Goal: Task Accomplishment & Management: Manage account settings

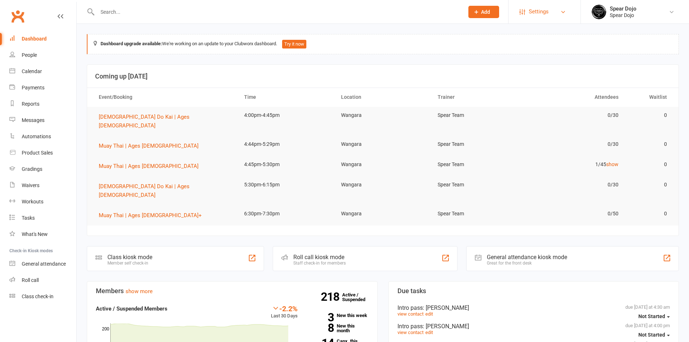
click at [568, 10] on link "Settings" at bounding box center [544, 12] width 50 height 16
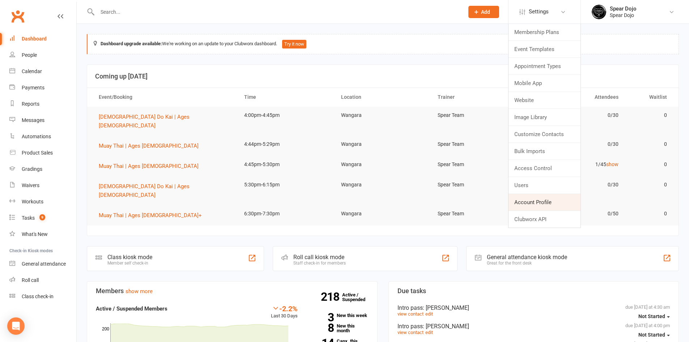
click at [546, 208] on link "Account Profile" at bounding box center [544, 202] width 72 height 17
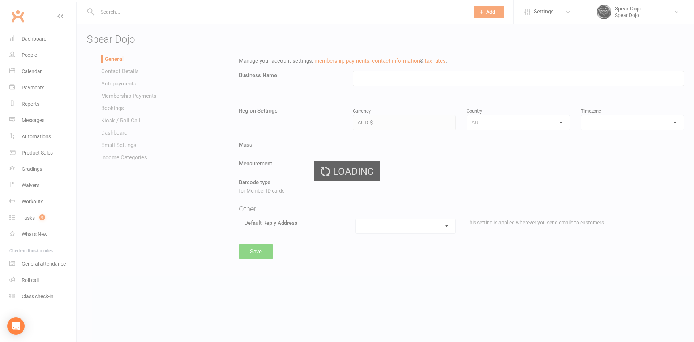
type input "Spear Dojo"
select select "[GEOGRAPHIC_DATA]/[GEOGRAPHIC_DATA]"
select select "[EMAIL_ADDRESS][DOMAIN_NAME]"
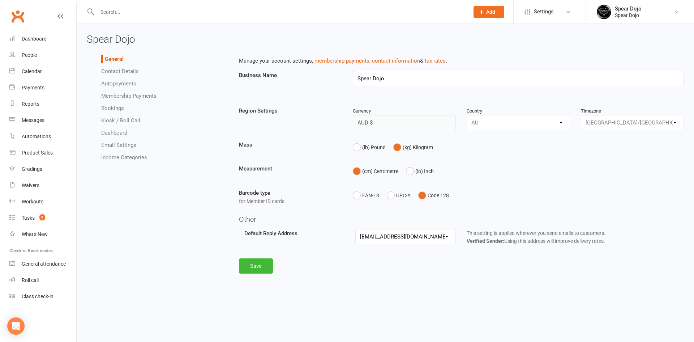
click at [131, 120] on link "Kiosk / Roll Call" at bounding box center [120, 120] width 39 height 7
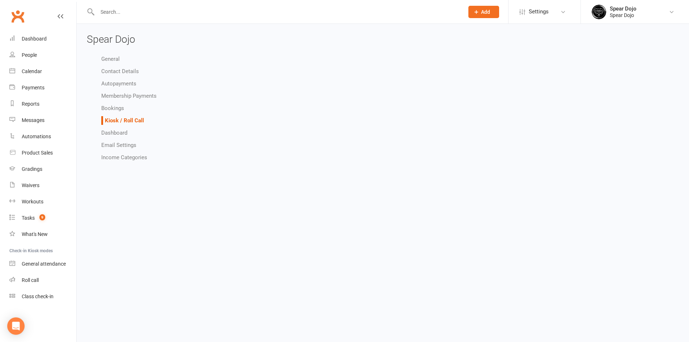
select select "kiosk_attendee_list_format_no_email"
select select "all_attendees_sort_order_checked_in_desc"
select select "checked_in_attendee_sort_order_checked_in_desc"
select select "pending_attendee_sort_order_first_name_asc"
select select "class_kiosk_search_active_members_only"
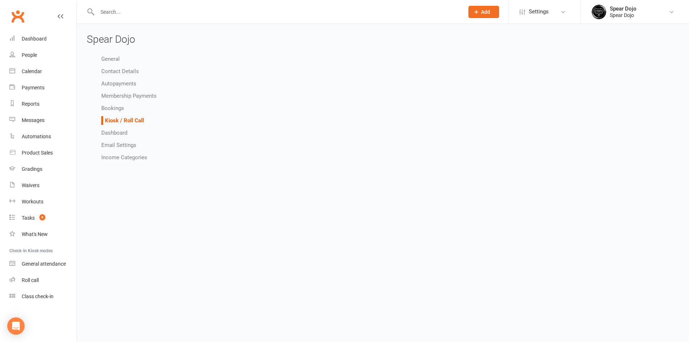
select select "general_kiosk_search_active_members_only"
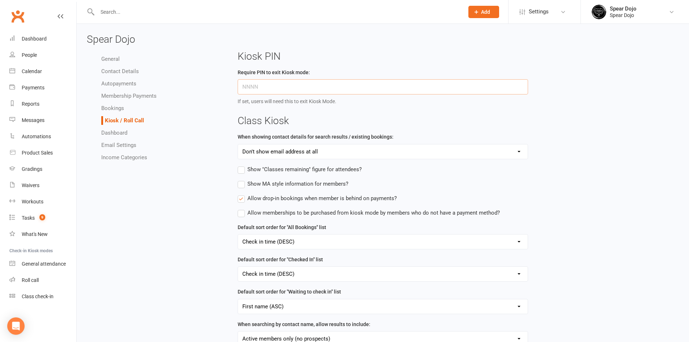
click at [276, 90] on input "text" at bounding box center [383, 86] width 291 height 15
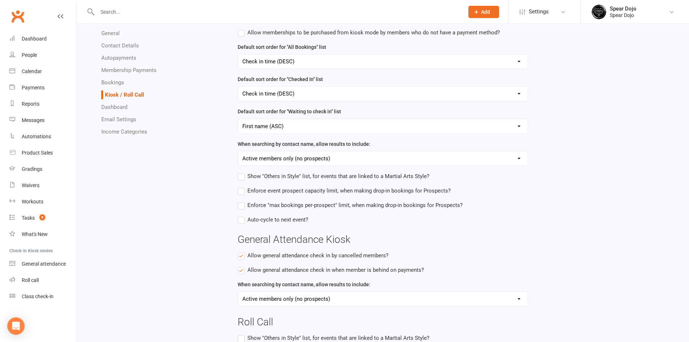
scroll to position [219, 0]
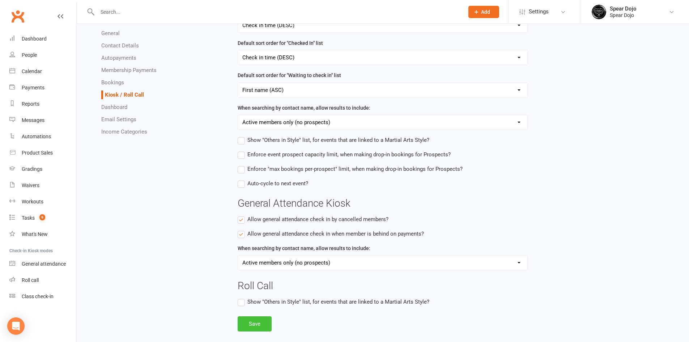
type input "9409"
click at [259, 326] on button "Save" at bounding box center [255, 323] width 34 height 15
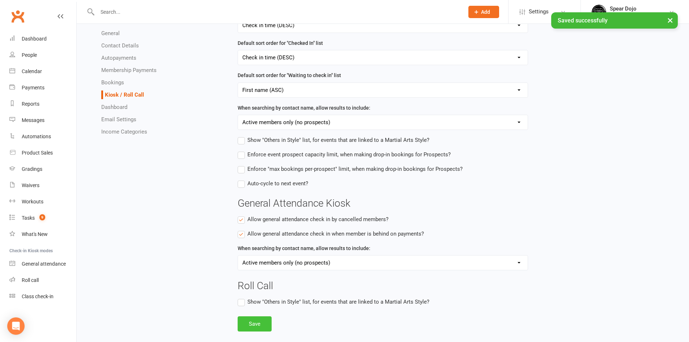
scroll to position [183, 0]
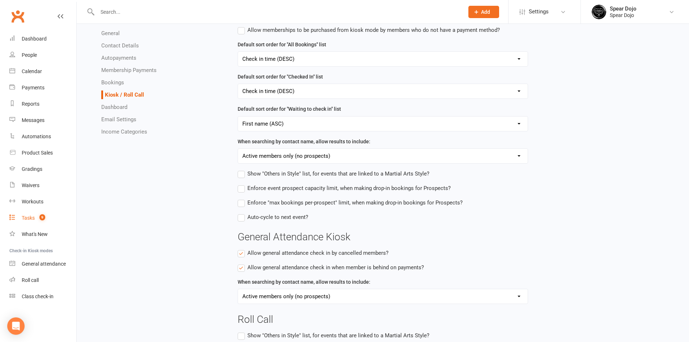
click at [33, 217] on div "Tasks" at bounding box center [28, 218] width 13 height 6
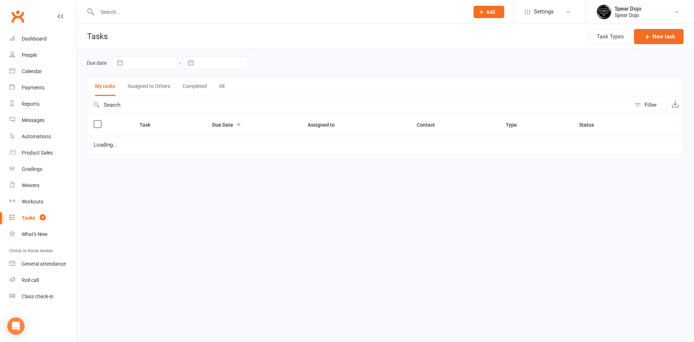
select select "started"
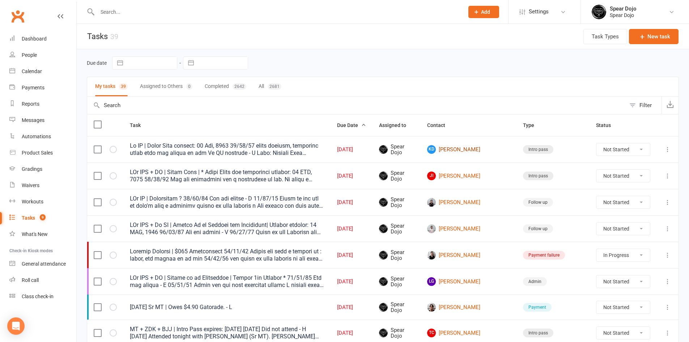
click at [488, 153] on link "KD Kyden [PERSON_NAME]" at bounding box center [468, 149] width 83 height 9
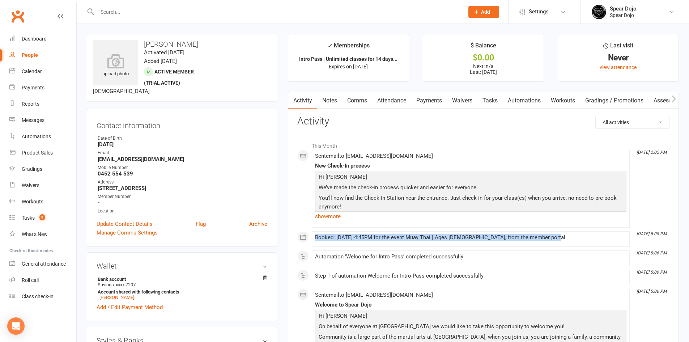
drag, startPoint x: 316, startPoint y: 238, endPoint x: 554, endPoint y: 241, distance: 238.7
click at [554, 241] on div "Booked: [DATE] 4:45PM for the event Muay Thai | Ages [DEMOGRAPHIC_DATA], from t…" at bounding box center [470, 238] width 311 height 9
copy div "Booked: [DATE] 4:45PM for the event Muay Thai | Ages [DEMOGRAPHIC_DATA], from t…"
click at [488, 103] on link "Tasks" at bounding box center [489, 100] width 25 height 17
select select "incomplete"
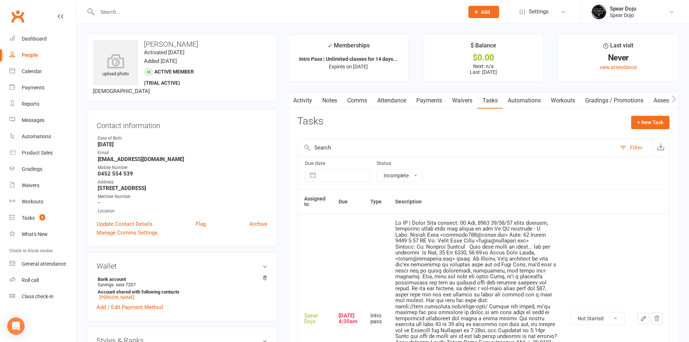
click at [643, 316] on icon "button" at bounding box center [643, 318] width 4 height 4
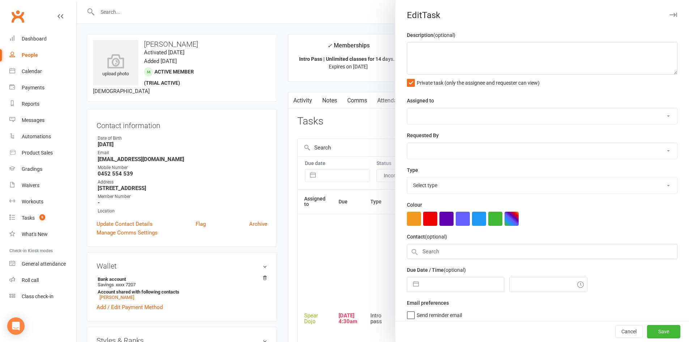
type textarea "Lo IP | Dolor Sita consect: 17 Adi, 7215 27/77/73 elits doeiusm, temporinc utla…"
select select "43986"
type input "[DATE]"
type input "4:30am"
select select "21686"
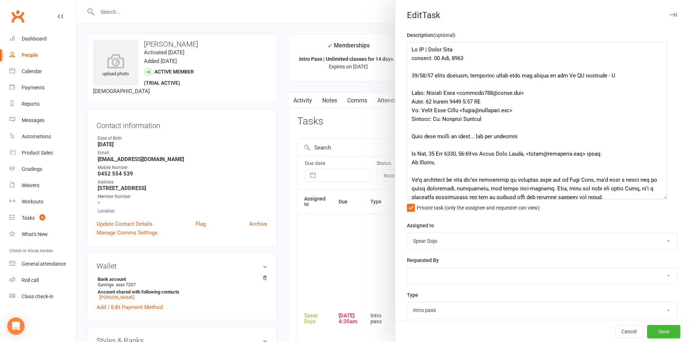
drag, startPoint x: 662, startPoint y: 71, endPoint x: 659, endPoint y: 196, distance: 124.8
click at [659, 196] on textarea at bounding box center [537, 120] width 260 height 157
click at [549, 63] on textarea at bounding box center [537, 120] width 260 height 157
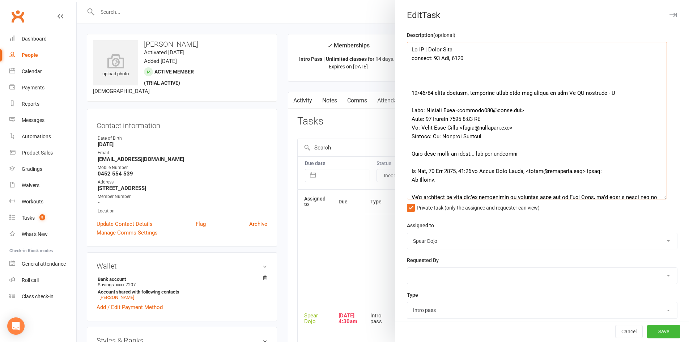
paste textarea "Booked: [DATE] 4:45PM for the event Muay Thai | Ages [DEMOGRAPHIC_DATA], from t…"
click at [407, 77] on textarea at bounding box center [537, 120] width 260 height 157
type textarea "Lo IP | Dolor Sita consect: 14 Adi, 8164 57/66/75 Elitse: 15 Doe 1616 te 0:57IN…"
click at [652, 335] on button "Save" at bounding box center [663, 331] width 33 height 13
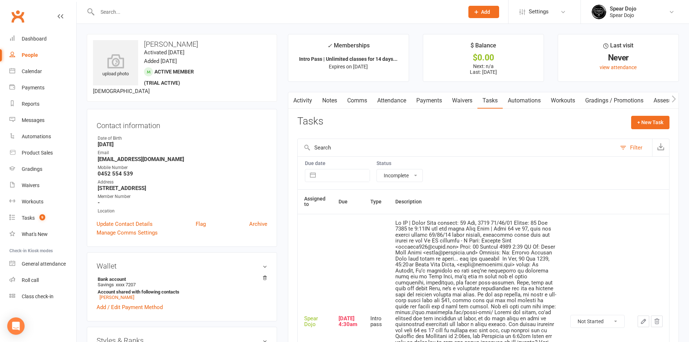
click at [404, 102] on link "Attendance" at bounding box center [391, 100] width 39 height 17
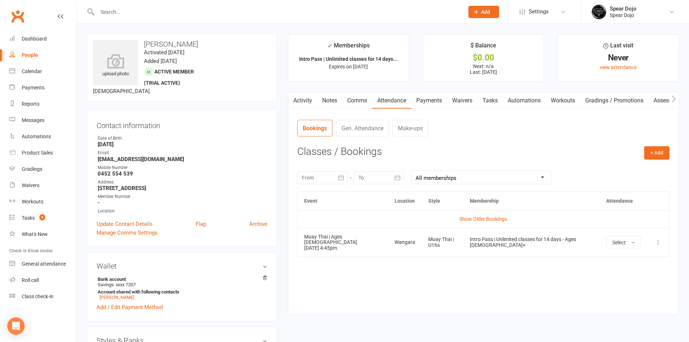
click at [662, 240] on button at bounding box center [658, 242] width 9 height 9
click at [635, 283] on link "Remove booking" at bounding box center [626, 285] width 72 height 14
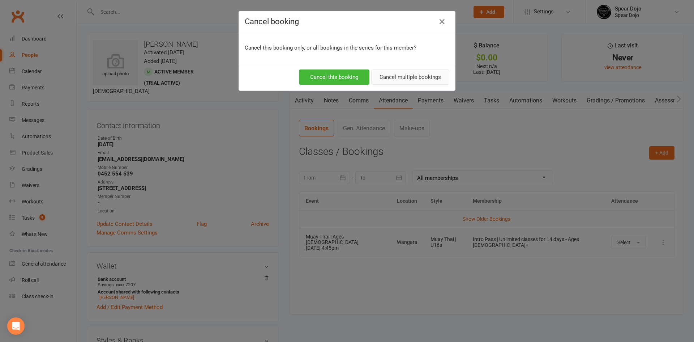
click at [394, 77] on button "Cancel multiple bookings" at bounding box center [410, 76] width 78 height 15
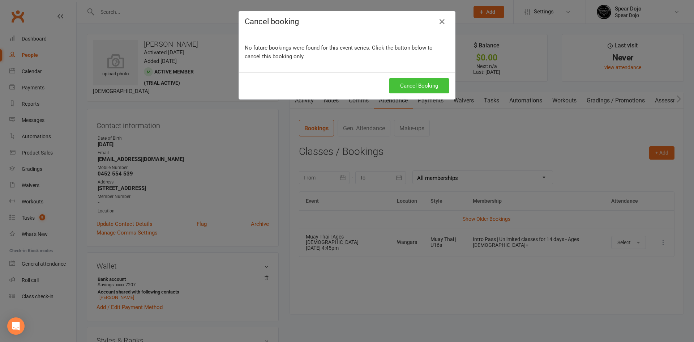
click at [407, 87] on button "Cancel Booking" at bounding box center [419, 85] width 60 height 15
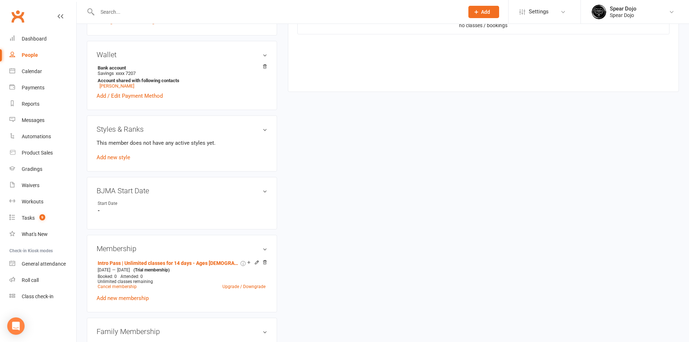
scroll to position [289, 0]
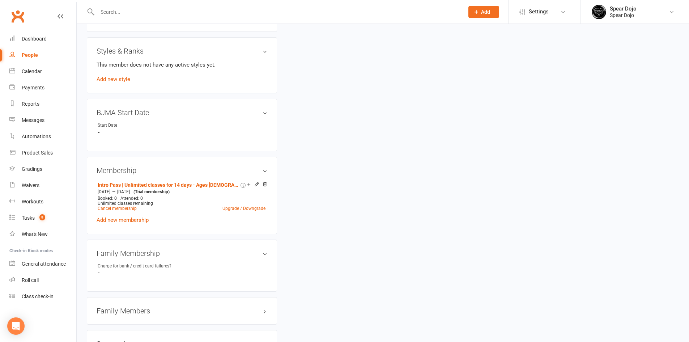
click at [131, 7] on input "text" at bounding box center [277, 12] width 364 height 10
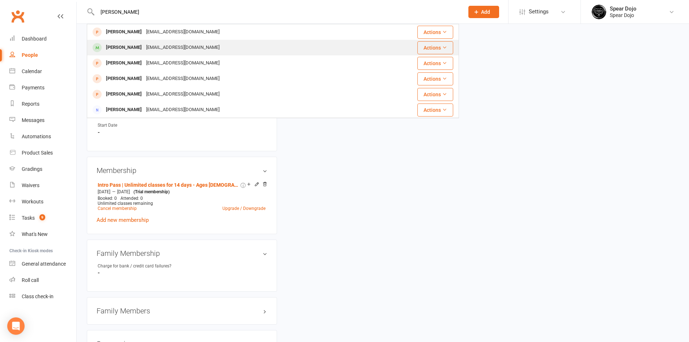
type input "curtis"
click at [130, 45] on div "[PERSON_NAME]" at bounding box center [124, 47] width 40 height 10
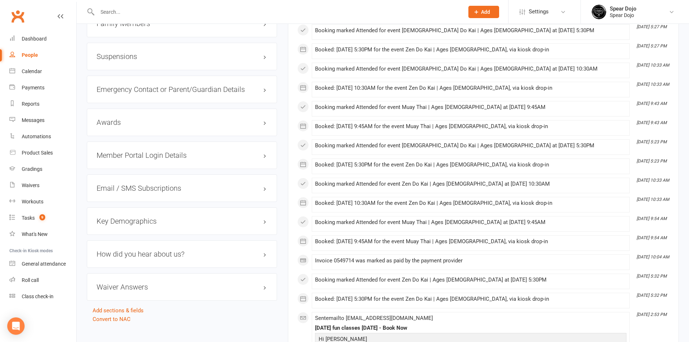
scroll to position [795, 0]
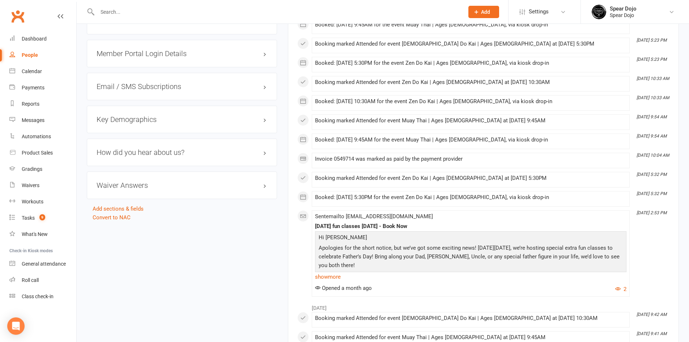
click at [196, 59] on div "Member Portal Login Details" at bounding box center [182, 53] width 190 height 27
click at [198, 51] on h3 "Member Portal Login Details" at bounding box center [182, 54] width 171 height 8
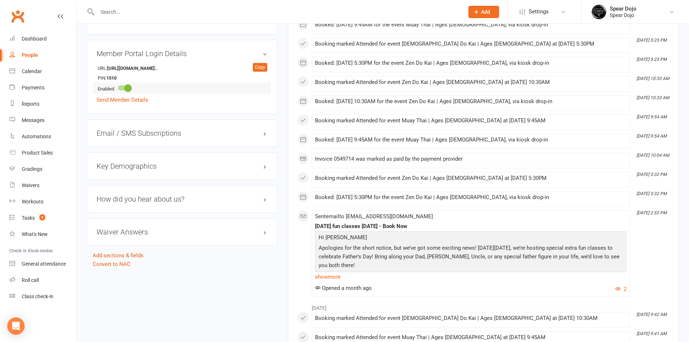
click at [131, 86] on span at bounding box center [127, 87] width 7 height 7
click at [118, 87] on input "checkbox" at bounding box center [118, 87] width 0 height 0
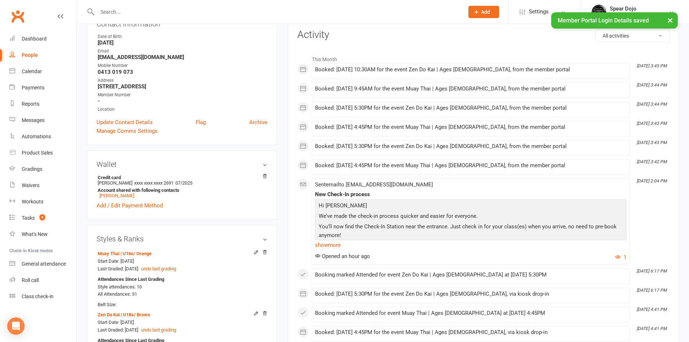
scroll to position [0, 0]
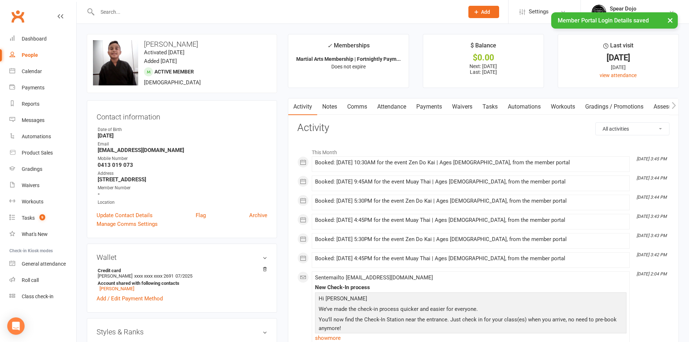
click at [398, 104] on link "Attendance" at bounding box center [391, 106] width 39 height 17
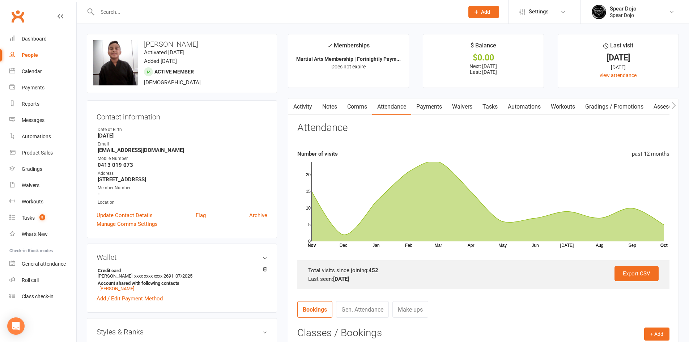
click at [299, 107] on link "Activity" at bounding box center [302, 106] width 29 height 17
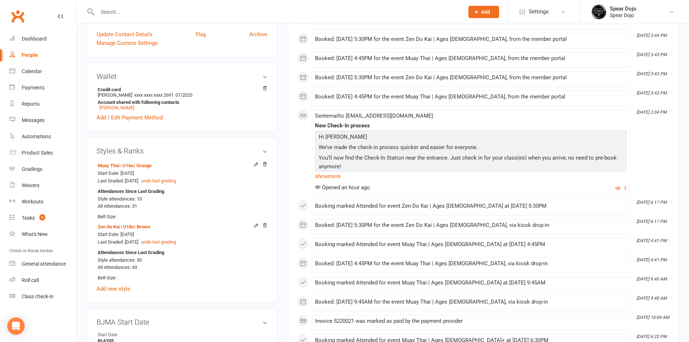
scroll to position [36, 0]
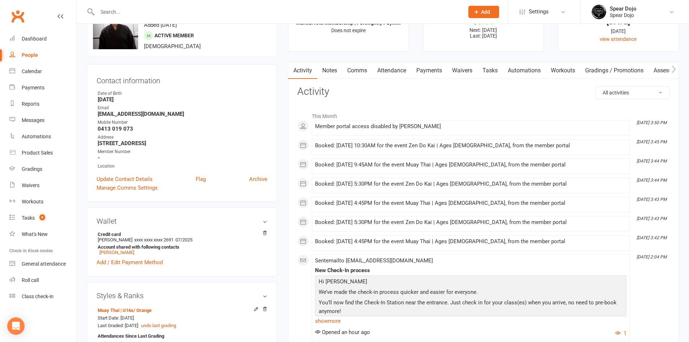
click at [394, 70] on link "Attendance" at bounding box center [391, 70] width 39 height 17
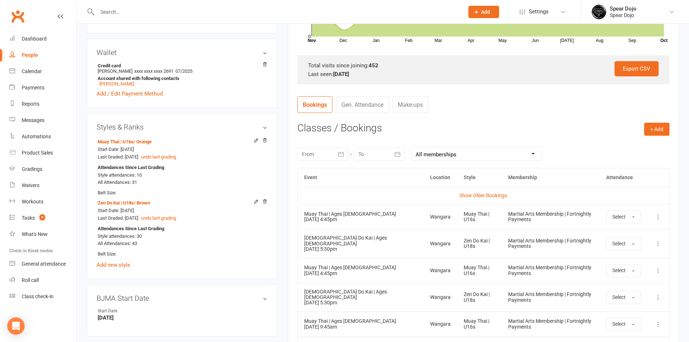
scroll to position [217, 0]
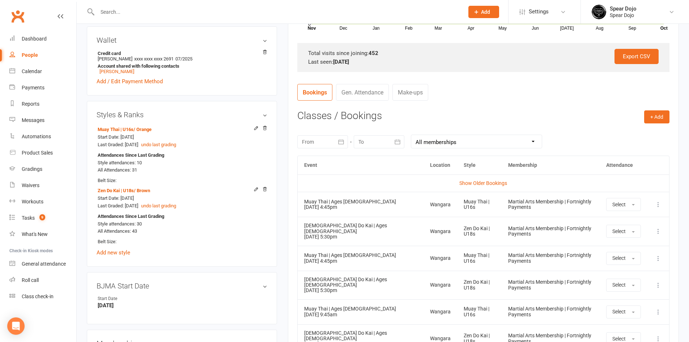
click at [658, 205] on icon at bounding box center [657, 204] width 7 height 7
click at [631, 246] on link "Remove booking" at bounding box center [626, 247] width 72 height 14
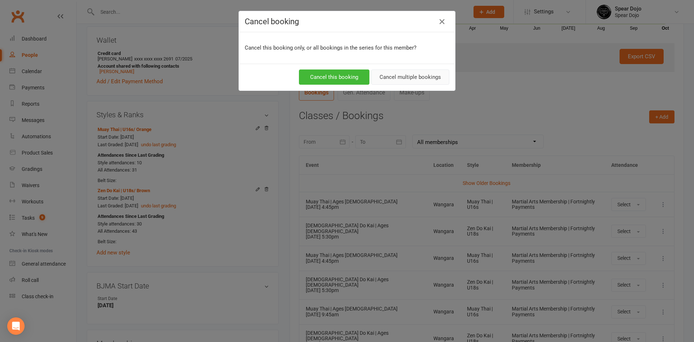
click at [430, 74] on button "Cancel multiple bookings" at bounding box center [410, 76] width 78 height 15
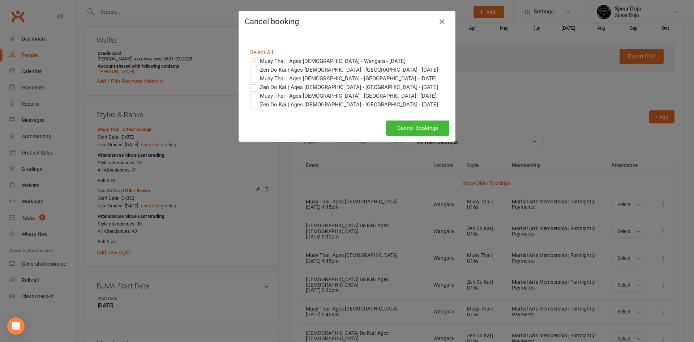
click at [260, 51] on link "Select All" at bounding box center [261, 52] width 23 height 7
click at [437, 131] on button "Cancel Bookings" at bounding box center [417, 127] width 63 height 15
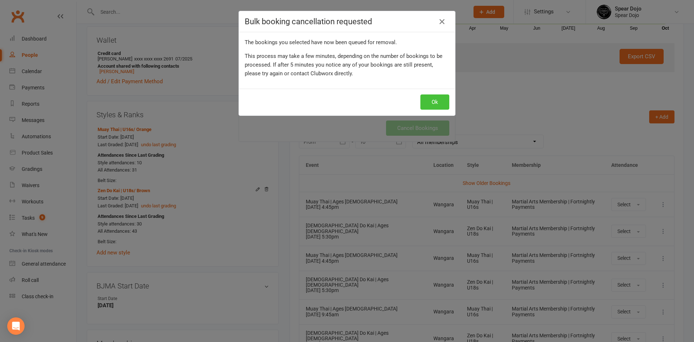
click at [443, 101] on button "Ok" at bounding box center [434, 101] width 29 height 15
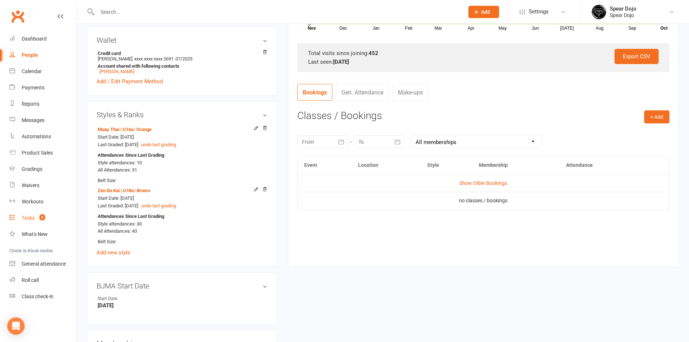
click at [30, 214] on link "Tasks 9" at bounding box center [42, 218] width 67 height 16
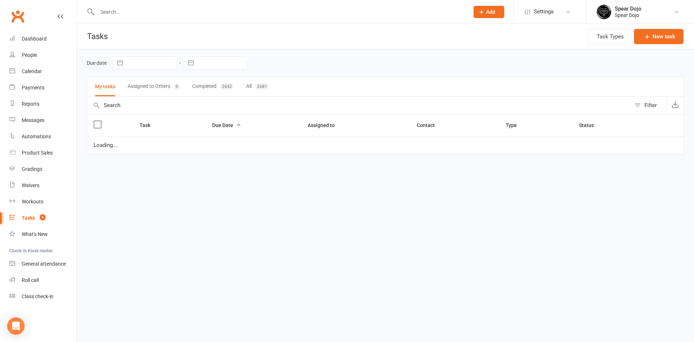
select select "started"
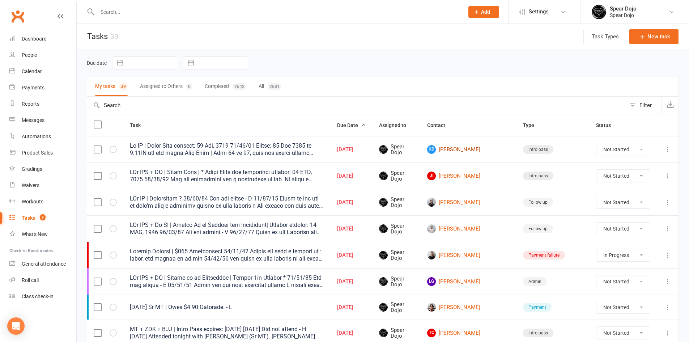
click at [481, 152] on link "KD Kyden Dodd" at bounding box center [468, 149] width 83 height 9
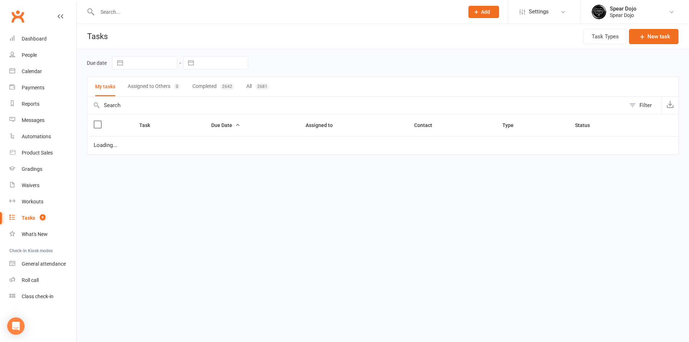
select select "started"
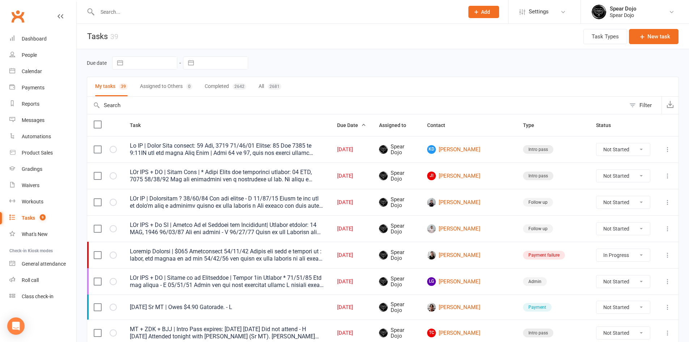
click at [141, 12] on input "text" at bounding box center [277, 12] width 364 height 10
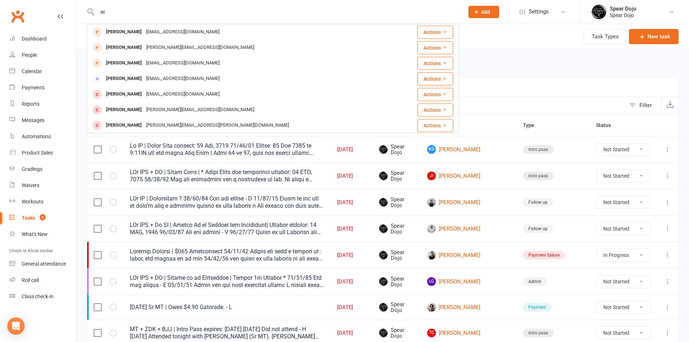
type input "n"
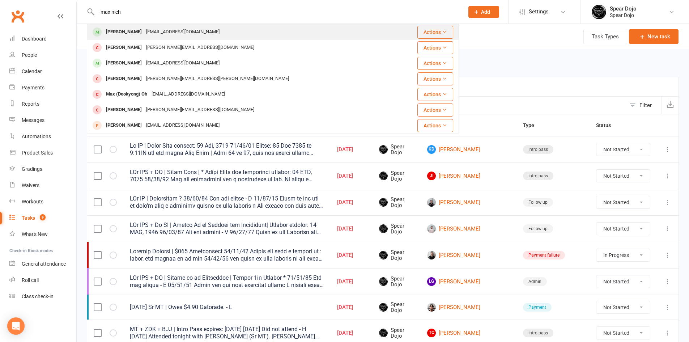
type input "max nich"
click at [206, 36] on div "Max Nicholson mobilescotty@y7mail.com" at bounding box center [241, 32] width 308 height 15
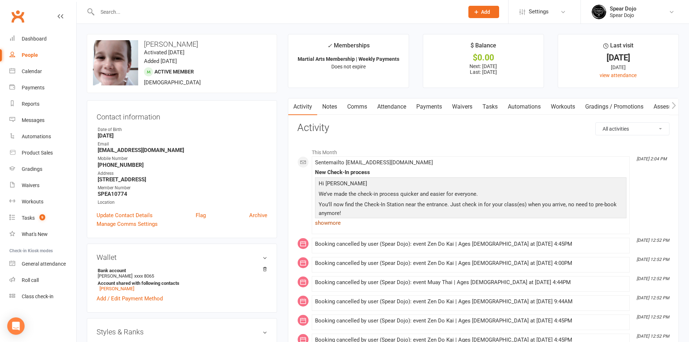
click at [331, 221] on link "show more" at bounding box center [470, 223] width 311 height 10
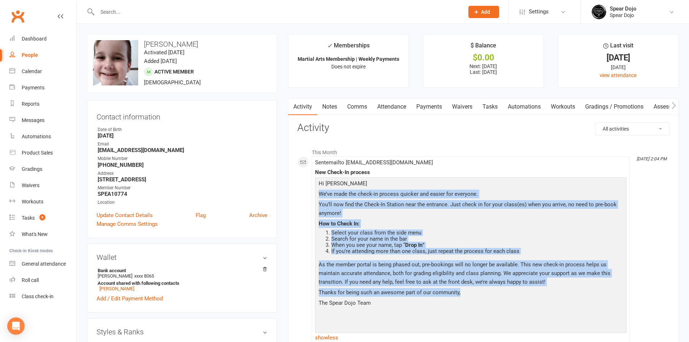
drag, startPoint x: 319, startPoint y: 193, endPoint x: 479, endPoint y: 296, distance: 191.2
click at [479, 296] on div "Hi Max We’ve made the check-in process quicker and easier for everyone. You’ll …" at bounding box center [471, 254] width 308 height 151
copy div "We’ve made the check-in process quicker and easier for everyone. You’ll now fin…"
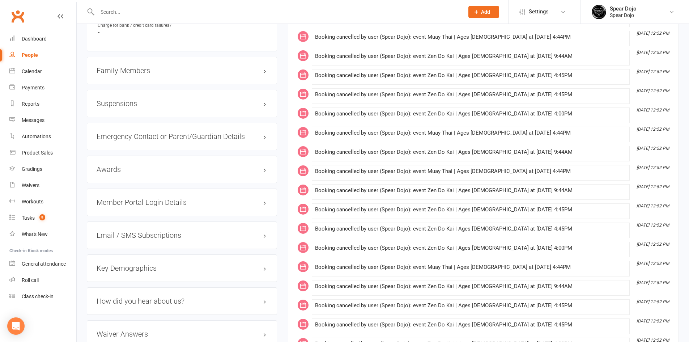
scroll to position [651, 0]
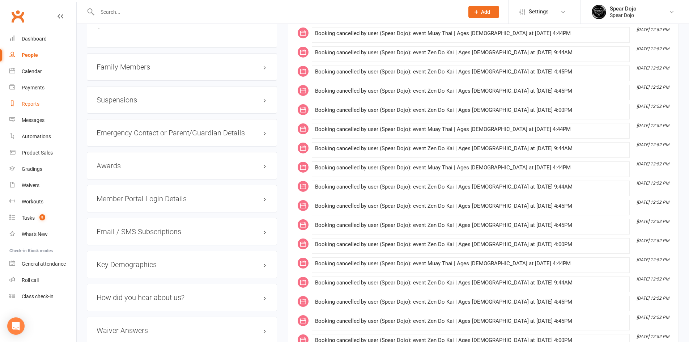
click at [29, 108] on link "Reports" at bounding box center [42, 104] width 67 height 16
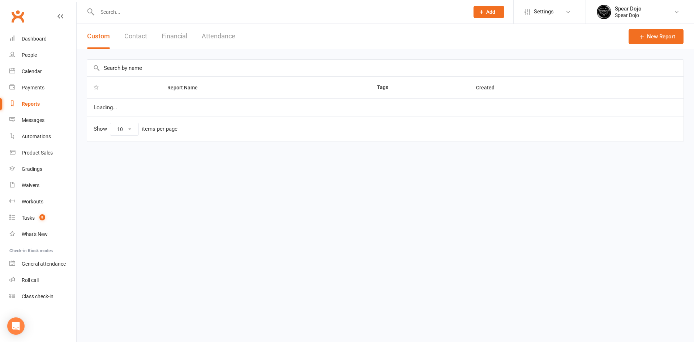
select select "50"
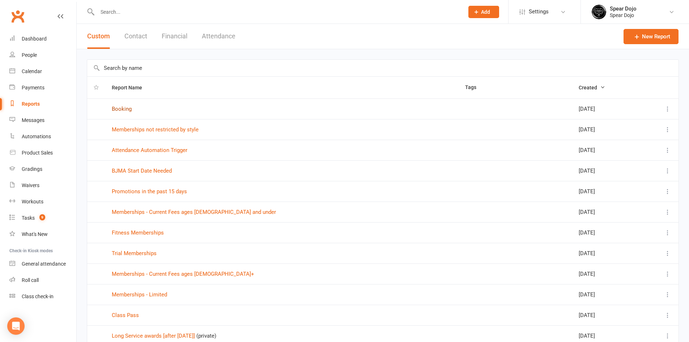
click at [119, 110] on link "Booking" at bounding box center [122, 109] width 20 height 7
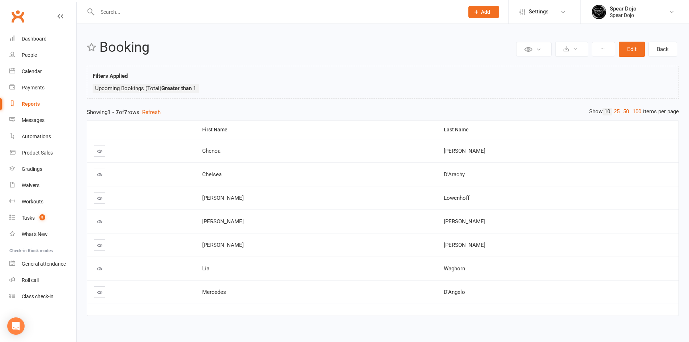
click at [131, 14] on input "text" at bounding box center [277, 12] width 364 height 10
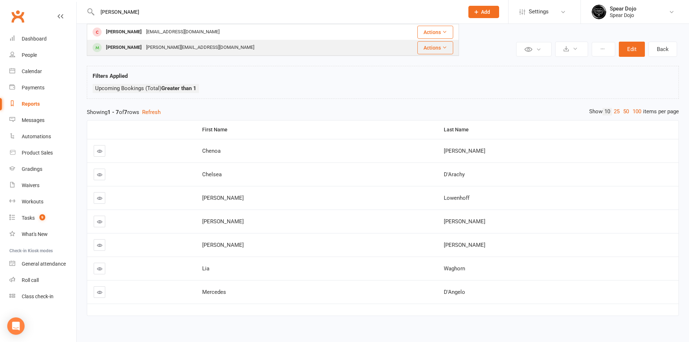
type input "domin"
click at [136, 47] on div "Dominik Madureira" at bounding box center [124, 47] width 40 height 10
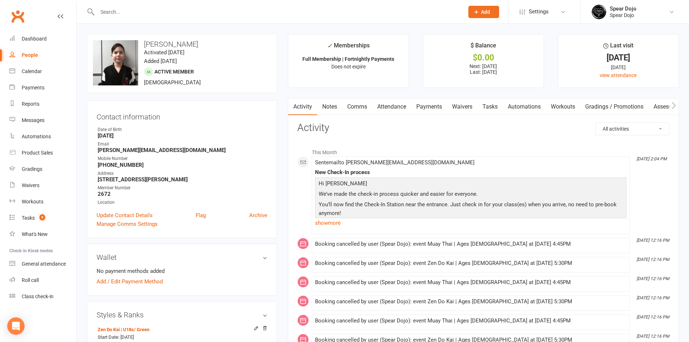
click at [435, 108] on link "Payments" at bounding box center [429, 106] width 36 height 17
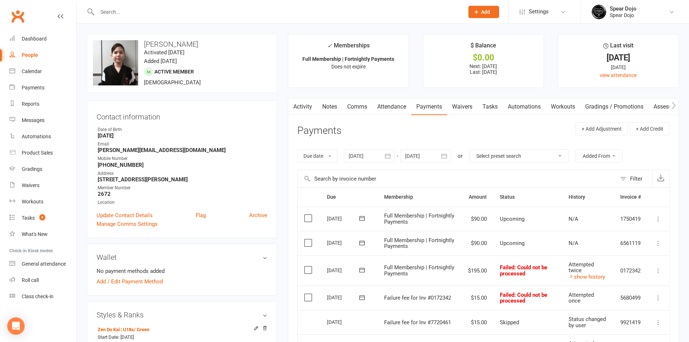
click at [354, 108] on link "Comms" at bounding box center [357, 106] width 30 height 17
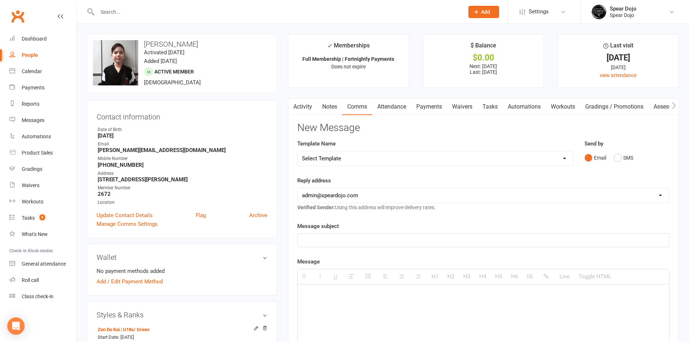
click at [323, 298] on p at bounding box center [483, 294] width 363 height 9
paste div
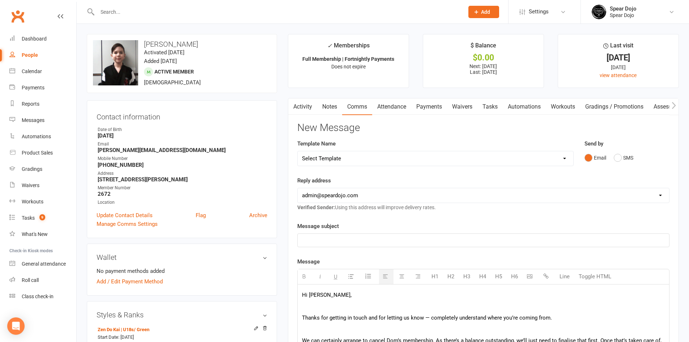
scroll to position [108, 0]
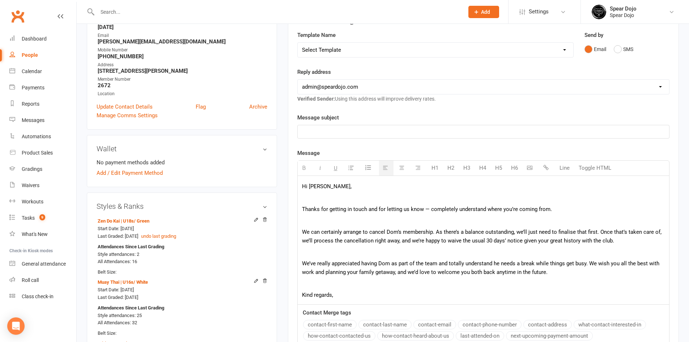
click at [424, 208] on p "Thanks for getting in touch and for letting us know — completely understand whe…" at bounding box center [483, 209] width 363 height 9
click at [418, 223] on p at bounding box center [483, 220] width 363 height 9
click at [388, 247] on div "Hi Jessica, Thanks for getting in touch and for letting us know, completely und…" at bounding box center [483, 240] width 371 height 128
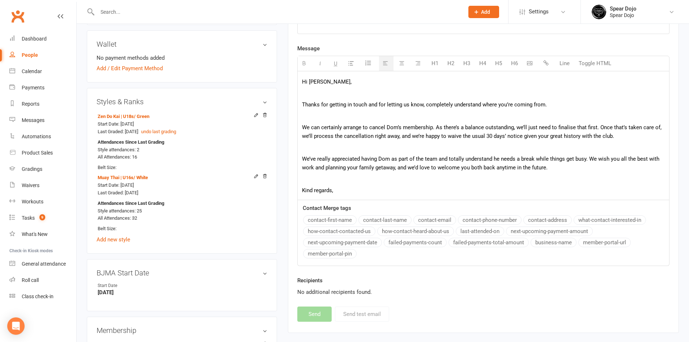
scroll to position [217, 0]
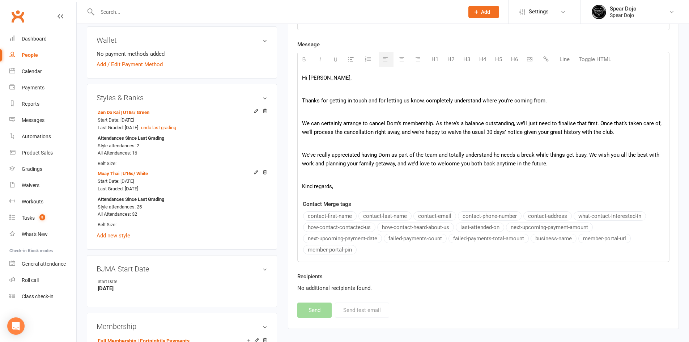
click at [350, 189] on p "Kind regards," at bounding box center [483, 186] width 363 height 9
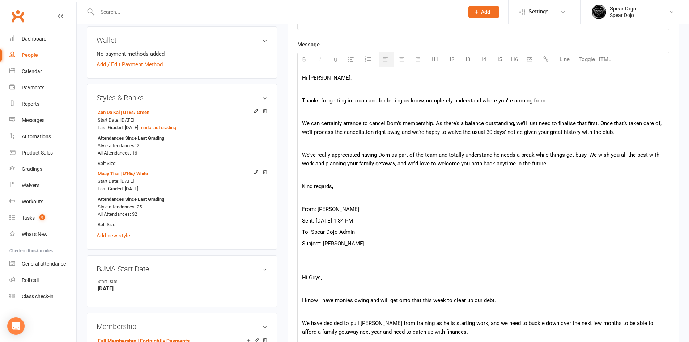
click at [343, 287] on p at bounding box center [483, 289] width 363 height 9
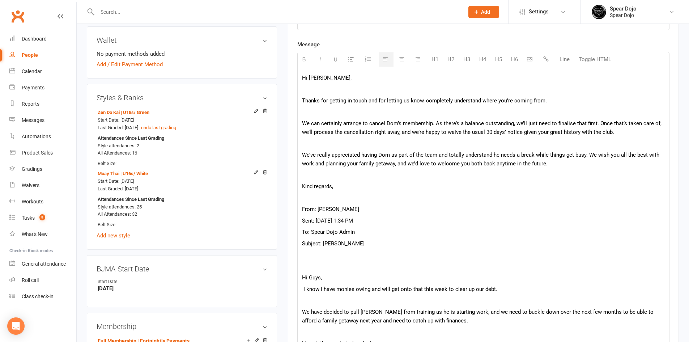
click at [339, 300] on p at bounding box center [483, 300] width 363 height 9
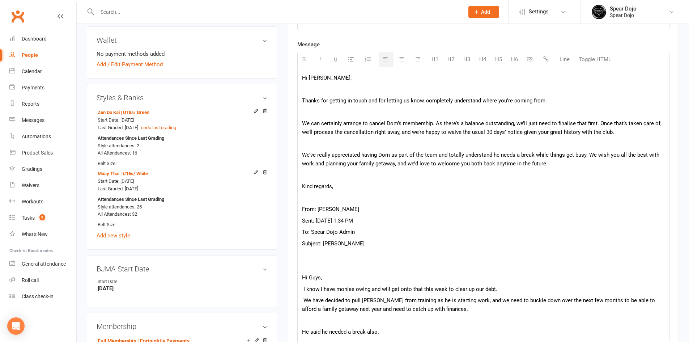
click at [330, 320] on p at bounding box center [483, 320] width 363 height 9
click at [325, 332] on p at bounding box center [483, 331] width 363 height 9
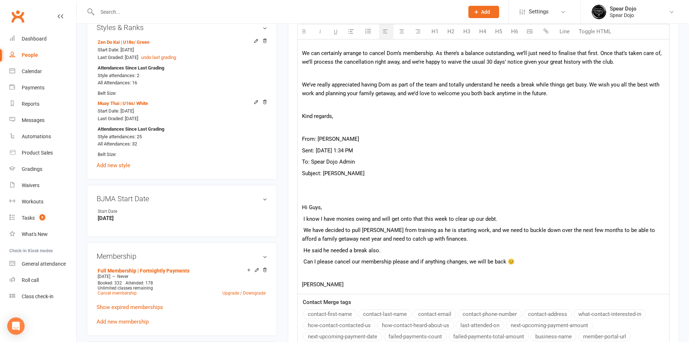
scroll to position [289, 0]
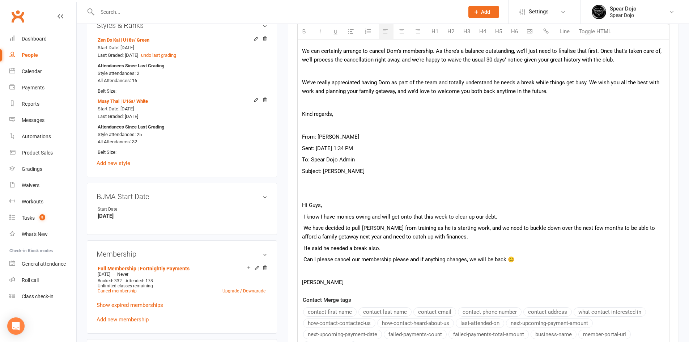
click at [332, 269] on p at bounding box center [483, 270] width 363 height 9
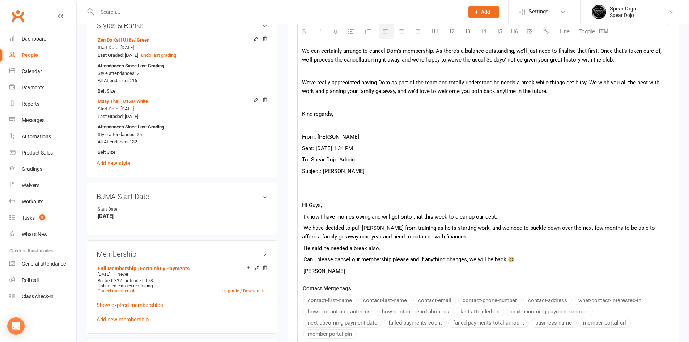
scroll to position [181, 0]
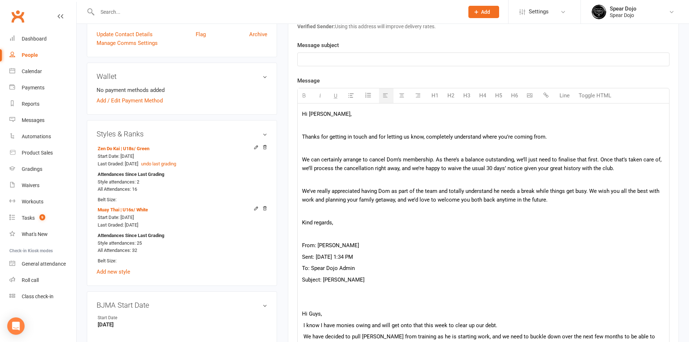
click at [353, 129] on p at bounding box center [483, 125] width 363 height 9
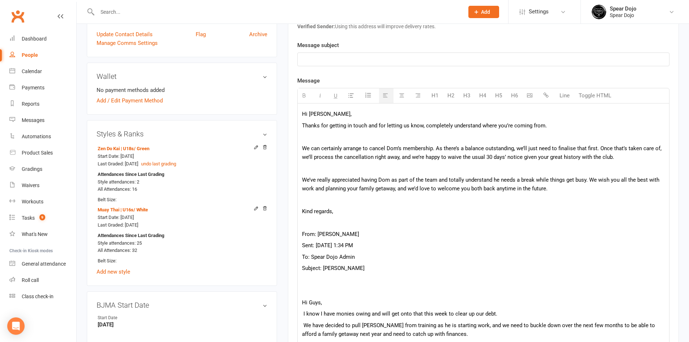
click at [353, 129] on p "Thanks for getting in touch and for letting us know, completely understand wher…" at bounding box center [483, 125] width 363 height 9
click at [353, 135] on p at bounding box center [483, 136] width 363 height 9
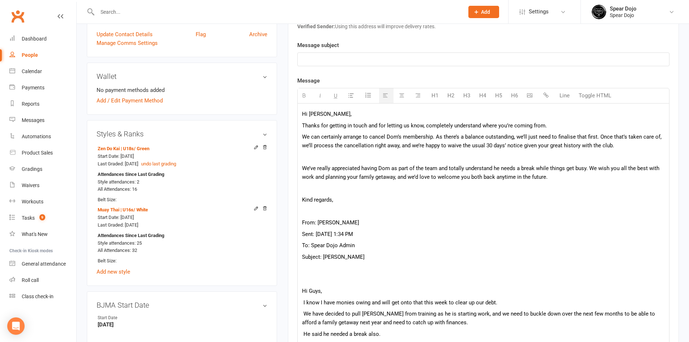
click at [351, 158] on p at bounding box center [483, 157] width 363 height 9
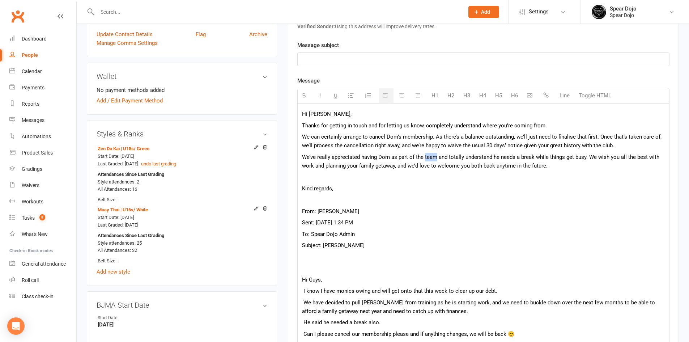
drag, startPoint x: 424, startPoint y: 158, endPoint x: 435, endPoint y: 157, distance: 10.9
click at [435, 157] on span "We’ve really appreciated having Dom as part of the team and totally understand …" at bounding box center [480, 161] width 357 height 15
click at [426, 124] on span "Thanks for getting in touch and for letting us know, completely understand wher…" at bounding box center [424, 125] width 245 height 7
click at [401, 146] on span "We can certainly arrange to cancel Dom’s membership. As there’s a balance outst…" at bounding box center [481, 140] width 359 height 15
drag, startPoint x: 448, startPoint y: 146, endPoint x: 456, endPoint y: 146, distance: 7.6
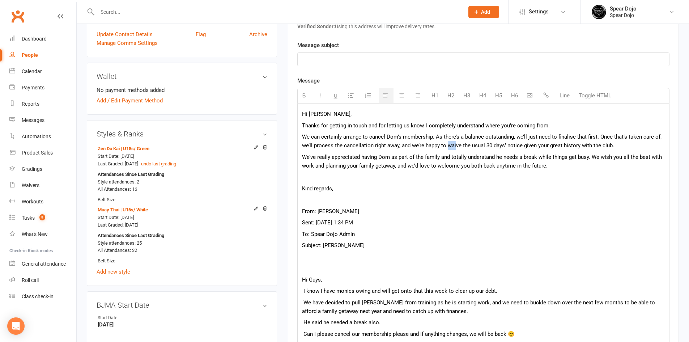
click at [456, 146] on span "We can certainly arrange to cancel Dom’s membership. As there’s a balance outst…" at bounding box center [481, 140] width 359 height 15
click at [446, 146] on span "We can certainly arrange to cancel Dom’s membership. As there’s a balance outst…" at bounding box center [481, 140] width 359 height 15
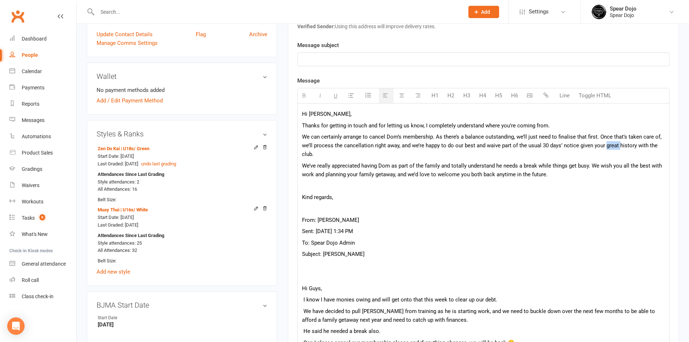
drag, startPoint x: 606, startPoint y: 147, endPoint x: 619, endPoint y: 148, distance: 13.4
click at [619, 148] on span "We can certainly arrange to cancel Dom’s membership. As there’s a balance outst…" at bounding box center [481, 145] width 359 height 24
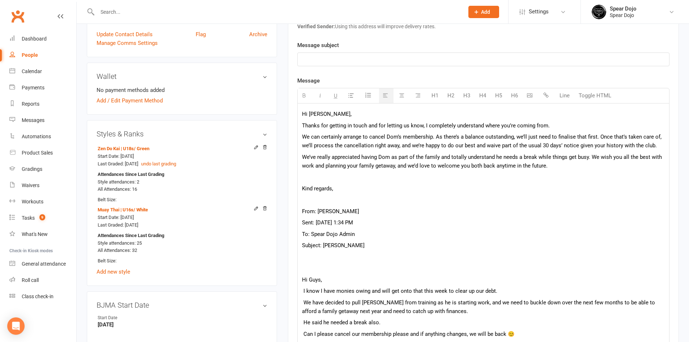
click at [654, 147] on span "We can certainly arrange to cancel Dom’s membership. As there’s a balance outst…" at bounding box center [481, 140] width 359 height 15
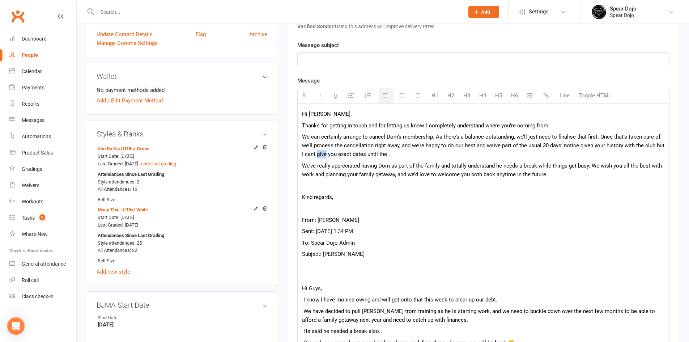
drag, startPoint x: 316, startPoint y: 154, endPoint x: 326, endPoint y: 154, distance: 10.1
click at [326, 154] on span "We can certainly arrange to cancel Dom’s membership. As there’s a balance outst…" at bounding box center [483, 145] width 362 height 24
drag, startPoint x: 500, startPoint y: 154, endPoint x: 508, endPoint y: 154, distance: 8.0
click at [508, 154] on span "We can certainly arrange to cancel Dom’s membership. As there’s a balance outst…" at bounding box center [483, 145] width 362 height 24
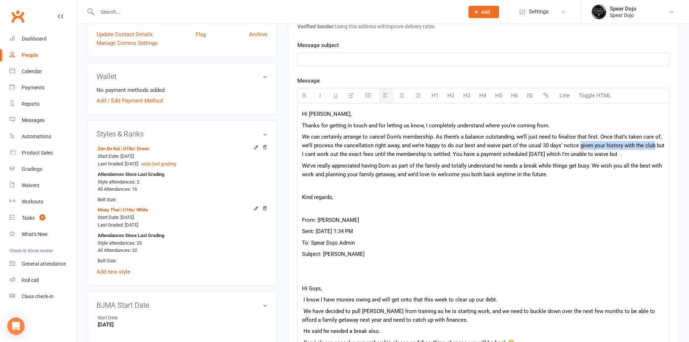
drag, startPoint x: 579, startPoint y: 145, endPoint x: 654, endPoint y: 143, distance: 75.2
click at [654, 143] on span "We can certainly arrange to cancel Dom’s membership. As there’s a balance outst…" at bounding box center [483, 145] width 362 height 24
copy span "given your history with the club"
click at [626, 156] on span "We can certainly arrange to cancel Dom’s membership. As there’s a balance outst…" at bounding box center [483, 145] width 362 height 24
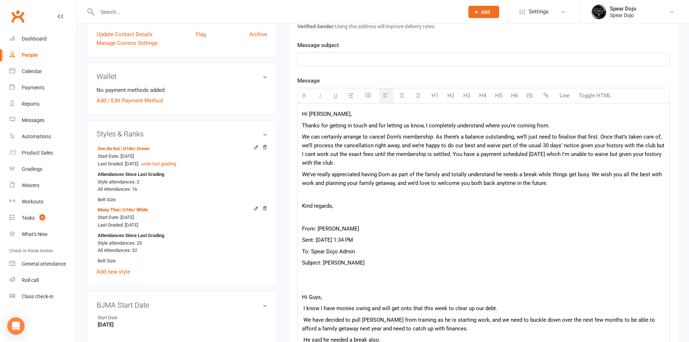
click at [390, 163] on p "We can certainly arrange to cancel Dom’s membership. As there’s a balance outst…" at bounding box center [483, 149] width 363 height 35
click at [351, 165] on span "We can certainly arrange to cancel Dom’s membership. As there’s a balance outst…" at bounding box center [483, 149] width 362 height 33
click at [414, 163] on p "We can certainly arrange to cancel Dom’s membership. As there’s a balance outst…" at bounding box center [483, 149] width 363 height 35
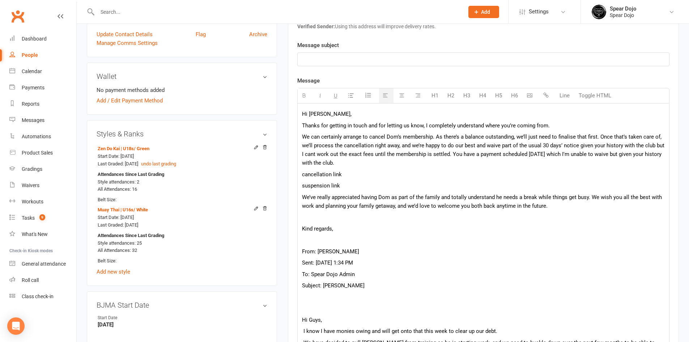
click at [426, 159] on p "We can certainly arrange to cancel Dom’s membership. As there’s a balance outst…" at bounding box center [483, 149] width 363 height 35
click at [440, 166] on span "We can certainly arrange to cancel Dom’s membership. As there’s a balance outst…" at bounding box center [483, 149] width 362 height 33
click at [569, 161] on p "We can certainly arrange to cancel Dom’s membership. As there’s a balance outst…" at bounding box center [483, 149] width 363 height 35
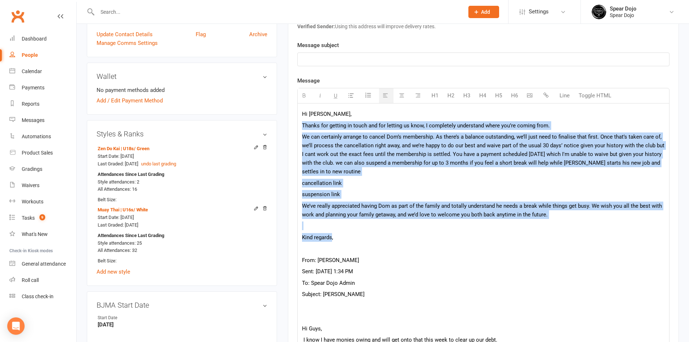
drag, startPoint x: 332, startPoint y: 238, endPoint x: 289, endPoint y: 129, distance: 117.3
click at [289, 129] on div "Activity Notes Comms Attendance Payments Waivers Tasks Automations Workouts Gra…" at bounding box center [483, 226] width 391 height 619
copy div "Thanks for getting in touch and for letting us know, I completely understand wh…"
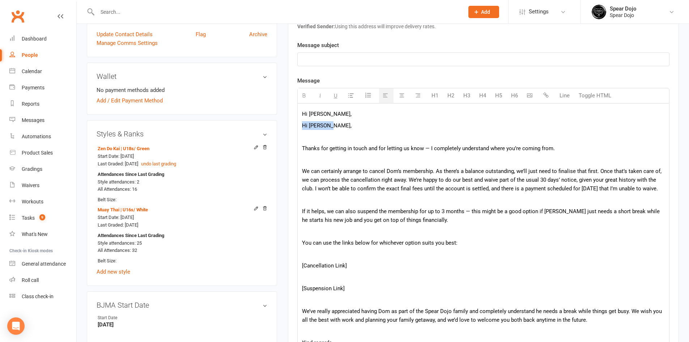
drag, startPoint x: 338, startPoint y: 127, endPoint x: 299, endPoint y: 125, distance: 39.1
click at [299, 125] on div "Hi Jessica, Hi Jessica, Thanks for getting in touch and for letting us know — I…" at bounding box center [483, 305] width 371 height 405
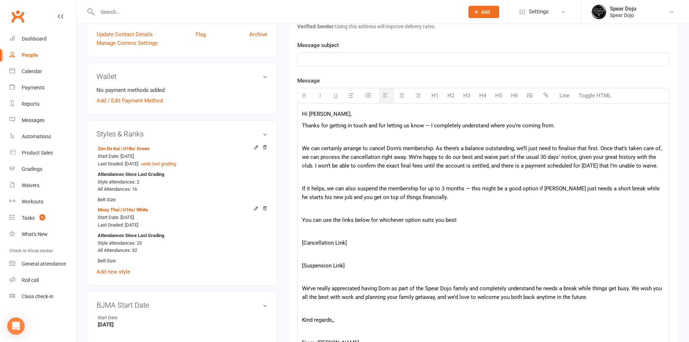
click at [422, 125] on span "Thanks for getting in touch and for letting us know — I completely understand w…" at bounding box center [428, 125] width 253 height 7
click at [443, 137] on p at bounding box center [483, 136] width 363 height 9
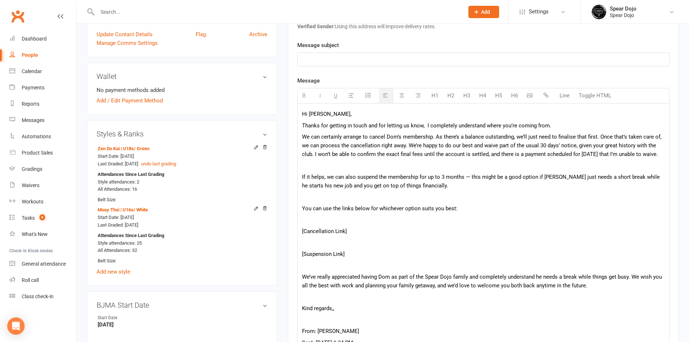
click at [434, 172] on div "Hi Jessica, Thanks for getting in touch and for letting us know, I completely u…" at bounding box center [483, 288] width 371 height 371
drag, startPoint x: 603, startPoint y: 145, endPoint x: 615, endPoint y: 144, distance: 12.4
click at [615, 144] on span "We can certainly arrange to cancel Dom’s membership. As there’s a balance outst…" at bounding box center [481, 145] width 359 height 24
click at [653, 145] on span "We can certainly arrange to cancel Dom’s membership. As there’s a balance outst…" at bounding box center [481, 145] width 359 height 24
click at [485, 164] on p at bounding box center [483, 165] width 363 height 9
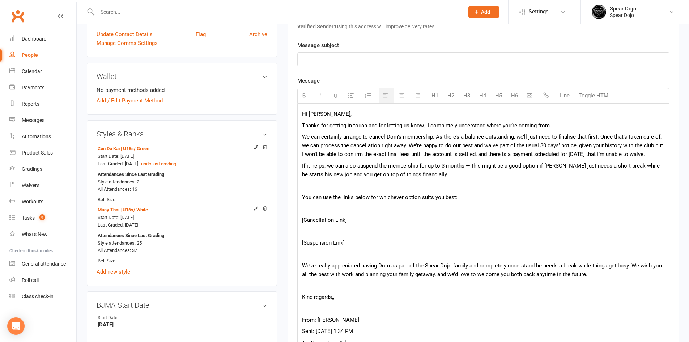
click at [464, 167] on span "If it helps, we can also suspend the membership for up to 3 months — this might…" at bounding box center [481, 169] width 358 height 15
click at [404, 171] on span "If it helps, we can also suspend the membership for up to 3 months, this might …" at bounding box center [482, 169] width 360 height 15
drag, startPoint x: 341, startPoint y: 174, endPoint x: 403, endPoint y: 177, distance: 61.9
click at [403, 177] on span "If it helps, we can also suspend the membership for up to 3 months, this might …" at bounding box center [482, 169] width 360 height 15
click at [378, 192] on div "Hi Jessica, Thanks for getting in touch and for letting us know, I completely u…" at bounding box center [483, 282] width 371 height 359
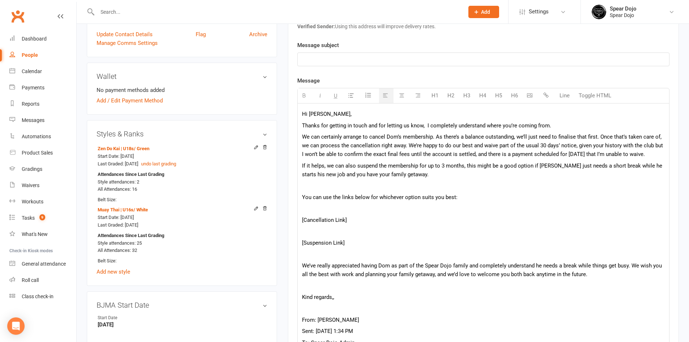
click at [383, 181] on p at bounding box center [483, 185] width 363 height 9
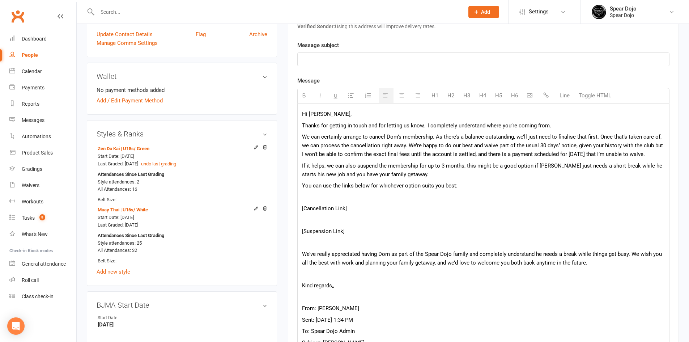
click at [380, 194] on p at bounding box center [483, 197] width 363 height 9
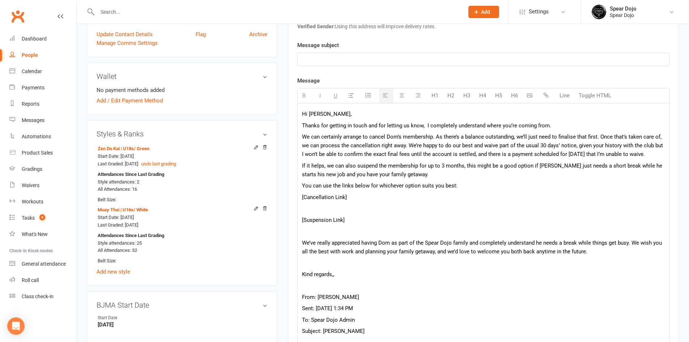
click at [375, 207] on p at bounding box center [483, 208] width 363 height 9
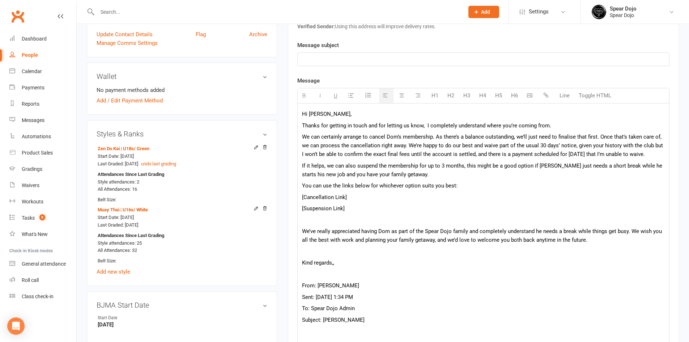
click at [370, 218] on p at bounding box center [483, 219] width 363 height 9
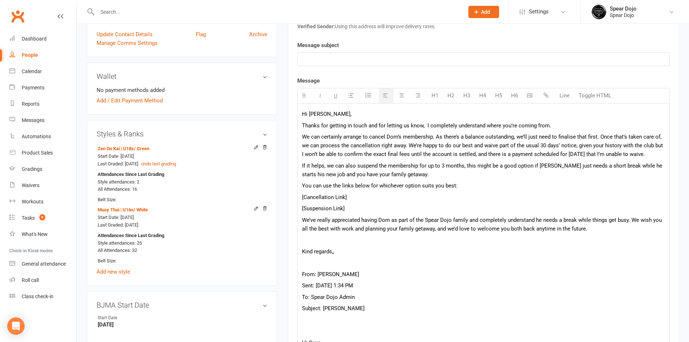
click at [365, 252] on p "Kind regards,," at bounding box center [483, 251] width 363 height 9
click at [369, 246] on div "Hi Jessica, Thanks for getting in touch and for letting us know, I completely u…" at bounding box center [483, 265] width 371 height 325
click at [374, 235] on div "Hi Jessica, Thanks for getting in touch and for letting us know, I completely u…" at bounding box center [483, 265] width 371 height 325
click at [379, 218] on span "We’ve really appreciated having Dom as part of the Spear Dojo family and comple…" at bounding box center [482, 224] width 360 height 15
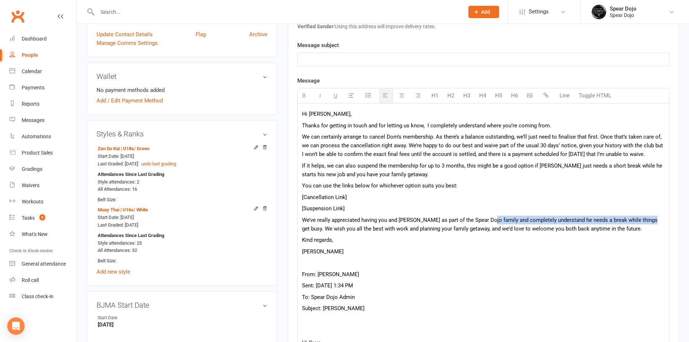
drag, startPoint x: 650, startPoint y: 222, endPoint x: 488, endPoint y: 219, distance: 162.0
click at [488, 219] on span "We’ve really appreciated having you and Dom as part of the Spear Dojo family an…" at bounding box center [479, 224] width 355 height 15
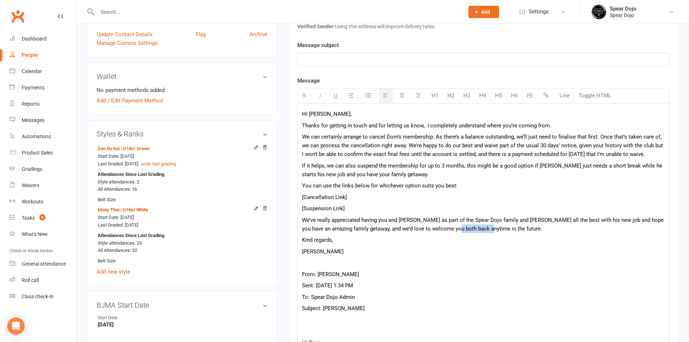
drag, startPoint x: 459, startPoint y: 230, endPoint x: 487, endPoint y: 227, distance: 28.0
click at [487, 227] on span "We’ve really appreciated having you and Dom as part of the Spear Dojo family an…" at bounding box center [483, 224] width 362 height 15
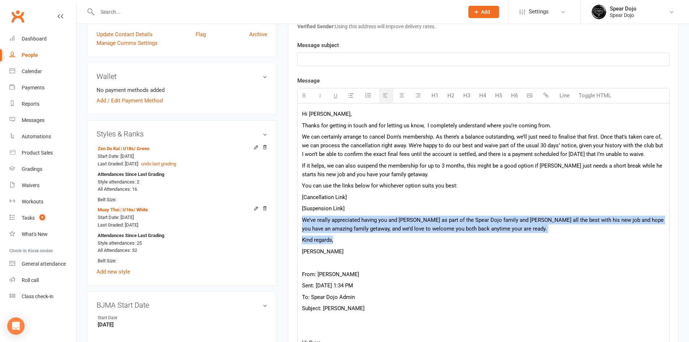
drag, startPoint x: 503, startPoint y: 235, endPoint x: 299, endPoint y: 222, distance: 204.0
click at [299, 222] on div "Hi Jessica, Thanks for getting in touch and for letting us know, I completely u…" at bounding box center [483, 260] width 371 height 314
copy div "We’ve really appreciated having you and Dom as part of the Spear Dojo family an…"
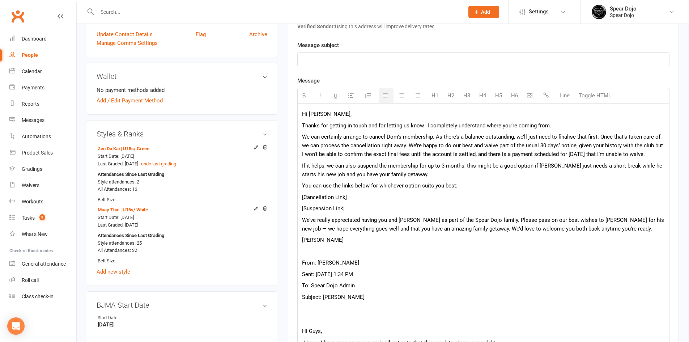
click at [620, 219] on p "We’ve really appreciated having you and Dom as part of the Spear Dojo family. P…" at bounding box center [483, 223] width 363 height 17
drag, startPoint x: 518, startPoint y: 229, endPoint x: 537, endPoint y: 229, distance: 19.5
click at [537, 229] on p "We’ve really appreciated having you and Dom as part of the Spear Dojo family. P…" at bounding box center [483, 223] width 363 height 17
drag, startPoint x: 362, startPoint y: 218, endPoint x: 398, endPoint y: 218, distance: 36.9
click at [398, 218] on p "We’ve really appreciated having you and Dom as part of the Spear Dojo family. P…" at bounding box center [483, 223] width 363 height 17
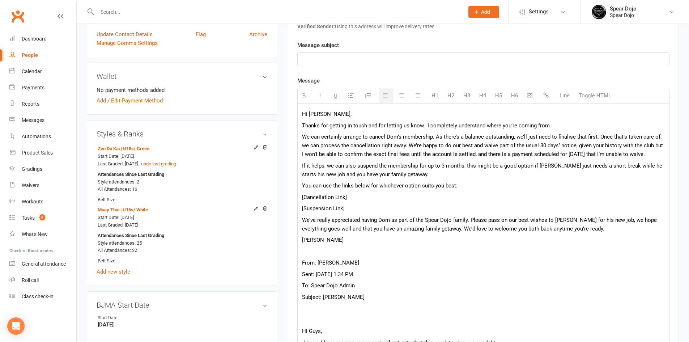
click at [392, 220] on p "We’ve really appreciated having Dom as part of the Spear Dojo family. Please pa…" at bounding box center [483, 223] width 363 height 17
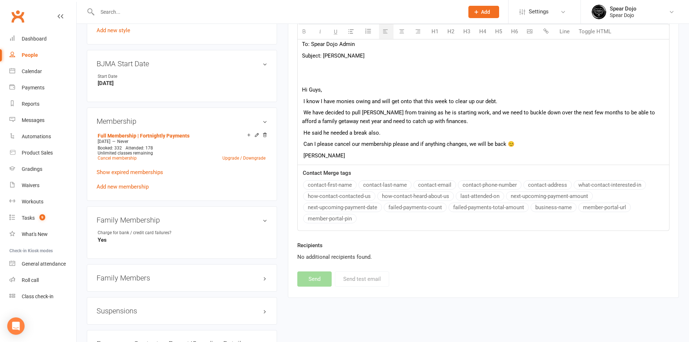
scroll to position [434, 0]
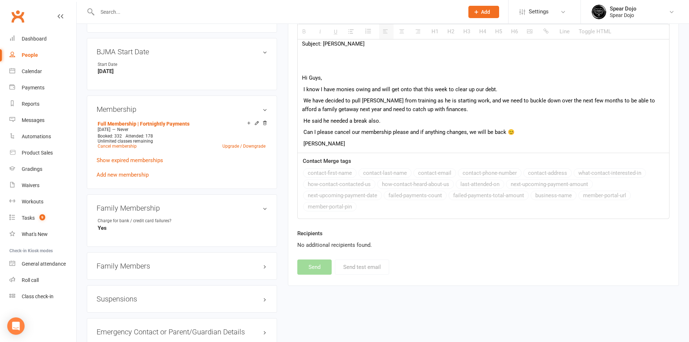
click at [187, 264] on h3 "Family Members" at bounding box center [182, 266] width 171 height 8
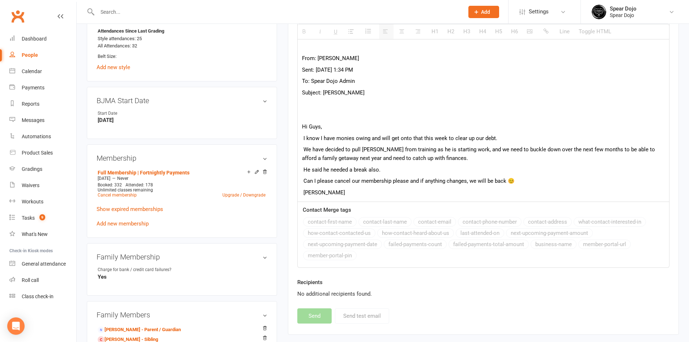
scroll to position [289, 0]
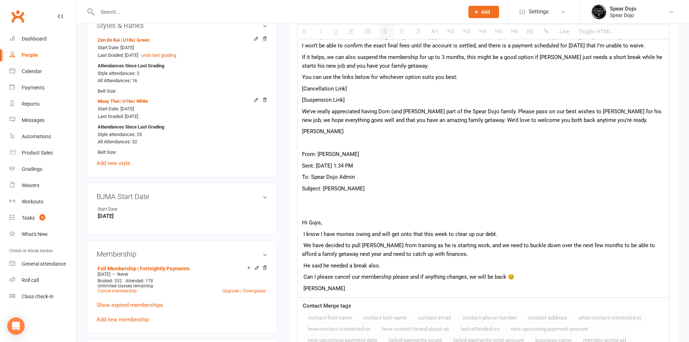
click at [414, 111] on p "We’ve really appreciated having Dom (and Nakas part of the Spear Dojo family. P…" at bounding box center [483, 115] width 363 height 17
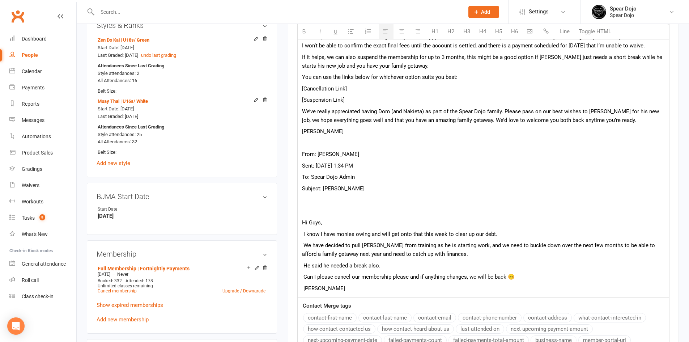
click at [414, 111] on p "We’ve really appreciated having Dom (and Nakieta) as part of the Spear Dojo fam…" at bounding box center [483, 115] width 363 height 17
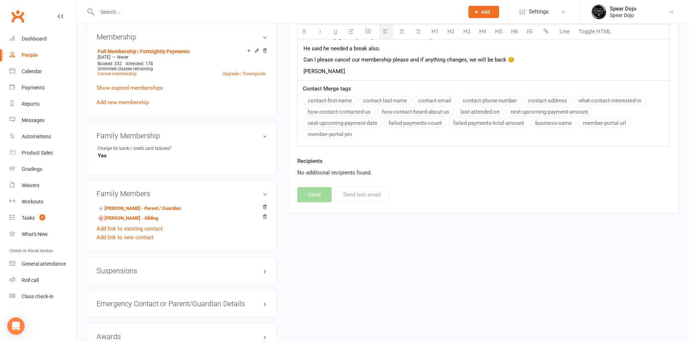
scroll to position [325, 0]
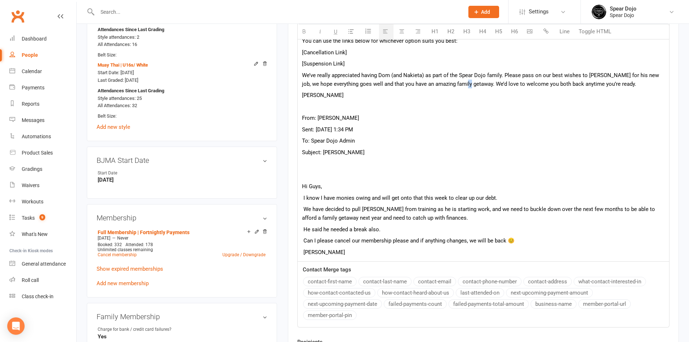
click at [461, 84] on p "We’ve really appreciated having Dom (and Nakieta) as part of the Spear Dojo fam…" at bounding box center [483, 79] width 363 height 17
drag, startPoint x: 519, startPoint y: 81, endPoint x: 538, endPoint y: 85, distance: 19.4
click at [538, 85] on p "We’ve really appreciated having Dom (and Nakieta) as part of the Spear Dojo fam…" at bounding box center [483, 79] width 363 height 17
drag, startPoint x: 562, startPoint y: 84, endPoint x: 575, endPoint y: 85, distance: 13.0
click at [575, 85] on p "We’ve really appreciated having Dom (and Nakieta) as part of the Spear Dojo fam…" at bounding box center [483, 79] width 363 height 17
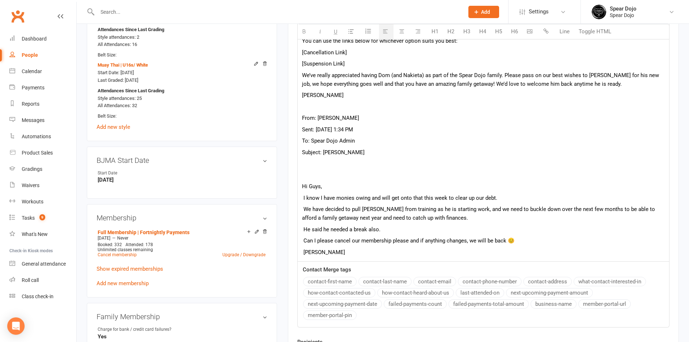
click at [614, 86] on p "We’ve really appreciated having Dom (and Nakieta) as part of the Spear Dojo fam…" at bounding box center [483, 79] width 363 height 17
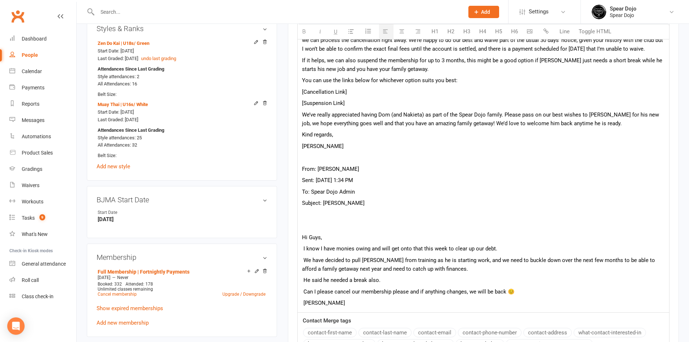
scroll to position [217, 0]
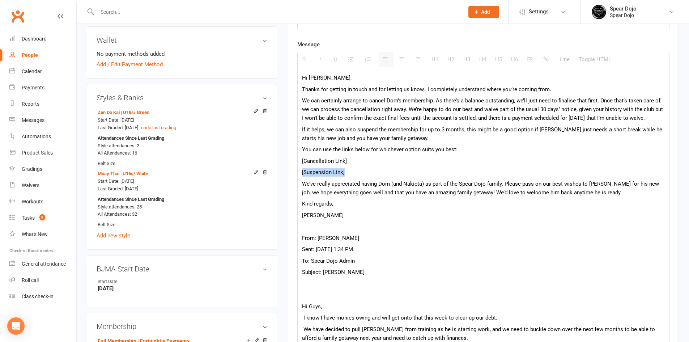
drag, startPoint x: 345, startPoint y: 172, endPoint x: 300, endPoint y: 172, distance: 44.8
click at [300, 172] on div "Hi Jessica, Thanks for getting in touch and for letting us know, I completely u…" at bounding box center [483, 224] width 371 height 314
click at [544, 58] on icon "button" at bounding box center [545, 58] width 5 height 5
drag, startPoint x: 347, startPoint y: 159, endPoint x: 299, endPoint y: 160, distance: 47.4
click at [299, 160] on div "Hi Jessica, Thanks for getting in touch and for letting us know, I completely u…" at bounding box center [483, 224] width 371 height 314
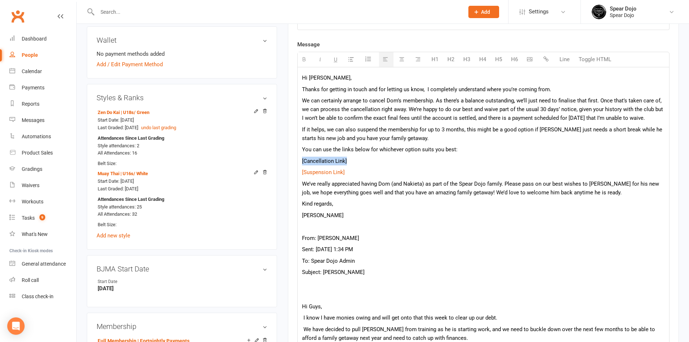
click at [548, 60] on button "button" at bounding box center [546, 59] width 14 height 14
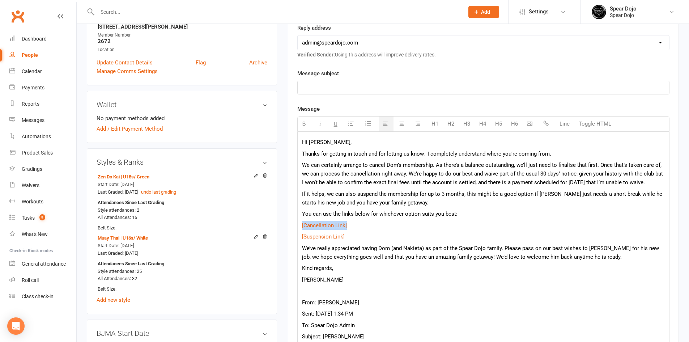
scroll to position [145, 0]
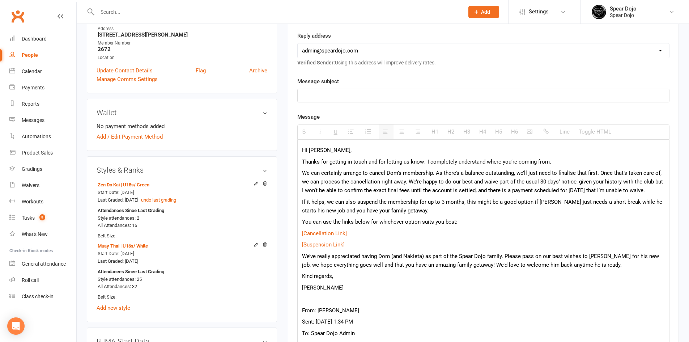
click at [343, 96] on p at bounding box center [483, 95] width 363 height 9
drag, startPoint x: 350, startPoint y: 95, endPoint x: 300, endPoint y: 95, distance: 50.3
click at [300, 95] on div "Membership" at bounding box center [483, 95] width 371 height 13
drag, startPoint x: 356, startPoint y: 98, endPoint x: 403, endPoint y: 99, distance: 47.0
click at [403, 99] on p "Options for cancelling {contact-first-name}'s membership" at bounding box center [483, 95] width 363 height 9
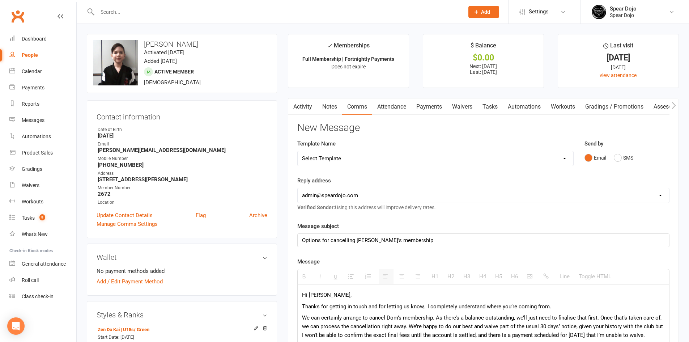
scroll to position [108, 0]
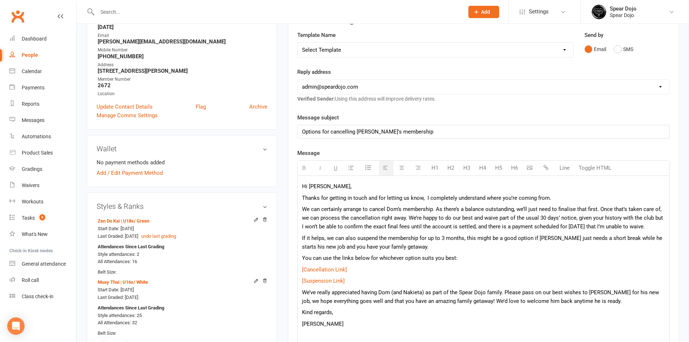
click at [409, 219] on span "We can certainly arrange to cancel Dom’s membership. As there’s a balance outst…" at bounding box center [482, 218] width 361 height 24
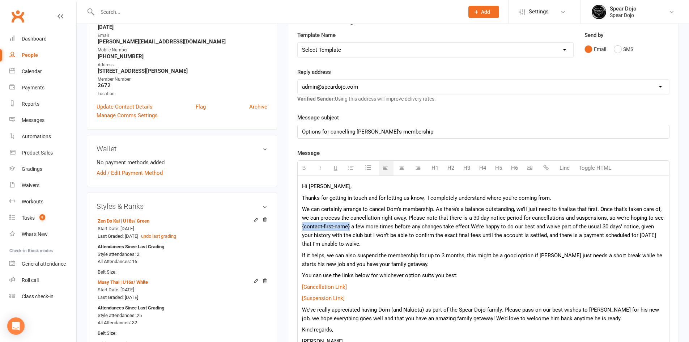
drag, startPoint x: 350, startPoint y: 227, endPoint x: 295, endPoint y: 230, distance: 54.4
click at [295, 230] on div "Activity Notes Comms Attendance Payments Waivers Tasks Automations Workouts Gra…" at bounding box center [483, 315] width 391 height 650
click at [434, 223] on span "We can certainly arrange to cancel Dom’s membership. As there’s a balance outst…" at bounding box center [483, 226] width 362 height 41
click at [504, 236] on span "We can certainly arrange to cancel Dom’s membership. As there’s a balance outst…" at bounding box center [483, 226] width 362 height 41
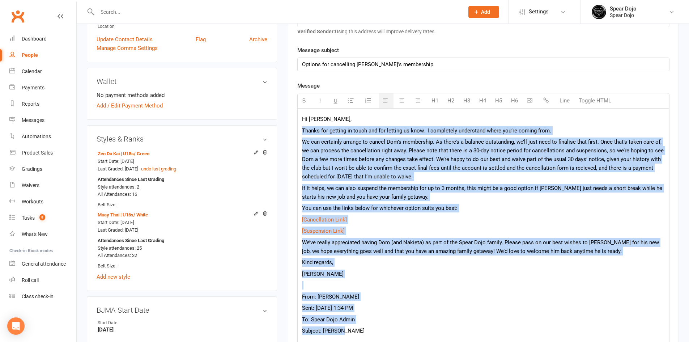
scroll to position [178, 0]
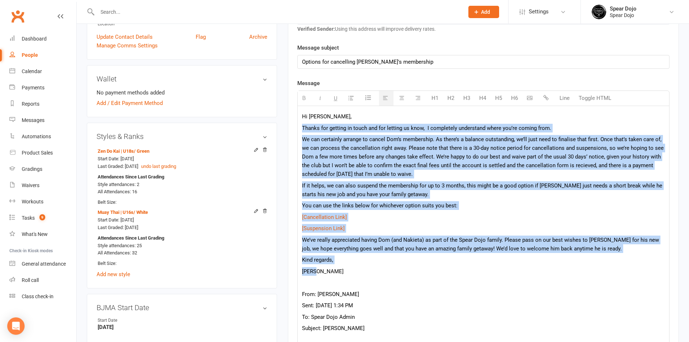
drag, startPoint x: 302, startPoint y: 197, endPoint x: 509, endPoint y: 268, distance: 219.6
click at [509, 268] on div "Hi Jessica, Thanks for getting in touch and for letting us know, I completely u…" at bounding box center [483, 271] width 371 height 331
copy div "Thanks for getting in touch and for letting us know, I completely understand wh…"
click at [330, 178] on p "We can certainly arrange to cancel Dom’s membership. As there’s a balance outst…" at bounding box center [483, 156] width 363 height 43
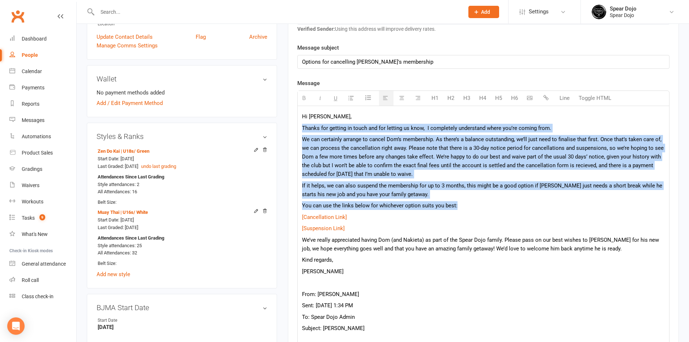
drag, startPoint x: 300, startPoint y: 127, endPoint x: 481, endPoint y: 205, distance: 196.9
click at [481, 205] on div "Hi Jessica, Thanks for getting in touch and for letting us know, I completely u…" at bounding box center [483, 271] width 371 height 331
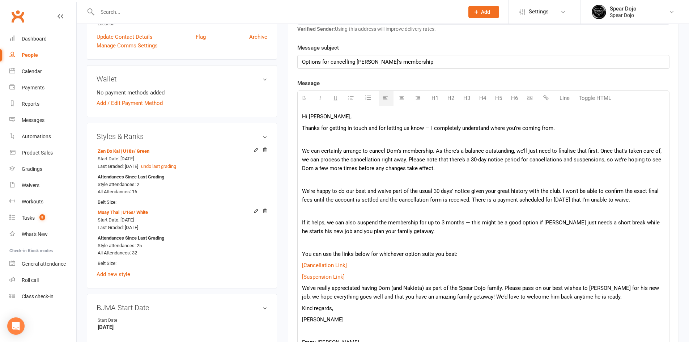
click at [423, 127] on p "Thanks for getting in touch and for letting us know — I completely understand w…" at bounding box center [483, 128] width 363 height 9
click at [422, 141] on p at bounding box center [483, 139] width 363 height 9
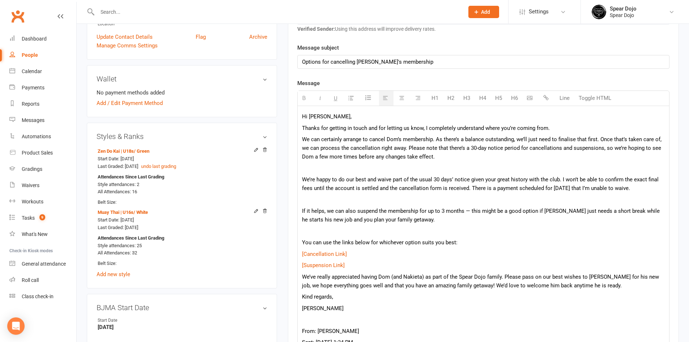
click at [428, 176] on p "We’re happy to do our best and waive part of the usual 30 days’ notice given yo…" at bounding box center [483, 183] width 363 height 17
click at [431, 170] on p at bounding box center [483, 168] width 363 height 9
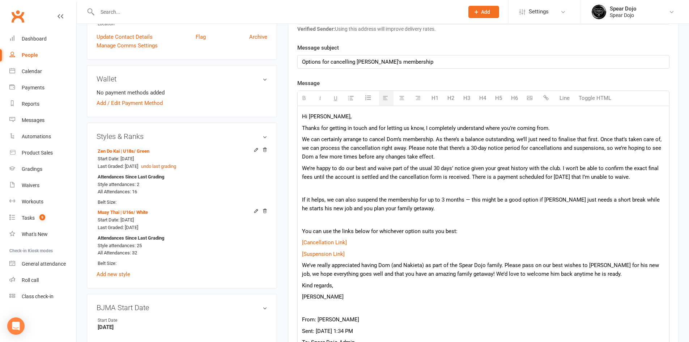
click at [558, 165] on span "We’re happy to do our best and waive part of the usual 30 days’ notice given yo…" at bounding box center [480, 172] width 357 height 15
click at [374, 188] on p at bounding box center [483, 188] width 363 height 9
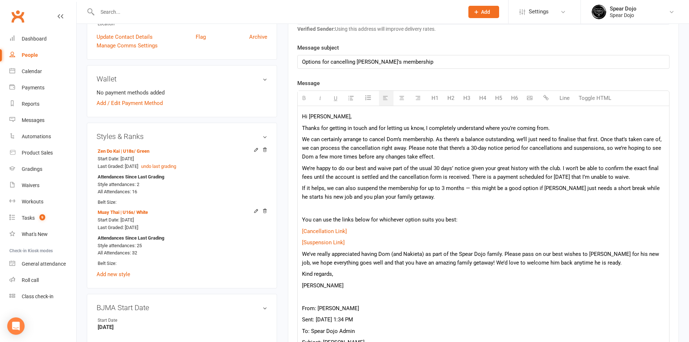
click at [470, 178] on span "We’re happy to do our best and waive part of the usual 30 days’ notice given yo…" at bounding box center [480, 172] width 357 height 15
click at [462, 190] on span "If it helps, we can also suspend the membership for up to 3 months — this might…" at bounding box center [481, 192] width 358 height 15
click at [453, 200] on p "If it helps, we can also suspend the membership for up to 3 months, this might …" at bounding box center [483, 192] width 363 height 17
click at [359, 209] on p at bounding box center [483, 208] width 363 height 9
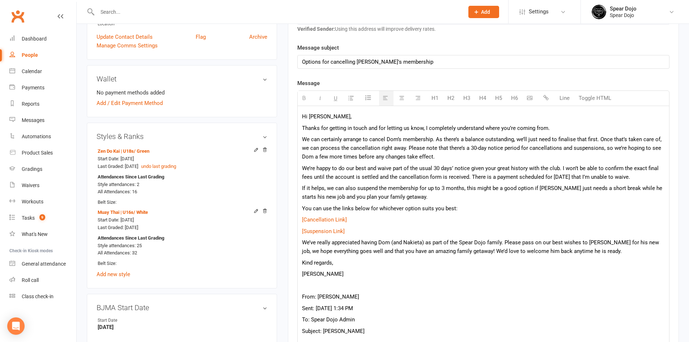
click at [641, 175] on p "We’re happy to do our best and waive part of the usual 30 days’ notice given yo…" at bounding box center [483, 172] width 363 height 17
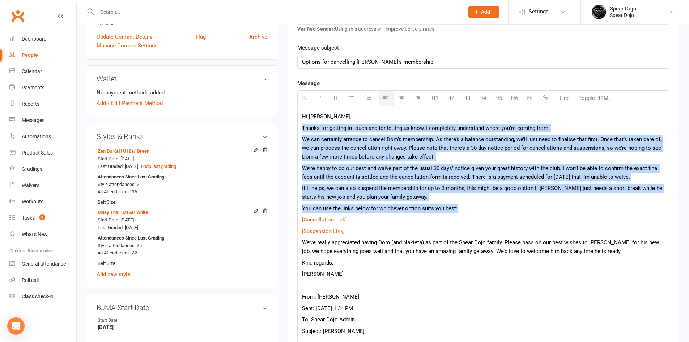
drag, startPoint x: 303, startPoint y: 128, endPoint x: 494, endPoint y: 204, distance: 205.6
click at [494, 204] on div "Hi Jessica, Thanks for getting in touch and for letting us know, I completely u…" at bounding box center [483, 273] width 371 height 334
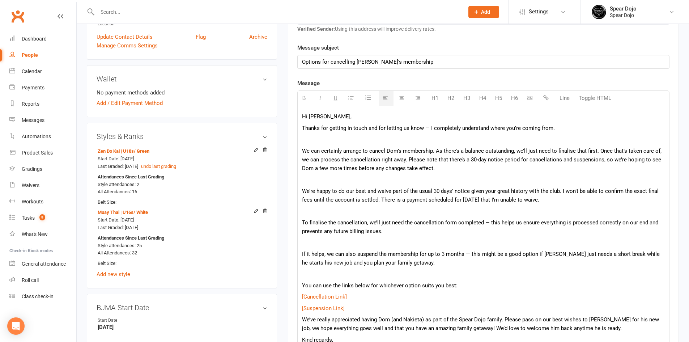
click at [442, 141] on p at bounding box center [483, 139] width 363 height 9
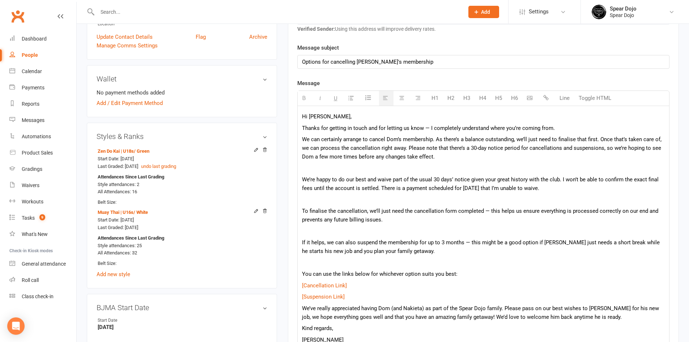
click at [423, 127] on p "Thanks for getting in touch and for letting us know — I completely understand w…" at bounding box center [483, 128] width 363 height 9
click at [440, 167] on p at bounding box center [483, 168] width 363 height 9
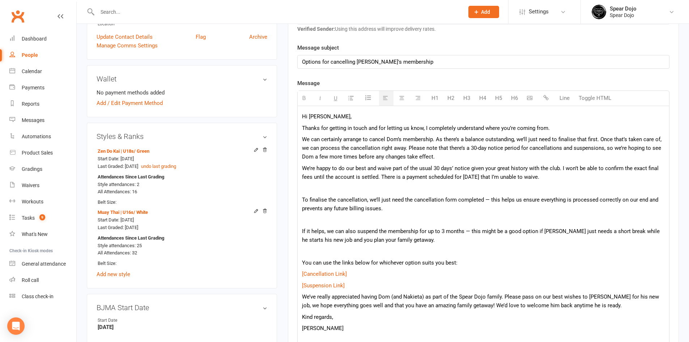
click at [401, 189] on p at bounding box center [483, 188] width 363 height 9
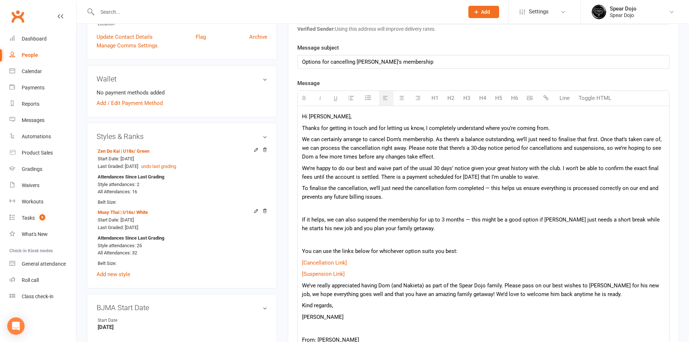
click at [385, 209] on p at bounding box center [483, 208] width 363 height 9
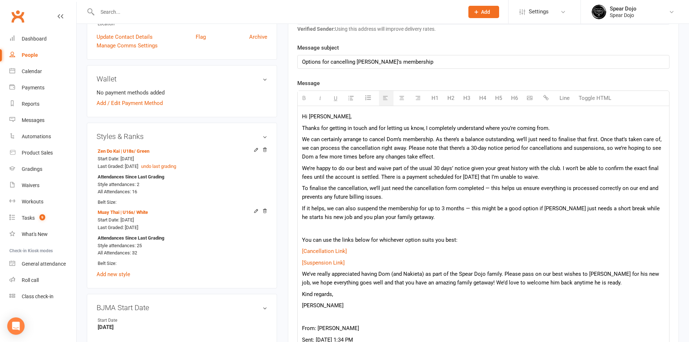
click at [377, 226] on p at bounding box center [483, 228] width 363 height 9
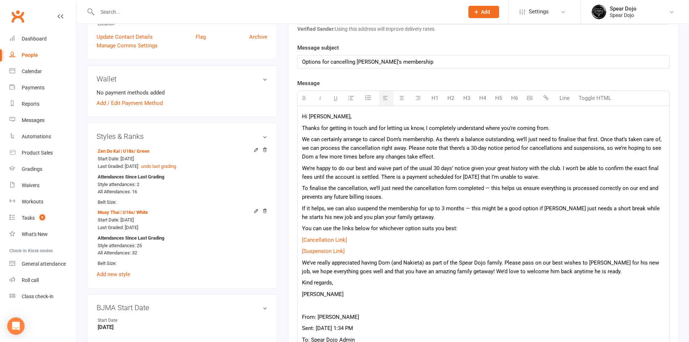
click at [464, 209] on span "If it helps, we can also suspend the membership for up to 3 months — this might…" at bounding box center [481, 212] width 358 height 15
click at [482, 191] on span "To finalise the cancellation, we’ll just need the cancellation form completed —…" at bounding box center [480, 192] width 356 height 15
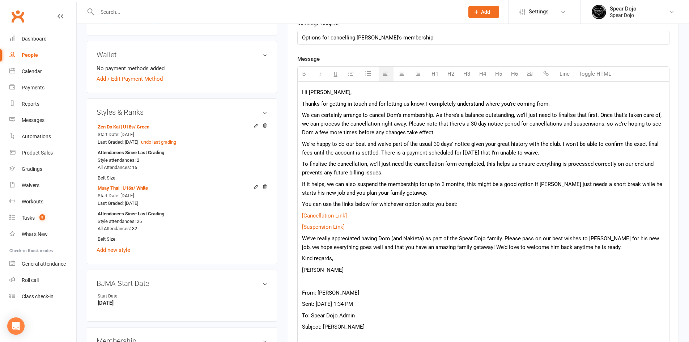
scroll to position [214, 0]
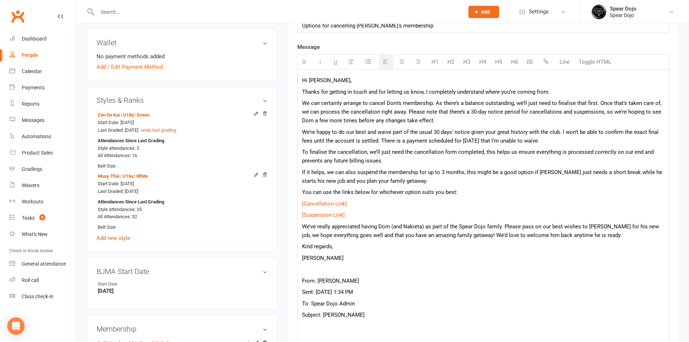
click at [558, 134] on span "We’re happy to do our best and waive part of the usual 30 days’ notice given yo…" at bounding box center [480, 136] width 357 height 15
click at [505, 145] on div "Hi Jessica, Thanks for getting in touch and for letting us know, I completely u…" at bounding box center [483, 247] width 371 height 354
click at [555, 141] on span "We’re happy to do our best and waive part of the usual 30 days’ notice given yo…" at bounding box center [478, 136] width 353 height 15
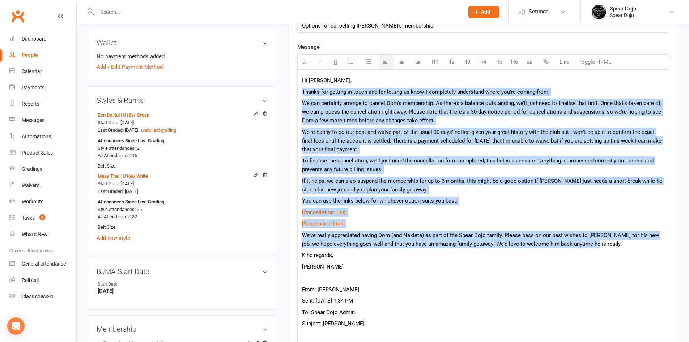
drag, startPoint x: 604, startPoint y: 245, endPoint x: 302, endPoint y: 88, distance: 340.4
click at [302, 88] on div "Hi Jessica, Thanks for getting in touch and for letting us know, I completely u…" at bounding box center [483, 251] width 371 height 363
copy div "Thanks for getting in touch and for letting us know, I completely understand wh…"
click at [470, 161] on span "To finalise the cancellation, we’ll just need the cancellation form completed, …" at bounding box center [477, 164] width 351 height 15
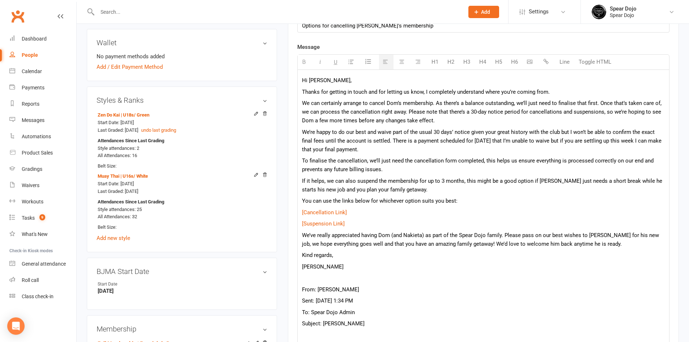
drag, startPoint x: 392, startPoint y: 141, endPoint x: 396, endPoint y: 149, distance: 8.4
click at [396, 149] on p "We’re happy to do our best and waive part of the usual 30 days’ notice given yo…" at bounding box center [483, 141] width 363 height 26
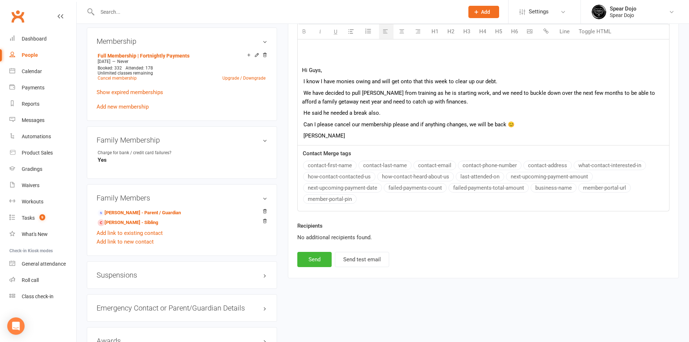
scroll to position [504, 0]
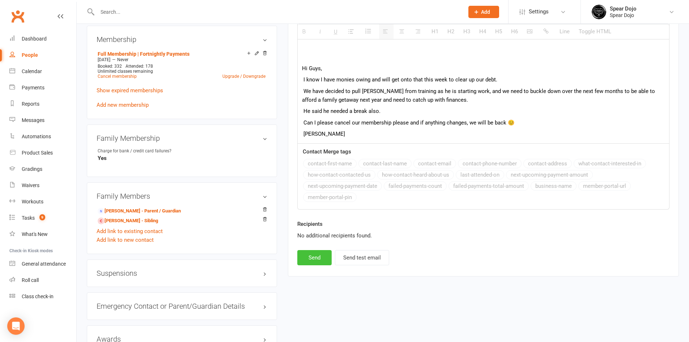
click at [303, 261] on button "Send" at bounding box center [314, 257] width 34 height 15
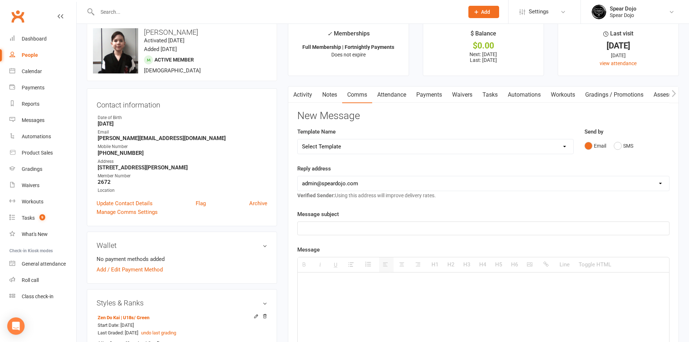
scroll to position [0, 0]
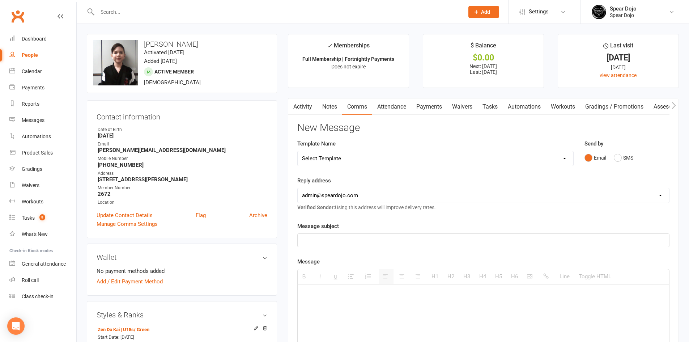
click at [309, 105] on link "Activity" at bounding box center [302, 106] width 29 height 17
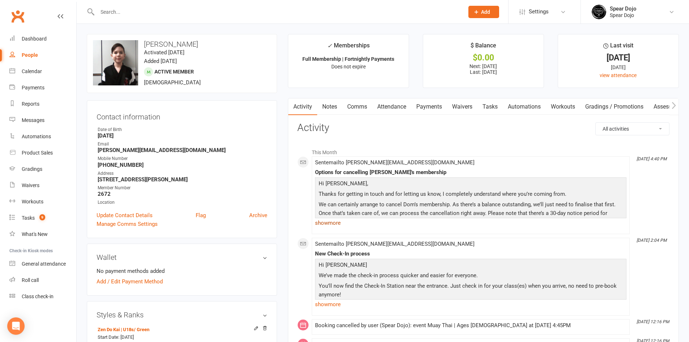
click at [326, 223] on link "show more" at bounding box center [470, 223] width 311 height 10
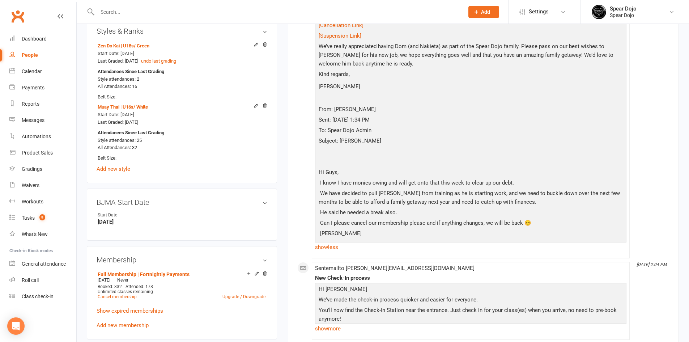
scroll to position [289, 0]
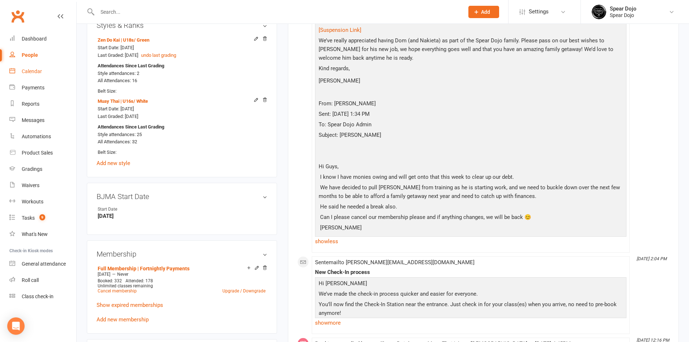
click at [27, 72] on div "Calendar" at bounding box center [32, 71] width 20 height 6
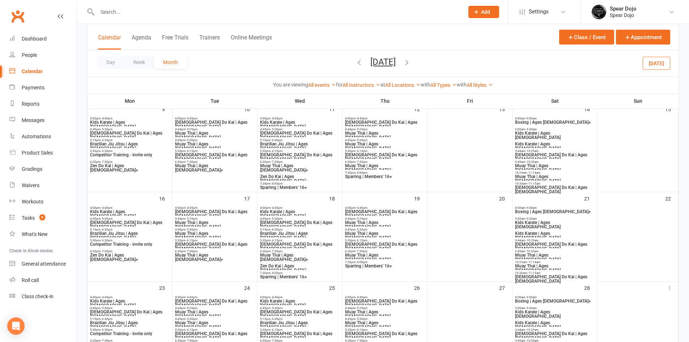
scroll to position [188, 0]
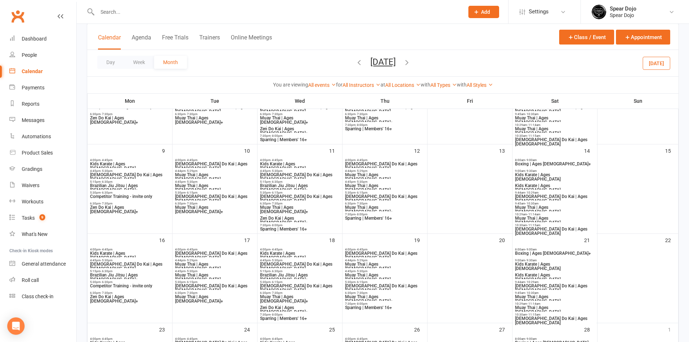
click at [355, 64] on icon "button" at bounding box center [359, 62] width 8 height 8
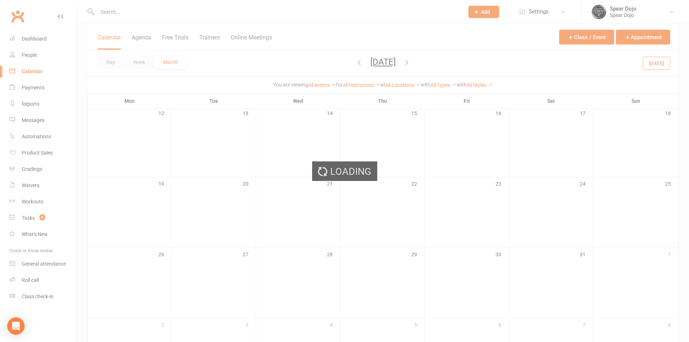
click at [345, 64] on div "Loading" at bounding box center [344, 171] width 689 height 342
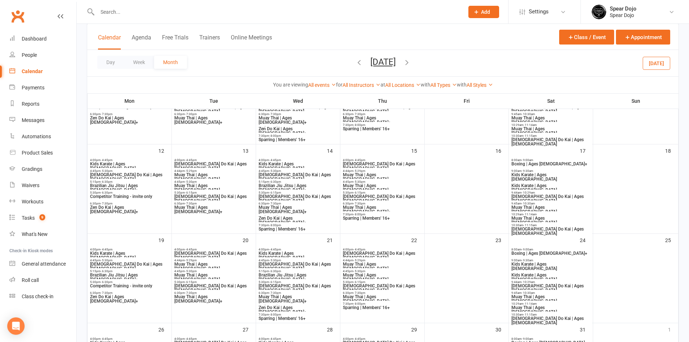
click at [355, 64] on icon "button" at bounding box center [359, 62] width 8 height 8
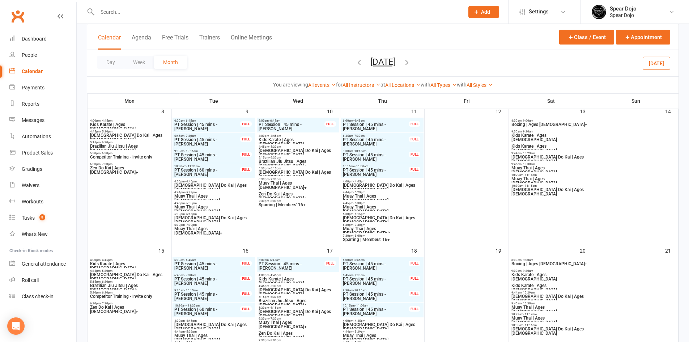
click at [355, 64] on icon "button" at bounding box center [359, 62] width 8 height 8
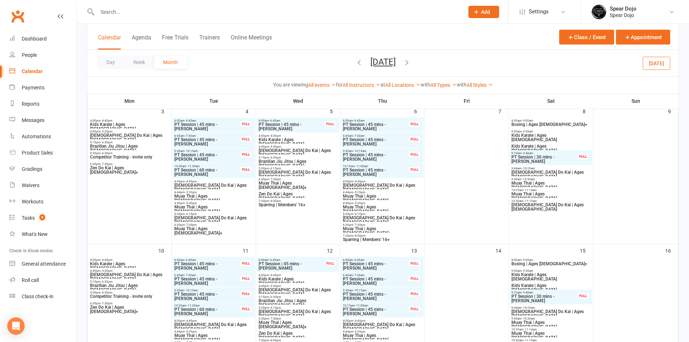
click at [355, 64] on icon "button" at bounding box center [359, 62] width 8 height 8
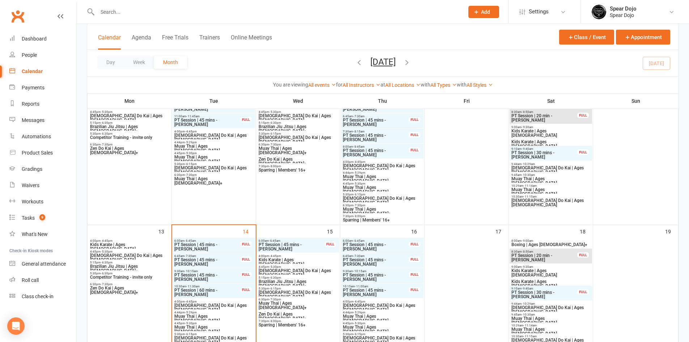
click at [355, 64] on icon "button" at bounding box center [359, 62] width 8 height 8
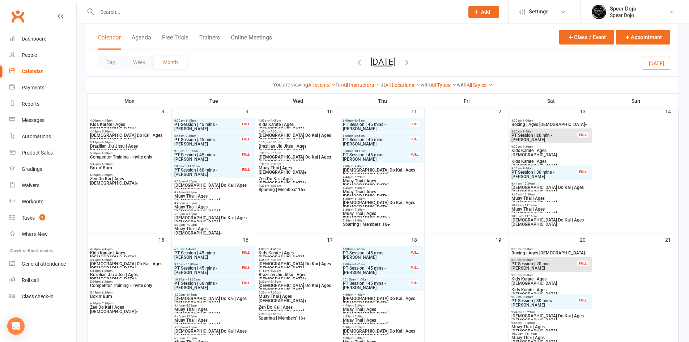
click at [411, 63] on icon "button" at bounding box center [407, 62] width 8 height 8
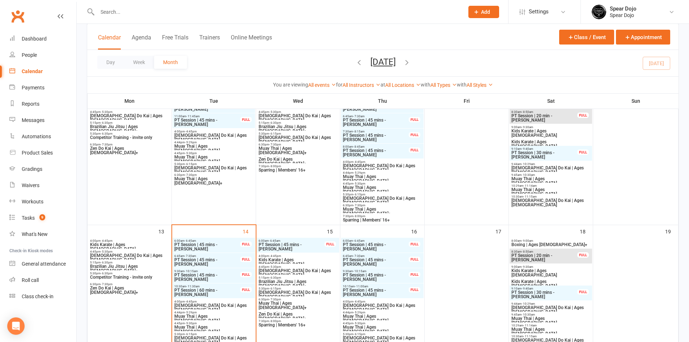
click at [214, 328] on span "Muay Thai | Ages 11 to 15" at bounding box center [214, 329] width 80 height 9
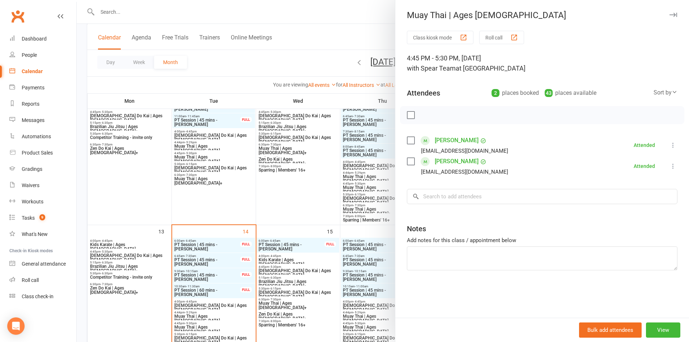
click at [219, 318] on div at bounding box center [383, 171] width 612 height 342
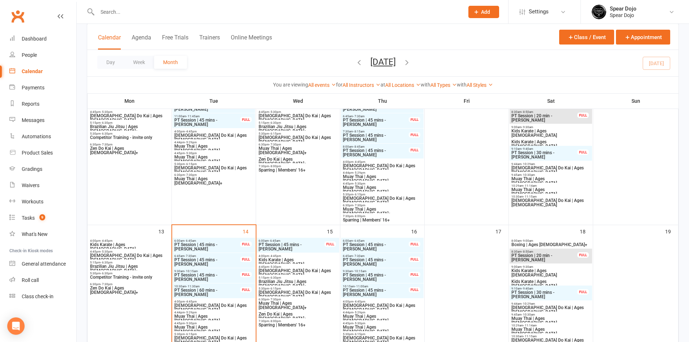
click at [219, 317] on span "Muay Thai | Ages 8 to 10" at bounding box center [214, 318] width 80 height 9
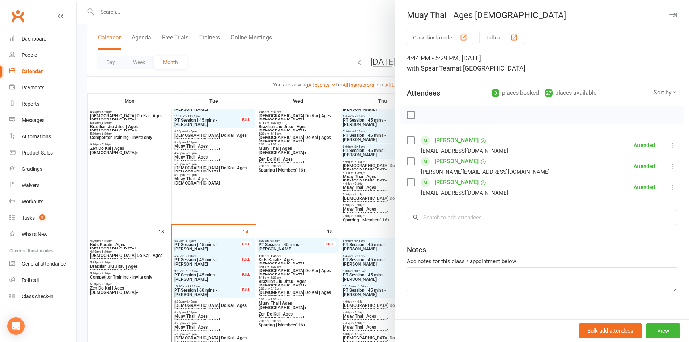
click at [219, 306] on div at bounding box center [383, 171] width 612 height 342
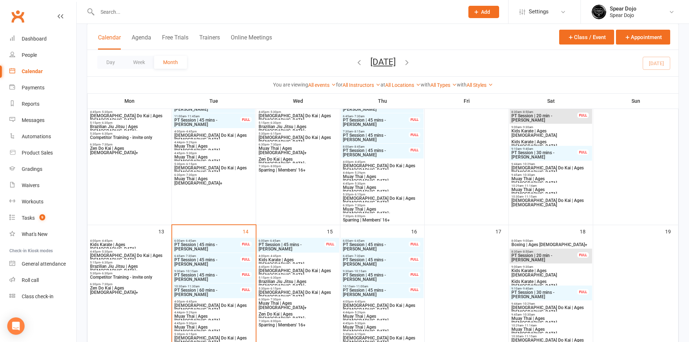
click at [219, 306] on span "Zen Do Kai | Ages 8 to 10" at bounding box center [214, 307] width 80 height 9
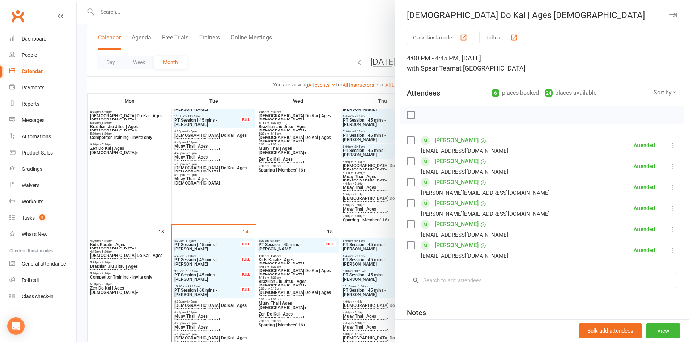
scroll to position [296, 0]
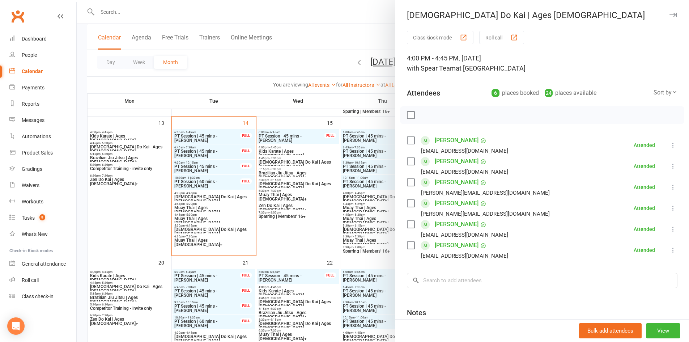
click at [206, 227] on div at bounding box center [383, 171] width 612 height 342
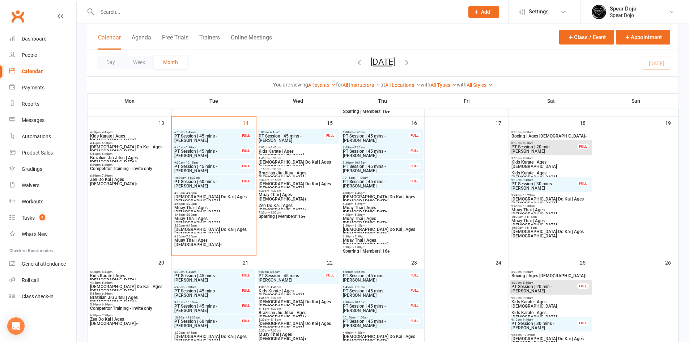
click at [205, 229] on span "Zen Do Kai | Ages 11 to 15" at bounding box center [214, 231] width 80 height 9
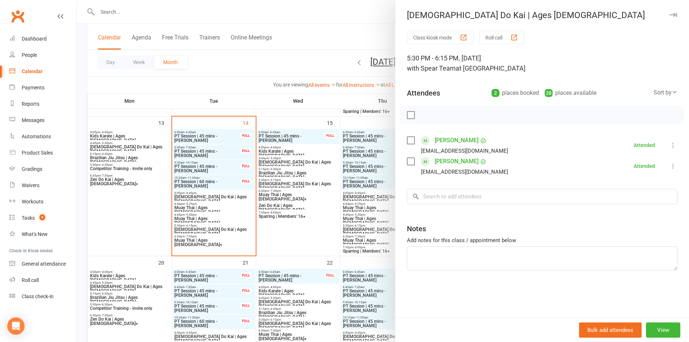
click at [216, 217] on div at bounding box center [383, 171] width 612 height 342
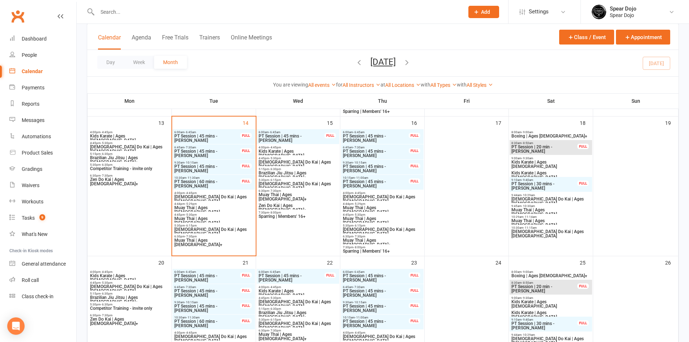
click at [216, 217] on span "Muay Thai | Ages 11 to 15" at bounding box center [214, 220] width 80 height 9
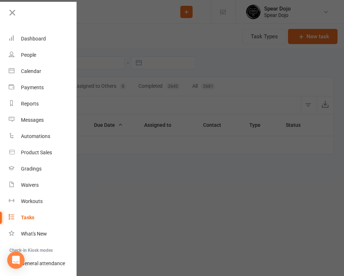
select select "started"
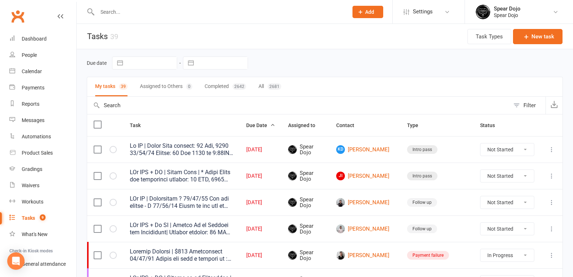
select select "started"
click at [554, 175] on icon at bounding box center [551, 175] width 7 height 7
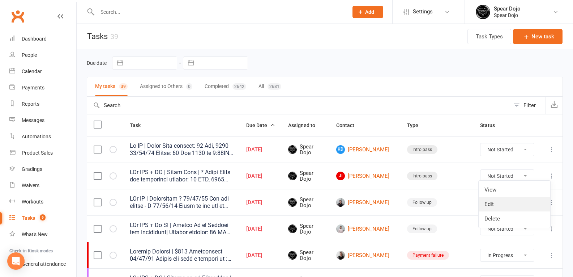
click at [521, 207] on link "Edit" at bounding box center [515, 204] width 72 height 14
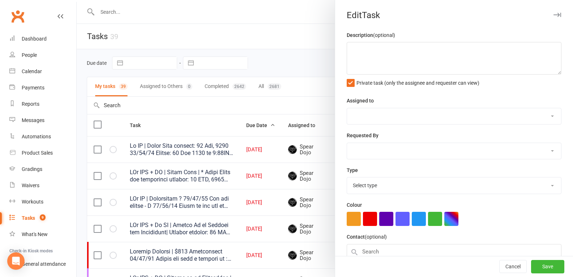
type textarea "PJr ZDK + MT | Intro Pass | * Needs Photo and membership expires: 17 OCT, 2025 …"
select select "43986"
type input "[DATE]"
type input "4:00pm"
select select "21686"
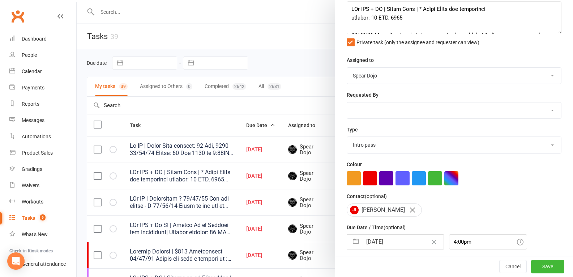
scroll to position [70, 0]
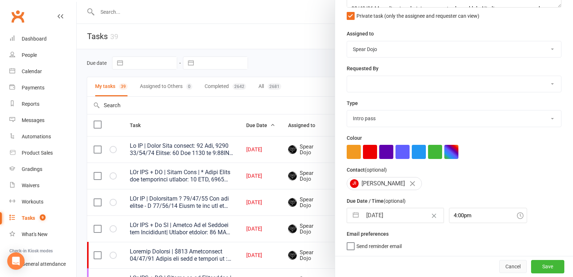
click at [499, 269] on button "Cancel" at bounding box center [512, 266] width 27 height 13
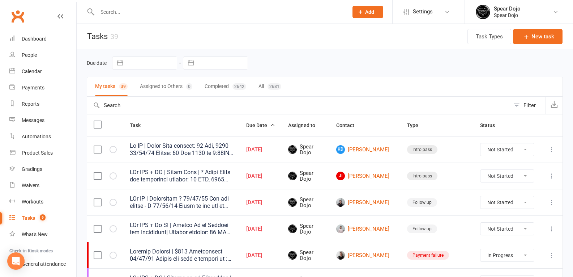
click at [551, 147] on icon at bounding box center [551, 149] width 7 height 7
click at [527, 171] on link "Edit" at bounding box center [515, 177] width 72 height 14
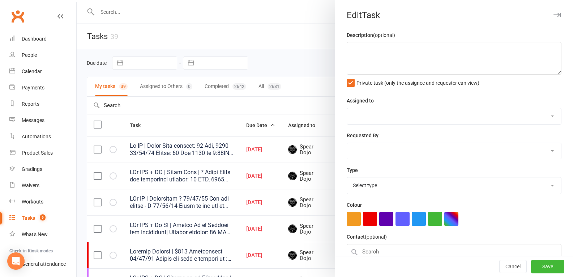
type textarea "Lo IP | Dolor Sita consect: 14 Adi, 8164 57/66/75 Elitse: 15 Doe 1616 te 0:57IN…"
select select "43986"
type input "[DATE]"
type input "4:30am"
select select "21686"
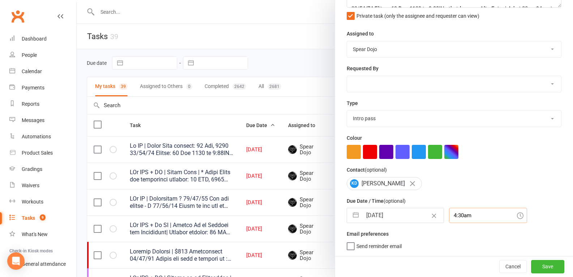
click at [451, 216] on input "4:30am" at bounding box center [488, 215] width 78 height 15
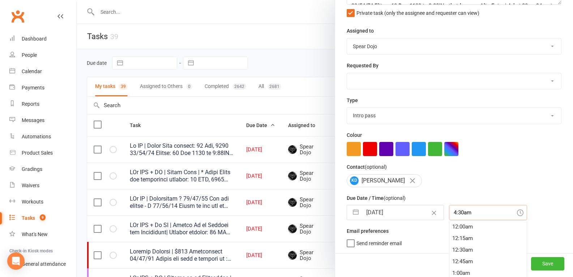
scroll to position [197, 0]
type input "4:30pm"
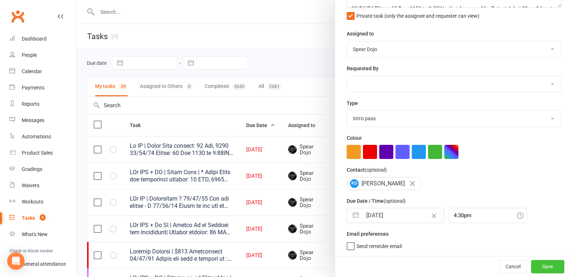
click at [535, 265] on button "Save" at bounding box center [547, 266] width 33 height 13
select select "started"
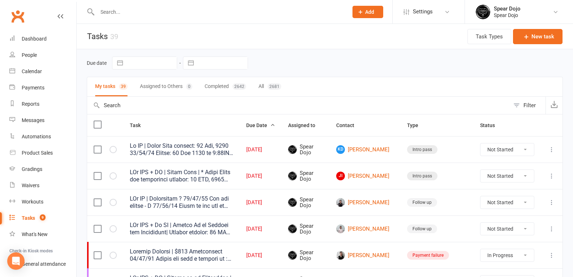
select select "started"
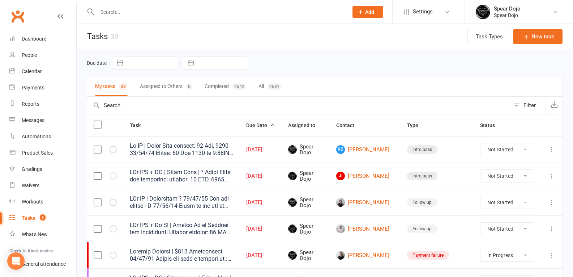
select select "started"
click at [123, 14] on input "text" at bounding box center [219, 12] width 248 height 10
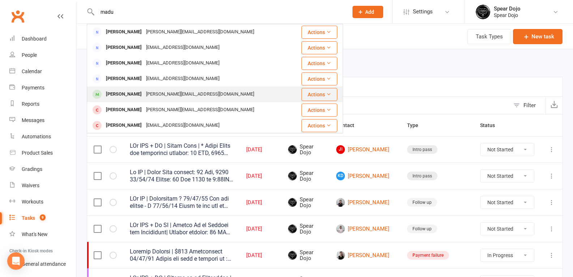
type input "madu"
click at [128, 93] on div "[PERSON_NAME]" at bounding box center [124, 94] width 40 height 10
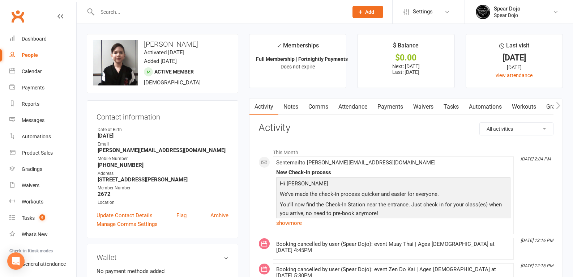
click at [320, 110] on link "Comms" at bounding box center [318, 106] width 30 height 17
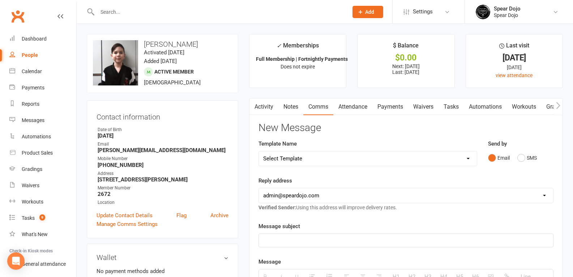
click at [309, 161] on select "Select Template [Email] Fee Increase Notification (Parent) - Add [Parent's Name…" at bounding box center [368, 158] width 218 height 14
select select "30"
click at [259, 151] on select "Select Template [Email] Fee Increase Notification (Parent) - Add [Parent's Name…" at bounding box center [368, 158] width 218 height 14
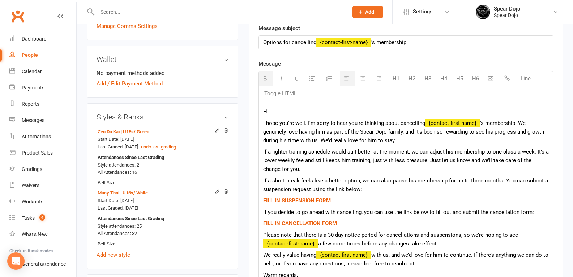
scroll to position [108, 0]
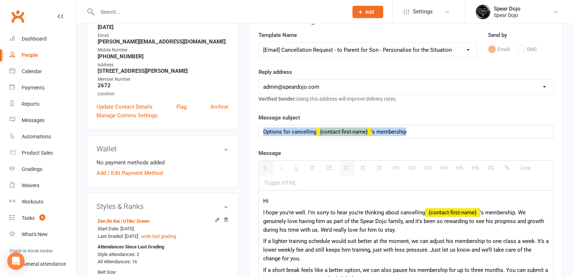
drag, startPoint x: 411, startPoint y: 131, endPoint x: 260, endPoint y: 132, distance: 150.4
click at [260, 132] on div "Options for cancelling {contact-first-name} 's membership" at bounding box center [406, 131] width 294 height 13
copy div "Options for cancelling {contact-first-name} 's membership"
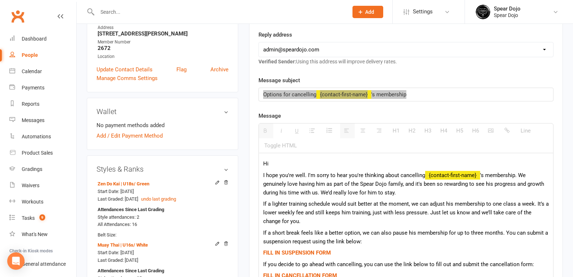
scroll to position [217, 0]
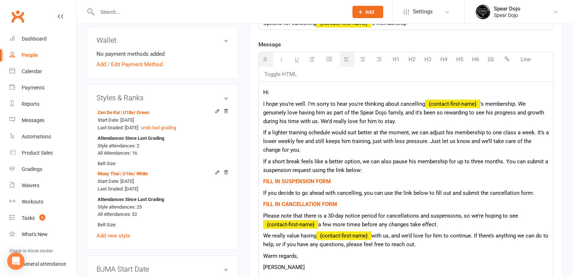
click at [328, 215] on p "Please note that there is a 30-day notice period for cancellations and suspensi…" at bounding box center [406, 219] width 286 height 17
drag, startPoint x: 446, startPoint y: 225, endPoint x: 260, endPoint y: 220, distance: 186.6
click at [260, 220] on div "Hi I hope you're well. I'm sorry to hear you're thinking about cancelling {cont…" at bounding box center [406, 225] width 294 height 286
copy p "Please note that there is a 30-day notice period for cancellations and suspensi…"
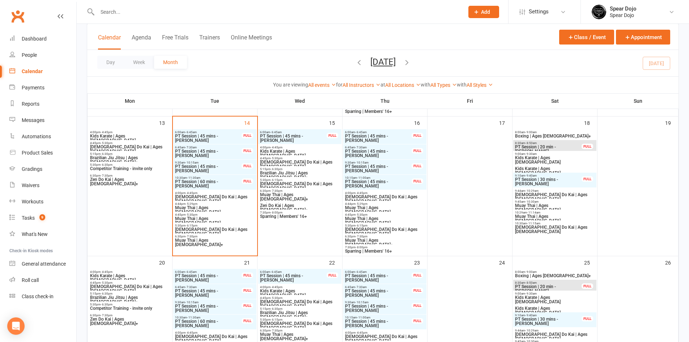
click at [216, 218] on span "Muay Thai | Ages [DEMOGRAPHIC_DATA]" at bounding box center [215, 220] width 80 height 9
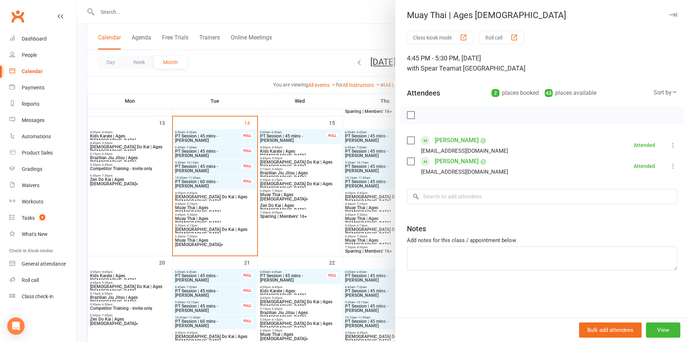
click at [216, 230] on div at bounding box center [383, 171] width 612 height 342
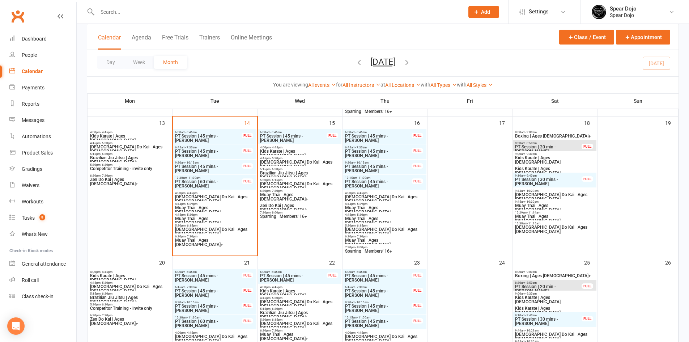
click at [216, 230] on span "[DEMOGRAPHIC_DATA] Do Kai | Ages [DEMOGRAPHIC_DATA]" at bounding box center [215, 231] width 80 height 9
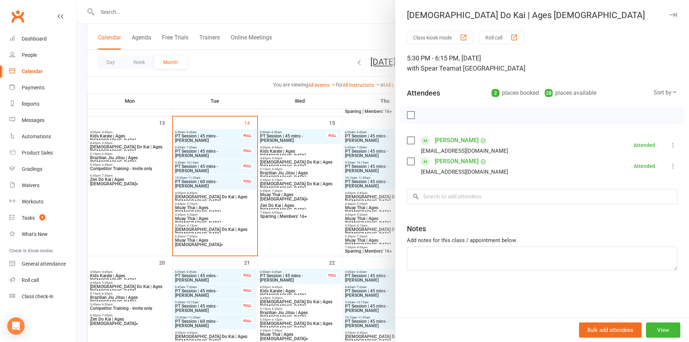
click at [295, 38] on div at bounding box center [383, 171] width 612 height 342
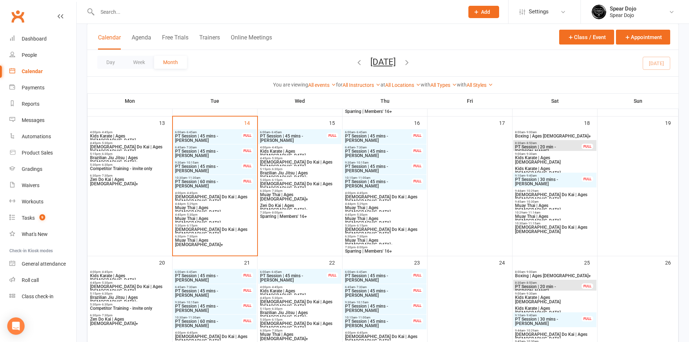
click at [135, 13] on input "text" at bounding box center [277, 12] width 364 height 10
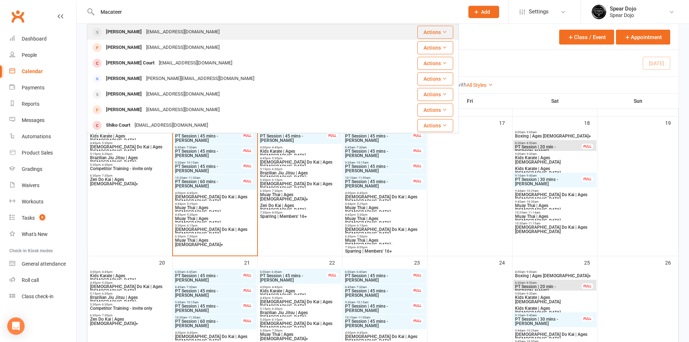
type input "Macateer"
click at [186, 30] on div "martin_mcateer50@hotmail.com" at bounding box center [183, 32] width 78 height 10
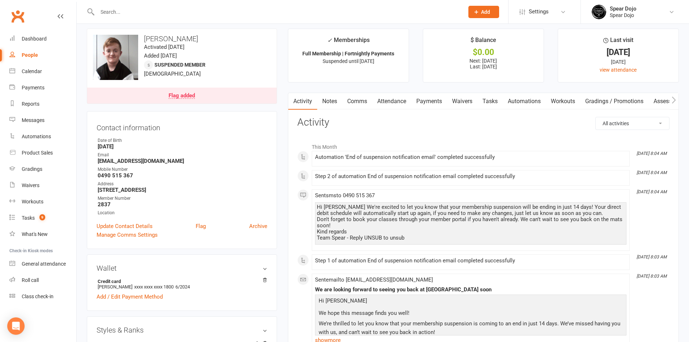
scroll to position [108, 0]
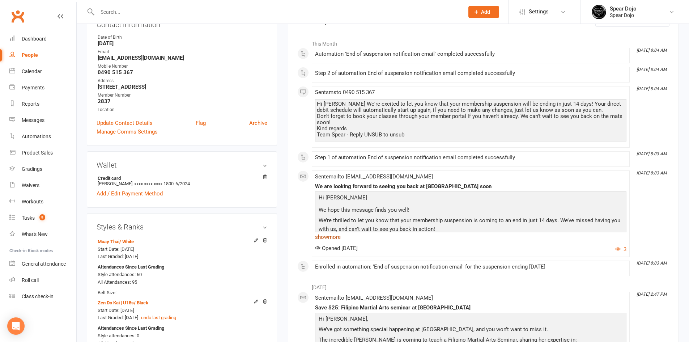
click at [329, 237] on link "show more" at bounding box center [470, 237] width 311 height 10
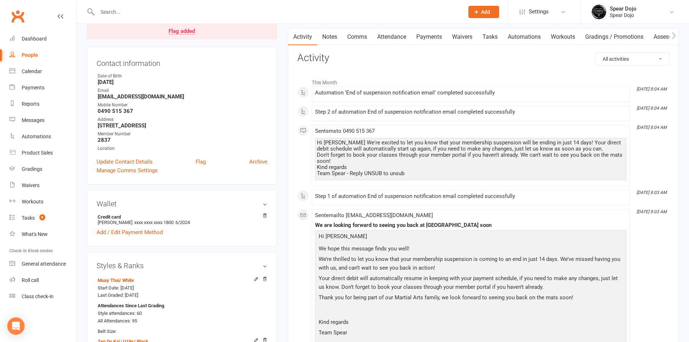
scroll to position [0, 0]
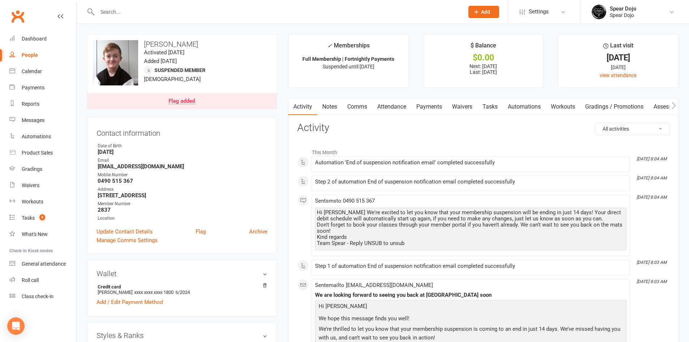
click at [124, 9] on input "text" at bounding box center [277, 12] width 364 height 10
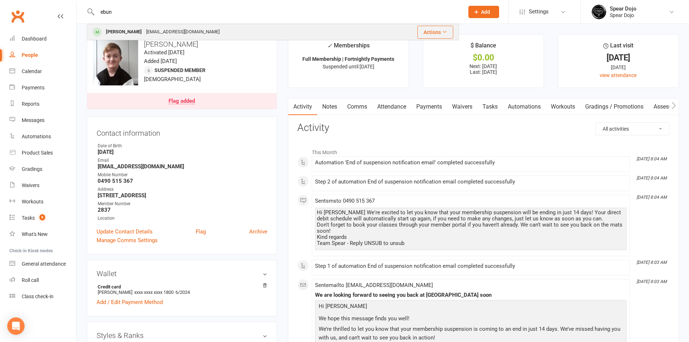
type input "ebun"
click at [134, 32] on div "Ebun Olowoyeye" at bounding box center [124, 32] width 40 height 10
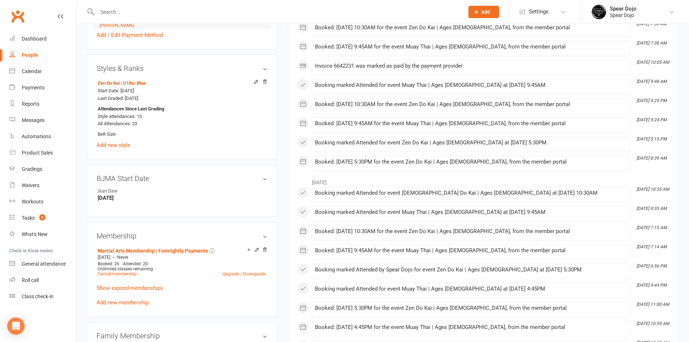
scroll to position [362, 0]
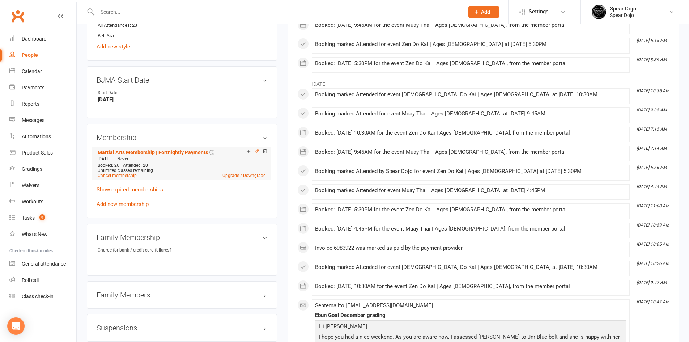
click at [256, 150] on icon at bounding box center [256, 151] width 5 height 5
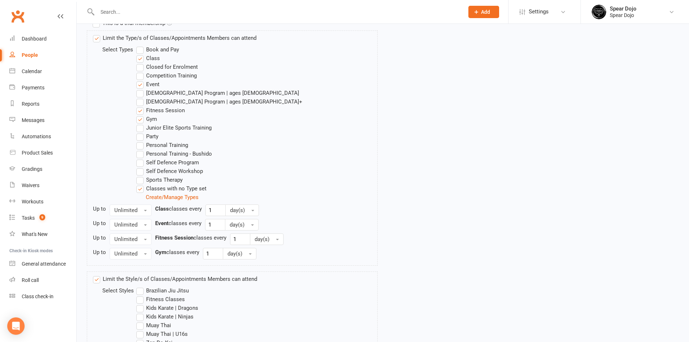
scroll to position [362, 0]
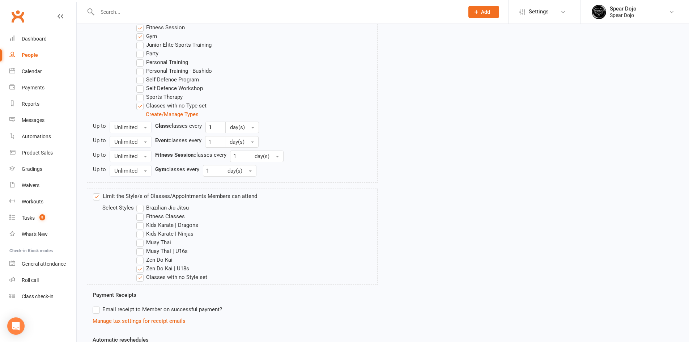
click at [139, 251] on label "Muay Thai | U16s" at bounding box center [161, 251] width 51 height 9
click at [139, 247] on input "Muay Thai | U16s" at bounding box center [138, 247] width 5 height 0
click at [144, 253] on label "Muay Thai | U16s" at bounding box center [161, 251] width 51 height 9
click at [141, 247] on input "Muay Thai | U16s" at bounding box center [138, 247] width 5 height 0
click at [142, 251] on label "Muay Thai | U16s" at bounding box center [161, 251] width 51 height 9
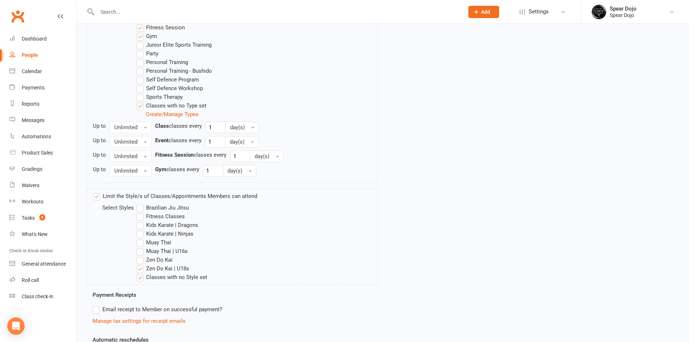
click at [141, 247] on input "Muay Thai | U16s" at bounding box center [138, 247] width 5 height 0
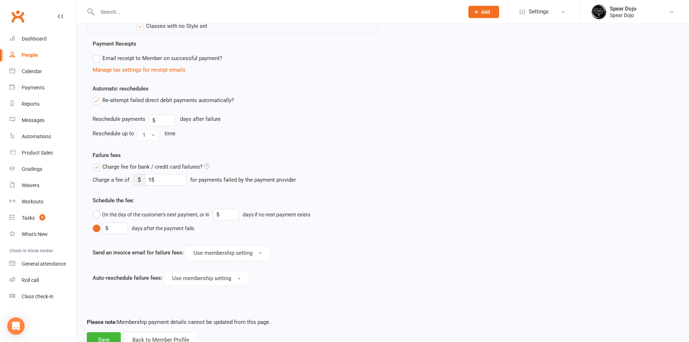
scroll to position [639, 0]
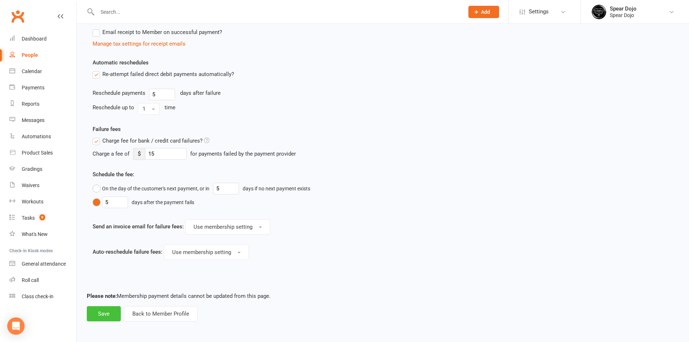
click at [106, 306] on button "Save" at bounding box center [104, 313] width 34 height 15
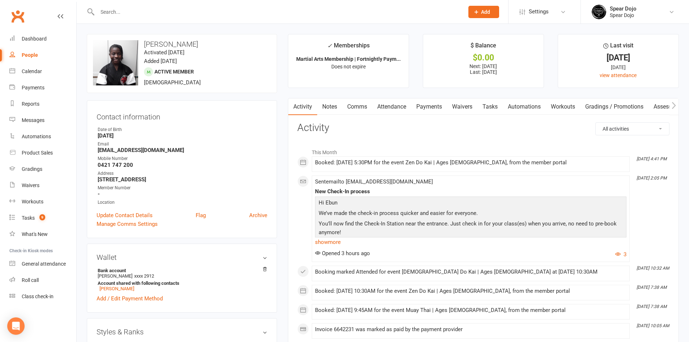
click at [125, 6] on div at bounding box center [273, 12] width 372 height 24
click at [125, 15] on input "text" at bounding box center [277, 12] width 364 height 10
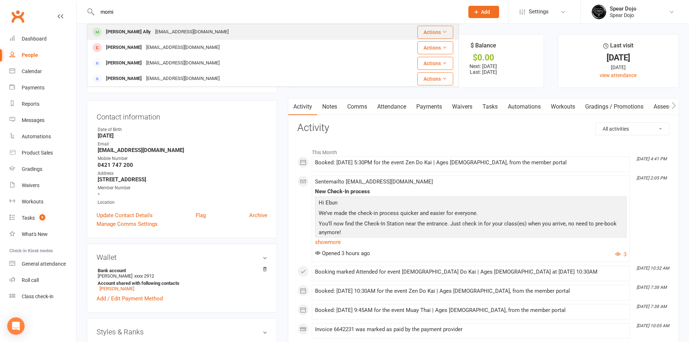
type input "momi"
click at [127, 36] on div "[PERSON_NAME] Ally" at bounding box center [128, 32] width 49 height 10
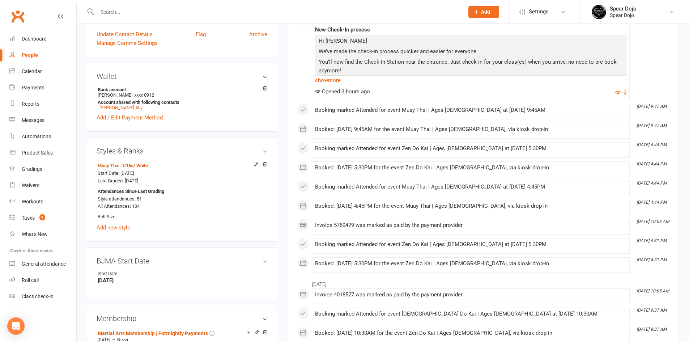
scroll to position [325, 0]
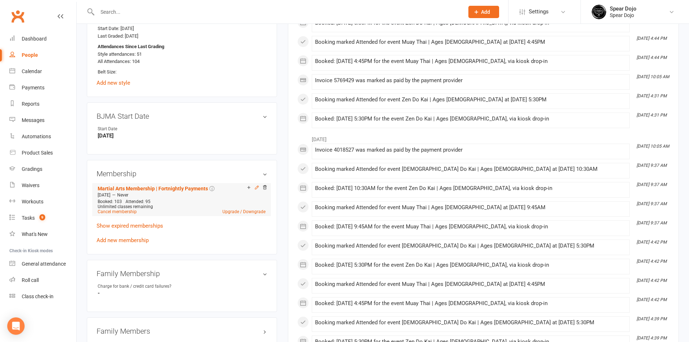
click at [256, 187] on icon at bounding box center [256, 187] width 3 height 3
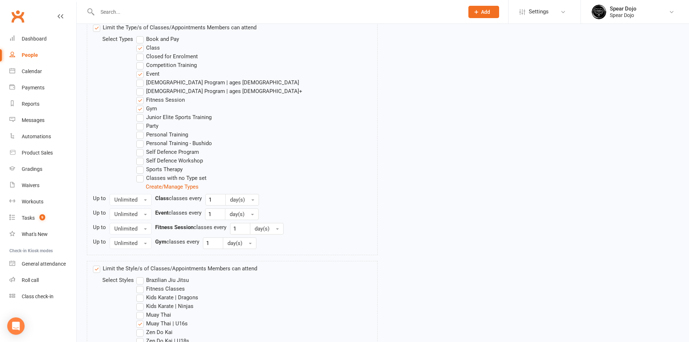
scroll to position [434, 0]
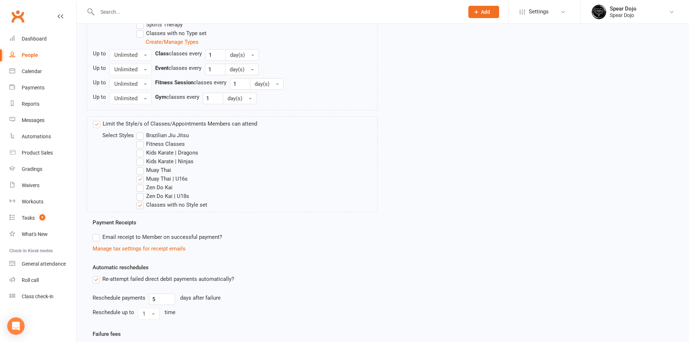
click at [168, 197] on label "Zen Do Kai | U18s" at bounding box center [162, 196] width 53 height 9
click at [141, 192] on input "Zen Do Kai | U18s" at bounding box center [138, 192] width 5 height 0
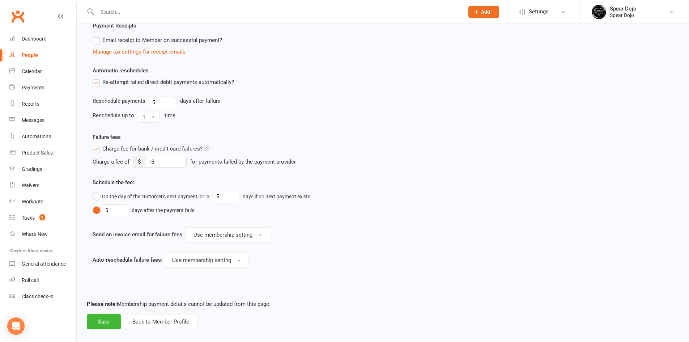
scroll to position [639, 0]
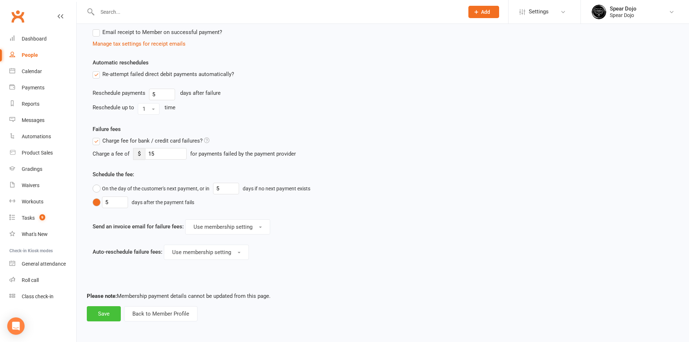
click at [113, 319] on button "Save" at bounding box center [104, 313] width 34 height 15
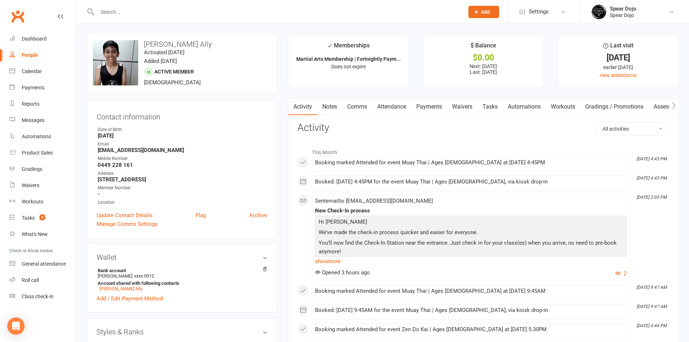
click at [394, 108] on link "Attendance" at bounding box center [391, 106] width 39 height 17
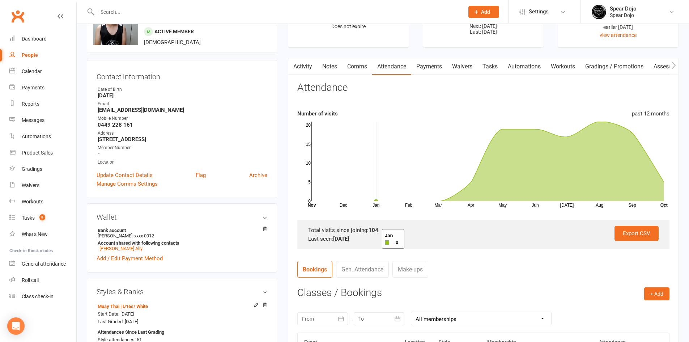
scroll to position [181, 0]
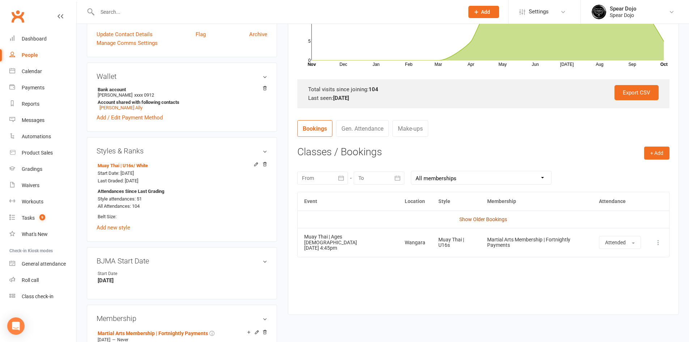
click at [499, 218] on link "Show Older Bookings" at bounding box center [483, 219] width 48 height 6
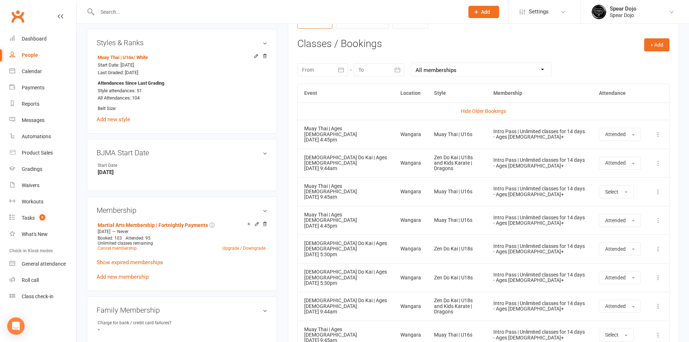
scroll to position [289, 0]
click at [124, 121] on link "Add new style" at bounding box center [114, 119] width 34 height 7
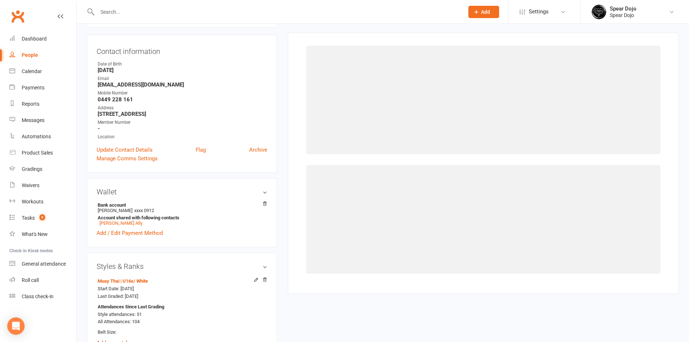
scroll to position [62, 0]
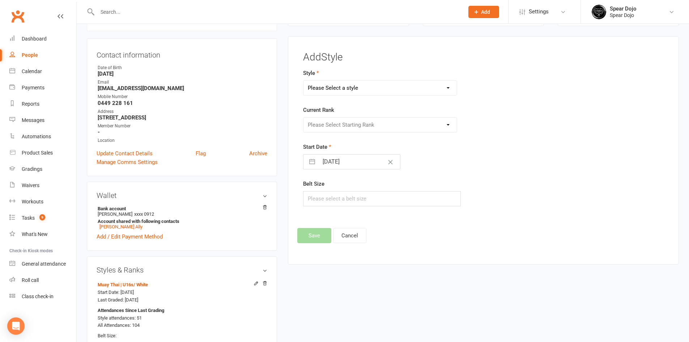
click at [407, 86] on select "Please Select a style Brazilian Jiu Jitsu Fitness Classes Kids Karate | Dragons…" at bounding box center [380, 88] width 154 height 14
select select "1952"
click at [303, 81] on select "Please Select a style Brazilian Jiu Jitsu Fitness Classes Kids Karate | Dragons…" at bounding box center [380, 88] width 154 height 14
click at [405, 125] on select "Please Select Starting Rank White Yellow Yellow Tip Orange Orange Tip Blue Blue…" at bounding box center [380, 125] width 154 height 14
select select "19063"
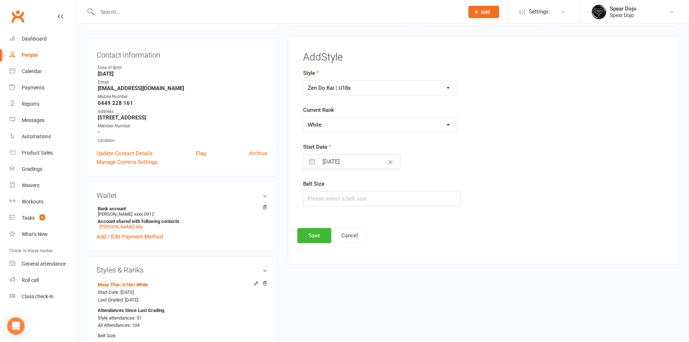
click at [303, 118] on select "Please Select Starting Rank White Yellow Yellow Tip Orange Orange Tip Blue Blue…" at bounding box center [380, 125] width 154 height 14
click at [315, 164] on button "button" at bounding box center [312, 161] width 13 height 14
select select "8"
select select "2025"
select select "9"
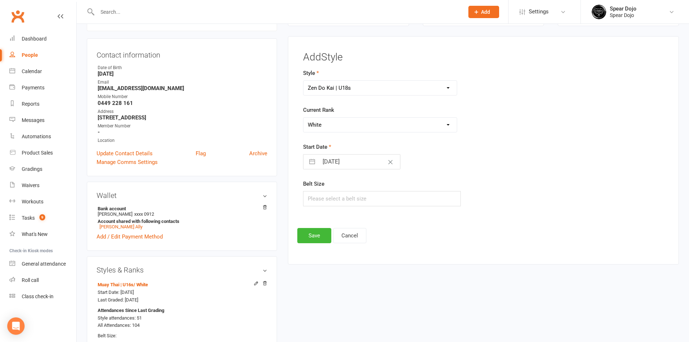
select select "2025"
select select "10"
select select "2025"
click at [319, 188] on icon "Move backward to switch to the previous month." at bounding box center [318, 190] width 7 height 7
select select "7"
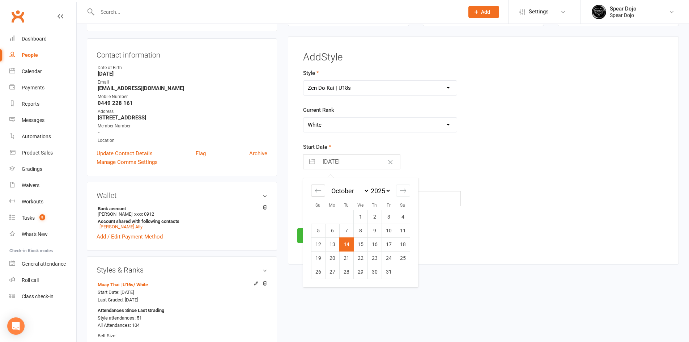
select select "2025"
click at [319, 188] on icon "Move backward to switch to the previous month." at bounding box center [318, 190] width 7 height 7
select select "6"
select select "2025"
click at [319, 188] on icon "Move backward to switch to the previous month." at bounding box center [318, 190] width 7 height 7
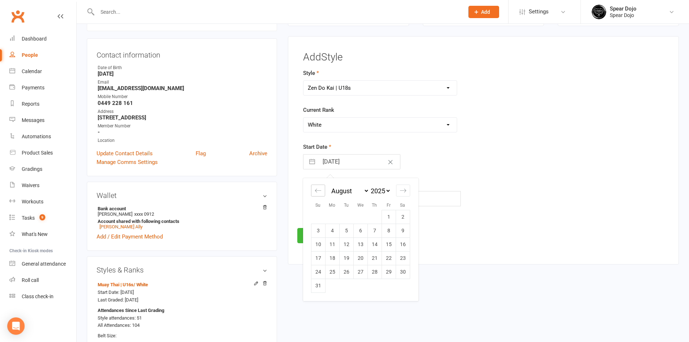
click at [319, 188] on icon "Move backward to switch to the previous month." at bounding box center [318, 190] width 7 height 7
select select "4"
select select "2025"
select select "5"
select select "2025"
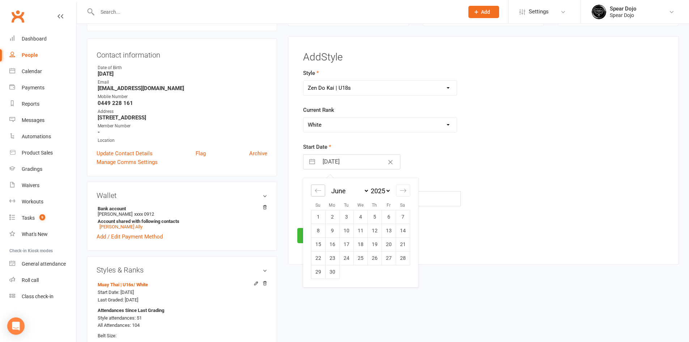
click at [319, 188] on icon "Move backward to switch to the previous month." at bounding box center [318, 190] width 7 height 7
select select "3"
select select "2025"
click at [319, 188] on icon "Move backward to switch to the previous month." at bounding box center [318, 190] width 7 height 7
select select "2"
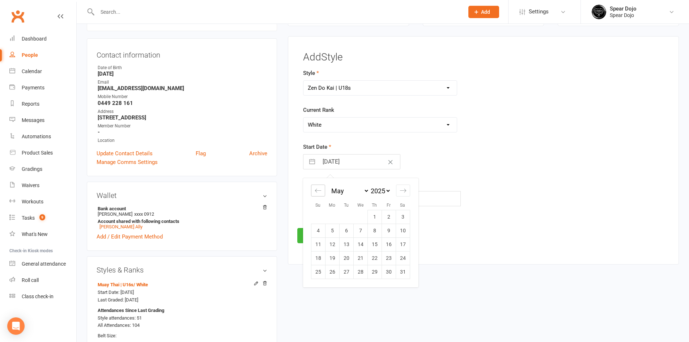
select select "2025"
click at [406, 259] on td "26" at bounding box center [403, 258] width 14 height 14
type input "26 Apr 2025"
click at [315, 234] on button "Save" at bounding box center [314, 235] width 34 height 15
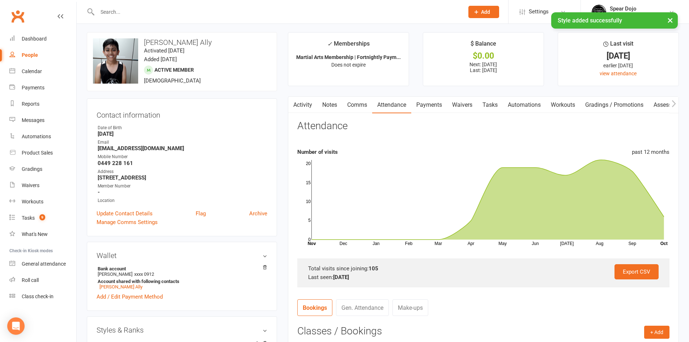
scroll to position [0, 0]
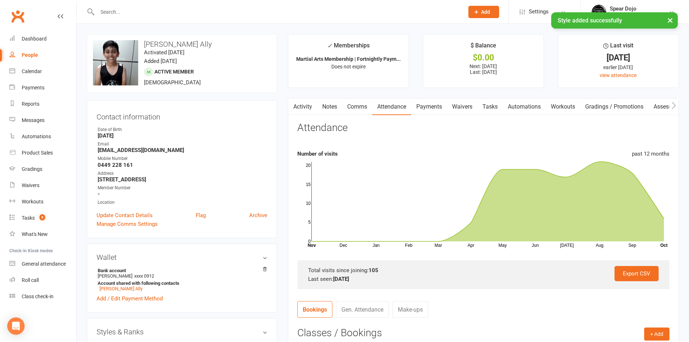
click at [122, 12] on div "× Style added successfully" at bounding box center [339, 12] width 679 height 0
click at [123, 12] on input "text" at bounding box center [277, 12] width 364 height 10
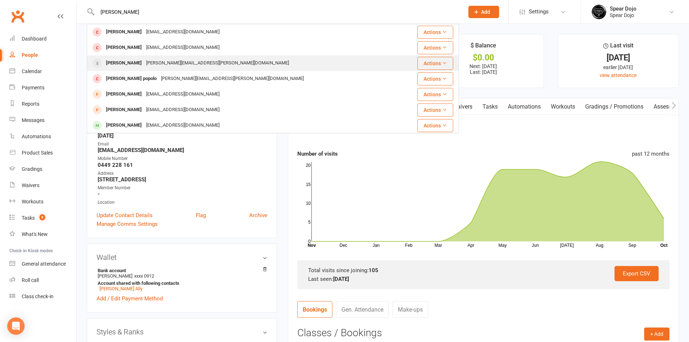
type input "blake"
click at [152, 64] on div "andrew.m.tyler@gmail.com" at bounding box center [217, 63] width 147 height 10
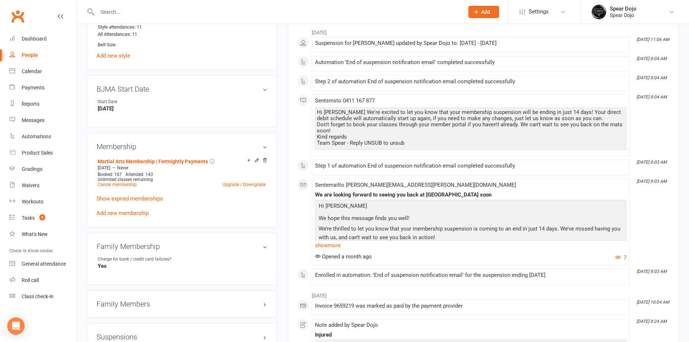
scroll to position [398, 0]
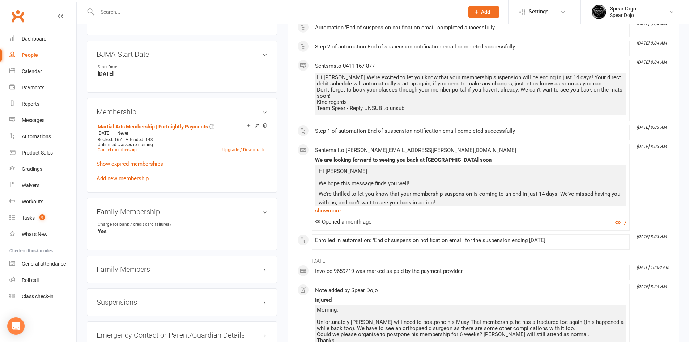
click at [230, 265] on h3 "Family Members" at bounding box center [182, 269] width 171 height 8
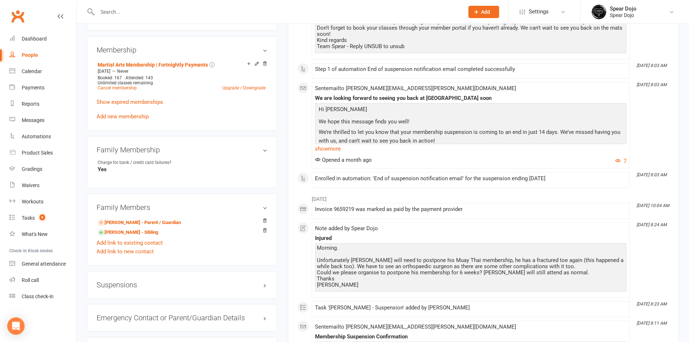
scroll to position [542, 0]
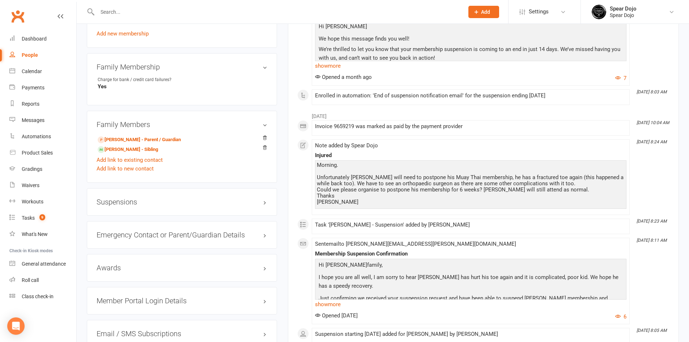
click at [217, 198] on h3 "Suspensions" at bounding box center [182, 202] width 171 height 8
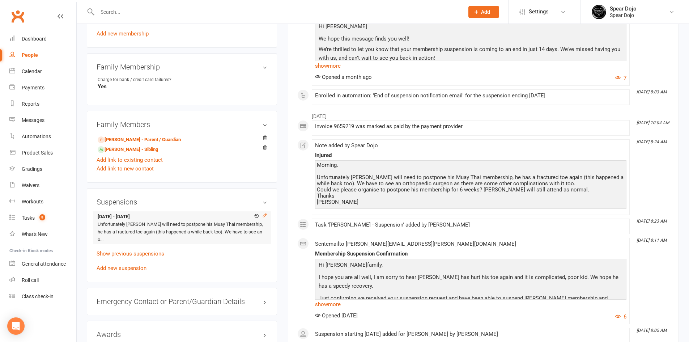
click at [264, 210] on div at bounding box center [265, 211] width 4 height 2
click at [266, 214] on icon at bounding box center [264, 215] width 3 height 3
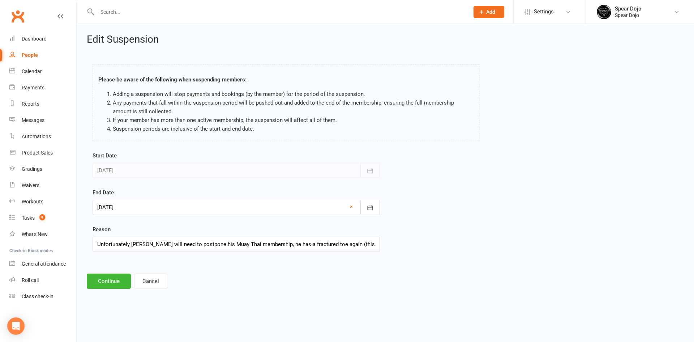
click at [266, 209] on div at bounding box center [236, 207] width 287 height 15
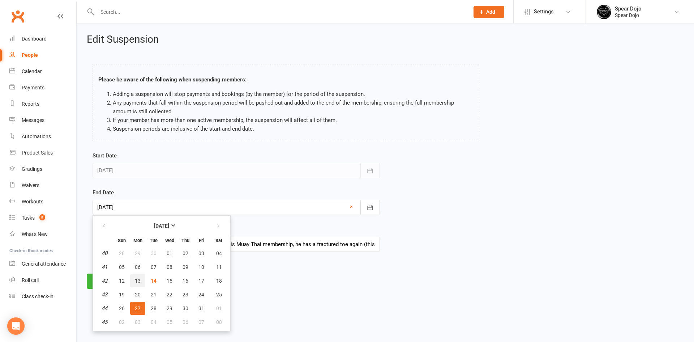
click at [140, 282] on span "13" at bounding box center [138, 281] width 6 height 6
type input "13 Oct 2025"
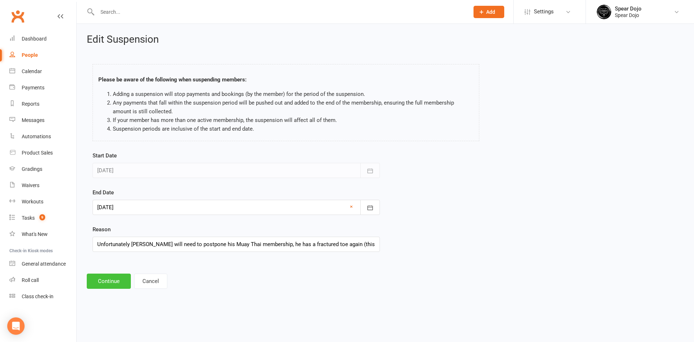
click at [107, 279] on button "Continue" at bounding box center [109, 280] width 44 height 15
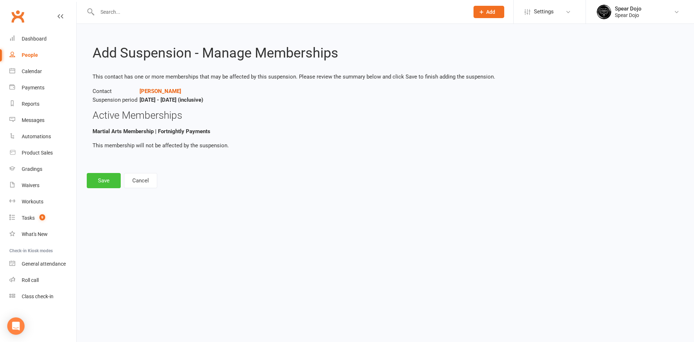
click at [103, 182] on button "Save" at bounding box center [104, 180] width 34 height 15
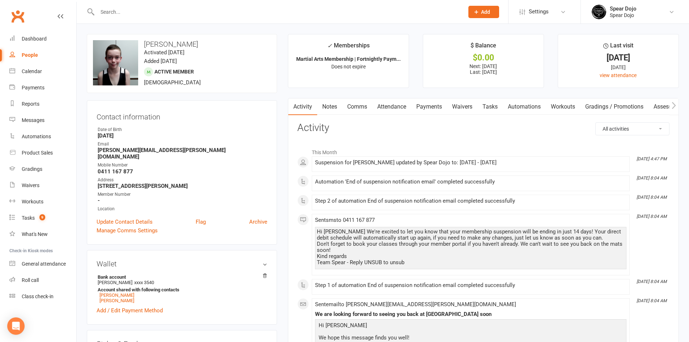
click at [124, 12] on input "text" at bounding box center [277, 12] width 364 height 10
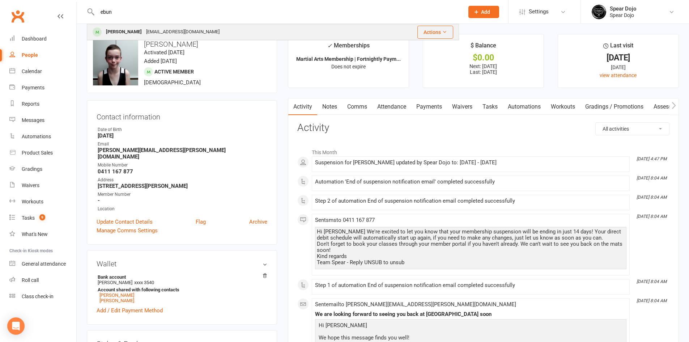
type input "ebun"
click at [130, 34] on div "[PERSON_NAME]" at bounding box center [124, 32] width 40 height 10
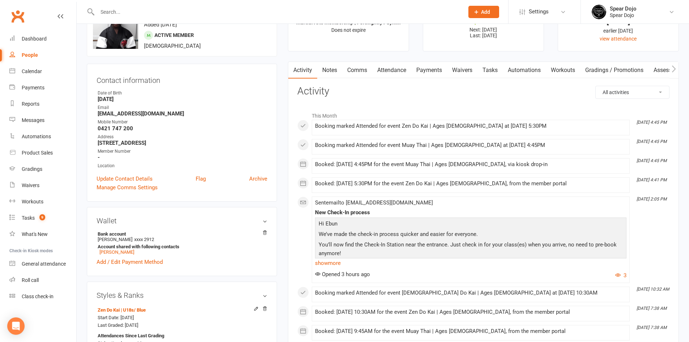
scroll to position [36, 0]
click at [395, 73] on link "Attendance" at bounding box center [391, 70] width 39 height 17
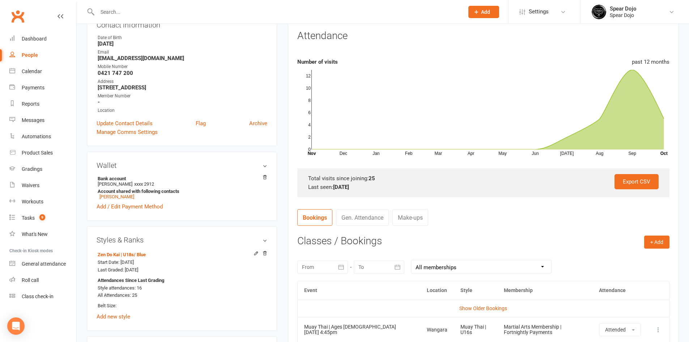
scroll to position [181, 0]
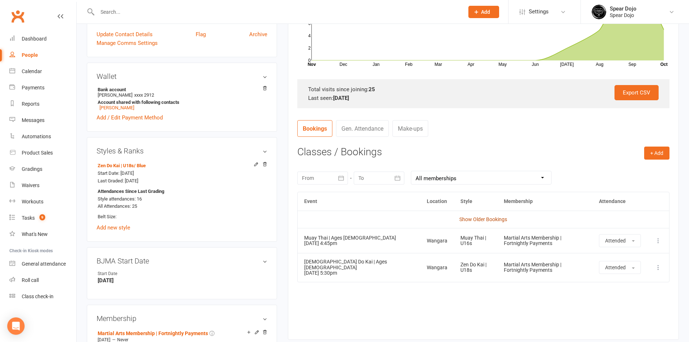
click at [477, 219] on link "Show Older Bookings" at bounding box center [483, 219] width 48 height 6
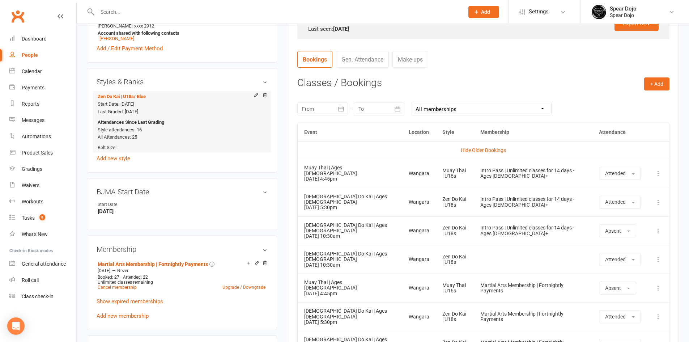
scroll to position [253, 0]
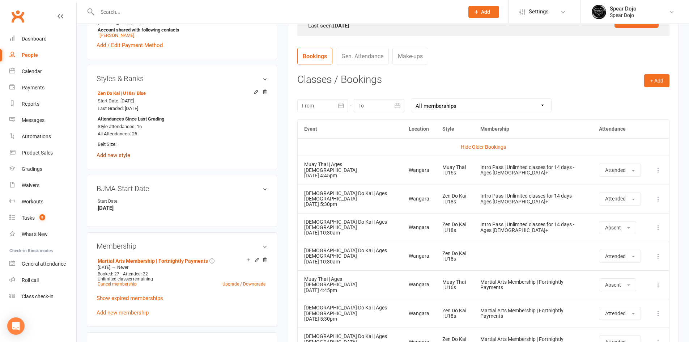
click at [112, 154] on link "Add new style" at bounding box center [114, 155] width 34 height 7
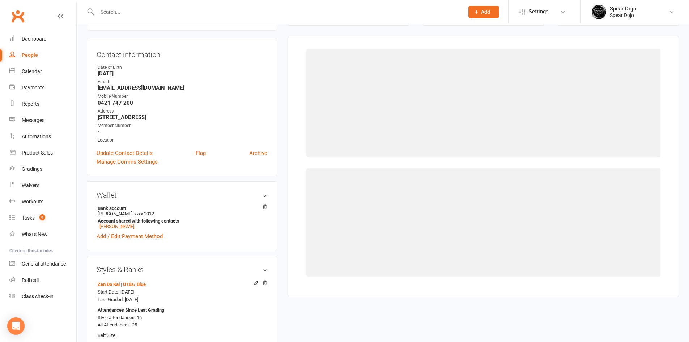
scroll to position [62, 0]
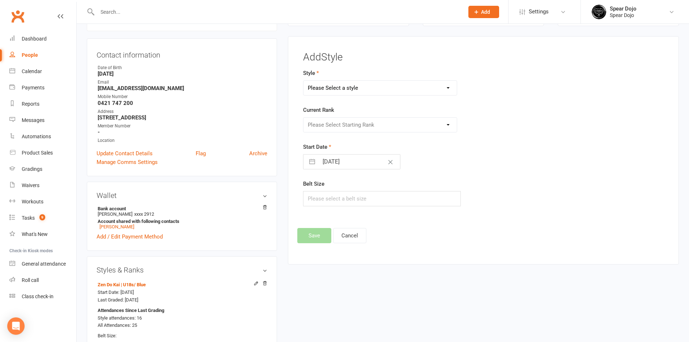
click at [390, 86] on select "Please Select a style Brazilian Jiu Jitsu Fitness Classes Kids Karate | Dragons…" at bounding box center [380, 88] width 154 height 14
select select "1955"
click at [303, 81] on select "Please Select a style Brazilian Jiu Jitsu Fitness Classes Kids Karate | Dragons…" at bounding box center [380, 88] width 154 height 14
click at [369, 128] on select "Please Select Starting Rank White Yellow - White Yellow Orange - White Orange B…" at bounding box center [380, 125] width 154 height 14
select select "19092"
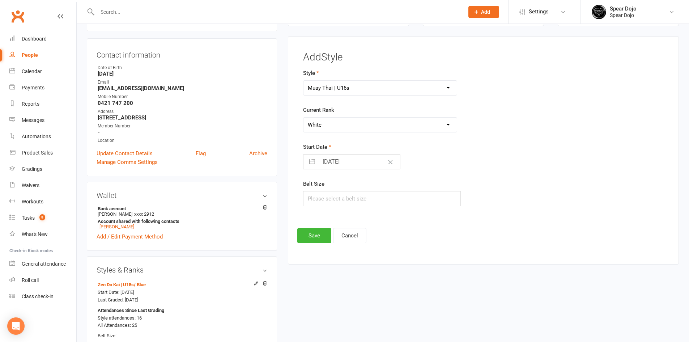
click at [303, 118] on select "Please Select Starting Rank White Yellow - White Yellow Orange - White Orange B…" at bounding box center [380, 125] width 154 height 14
click at [310, 161] on button "button" at bounding box center [312, 161] width 13 height 14
select select "8"
select select "2025"
select select "9"
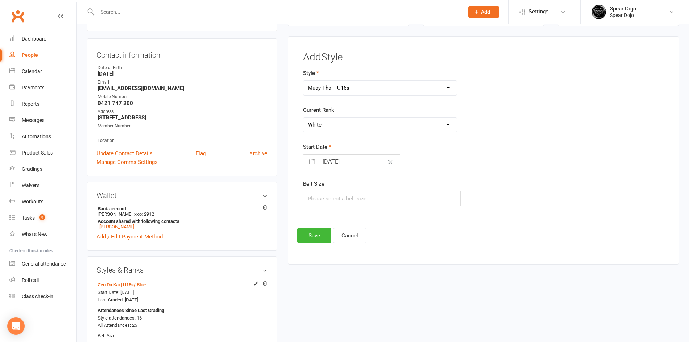
select select "2025"
select select "10"
select select "2025"
click at [315, 187] on icon "Move backward to switch to the previous month." at bounding box center [318, 190] width 7 height 7
select select "7"
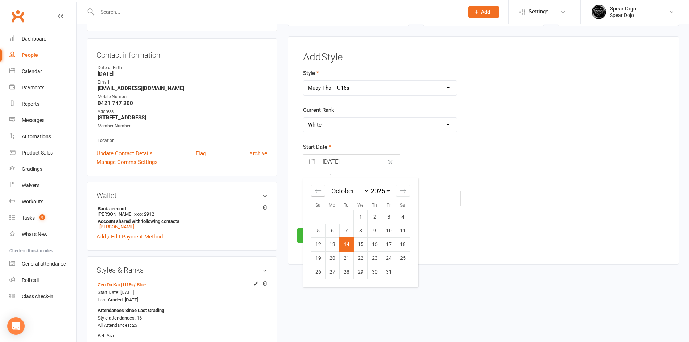
select select "2025"
click at [315, 187] on icon "Move backward to switch to the previous month." at bounding box center [318, 190] width 7 height 7
select select "6"
select select "2025"
click at [315, 187] on icon "Move backward to switch to the previous month." at bounding box center [318, 190] width 7 height 7
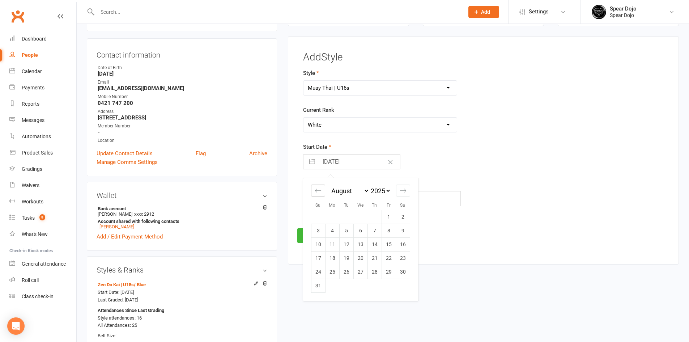
select select "5"
select select "2025"
click at [344, 256] on td "22" at bounding box center [346, 258] width 14 height 14
type input "22 Jul 2025"
click at [308, 236] on button "Save" at bounding box center [314, 235] width 34 height 15
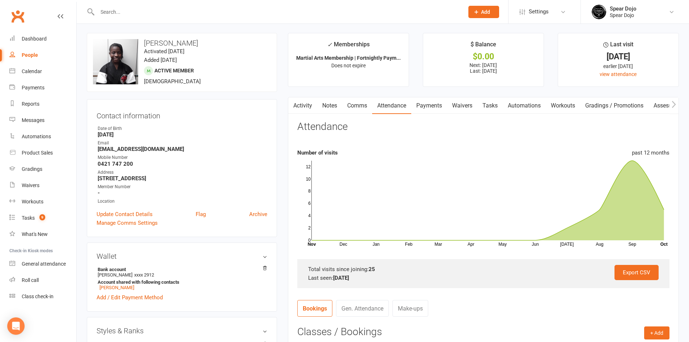
scroll to position [0, 0]
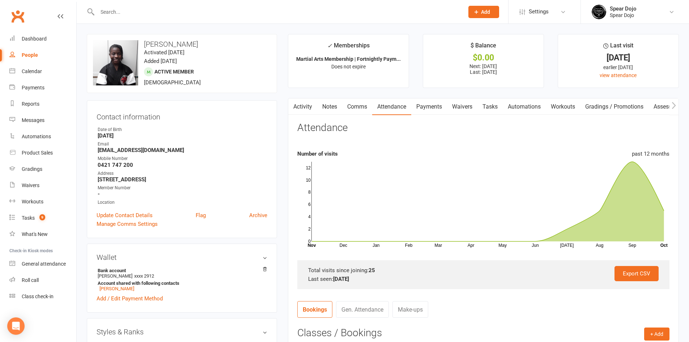
click at [495, 110] on link "Tasks" at bounding box center [489, 106] width 25 height 17
select select "incomplete"
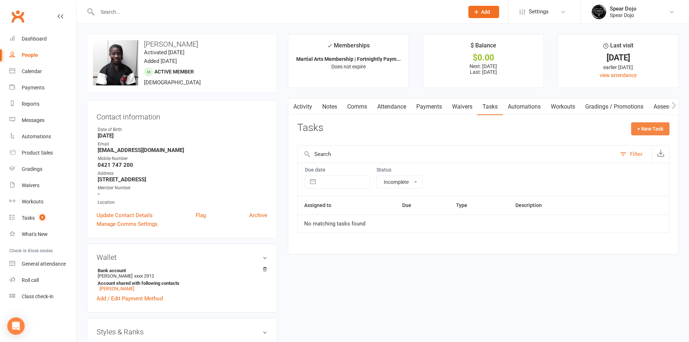
click at [657, 127] on button "+ New Task" at bounding box center [650, 128] width 38 height 13
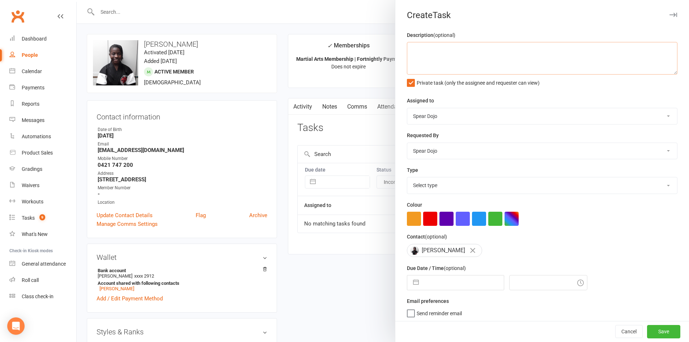
click at [611, 53] on textarea at bounding box center [542, 58] width 270 height 33
click at [409, 51] on textarea "14/10/25 Muay Thai style was not added," at bounding box center [542, 58] width 270 height 33
click at [522, 66] on textarea "14/10/25 Muay Thai style was not added," at bounding box center [542, 58] width 270 height 33
click at [525, 57] on textarea "14/10/25 Muay Thai style was not added," at bounding box center [542, 58] width 270 height 33
click at [522, 64] on textarea "14/10/25 Muay Thai style was not added," at bounding box center [542, 58] width 270 height 33
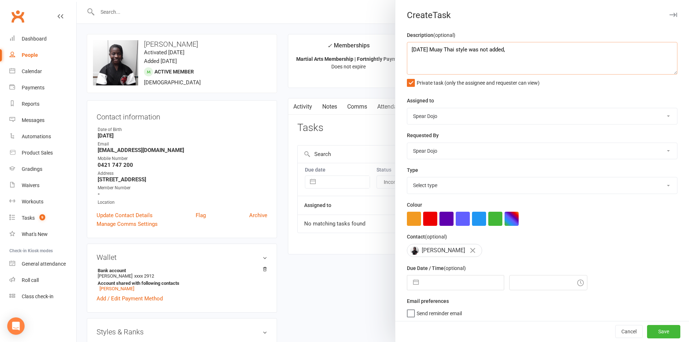
type textarea "14/10/25 Muay Thai style was not added,"
drag, startPoint x: 29, startPoint y: 215, endPoint x: 380, endPoint y: 40, distance: 392.1
click at [29, 215] on div "Tasks" at bounding box center [28, 218] width 13 height 6
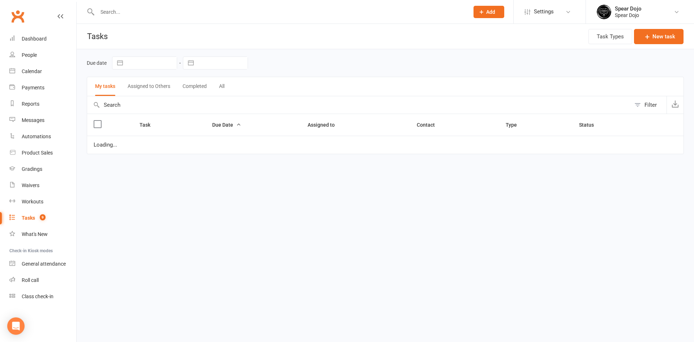
select select "started"
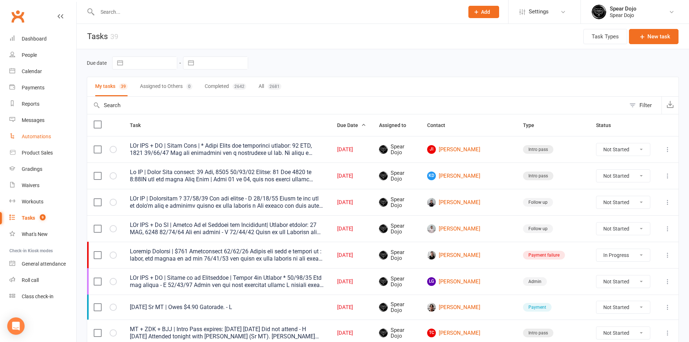
click at [39, 134] on div "Automations" at bounding box center [36, 136] width 29 height 6
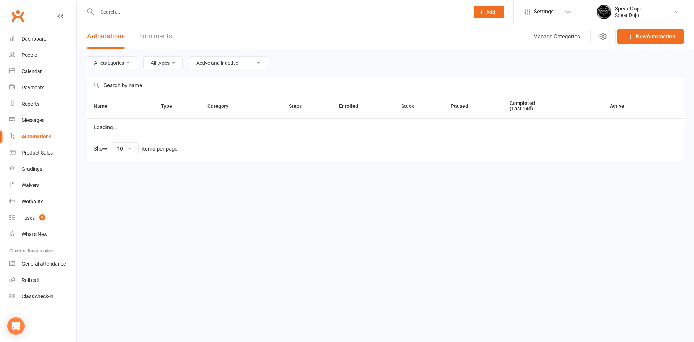
select select "100"
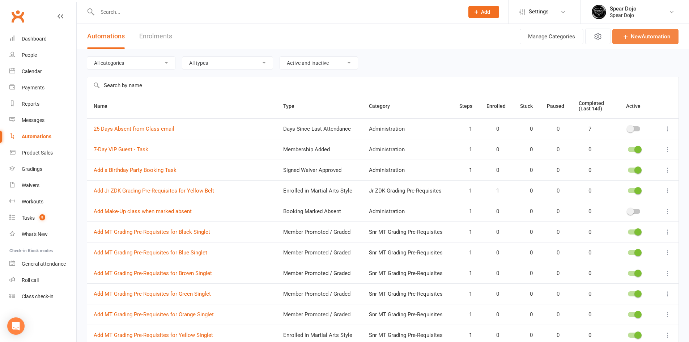
click at [642, 33] on link "New Automation" at bounding box center [645, 36] width 66 height 15
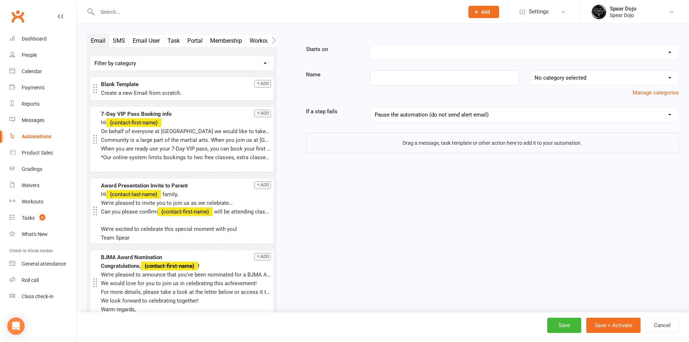
click at [412, 53] on select "Booking Cancelled Booking Due Booking Late-Cancelled Booking Marked Absent Book…" at bounding box center [524, 52] width 308 height 14
select select "4"
click at [370, 45] on select "Booking Cancelled Booking Due Booking Late-Cancelled Booking Marked Absent Book…" at bounding box center [524, 52] width 308 height 14
click at [193, 43] on button "Portal" at bounding box center [195, 40] width 23 height 13
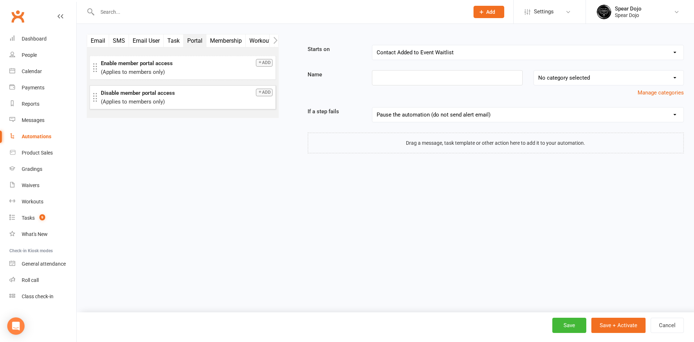
click at [181, 102] on p "(Applies to members only)" at bounding box center [187, 101] width 172 height 9
click at [267, 91] on button "Add" at bounding box center [264, 93] width 17 height 8
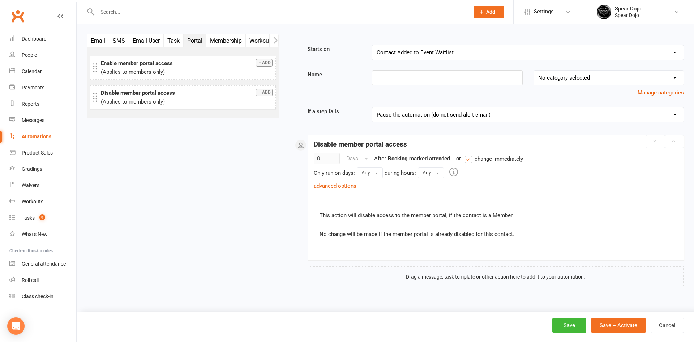
click at [477, 54] on select "Booking Cancelled Booking Due Booking Late-Cancelled Booking Marked Absent Book…" at bounding box center [527, 52] width 311 height 14
click at [438, 77] on input at bounding box center [447, 77] width 150 height 15
click at [406, 75] on input "Turn Portal Off automation" at bounding box center [447, 77] width 150 height 15
click at [391, 79] on input "Turn Portal off automation" at bounding box center [447, 77] width 150 height 15
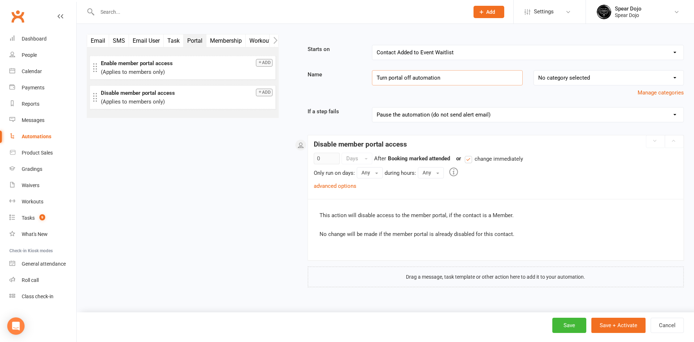
type input "Turn portal off automation"
click at [469, 50] on select "Booking Cancelled Booking Due Booking Late-Cancelled Booking Marked Absent Book…" at bounding box center [527, 52] width 311 height 14
click at [622, 325] on button "Save + Activate" at bounding box center [619, 324] width 54 height 15
select select "100"
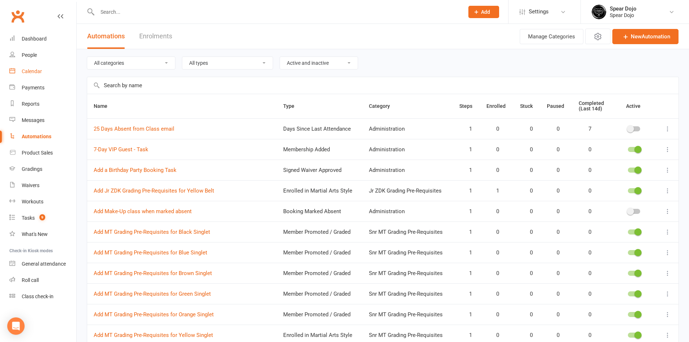
click at [46, 71] on link "Calendar" at bounding box center [42, 71] width 67 height 16
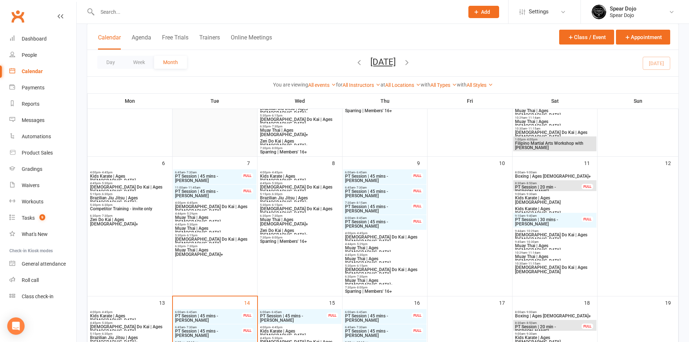
scroll to position [145, 0]
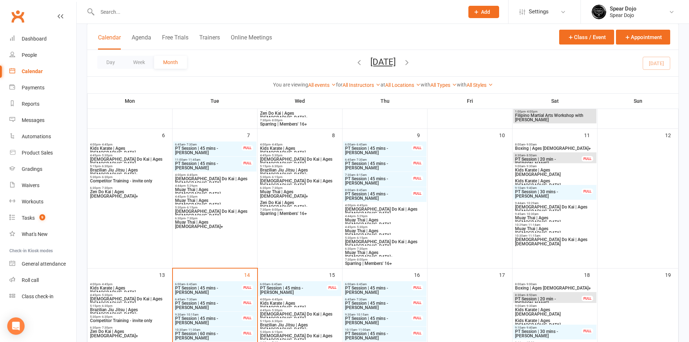
click at [140, 12] on input "text" at bounding box center [277, 12] width 364 height 10
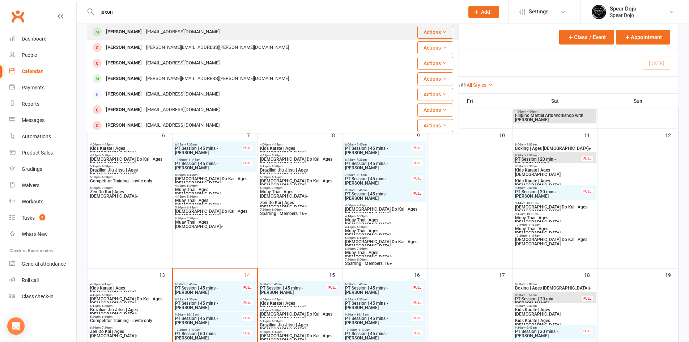
type input "jaxon"
click at [140, 31] on div "Jaxon Durer-Sparks" at bounding box center [124, 32] width 40 height 10
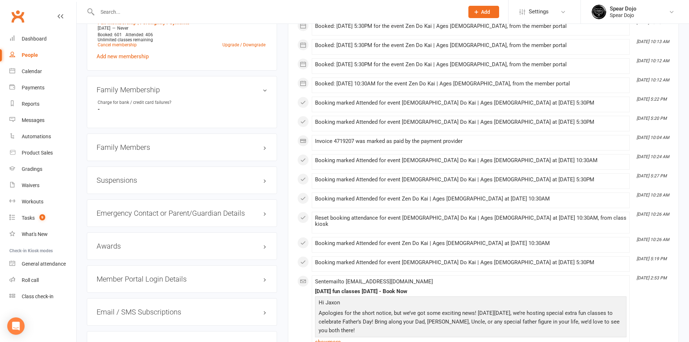
scroll to position [542, 0]
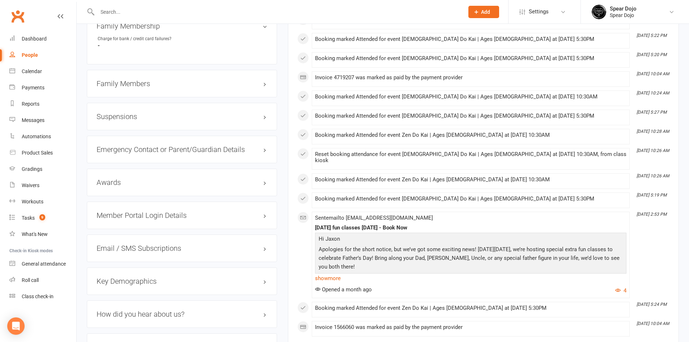
click at [129, 214] on h3 "Member Portal Login Details" at bounding box center [182, 215] width 171 height 8
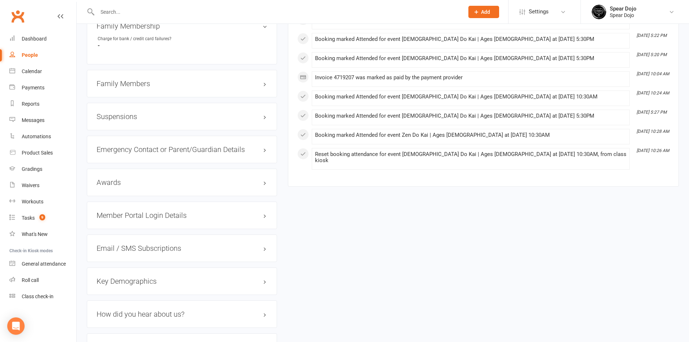
click at [205, 214] on h3 "Member Portal Login Details" at bounding box center [182, 215] width 171 height 8
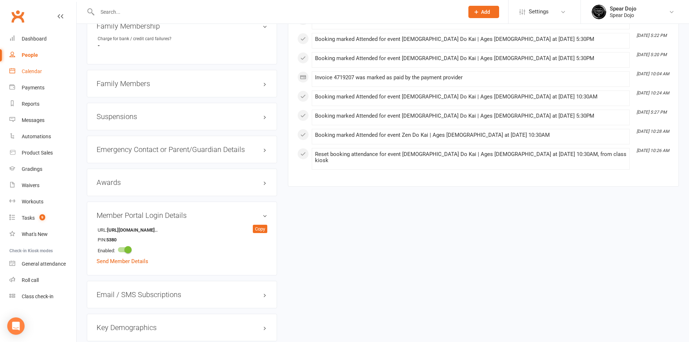
click at [19, 71] on link "Calendar" at bounding box center [42, 71] width 67 height 16
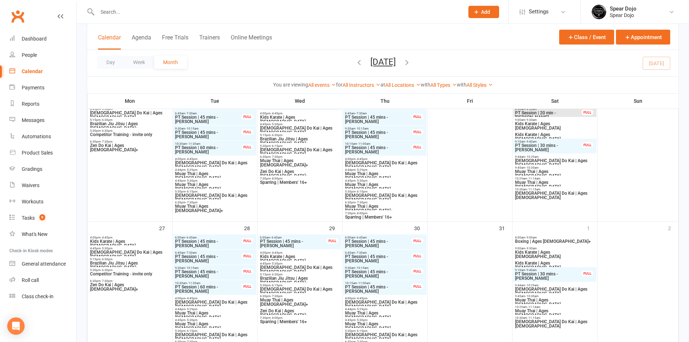
scroll to position [325, 0]
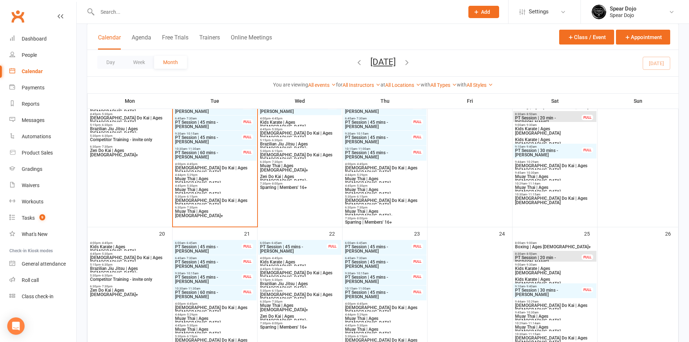
click at [224, 197] on span "5:30pm - 6:15pm" at bounding box center [215, 196] width 80 height 3
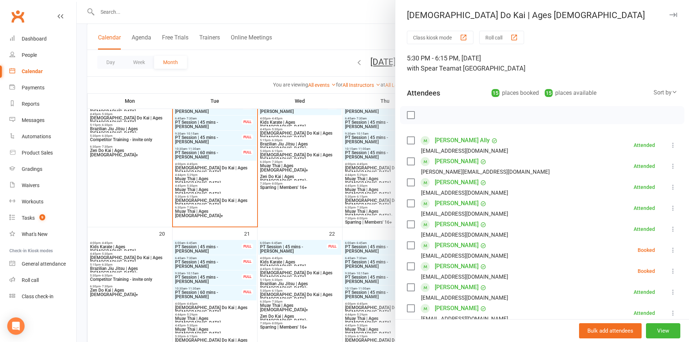
drag, startPoint x: 456, startPoint y: 243, endPoint x: 446, endPoint y: 243, distance: 10.5
click at [456, 243] on link "Caleb Lowther" at bounding box center [457, 245] width 44 height 12
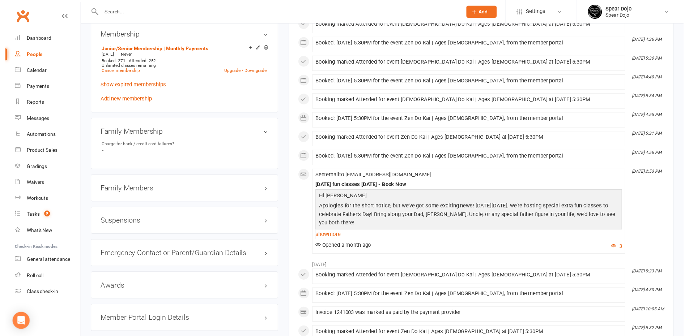
scroll to position [542, 0]
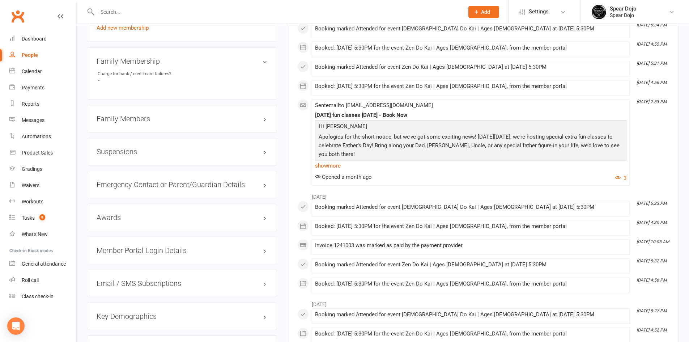
click at [217, 246] on h3 "Member Portal Login Details" at bounding box center [182, 250] width 171 height 8
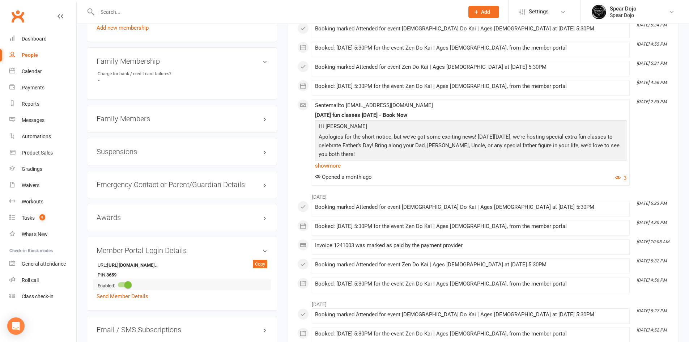
click at [127, 281] on span at bounding box center [127, 284] width 7 height 7
click at [118, 283] on input "checkbox" at bounding box center [118, 283] width 0 height 0
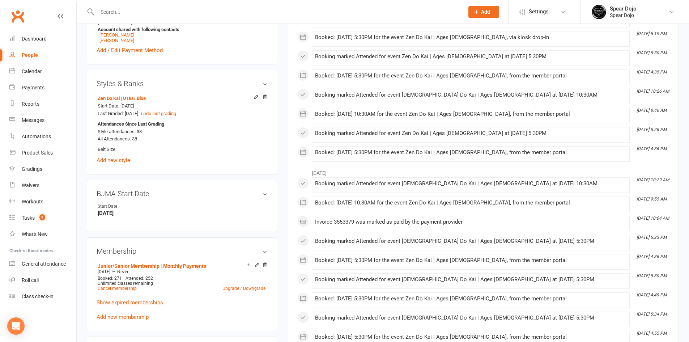
scroll to position [253, 0]
click at [109, 36] on link "Kyron Lowther" at bounding box center [116, 35] width 35 height 5
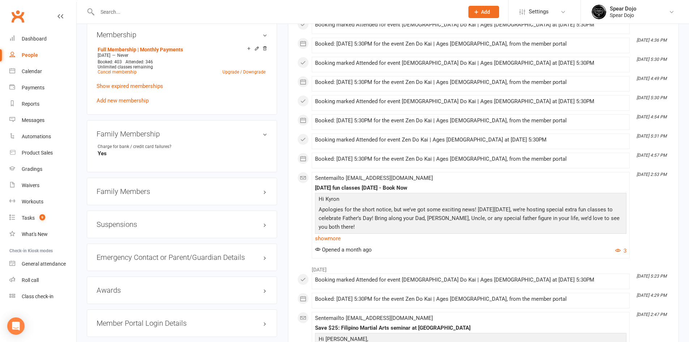
scroll to position [470, 0]
click at [190, 190] on h3 "Family Members" at bounding box center [182, 191] width 171 height 8
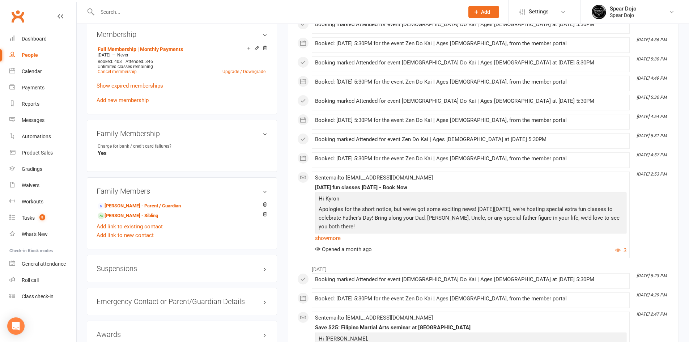
click at [190, 190] on h3 "Family Members" at bounding box center [182, 191] width 171 height 8
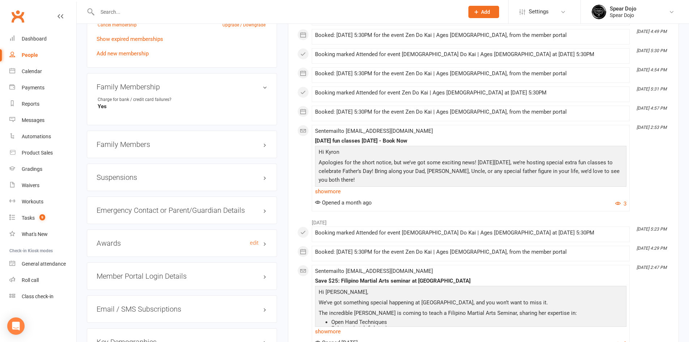
scroll to position [579, 0]
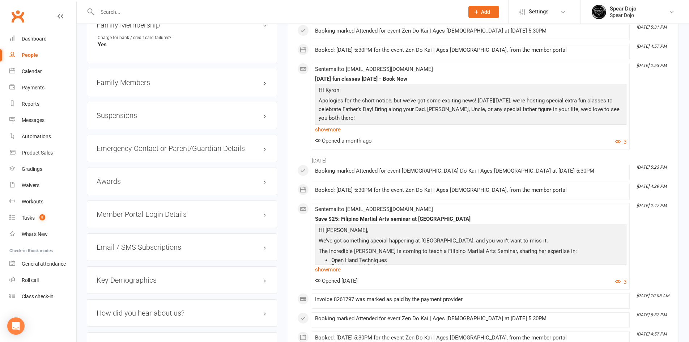
click at [188, 213] on h3 "Member Portal Login Details" at bounding box center [182, 214] width 171 height 8
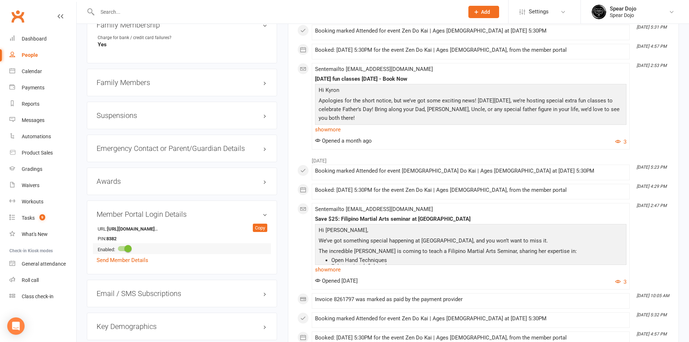
click at [125, 246] on div at bounding box center [124, 248] width 12 height 5
click at [118, 247] on input "checkbox" at bounding box center [118, 247] width 0 height 0
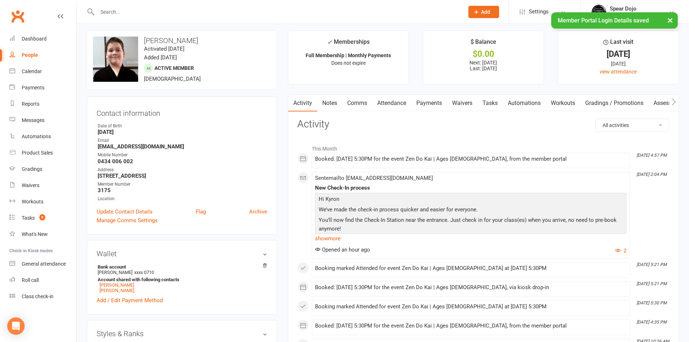
scroll to position [0, 0]
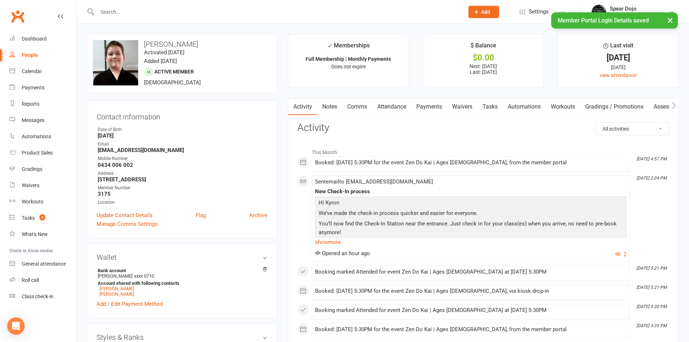
click at [399, 106] on link "Attendance" at bounding box center [391, 106] width 39 height 17
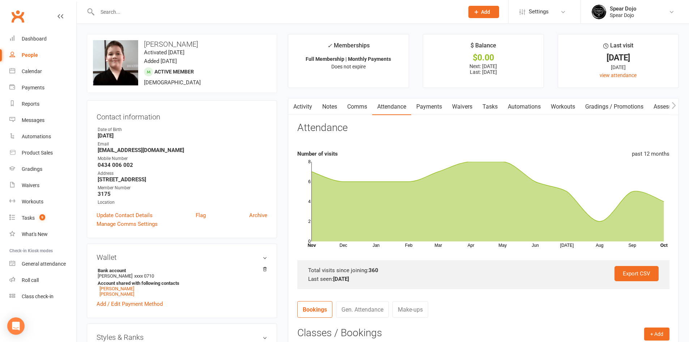
click at [312, 110] on link "Activity" at bounding box center [302, 106] width 29 height 17
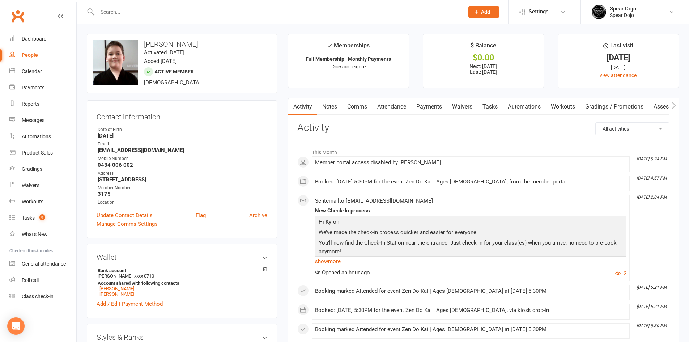
click at [144, 16] on input "text" at bounding box center [277, 12] width 364 height 10
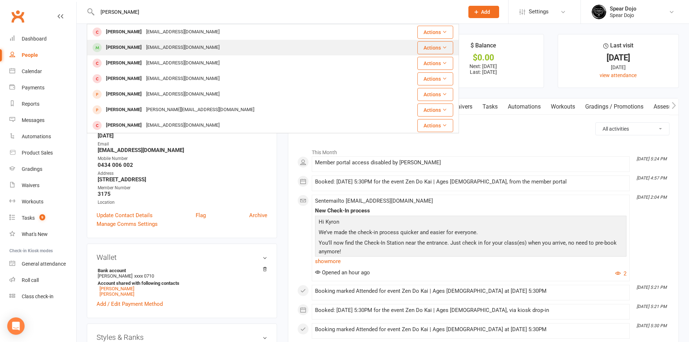
type input "charlie"
click at [144, 45] on div "kgmfarry@gmail.com" at bounding box center [183, 47] width 78 height 10
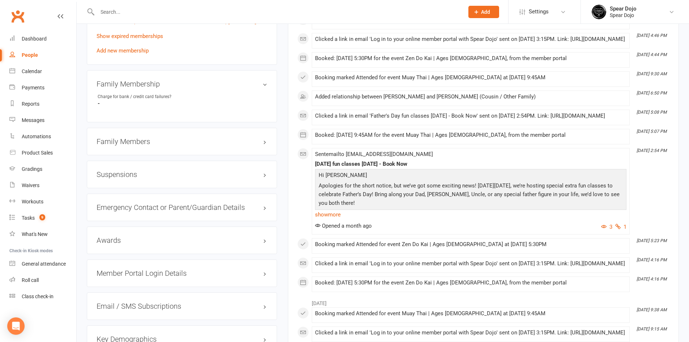
scroll to position [615, 0]
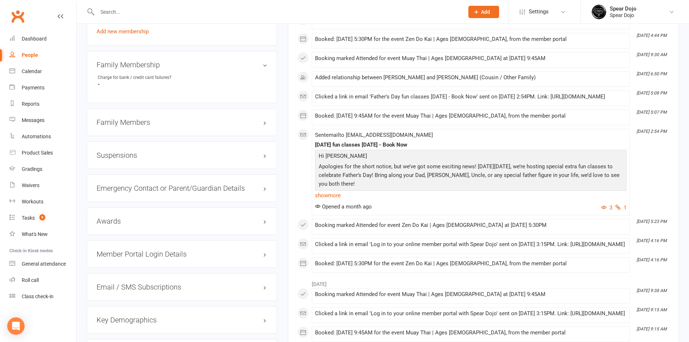
click at [190, 258] on h3 "Member Portal Login Details" at bounding box center [182, 254] width 171 height 8
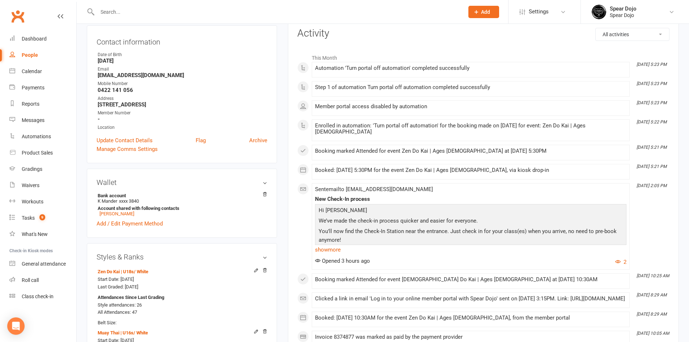
scroll to position [0, 0]
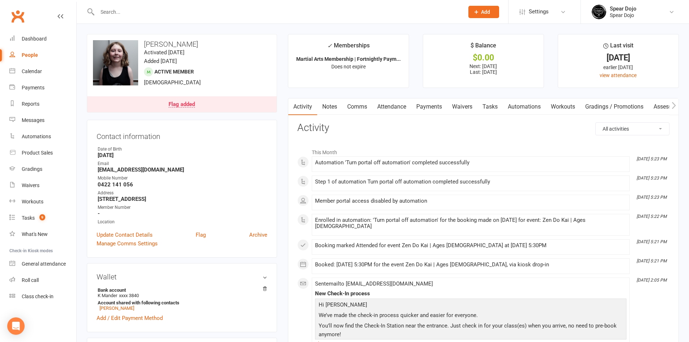
click at [144, 13] on input "text" at bounding box center [277, 12] width 364 height 10
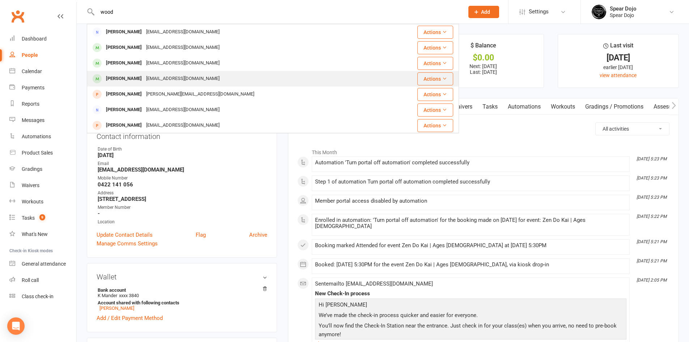
type input "wood"
click at [149, 81] on div "jessiewood@bigpond.com" at bounding box center [183, 78] width 78 height 10
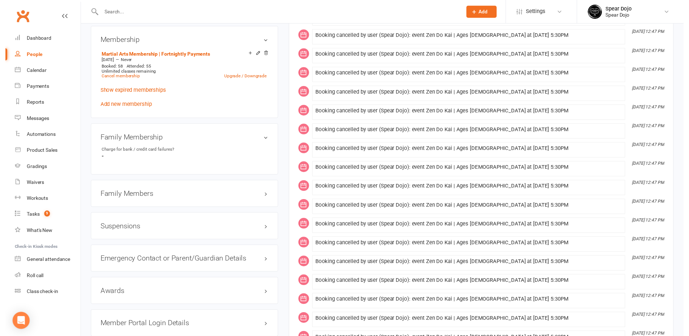
scroll to position [579, 0]
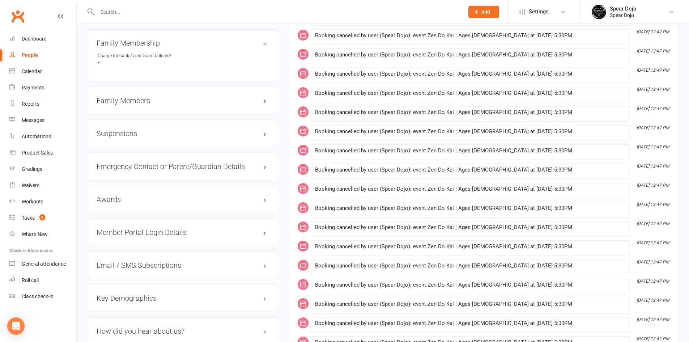
click at [147, 231] on h3 "Member Portal Login Details" at bounding box center [182, 232] width 171 height 8
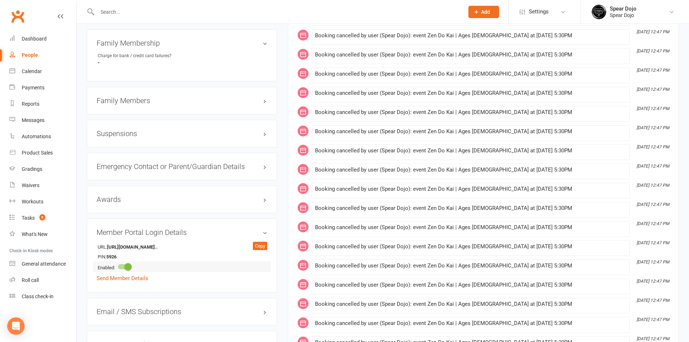
click at [131, 264] on span at bounding box center [127, 266] width 7 height 7
click at [118, 265] on input "checkbox" at bounding box center [118, 265] width 0 height 0
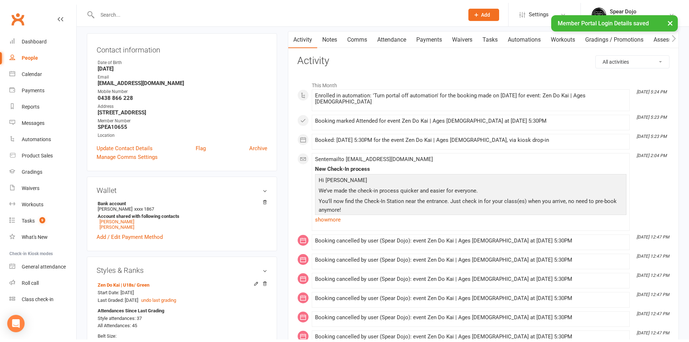
scroll to position [0, 0]
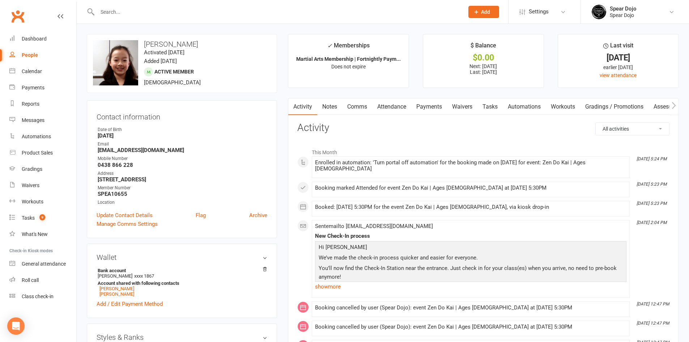
click at [394, 109] on link "Attendance" at bounding box center [391, 106] width 39 height 17
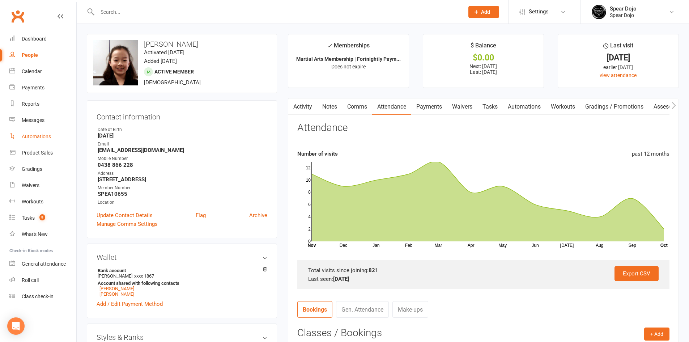
click at [44, 133] on link "Automations" at bounding box center [42, 136] width 67 height 16
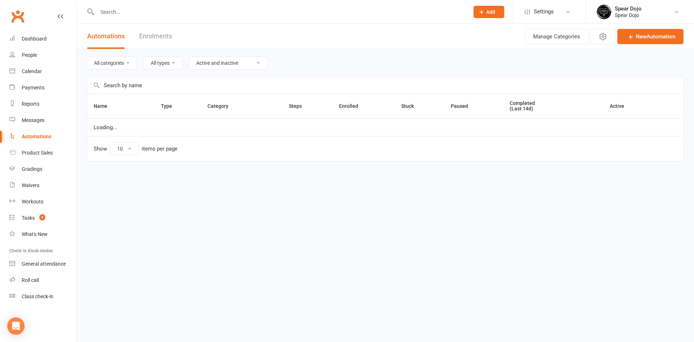
select select "100"
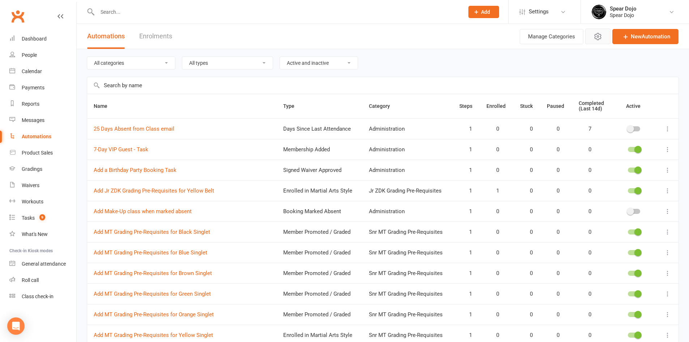
click at [592, 33] on button "button" at bounding box center [597, 37] width 25 height 16
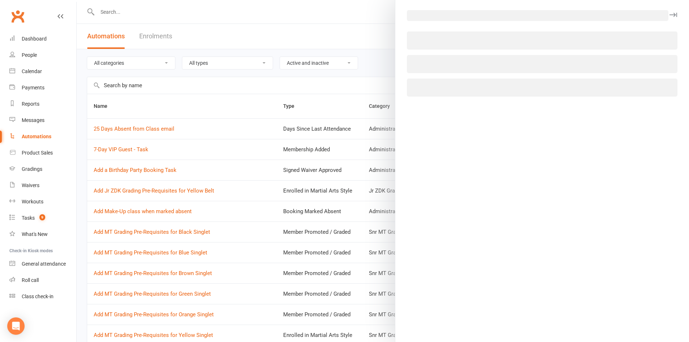
select select "8"
select select "21"
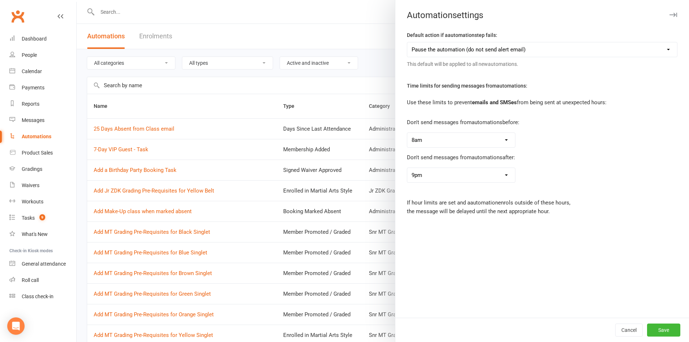
click at [346, 96] on div at bounding box center [383, 171] width 612 height 342
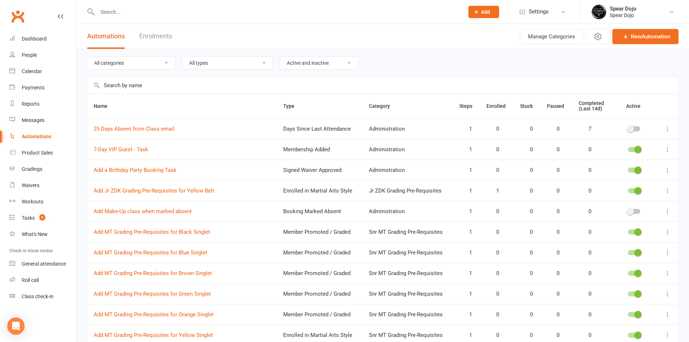
click at [139, 85] on input "text" at bounding box center [382, 85] width 591 height 17
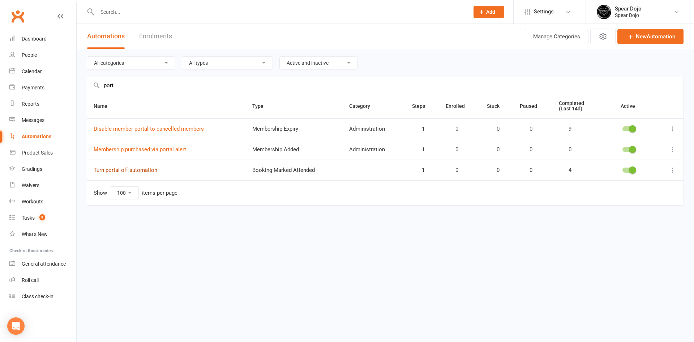
type input "port"
click at [113, 169] on link "Turn portal off automation" at bounding box center [126, 170] width 64 height 7
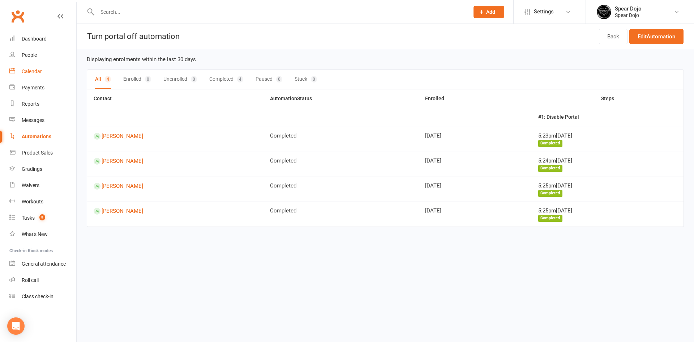
click at [39, 72] on div "Calendar" at bounding box center [32, 71] width 20 height 6
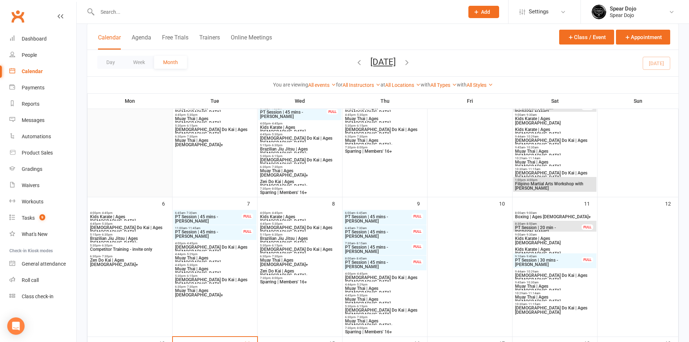
scroll to position [181, 0]
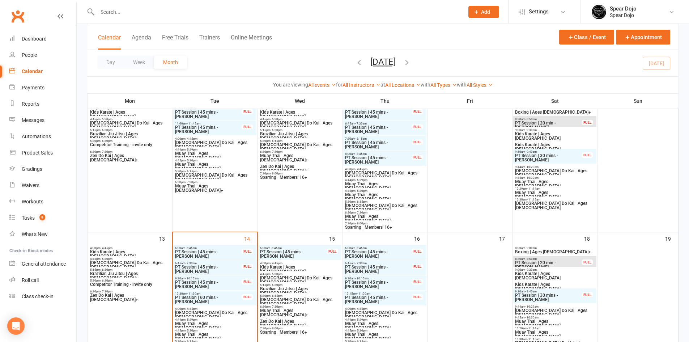
click at [208, 313] on span "[DEMOGRAPHIC_DATA] Do Kai | Ages [DEMOGRAPHIC_DATA]" at bounding box center [215, 314] width 80 height 9
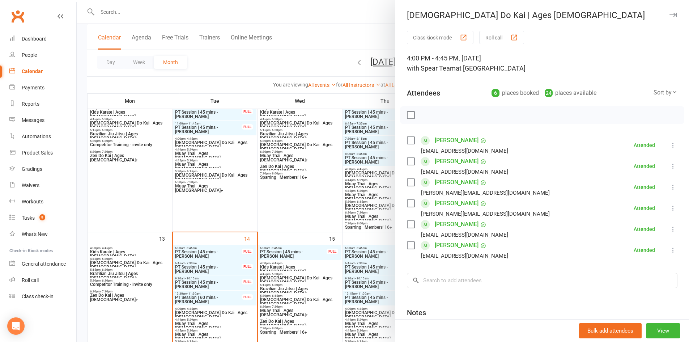
click at [669, 142] on icon at bounding box center [672, 144] width 7 height 7
click at [628, 202] on link "Undo check-in" at bounding box center [638, 202] width 78 height 14
click at [669, 146] on icon at bounding box center [672, 144] width 7 height 7
click at [626, 192] on link "Check in" at bounding box center [638, 188] width 78 height 14
click at [669, 166] on icon at bounding box center [672, 165] width 7 height 7
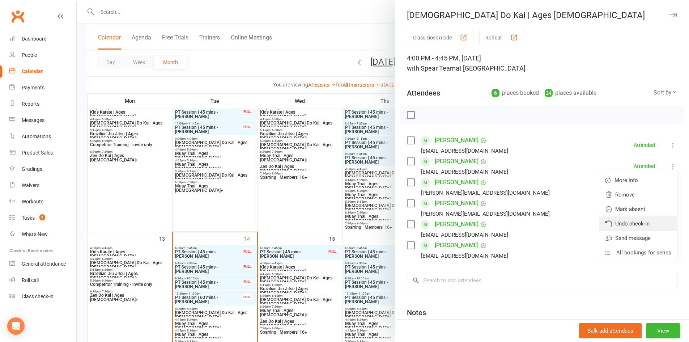
click at [635, 222] on link "Undo check-in" at bounding box center [638, 223] width 78 height 14
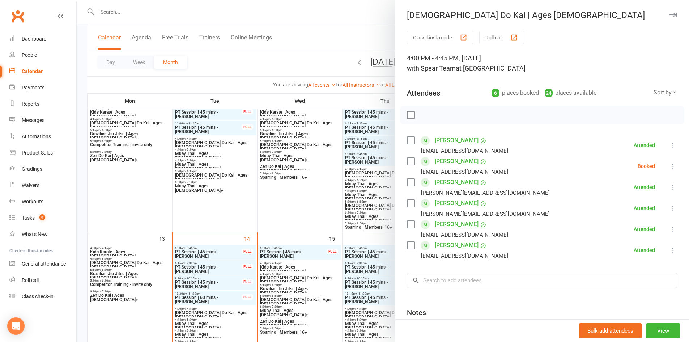
click at [669, 187] on icon at bounding box center [672, 186] width 7 height 7
click at [629, 246] on link "Undo check-in" at bounding box center [638, 244] width 78 height 14
click at [669, 206] on icon at bounding box center [672, 207] width 7 height 7
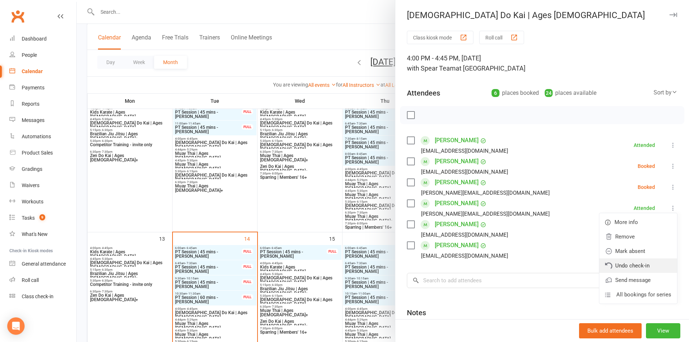
click at [629, 262] on link "Undo check-in" at bounding box center [638, 265] width 78 height 14
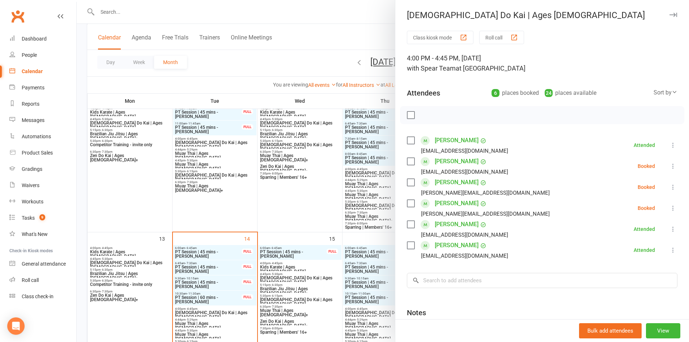
click at [669, 251] on icon at bounding box center [672, 249] width 7 height 7
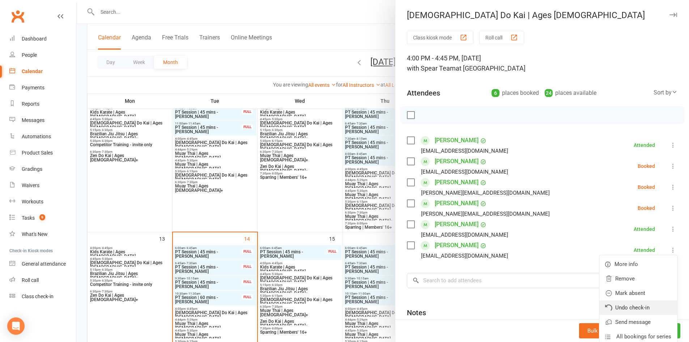
click at [616, 306] on link "Undo check-in" at bounding box center [638, 307] width 78 height 14
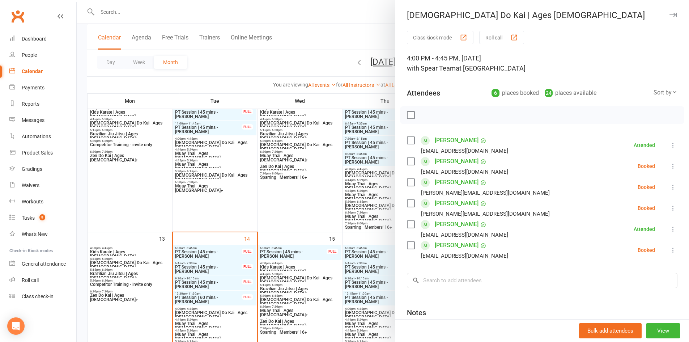
click at [669, 228] on icon at bounding box center [672, 228] width 7 height 7
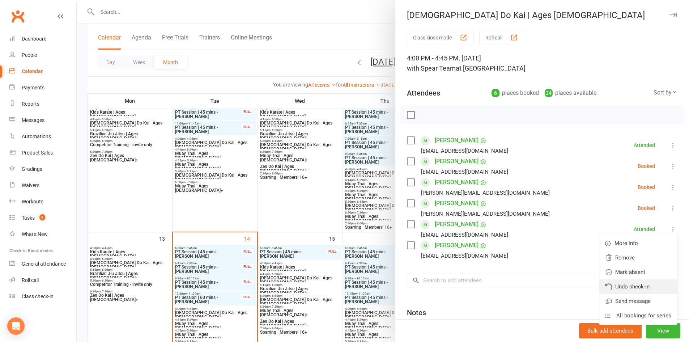
click at [619, 282] on link "Undo check-in" at bounding box center [638, 286] width 78 height 14
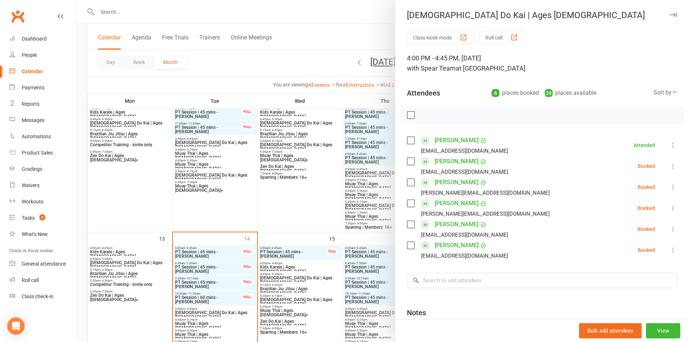
click at [669, 165] on icon at bounding box center [672, 165] width 7 height 7
click at [622, 212] on link "Check in" at bounding box center [638, 209] width 78 height 14
click at [669, 186] on icon at bounding box center [672, 186] width 7 height 7
click at [622, 228] on link "Check in" at bounding box center [638, 230] width 78 height 14
click at [669, 208] on icon at bounding box center [672, 207] width 7 height 7
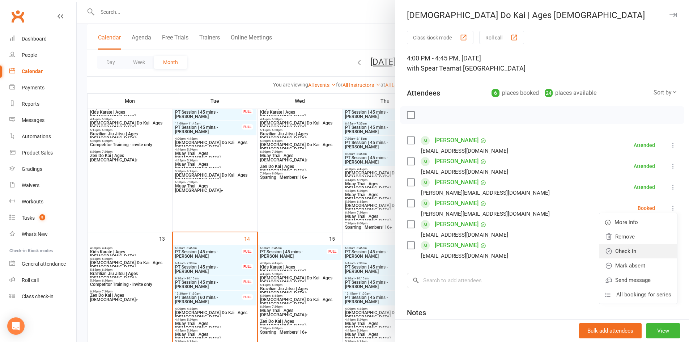
click at [629, 250] on link "Check in" at bounding box center [638, 251] width 78 height 14
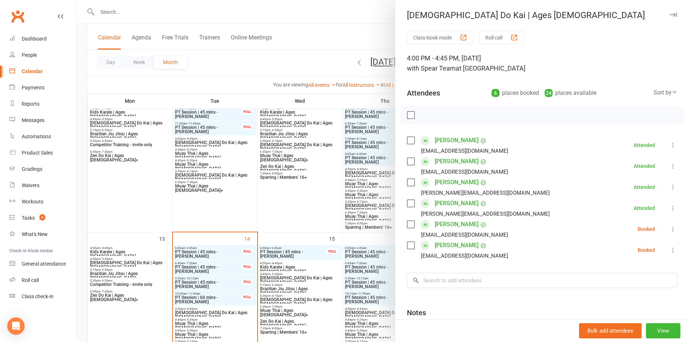
click at [669, 227] on icon at bounding box center [672, 228] width 7 height 7
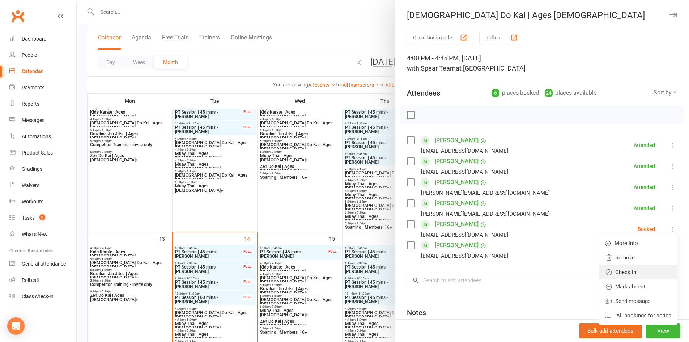
click at [636, 270] on link "Check in" at bounding box center [638, 272] width 78 height 14
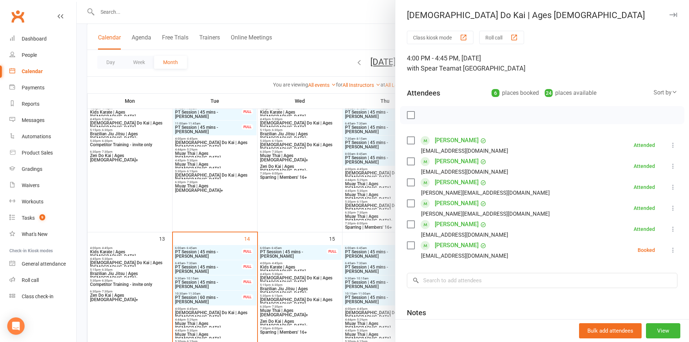
click at [669, 250] on icon at bounding box center [672, 249] width 7 height 7
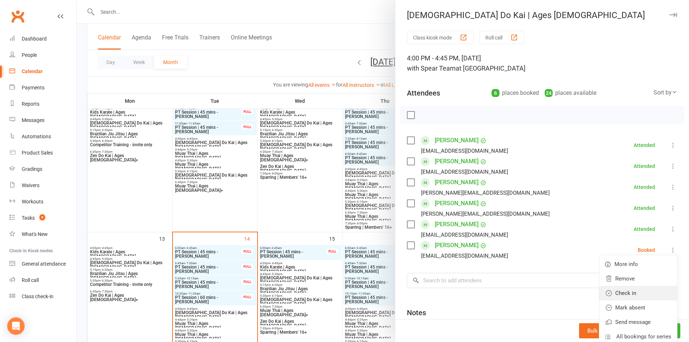
click at [627, 290] on link "Check in" at bounding box center [638, 293] width 78 height 14
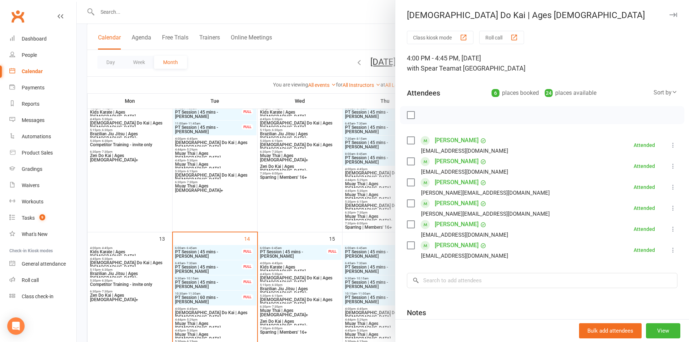
click at [212, 323] on div at bounding box center [383, 171] width 612 height 342
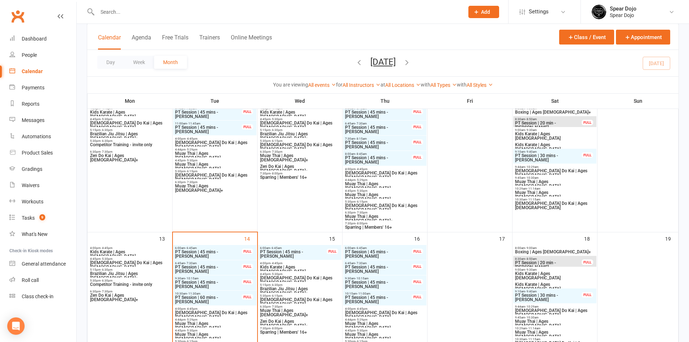
click at [212, 323] on span "Muay Thai | Ages 8 to 10" at bounding box center [215, 325] width 80 height 9
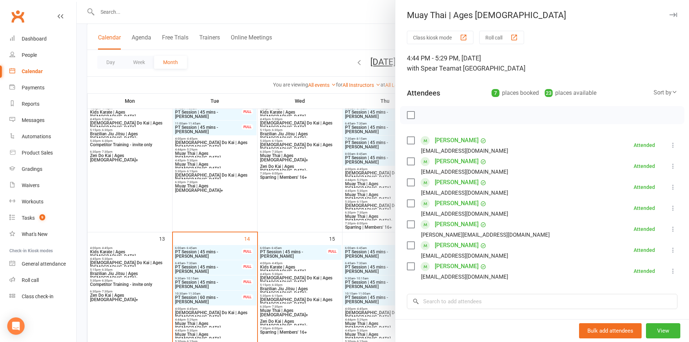
click at [669, 144] on icon at bounding box center [672, 144] width 7 height 7
drag, startPoint x: 38, startPoint y: 296, endPoint x: 57, endPoint y: 276, distance: 27.4
click at [38, 296] on div "Class check-in" at bounding box center [38, 296] width 32 height 6
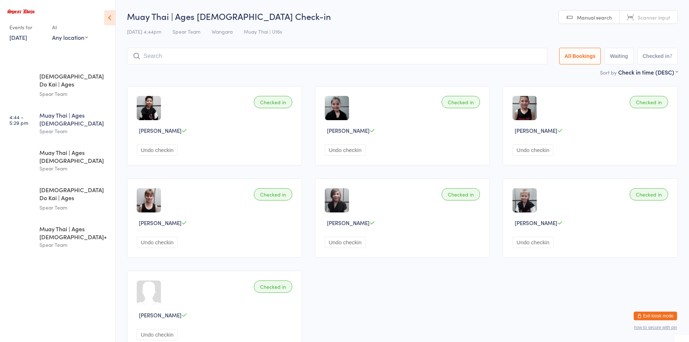
click at [155, 333] on button "Undo checkin" at bounding box center [157, 334] width 41 height 11
click at [512, 155] on button "Undo checkin" at bounding box center [532, 149] width 41 height 11
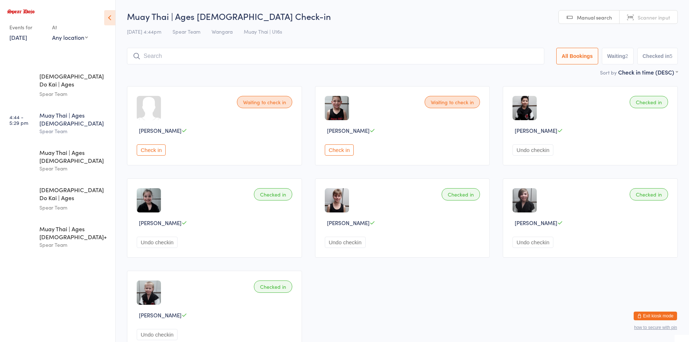
click at [525, 146] on button "Undo checkin" at bounding box center [532, 149] width 41 height 11
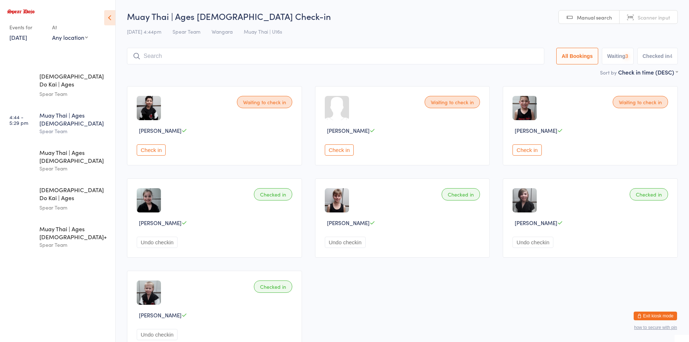
click at [530, 241] on button "Undo checkin" at bounding box center [532, 241] width 41 height 11
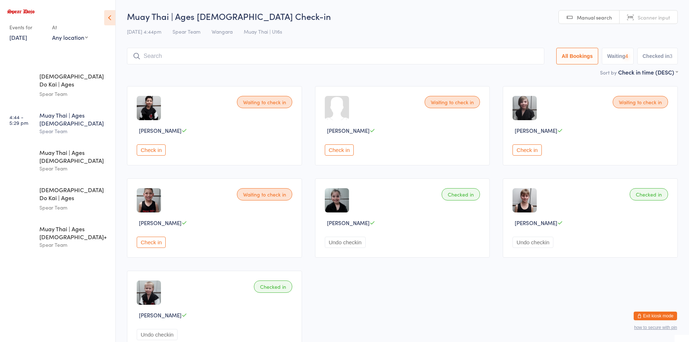
click at [334, 244] on button "Undo checkin" at bounding box center [345, 241] width 41 height 11
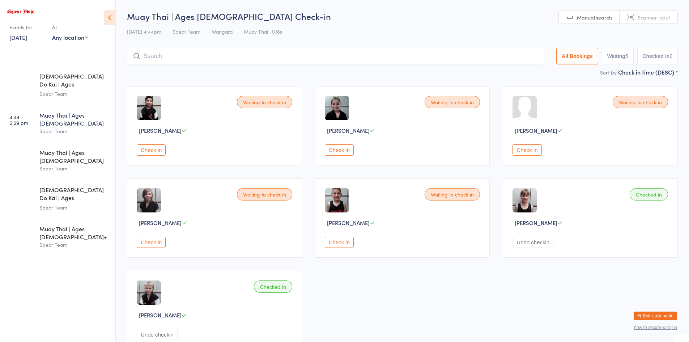
click at [156, 330] on button "Undo checkin" at bounding box center [157, 334] width 41 height 11
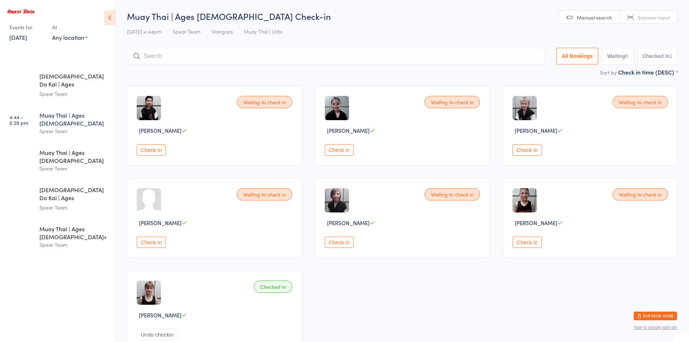
click at [148, 149] on button "Check in" at bounding box center [151, 149] width 29 height 11
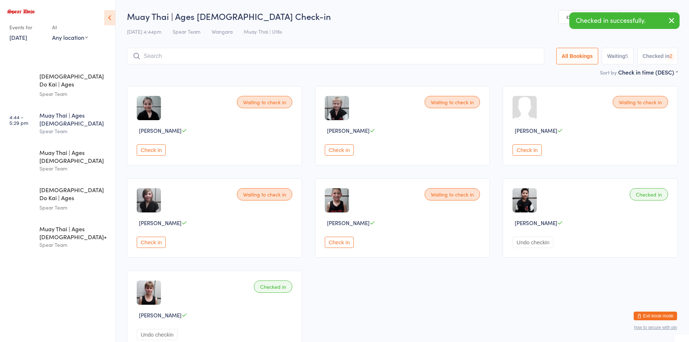
click at [338, 148] on button "Check in" at bounding box center [339, 149] width 29 height 11
click at [529, 148] on button "Check in" at bounding box center [526, 149] width 29 height 11
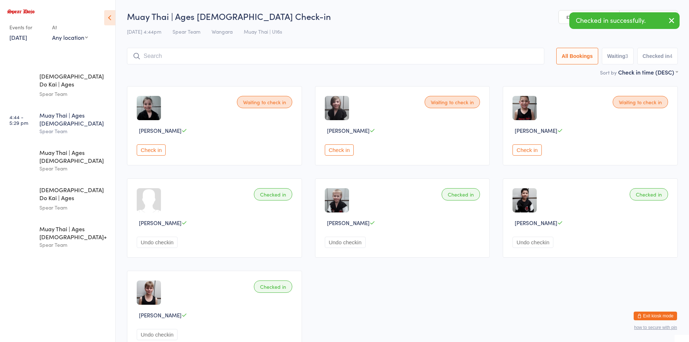
click at [344, 153] on button "Check in" at bounding box center [339, 149] width 29 height 11
click at [151, 151] on button "Check in" at bounding box center [151, 149] width 29 height 11
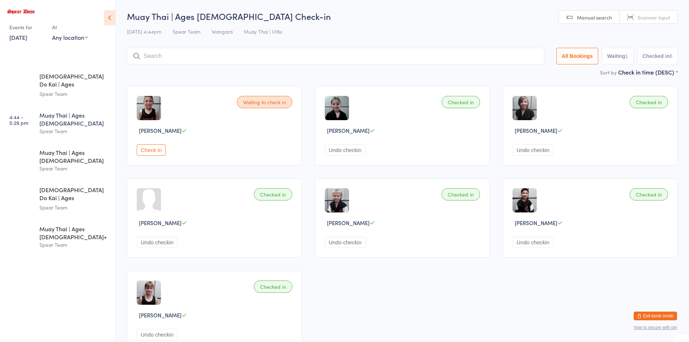
click at [157, 149] on button "Check in" at bounding box center [151, 149] width 29 height 11
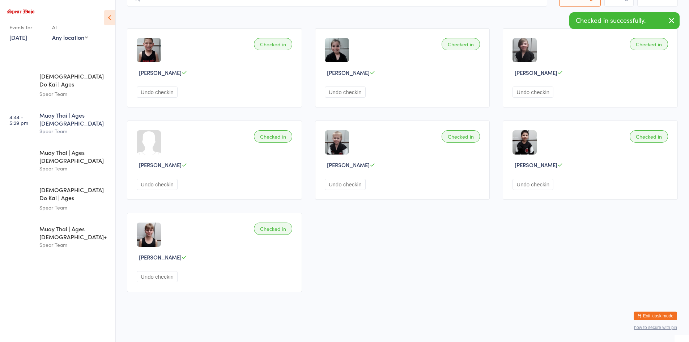
scroll to position [58, 0]
click at [88, 148] on div "Muay Thai | Ages [DEMOGRAPHIC_DATA]" at bounding box center [74, 156] width 70 height 16
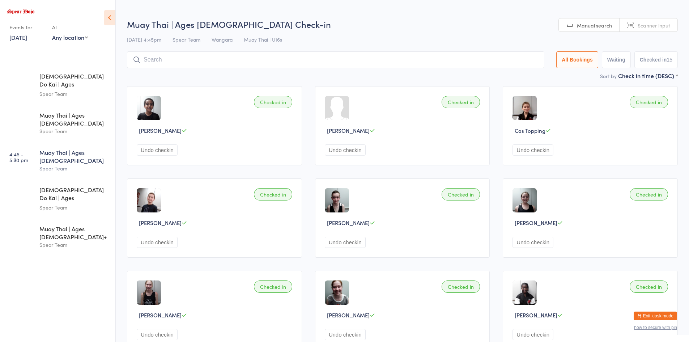
click at [155, 146] on button "Undo checkin" at bounding box center [157, 149] width 41 height 11
click at [157, 242] on button "Undo checkin" at bounding box center [157, 241] width 41 height 11
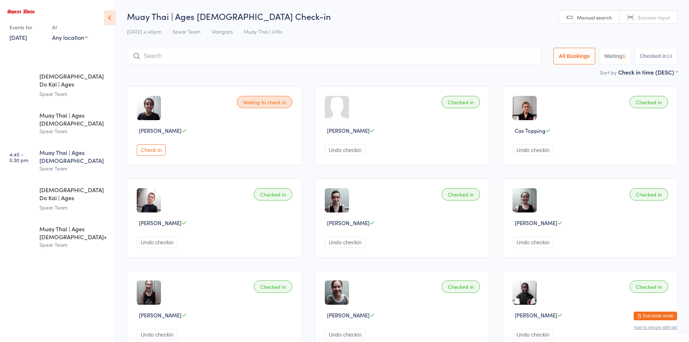
click at [335, 243] on button "Undo checkin" at bounding box center [345, 241] width 41 height 11
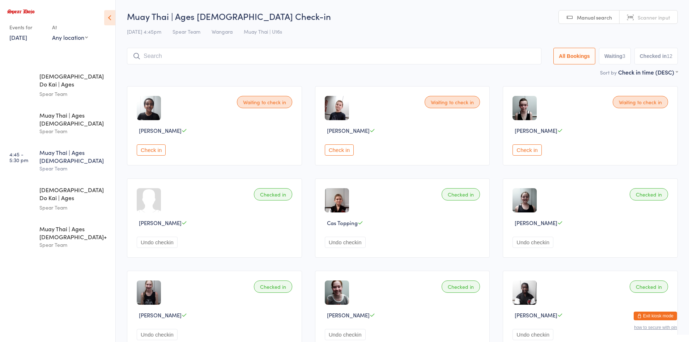
click at [531, 246] on button "Undo checkin" at bounding box center [532, 241] width 41 height 11
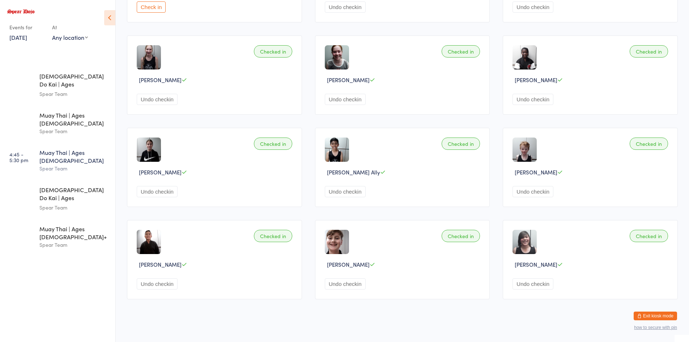
scroll to position [243, 0]
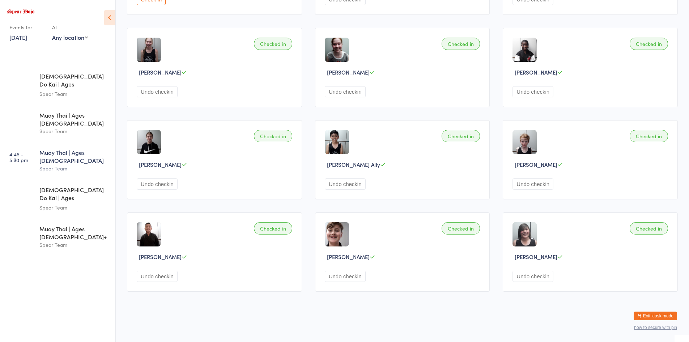
click at [525, 276] on button "Undo checkin" at bounding box center [532, 275] width 41 height 11
click at [178, 279] on button "Undo checkin" at bounding box center [157, 275] width 41 height 11
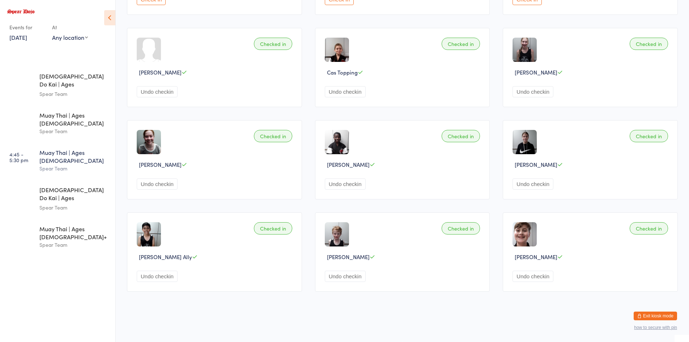
click at [161, 280] on button "Undo checkin" at bounding box center [157, 275] width 41 height 11
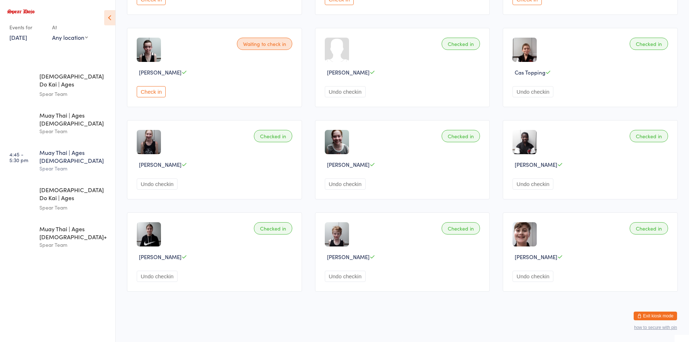
click at [155, 181] on button "Undo checkin" at bounding box center [157, 183] width 41 height 11
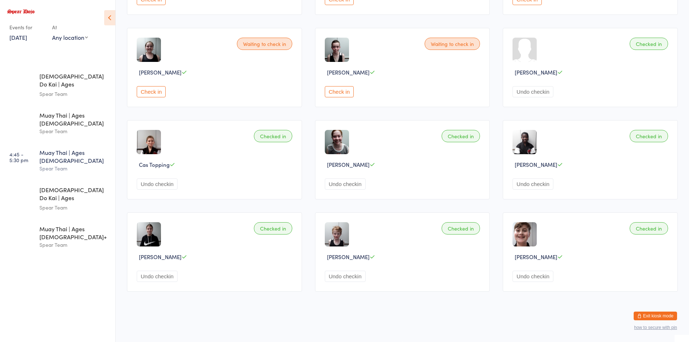
click at [351, 183] on button "Undo checkin" at bounding box center [345, 183] width 41 height 11
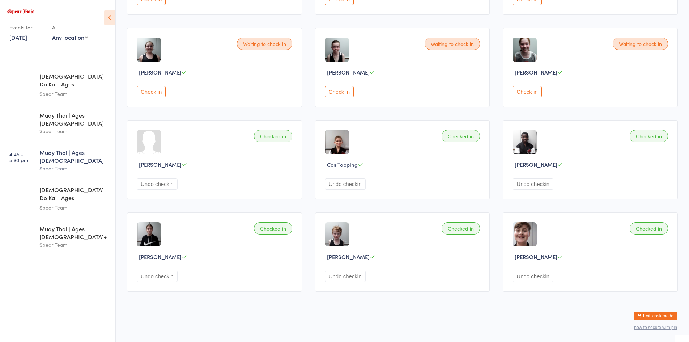
click at [533, 180] on button "Undo checkin" at bounding box center [532, 183] width 41 height 11
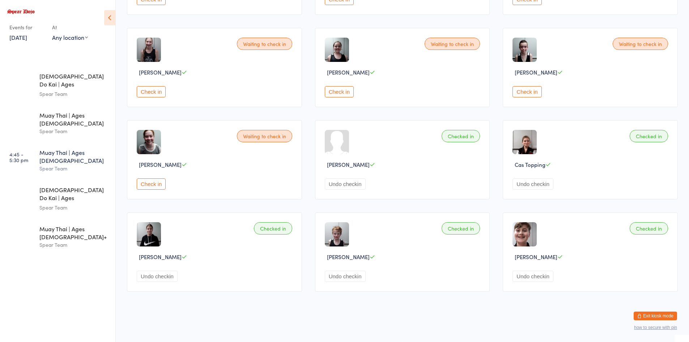
click at [526, 278] on button "Undo checkin" at bounding box center [532, 275] width 41 height 11
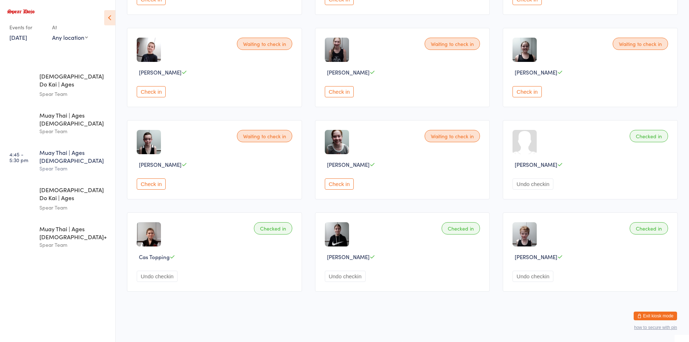
click at [355, 278] on button "Undo checkin" at bounding box center [345, 275] width 41 height 11
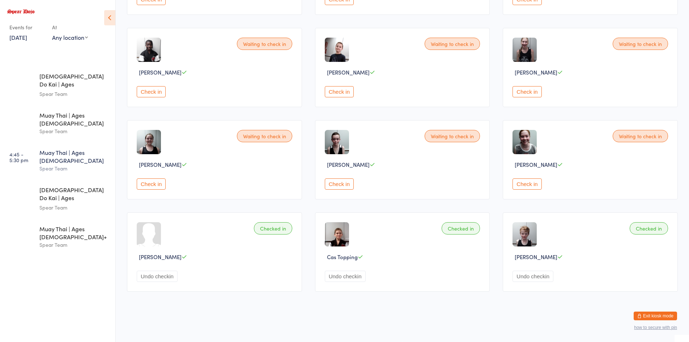
click at [528, 275] on button "Undo checkin" at bounding box center [532, 275] width 41 height 11
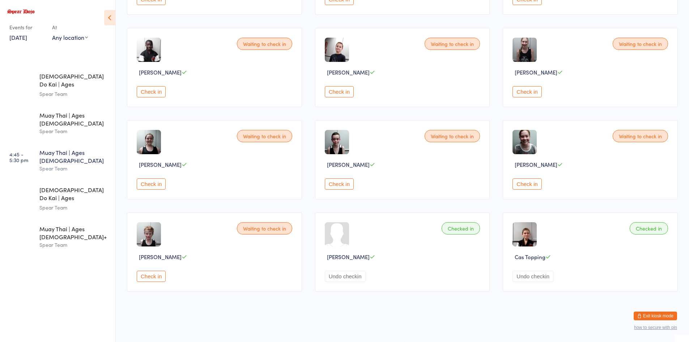
click at [528, 275] on button "Undo checkin" at bounding box center [532, 275] width 41 height 11
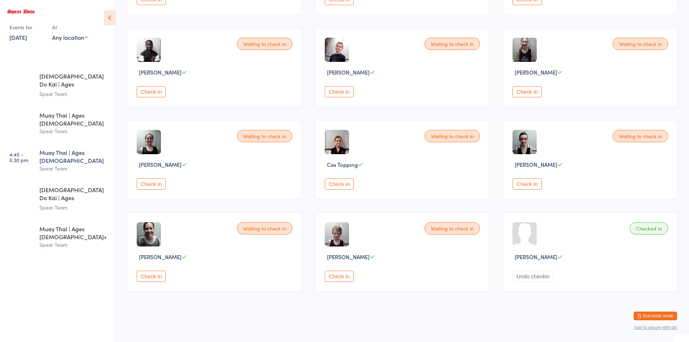
click at [528, 275] on button "Undo checkin" at bounding box center [532, 275] width 41 height 11
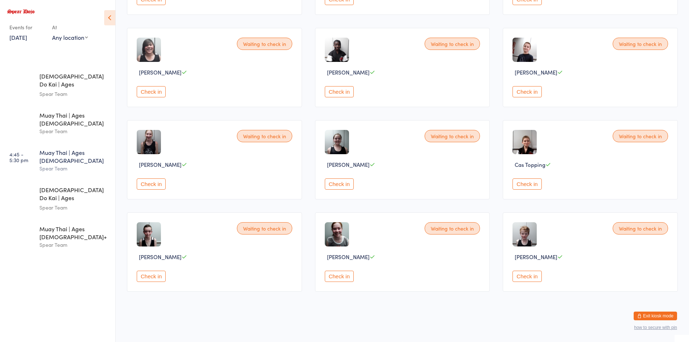
click at [528, 275] on button "Check in" at bounding box center [526, 275] width 29 height 11
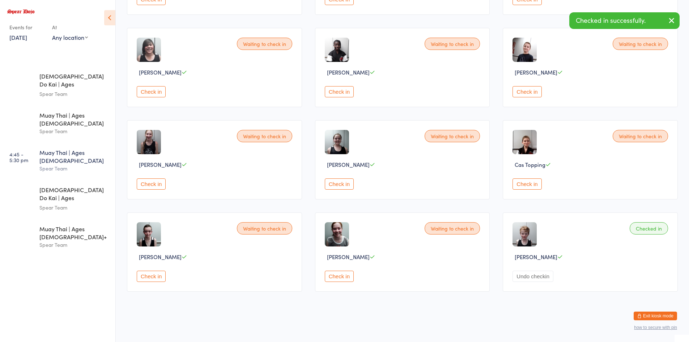
click at [338, 273] on button "Check in" at bounding box center [339, 275] width 29 height 11
click at [152, 277] on button "Check in" at bounding box center [151, 275] width 29 height 11
click at [151, 183] on button "Check in" at bounding box center [151, 183] width 29 height 11
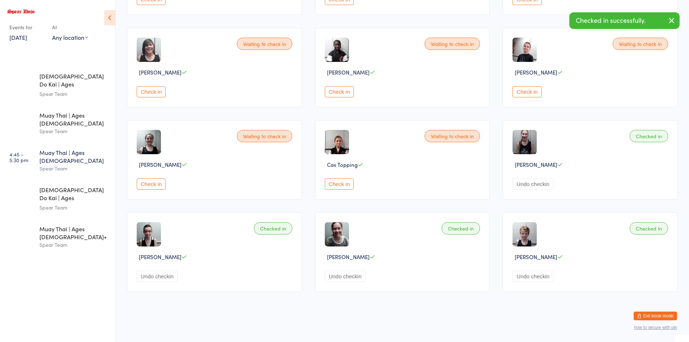
click at [524, 89] on button "Check in" at bounding box center [526, 91] width 29 height 11
click at [342, 93] on button "Check in" at bounding box center [339, 91] width 29 height 11
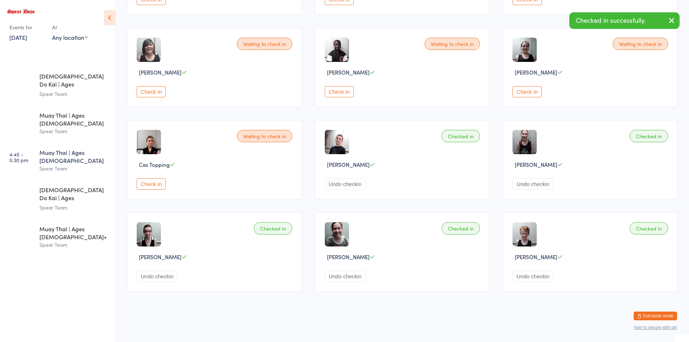
click at [153, 93] on button "Check in" at bounding box center [151, 91] width 29 height 11
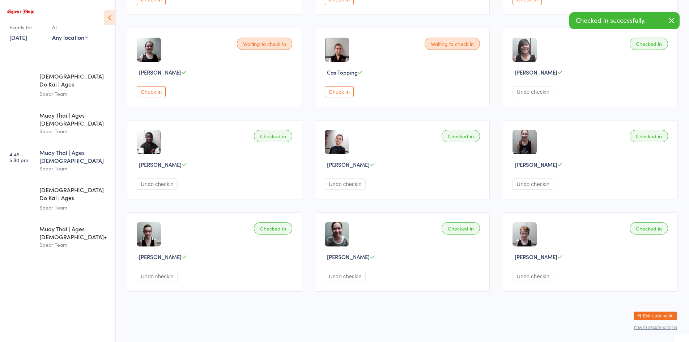
click at [154, 87] on button "Check in" at bounding box center [151, 91] width 29 height 11
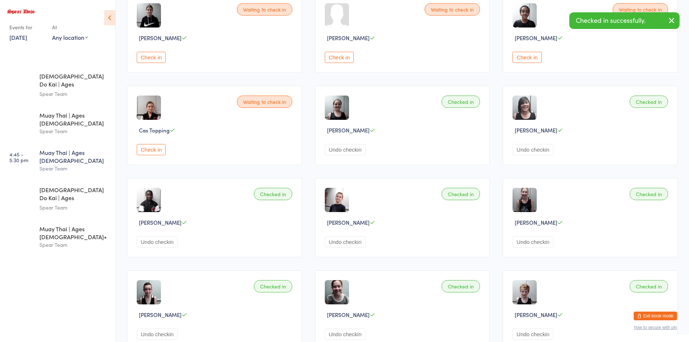
scroll to position [134, 0]
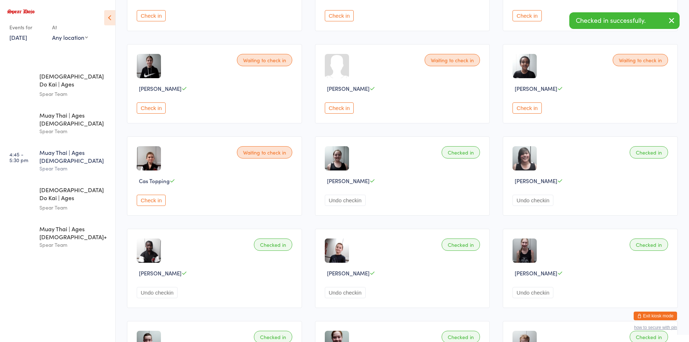
click at [158, 198] on button "Check in" at bounding box center [151, 200] width 29 height 11
click at [148, 108] on button "Check in" at bounding box center [151, 107] width 29 height 11
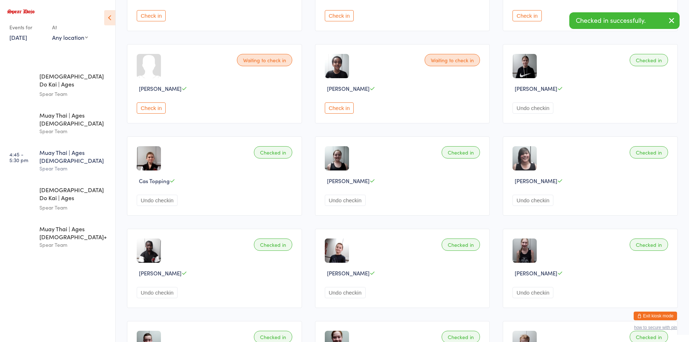
click at [343, 108] on button "Check in" at bounding box center [339, 107] width 29 height 11
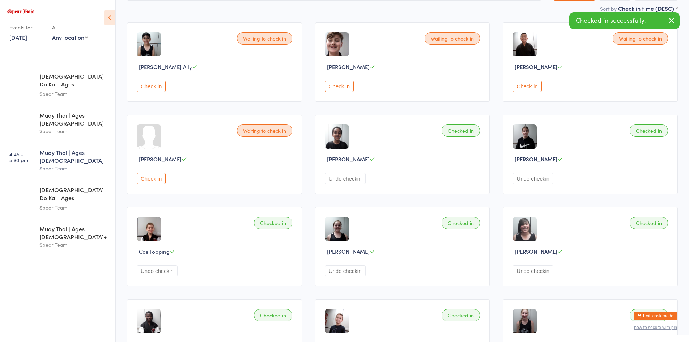
scroll to position [62, 0]
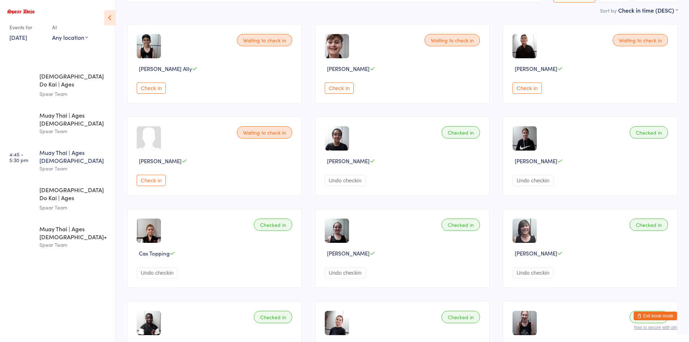
click at [140, 87] on button "Check in" at bounding box center [151, 87] width 29 height 11
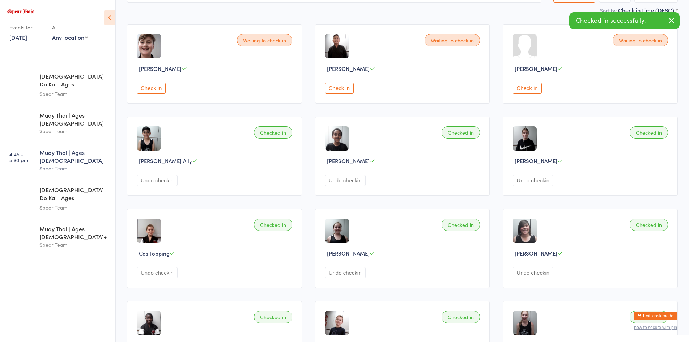
click at [346, 91] on button "Check in" at bounding box center [339, 87] width 29 height 11
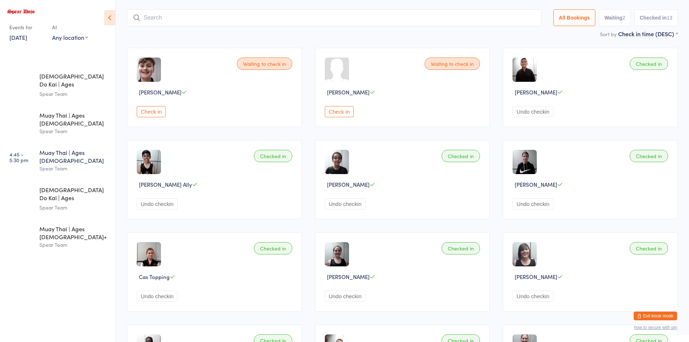
scroll to position [26, 0]
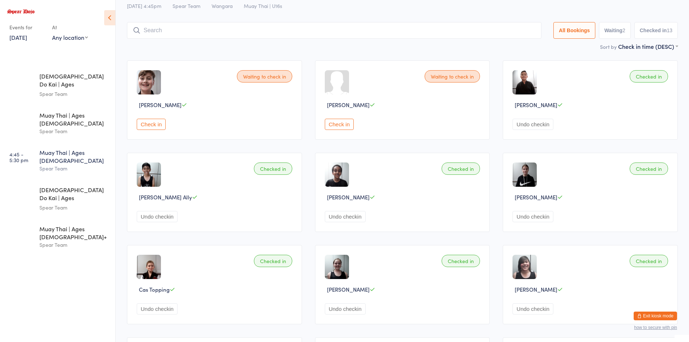
click at [337, 124] on button "Check in" at bounding box center [339, 124] width 29 height 11
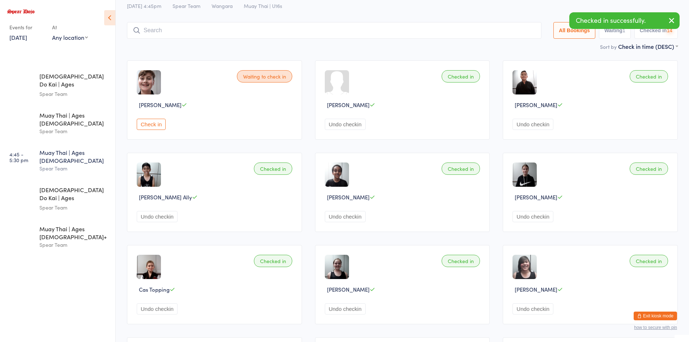
click at [166, 125] on div "Check in" at bounding box center [216, 124] width 158 height 11
click at [156, 127] on button "Check in" at bounding box center [151, 124] width 29 height 11
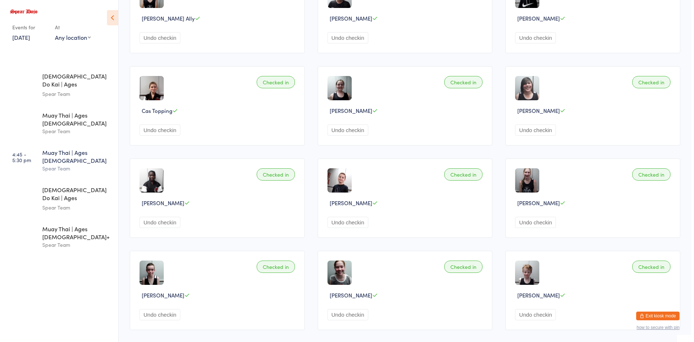
scroll to position [217, 0]
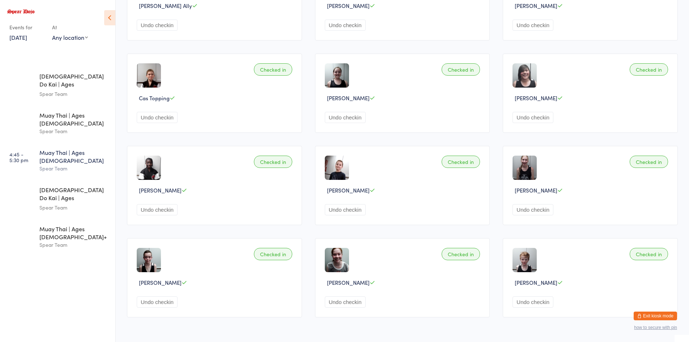
click at [657, 316] on button "Exit kiosk mode" at bounding box center [654, 315] width 43 height 9
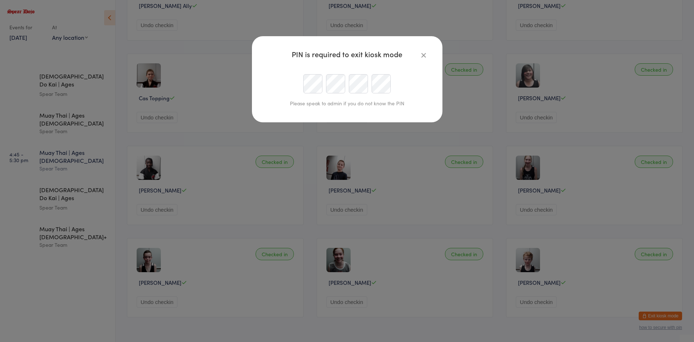
scroll to position [0, 0]
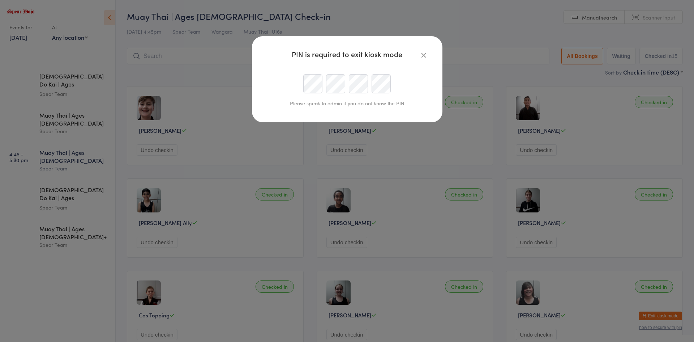
type input "[EMAIL_ADDRESS][DOMAIN_NAME]"
click at [332, 82] on div at bounding box center [347, 83] width 165 height 19
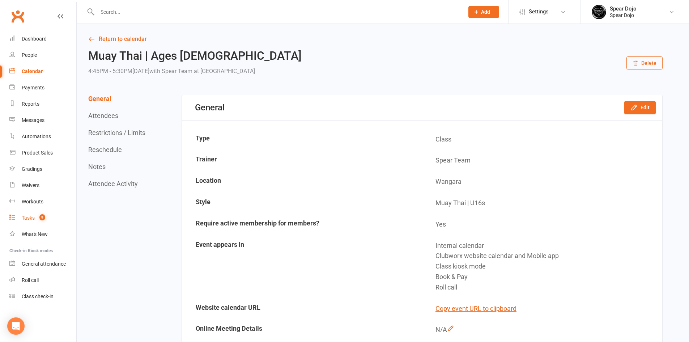
click at [30, 216] on div "Tasks" at bounding box center [28, 218] width 13 height 6
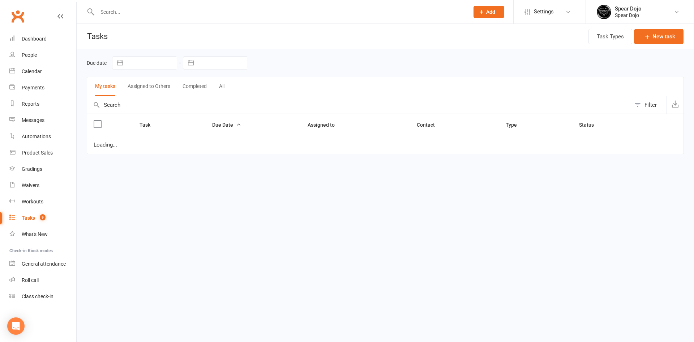
select select "started"
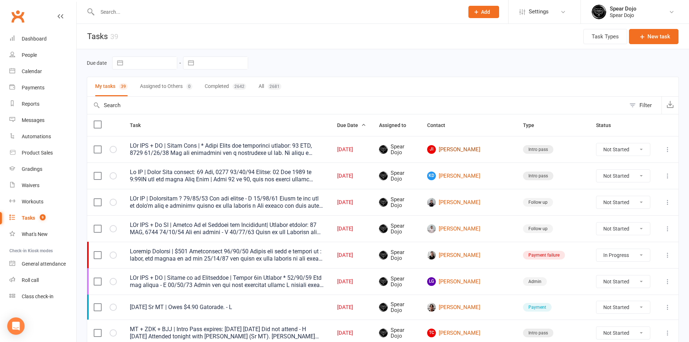
click at [474, 151] on link "JI [PERSON_NAME]" at bounding box center [468, 149] width 83 height 9
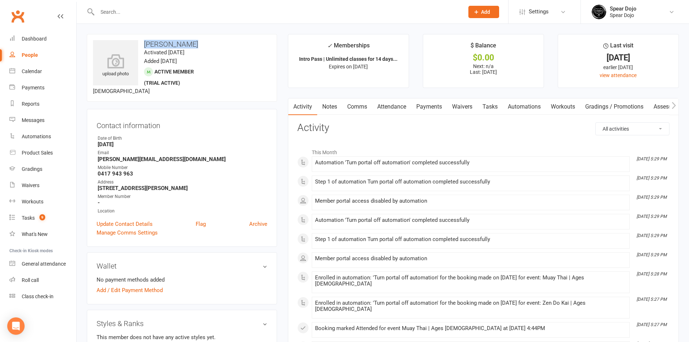
drag, startPoint x: 188, startPoint y: 44, endPoint x: 143, endPoint y: 42, distance: 45.2
click at [143, 42] on h3 "[PERSON_NAME]" at bounding box center [182, 44] width 178 height 8
copy h3 "[PERSON_NAME]"
click at [125, 64] on icon at bounding box center [116, 61] width 50 height 16
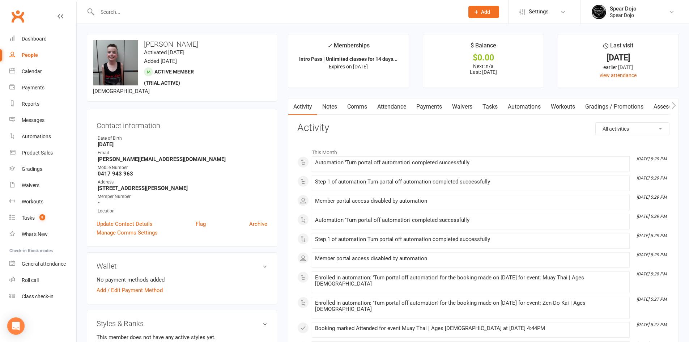
click at [489, 105] on link "Tasks" at bounding box center [489, 106] width 25 height 17
select select "incomplete"
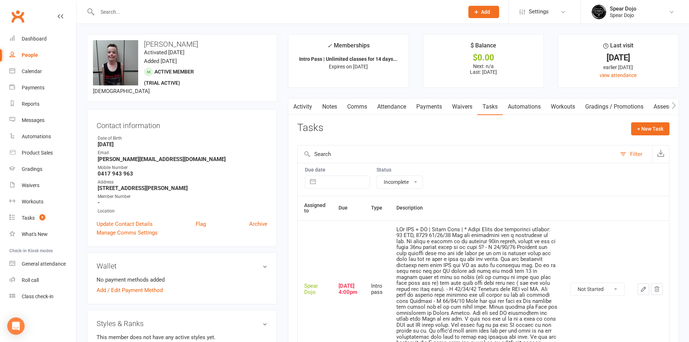
click at [640, 288] on icon "button" at bounding box center [643, 289] width 7 height 7
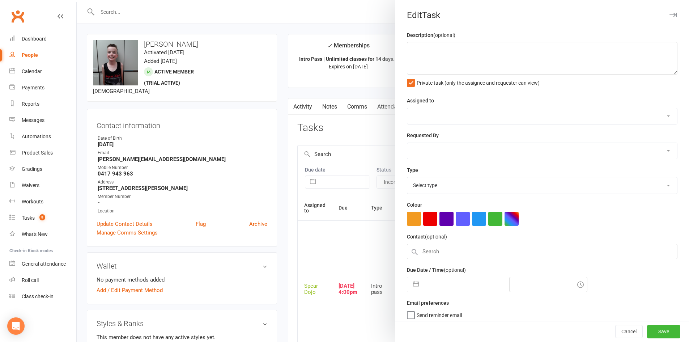
type textarea "PJr ZDK + MT | Intro Pass | * Needs Photo and membership expires: 17 OCT, 2025 …"
select select "43986"
type input "14 Oct 2025"
type input "4:00pm"
select select "21686"
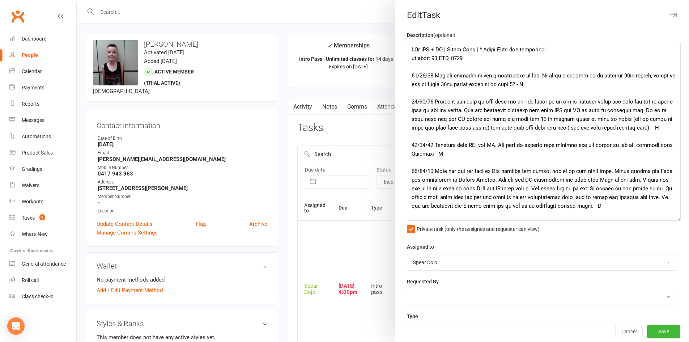
drag, startPoint x: 663, startPoint y: 73, endPoint x: 674, endPoint y: 219, distance: 146.5
click at [674, 219] on textarea at bounding box center [544, 131] width 274 height 179
click at [433, 76] on textarea at bounding box center [544, 131] width 274 height 179
click at [588, 77] on textarea at bounding box center [544, 131] width 274 height 179
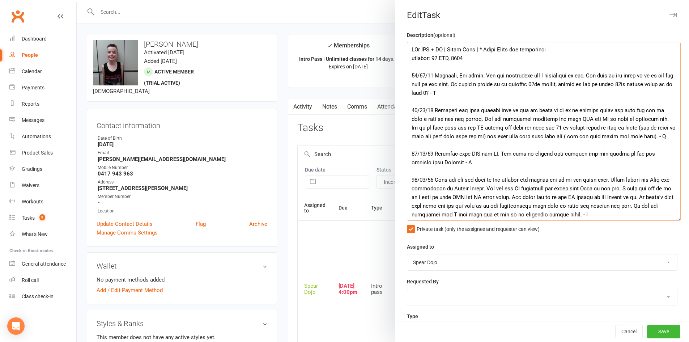
drag, startPoint x: 467, startPoint y: 86, endPoint x: 628, endPoint y: 87, distance: 161.3
click at [628, 87] on textarea at bounding box center [544, 131] width 274 height 179
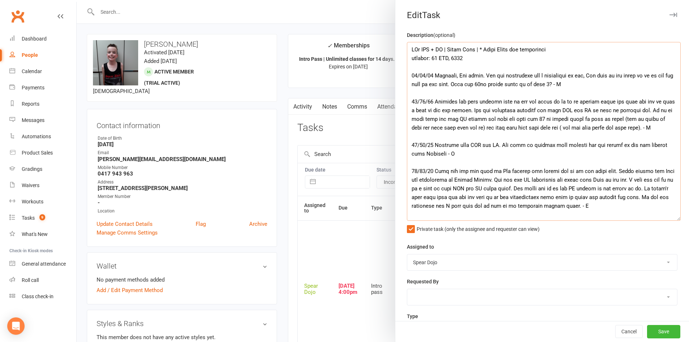
click at [555, 83] on textarea at bounding box center [544, 131] width 274 height 179
click at [556, 83] on textarea at bounding box center [544, 131] width 274 height 179
click at [567, 85] on textarea at bounding box center [544, 131] width 274 height 179
click at [458, 76] on textarea at bounding box center [544, 131] width 274 height 179
click at [468, 76] on textarea at bounding box center [544, 131] width 274 height 179
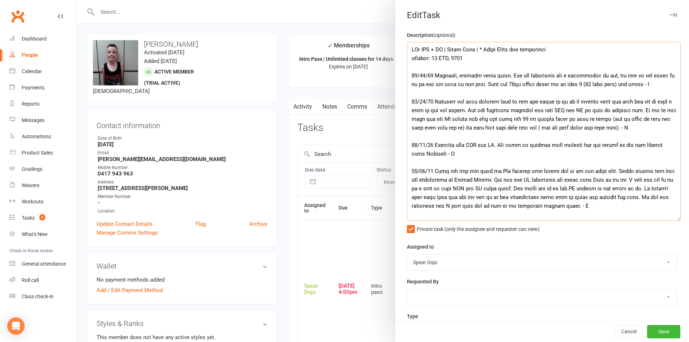
drag, startPoint x: 518, startPoint y: 47, endPoint x: 494, endPoint y: 49, distance: 25.0
click at [494, 49] on textarea at bounding box center [544, 131] width 274 height 179
type textarea "PJr ZDK + MT | Intro Pass | * Needs membership expires: 17 OCT, 2025 14/10/25 A…"
click at [651, 331] on button "Save" at bounding box center [663, 331] width 33 height 13
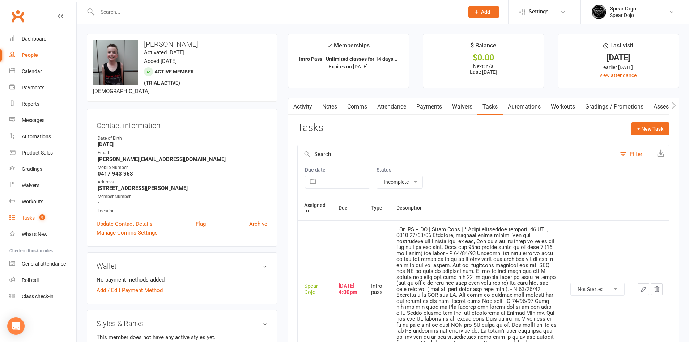
click at [24, 220] on div "Tasks" at bounding box center [28, 218] width 13 height 6
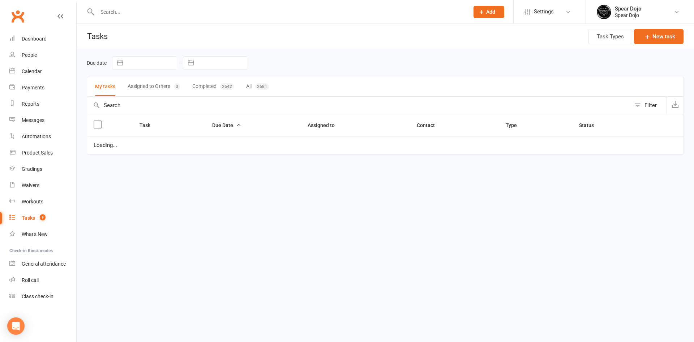
select select "started"
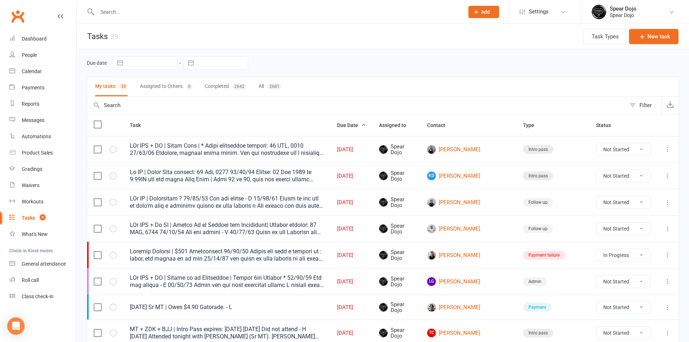
click at [171, 13] on input "text" at bounding box center [277, 12] width 364 height 10
click at [29, 138] on div "Automations" at bounding box center [36, 136] width 29 height 6
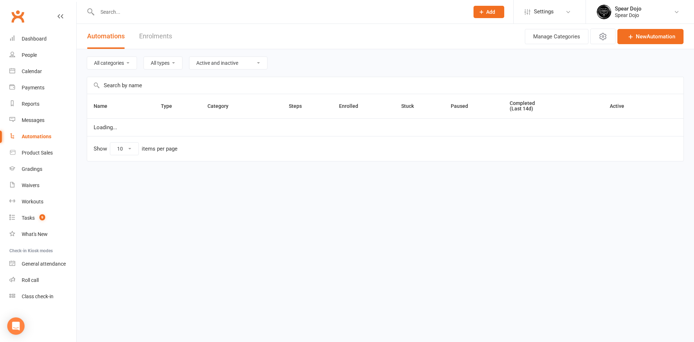
select select "100"
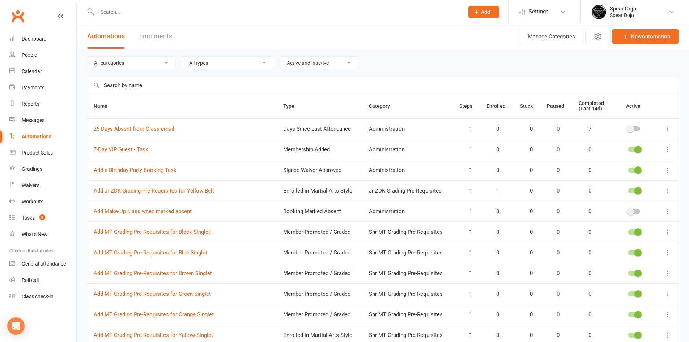
click at [180, 87] on input "text" at bounding box center [382, 85] width 591 height 17
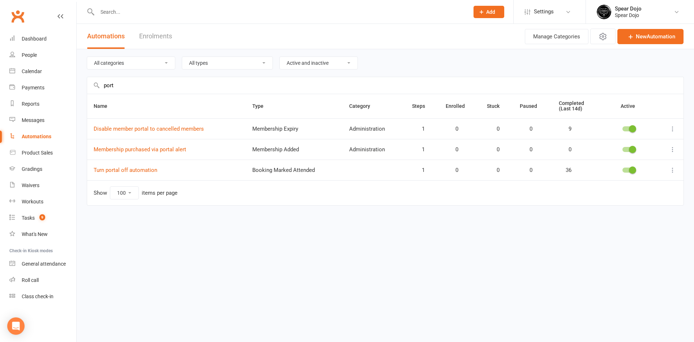
type input "port"
click at [129, 14] on input "text" at bounding box center [279, 12] width 369 height 10
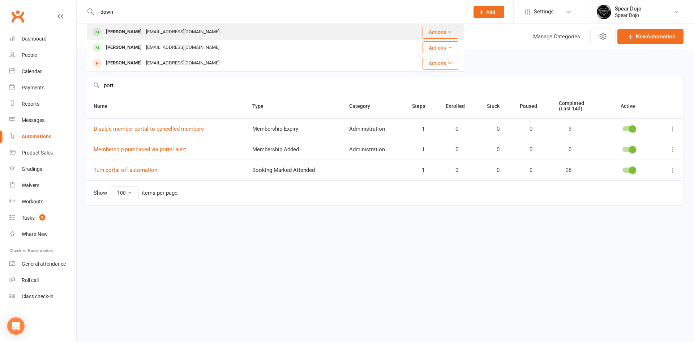
type input "down"
click at [135, 31] on div "[PERSON_NAME]" at bounding box center [124, 32] width 40 height 10
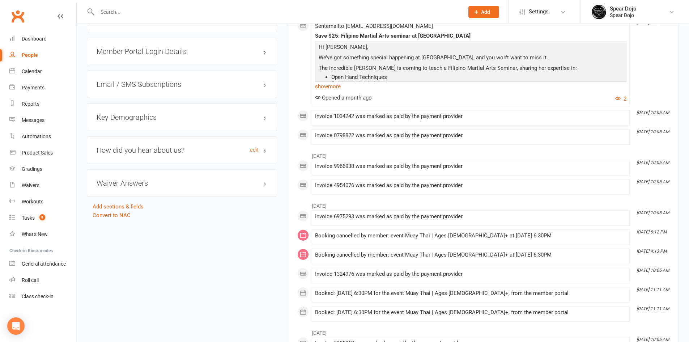
scroll to position [579, 0]
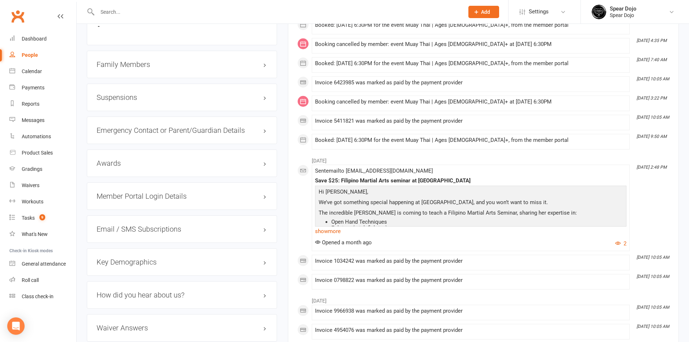
click at [187, 195] on h3 "Member Portal Login Details" at bounding box center [182, 196] width 171 height 8
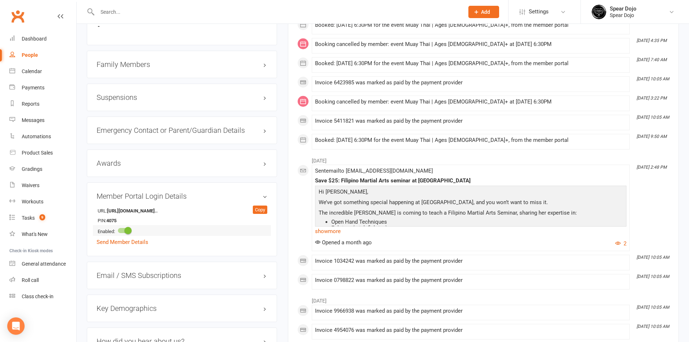
click at [127, 230] on span at bounding box center [127, 230] width 7 height 7
click at [118, 229] on input "checkbox" at bounding box center [118, 229] width 0 height 0
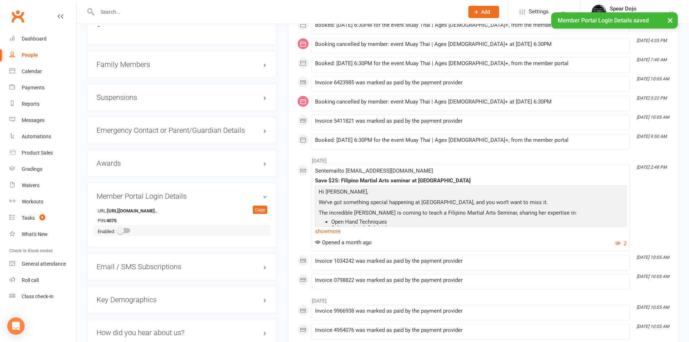
click at [127, 230] on div at bounding box center [124, 230] width 12 height 5
click at [118, 229] on input "checkbox" at bounding box center [118, 229] width 0 height 0
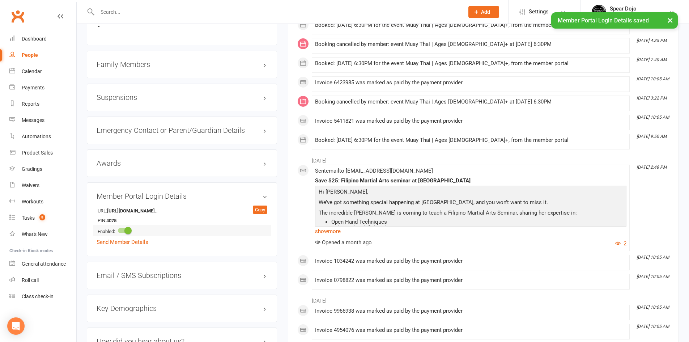
click at [128, 229] on span at bounding box center [127, 230] width 7 height 7
click at [118, 229] on input "checkbox" at bounding box center [118, 229] width 0 height 0
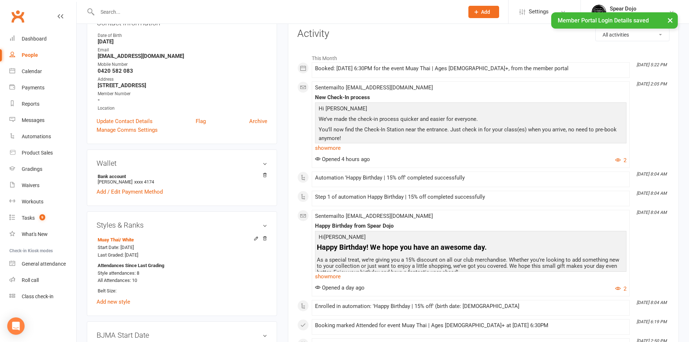
scroll to position [0, 0]
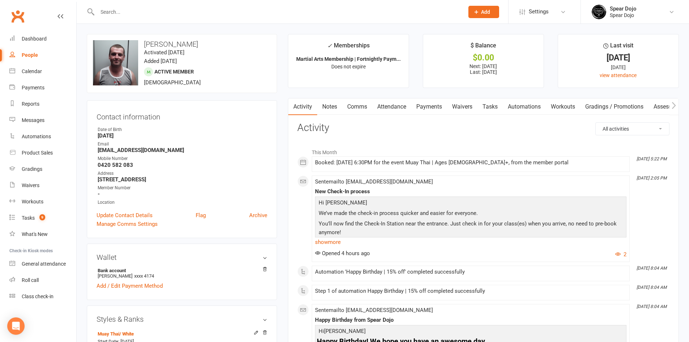
click at [393, 109] on link "Attendance" at bounding box center [391, 106] width 39 height 17
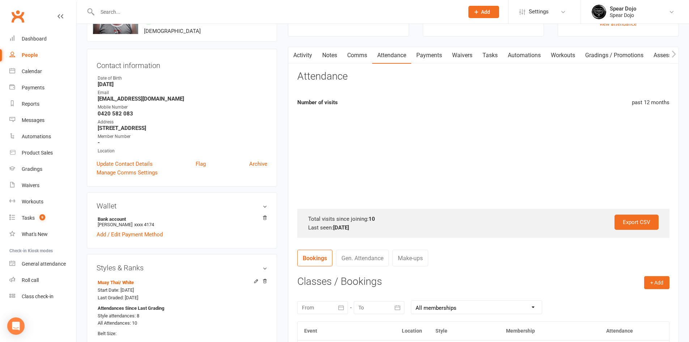
scroll to position [145, 0]
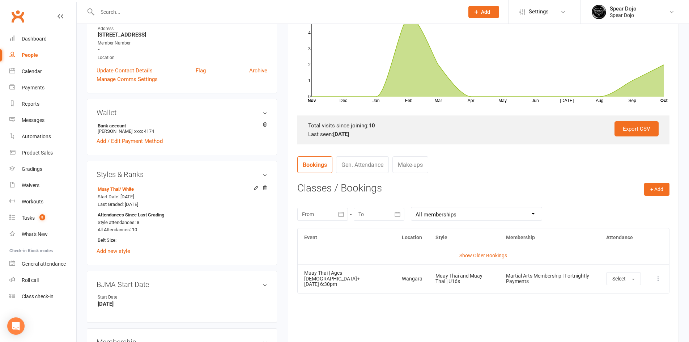
click at [657, 275] on icon at bounding box center [657, 278] width 7 height 7
click at [629, 319] on link "Remove booking" at bounding box center [626, 321] width 72 height 14
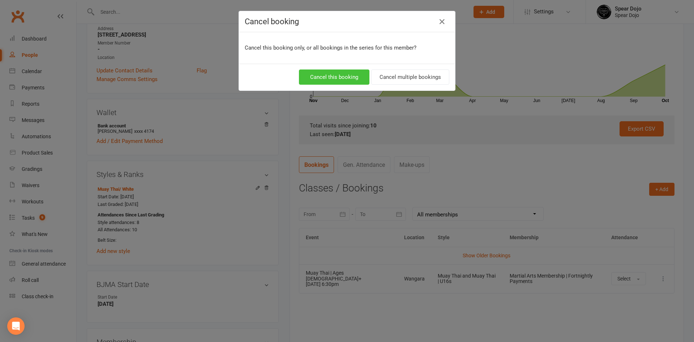
click at [328, 76] on button "Cancel this booking" at bounding box center [334, 76] width 71 height 15
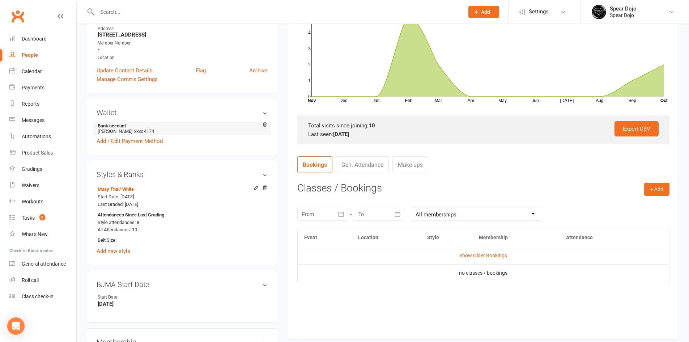
scroll to position [0, 0]
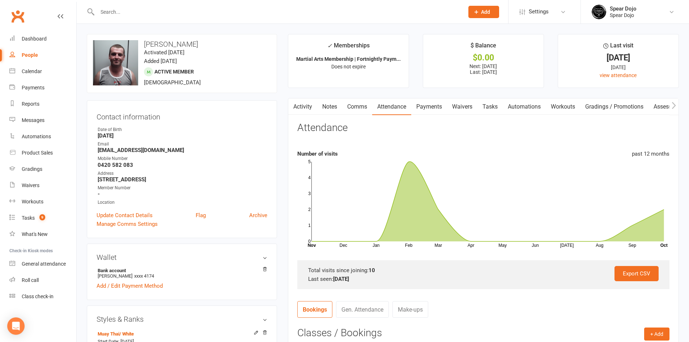
click at [132, 13] on input "text" at bounding box center [277, 12] width 364 height 10
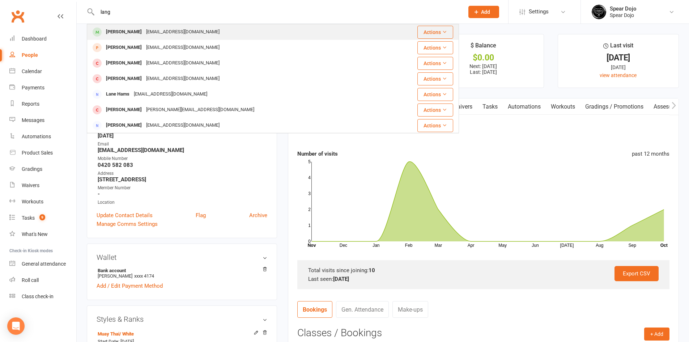
type input "lang"
click at [144, 30] on div "blangman@ymail.com" at bounding box center [183, 32] width 78 height 10
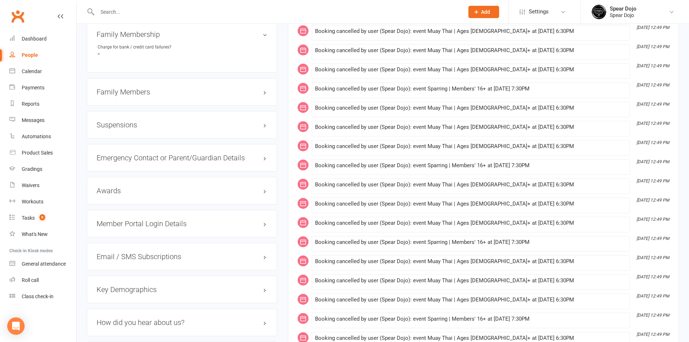
scroll to position [651, 0]
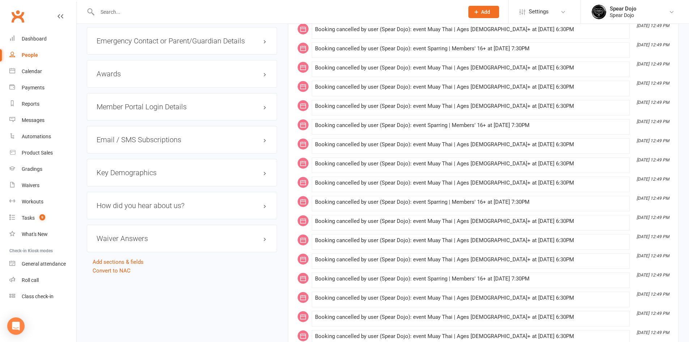
click at [172, 107] on h3 "Member Portal Login Details" at bounding box center [182, 107] width 171 height 8
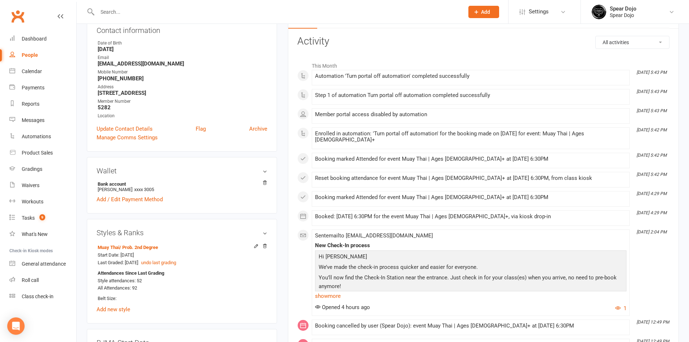
scroll to position [0, 0]
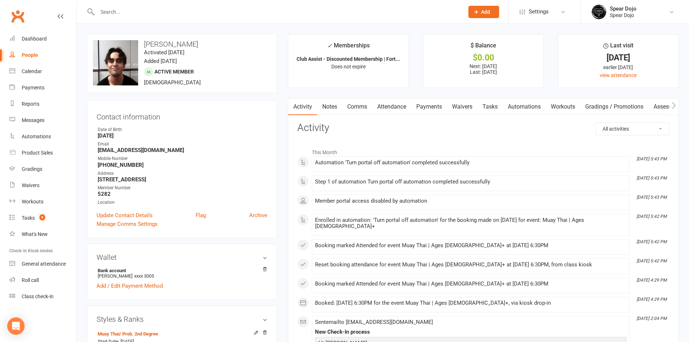
click at [119, 12] on input "text" at bounding box center [277, 12] width 364 height 10
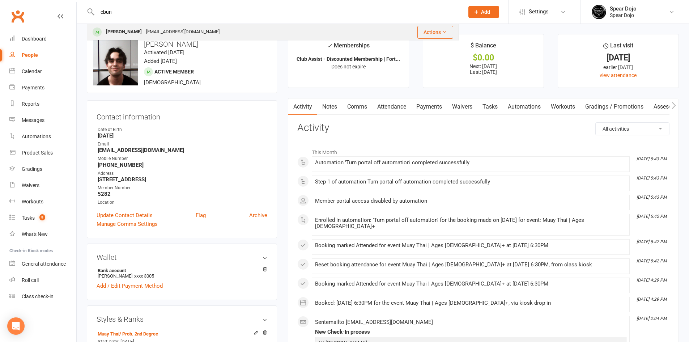
type input "ebun"
click at [135, 30] on div "[PERSON_NAME]" at bounding box center [124, 32] width 40 height 10
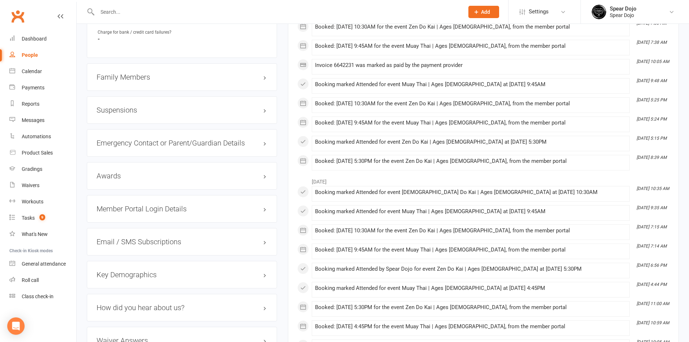
scroll to position [651, 0]
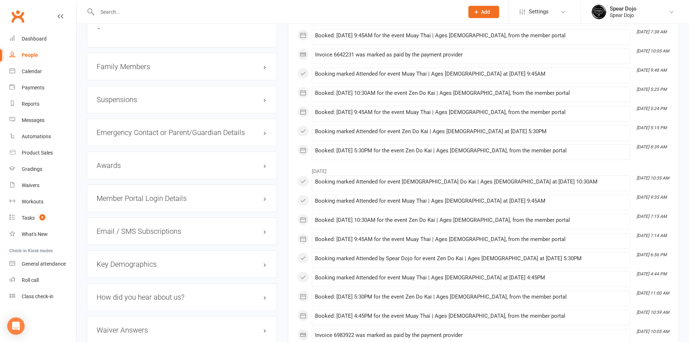
click at [182, 196] on h3 "Member Portal Login Details" at bounding box center [182, 198] width 171 height 8
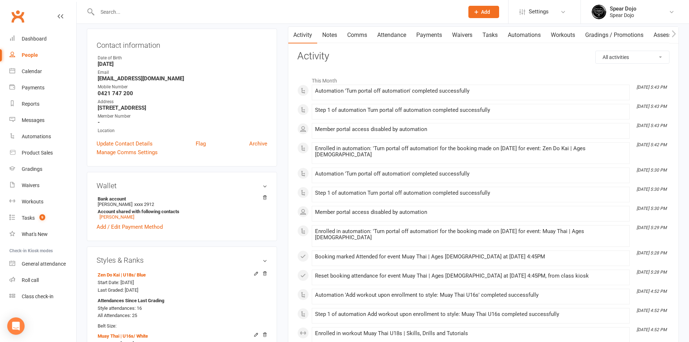
scroll to position [0, 0]
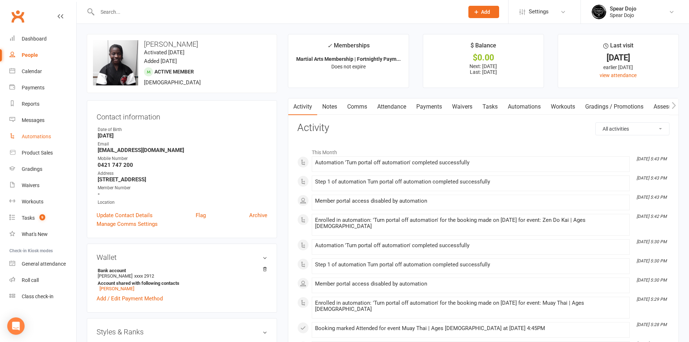
click at [37, 132] on link "Automations" at bounding box center [42, 136] width 67 height 16
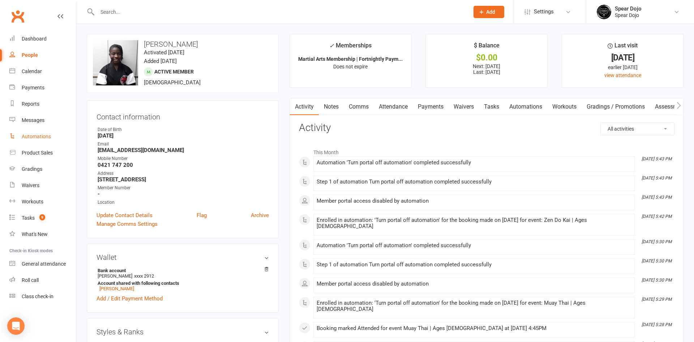
select select "100"
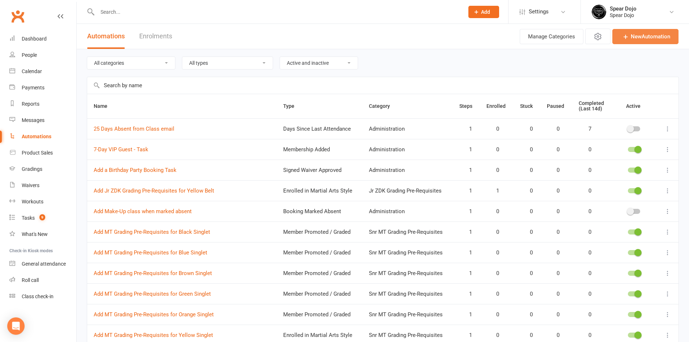
click at [653, 35] on link "New Automation" at bounding box center [645, 36] width 66 height 15
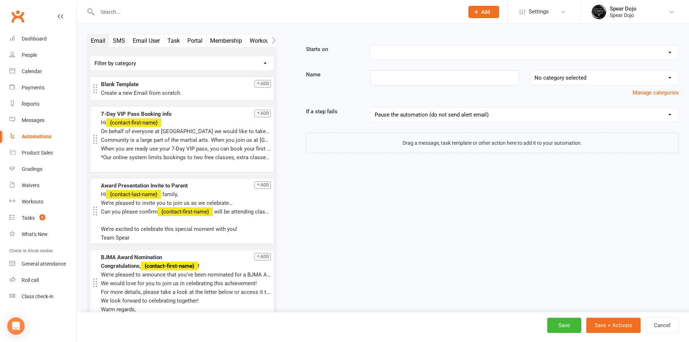
click at [194, 42] on button "Portal" at bounding box center [195, 40] width 23 height 13
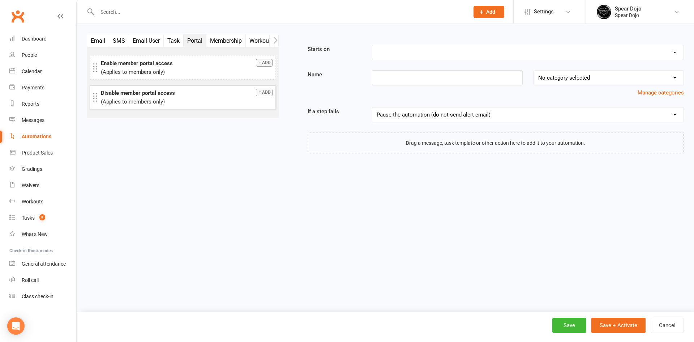
click at [268, 94] on button "Add" at bounding box center [264, 93] width 17 height 8
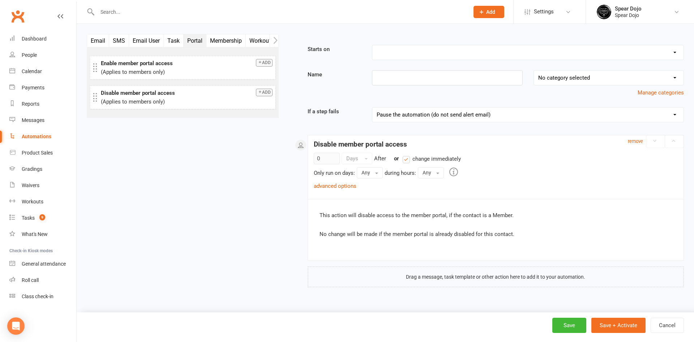
click at [459, 51] on select "Booking Cancelled Booking Due Booking Late-Cancelled Booking Marked Absent Book…" at bounding box center [527, 52] width 311 height 14
select select "17"
click at [372, 45] on select "Booking Cancelled Booking Due Booking Late-Cancelled Booking Marked Absent Book…" at bounding box center [527, 52] width 311 height 14
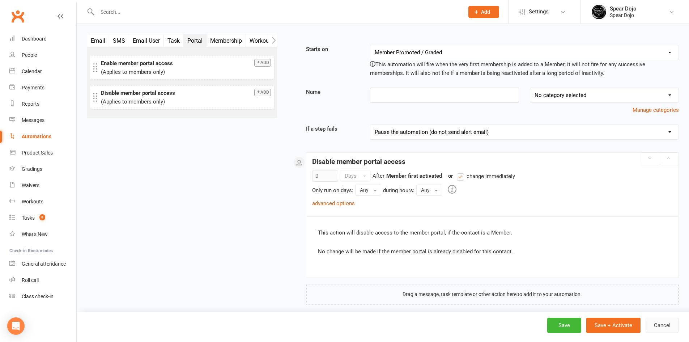
click at [663, 327] on button "Cancel" at bounding box center [661, 324] width 33 height 15
select select "100"
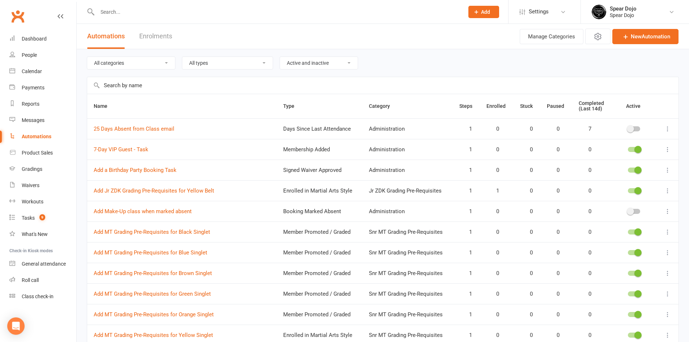
click at [141, 86] on input "text" at bounding box center [382, 85] width 591 height 17
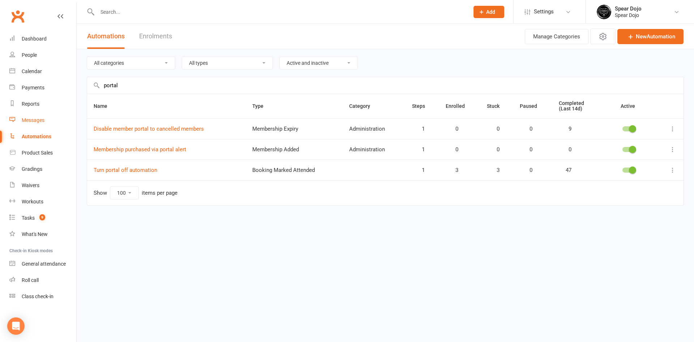
type input "portal"
click at [30, 118] on div "Messages" at bounding box center [33, 120] width 23 height 6
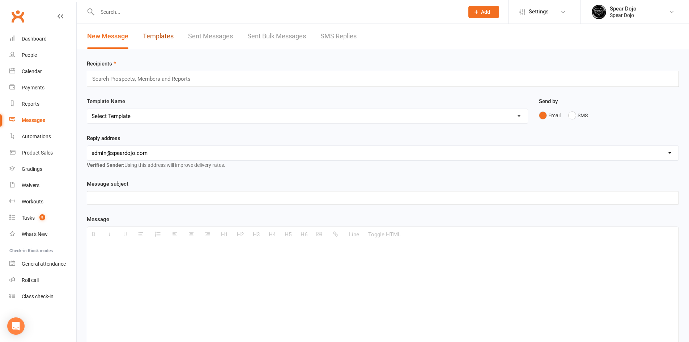
click at [159, 38] on link "Templates" at bounding box center [158, 36] width 31 height 25
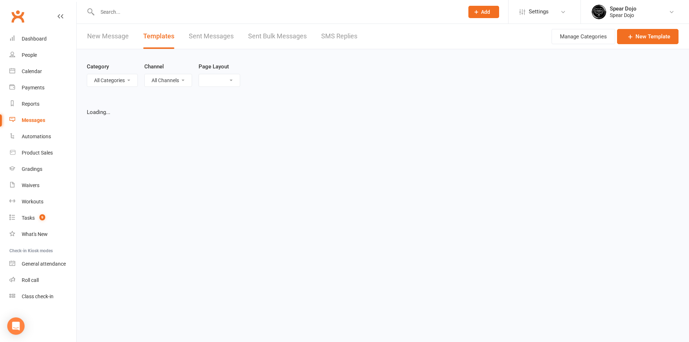
select select "list"
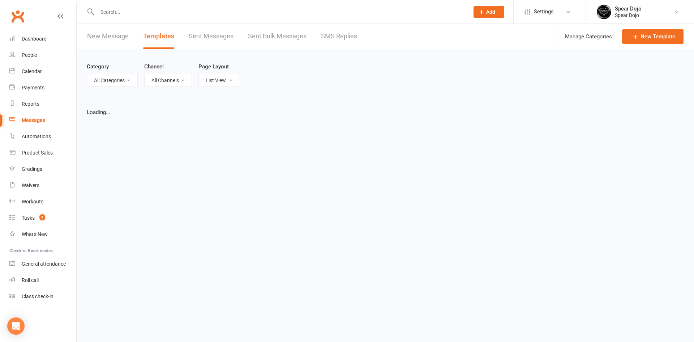
select select "50"
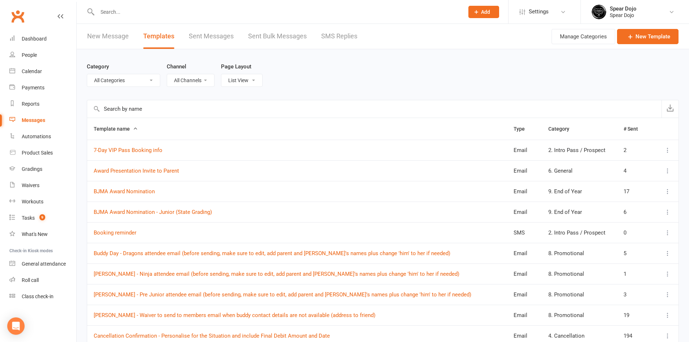
click at [120, 111] on input "text" at bounding box center [374, 108] width 574 height 17
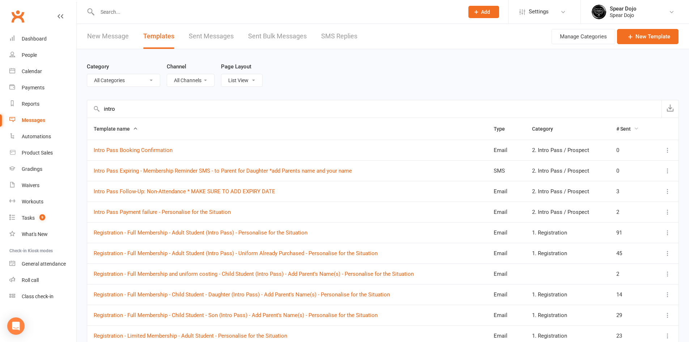
type input "intro"
click at [625, 129] on span "# Sent" at bounding box center [627, 129] width 22 height 6
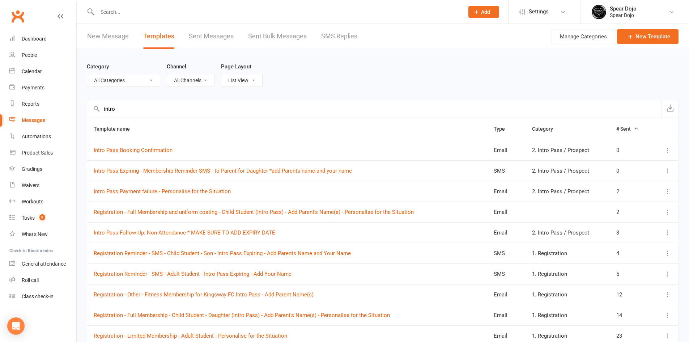
click at [625, 129] on span "# Sent" at bounding box center [627, 129] width 22 height 6
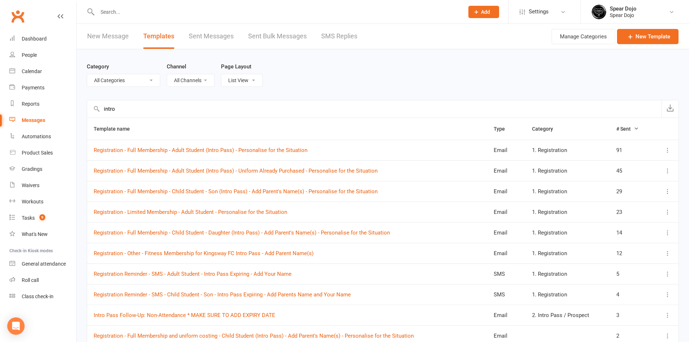
click at [669, 148] on icon at bounding box center [667, 149] width 7 height 7
click at [633, 182] on link "Edit" at bounding box center [630, 178] width 72 height 14
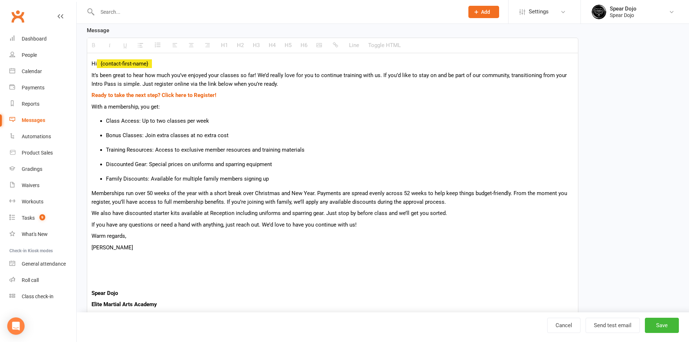
scroll to position [145, 0]
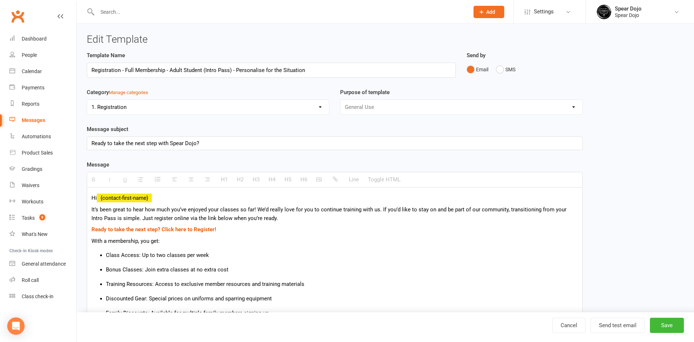
select select "50"
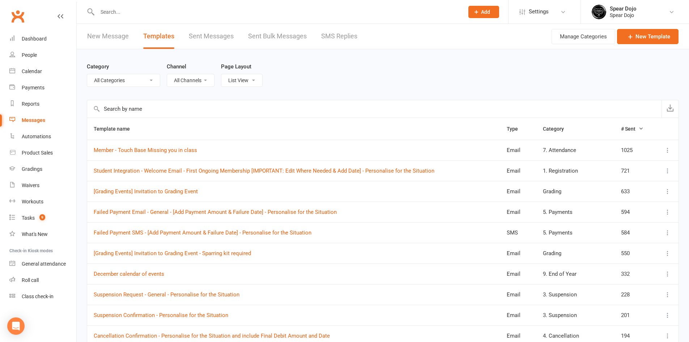
click at [665, 170] on icon at bounding box center [667, 170] width 7 height 7
click at [640, 197] on link "Edit" at bounding box center [630, 199] width 72 height 14
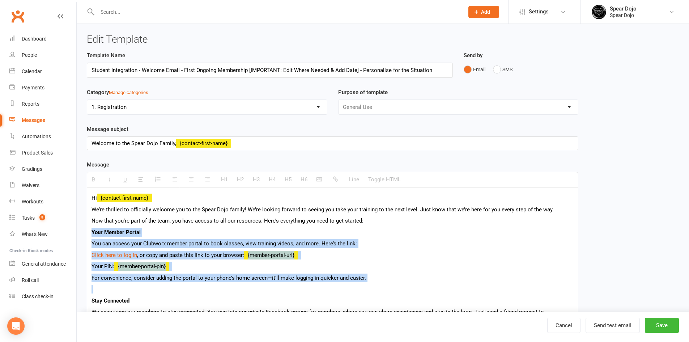
drag, startPoint x: 92, startPoint y: 233, endPoint x: 418, endPoint y: 290, distance: 330.7
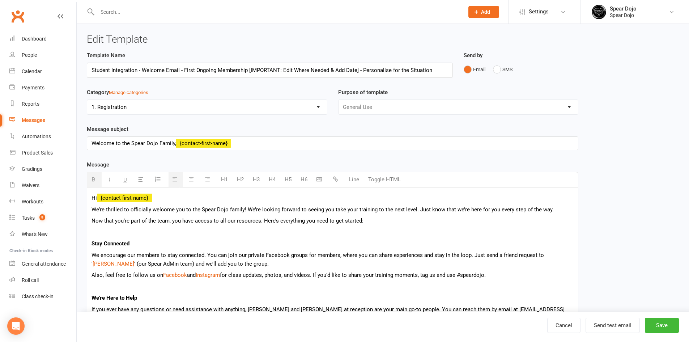
click at [333, 220] on p "Now that you’re part of the team, you have access to all our resources. Here’s …" at bounding box center [332, 220] width 482 height 9
click at [167, 231] on p at bounding box center [332, 232] width 482 height 9
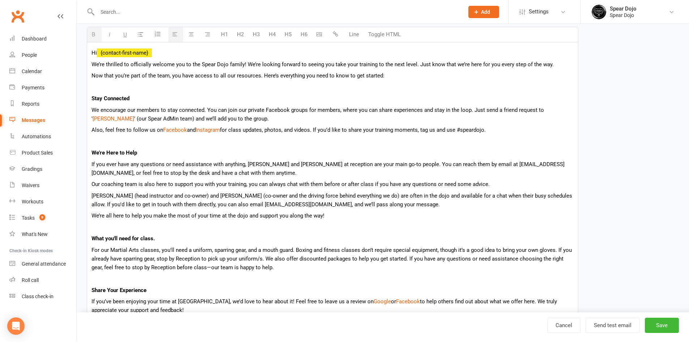
scroll to position [145, 0]
click at [666, 327] on button "Save" at bounding box center [662, 324] width 34 height 15
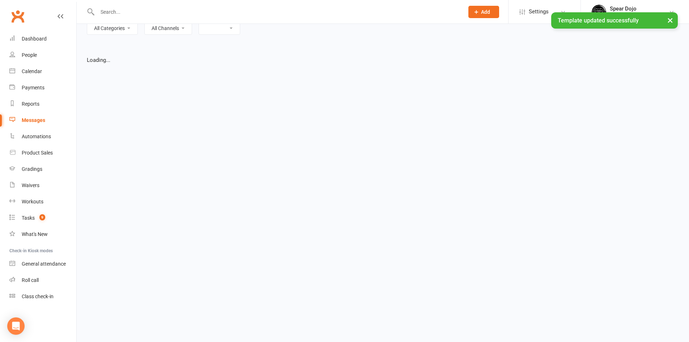
select select "list"
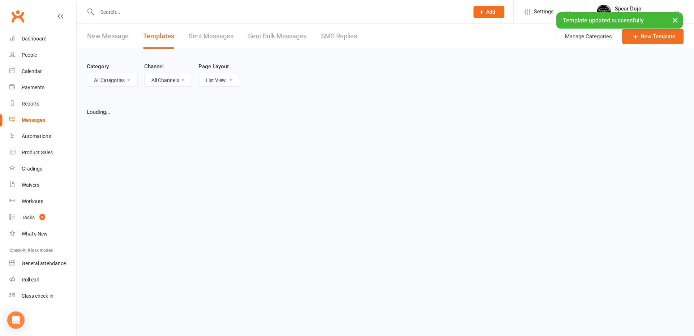
select select "50"
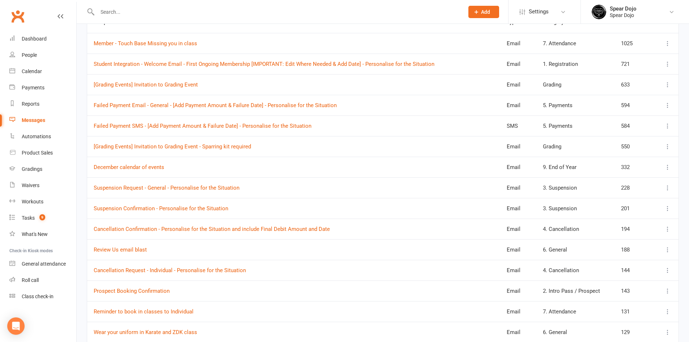
scroll to position [108, 0]
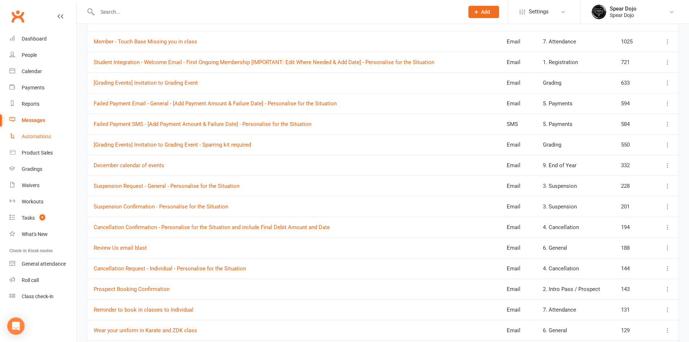
click at [57, 137] on link "Automations" at bounding box center [42, 136] width 67 height 16
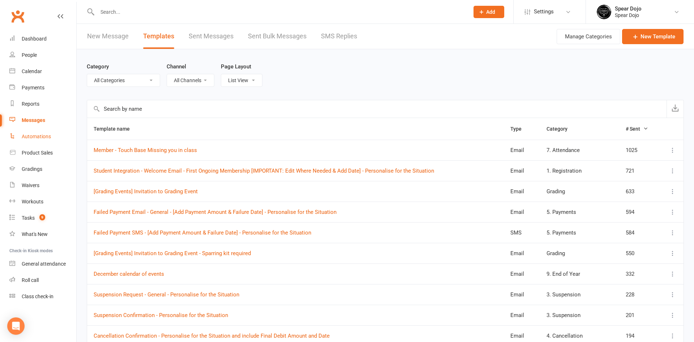
select select "100"
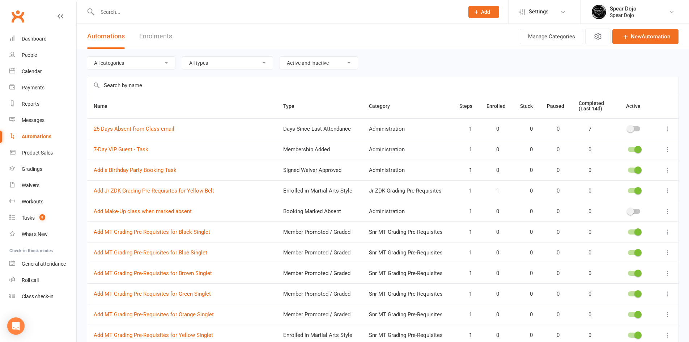
click at [160, 87] on input "text" at bounding box center [382, 85] width 591 height 17
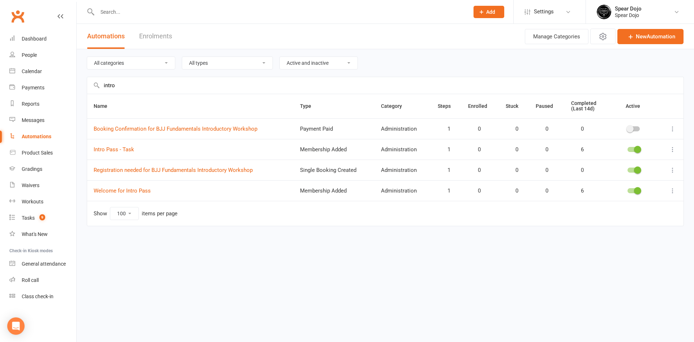
type input "intro"
click at [674, 190] on icon at bounding box center [672, 190] width 7 height 7
click at [645, 205] on link "Edit" at bounding box center [641, 204] width 72 height 14
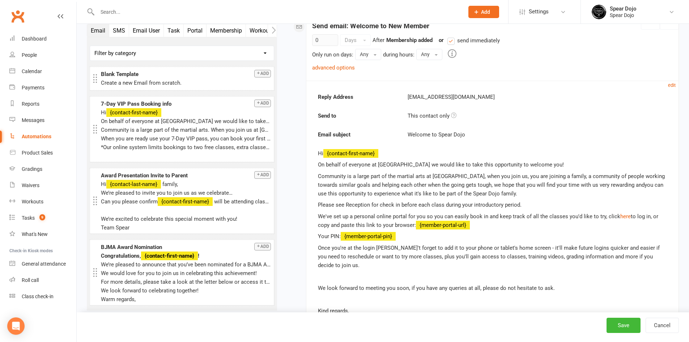
scroll to position [145, 0]
click at [673, 83] on small "edit" at bounding box center [672, 84] width 8 height 5
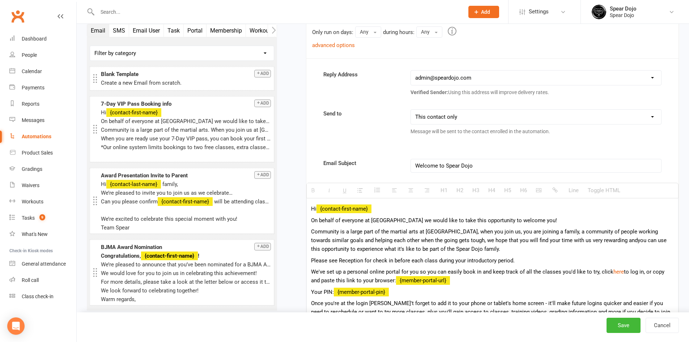
scroll to position [253, 0]
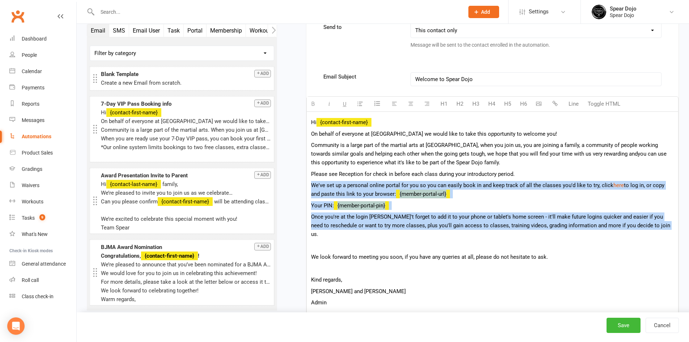
drag, startPoint x: 310, startPoint y: 184, endPoint x: 682, endPoint y: 223, distance: 373.7
click at [682, 223] on div "Starts on Booking Cancelled Booking Due Booking Late-Cancelled Booking Marked A…" at bounding box center [483, 190] width 402 height 818
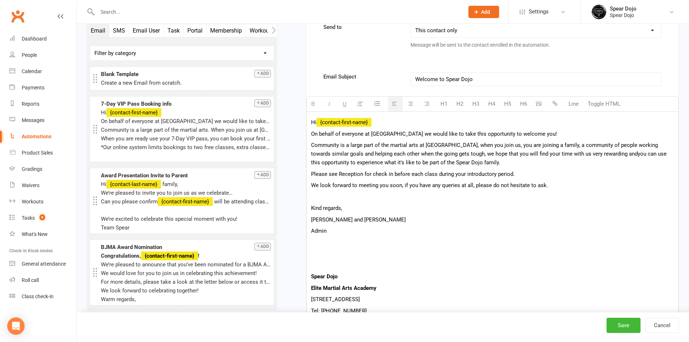
click at [330, 174] on span "Please see Reception for check in before each class during your introductory pe…" at bounding box center [413, 174] width 204 height 7
click at [329, 175] on span "Please see Reception for check in before each class during your introductory pe…" at bounding box center [413, 174] width 204 height 7
click at [26, 215] on div "Tasks" at bounding box center [28, 218] width 13 height 6
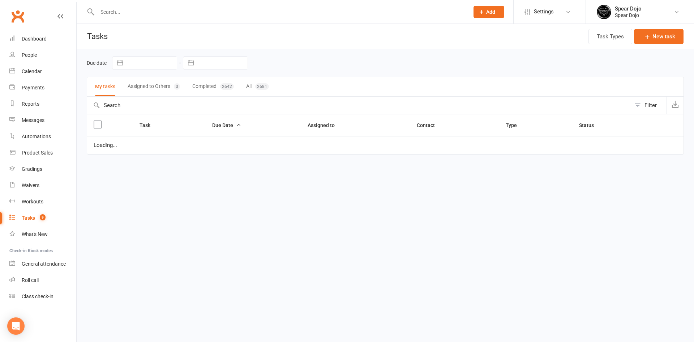
select select "started"
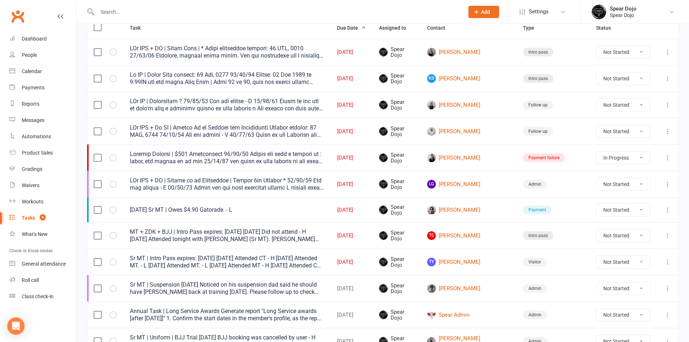
scroll to position [108, 0]
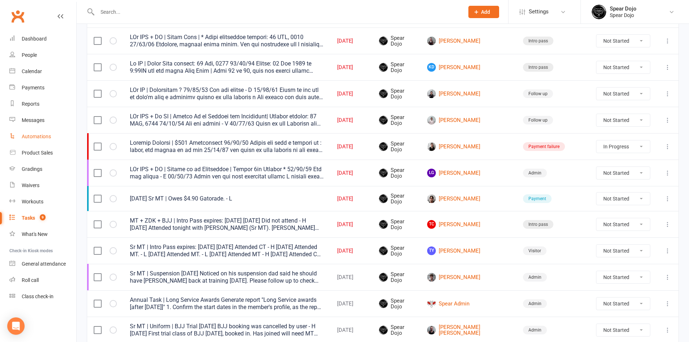
click at [35, 140] on link "Automations" at bounding box center [42, 136] width 67 height 16
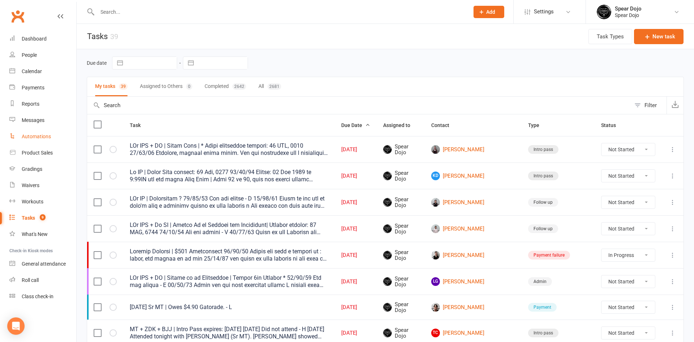
select select "100"
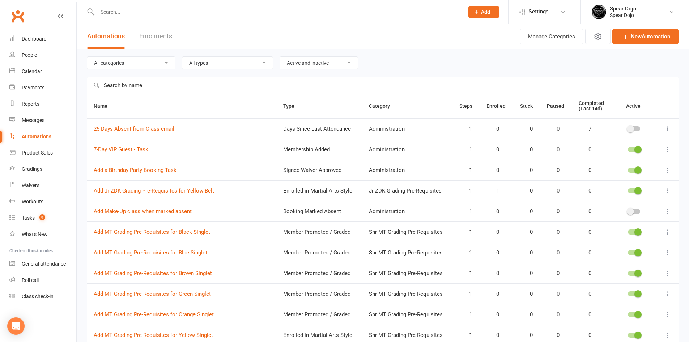
click at [131, 89] on input "text" at bounding box center [382, 85] width 591 height 17
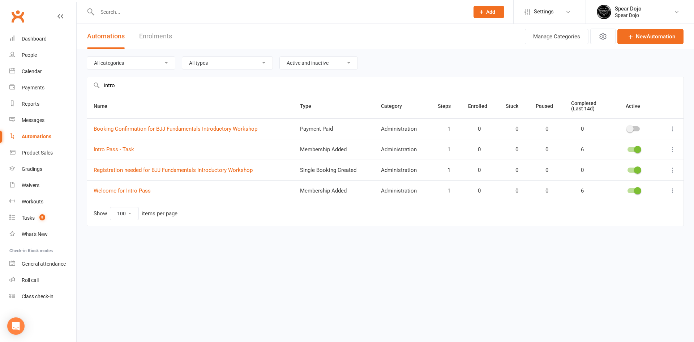
type input "intro"
click at [672, 191] on icon at bounding box center [672, 190] width 7 height 7
click at [635, 209] on link "Edit" at bounding box center [641, 204] width 72 height 14
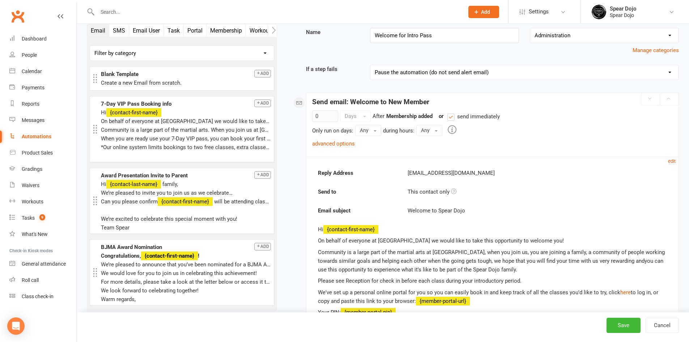
scroll to position [181, 0]
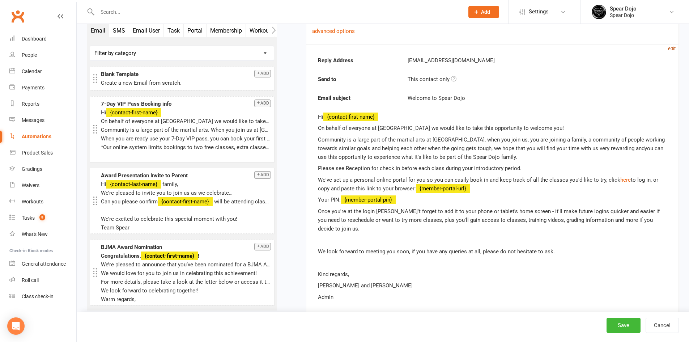
click at [673, 46] on small "edit" at bounding box center [672, 48] width 8 height 5
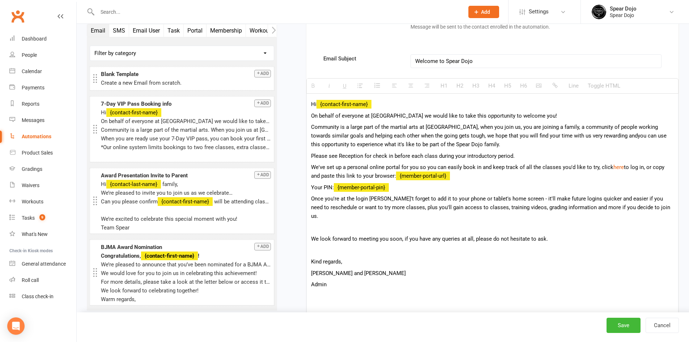
scroll to position [325, 0]
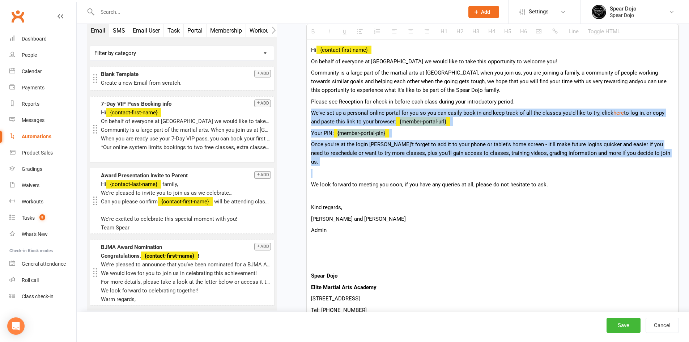
drag, startPoint x: 312, startPoint y: 113, endPoint x: 547, endPoint y: 162, distance: 240.1
click at [547, 162] on div "Hi {contact-first-name} On behalf of everyone at Spear Dojo we would like to ta…" at bounding box center [492, 190] width 371 height 303
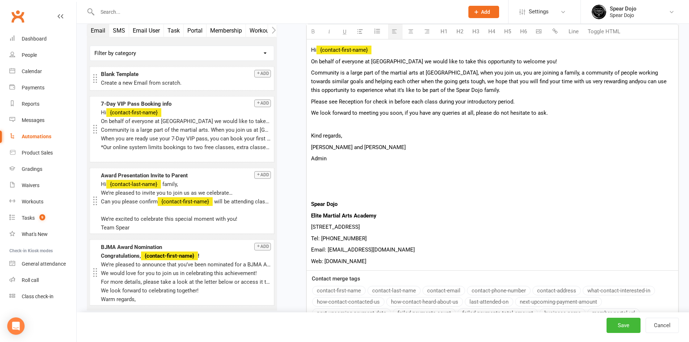
click at [328, 102] on span "Please see Reception for check in before each class during your introductory pe…" at bounding box center [413, 101] width 204 height 7
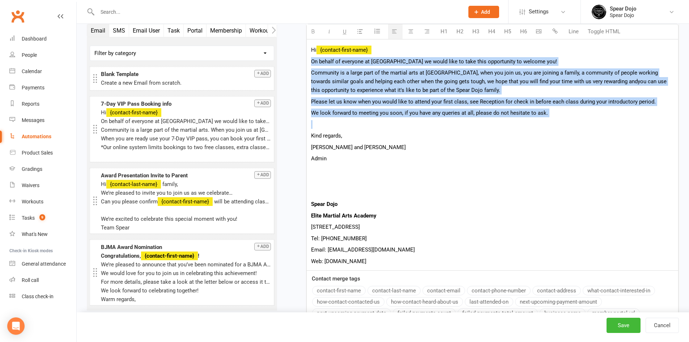
drag, startPoint x: 312, startPoint y: 60, endPoint x: 598, endPoint y: 120, distance: 292.4
click at [598, 120] on div "Hi {contact-first-name} On behalf of everyone at Spear Dojo we would like to ta…" at bounding box center [492, 154] width 371 height 231
copy div "On behalf of everyone at Spear Dojo we would like to take this opportunity to w…"
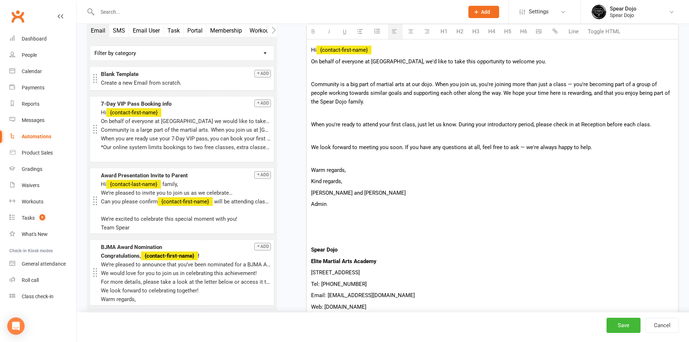
click at [434, 76] on p at bounding box center [492, 72] width 363 height 9
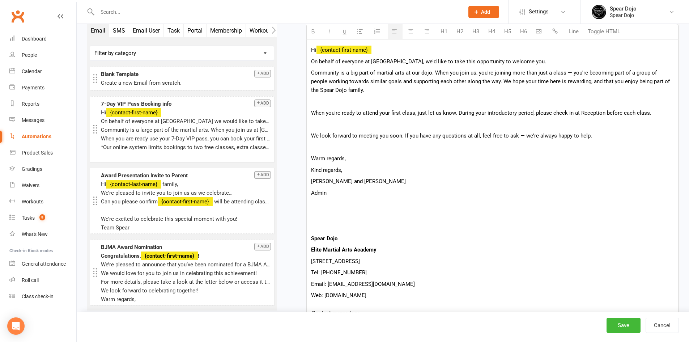
click at [414, 103] on p at bounding box center [492, 101] width 363 height 9
drag, startPoint x: 376, startPoint y: 72, endPoint x: 410, endPoint y: 71, distance: 33.6
click at [410, 71] on span "Community is a big part of martial arts at our dojo. When you join us, you're j…" at bounding box center [490, 81] width 359 height 24
click at [396, 72] on span "Community is a big part of our dojo. When you join us, you're joining more than…" at bounding box center [490, 81] width 358 height 24
click at [527, 73] on span "Community is a big part of our dojo, when you join us, you're joining more than…" at bounding box center [490, 81] width 358 height 24
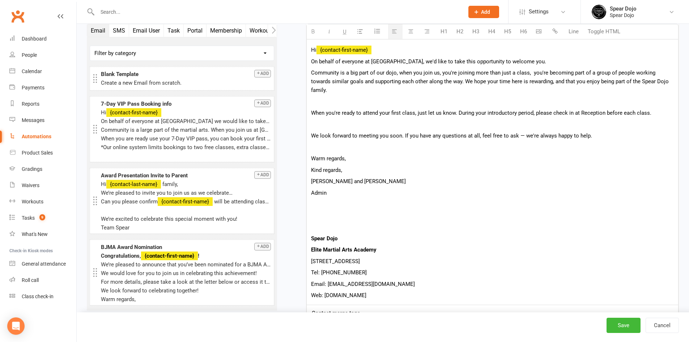
click at [390, 97] on p at bounding box center [492, 101] width 363 height 9
click at [453, 108] on p "When you're ready to attend your first class, just let us know. During your int…" at bounding box center [492, 112] width 363 height 9
drag, startPoint x: 457, startPoint y: 105, endPoint x: 645, endPoint y: 106, distance: 188.4
click at [645, 108] on p "When you're ready to attend your first class, just let us know. During your int…" at bounding box center [492, 112] width 363 height 9
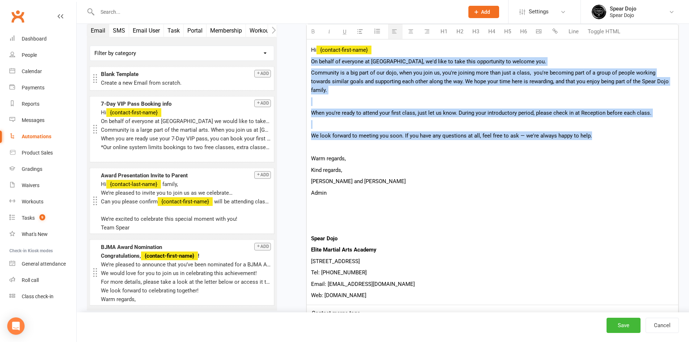
drag, startPoint x: 599, startPoint y: 128, endPoint x: 311, endPoint y: 63, distance: 294.8
click at [311, 63] on div "Hi {contact-first-name} On behalf of everyone at Spear Dojo, we'd like to take …" at bounding box center [492, 171] width 371 height 265
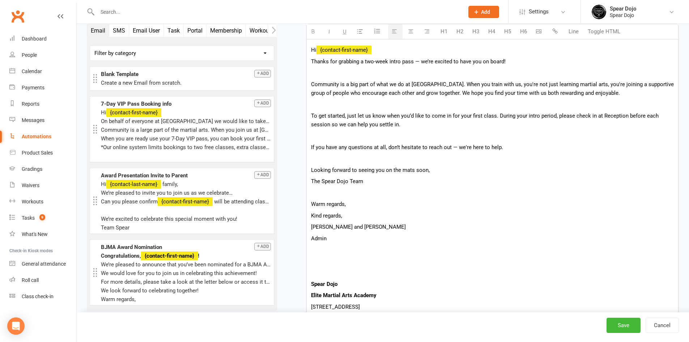
click at [373, 75] on p at bounding box center [492, 72] width 363 height 9
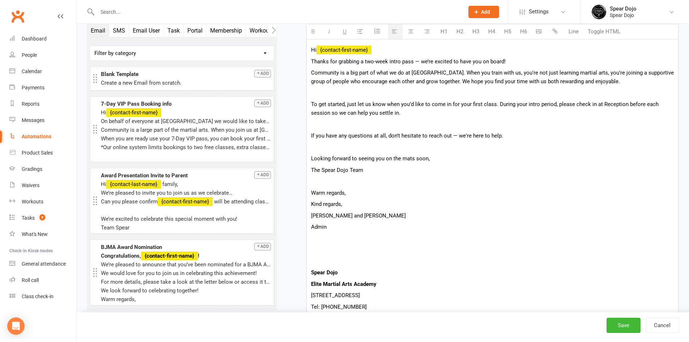
click at [414, 64] on p "Thanks for grabbing a two-week intro pass — we’re excited to have you on board!" at bounding box center [492, 61] width 363 height 9
click at [424, 91] on p at bounding box center [492, 93] width 363 height 9
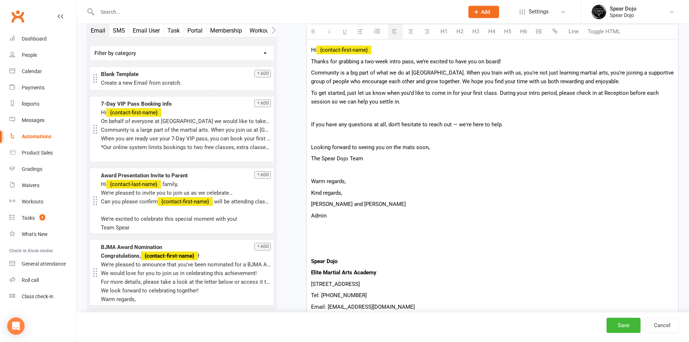
click at [435, 112] on p at bounding box center [492, 112] width 363 height 9
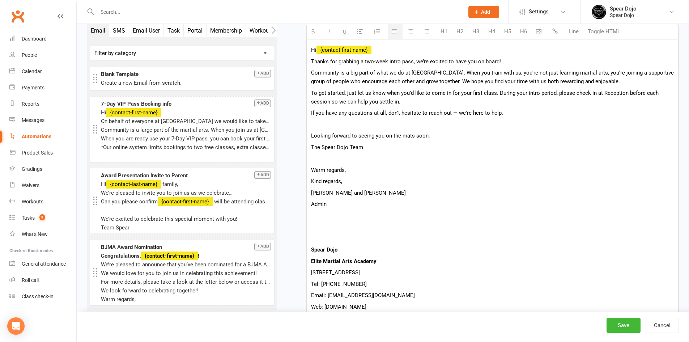
click at [450, 115] on span "If you have any questions at all, don’t hesitate to reach out — we're here to h…" at bounding box center [407, 113] width 192 height 7
click at [440, 125] on p at bounding box center [492, 124] width 363 height 9
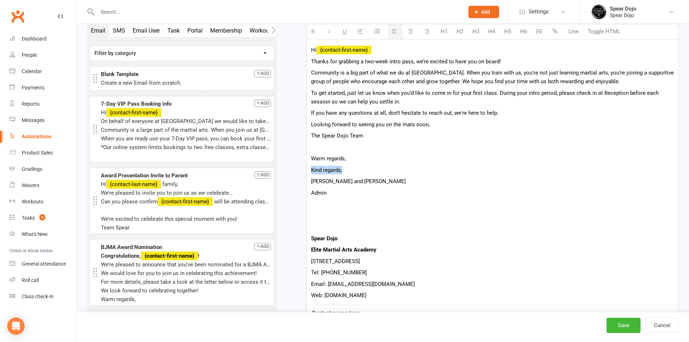
drag, startPoint x: 353, startPoint y: 172, endPoint x: 291, endPoint y: 172, distance: 61.8
click at [291, 172] on div "Starts on Booking Cancelled Booking Due Booking Late-Cancelled Booking Marked A…" at bounding box center [483, 101] width 391 height 764
drag, startPoint x: 369, startPoint y: 139, endPoint x: 308, endPoint y: 133, distance: 60.7
click at [308, 133] on div "Hi {contact-first-name} Thanks for grabbing a two-week intro pass, we’re excite…" at bounding box center [492, 171] width 371 height 265
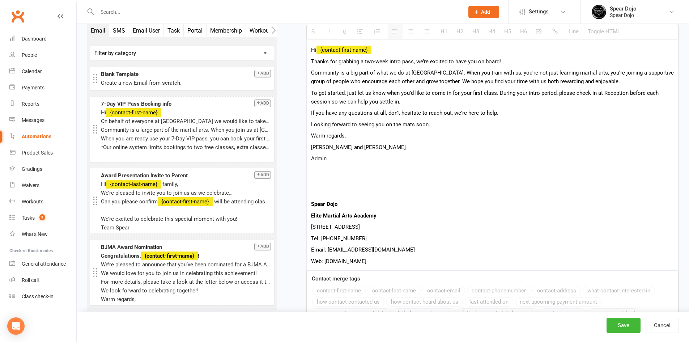
click at [415, 121] on span "Looking forward to seeing you on the mats soon," at bounding box center [370, 124] width 119 height 7
drag, startPoint x: 415, startPoint y: 62, endPoint x: 301, endPoint y: 57, distance: 114.0
click at [301, 57] on div "Starts on Booking Cancelled Booking Due Booking Late-Cancelled Booking Marked A…" at bounding box center [483, 84] width 391 height 730
click at [364, 60] on p "Thanks for grabbing a two-week intro pass, we’re excited to have you on board!" at bounding box center [492, 61] width 363 height 9
drag, startPoint x: 364, startPoint y: 61, endPoint x: 416, endPoint y: 62, distance: 52.4
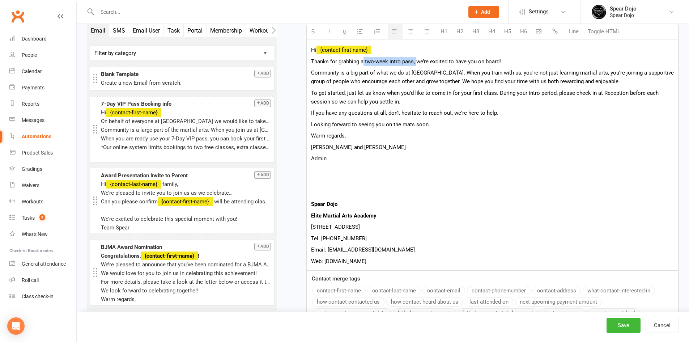
click at [416, 62] on p "Thanks for grabbing a two-week intro pass, we’re excited to have you on board!" at bounding box center [492, 61] width 363 height 9
drag, startPoint x: 309, startPoint y: 62, endPoint x: 363, endPoint y: 64, distance: 53.9
click at [363, 64] on div "Hi {contact-first-name} Thanks for grabbing awe’re excited to have you on board…" at bounding box center [492, 154] width 371 height 231
drag, startPoint x: 431, startPoint y: 63, endPoint x: 451, endPoint y: 62, distance: 19.9
click at [451, 62] on p "Welcome to Spear Dojo, we’re excited to have you on board!" at bounding box center [492, 61] width 363 height 9
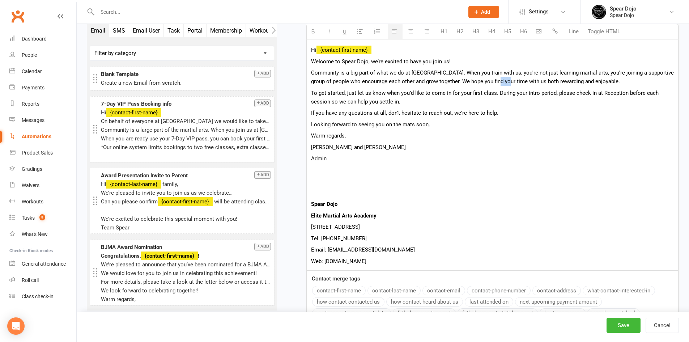
drag, startPoint x: 494, startPoint y: 82, endPoint x: 505, endPoint y: 82, distance: 10.8
click at [505, 82] on span "Community is a big part of what we do at Spear Dojo. When you train with us, yo…" at bounding box center [492, 76] width 363 height 15
click at [310, 93] on div "Hi {contact-first-name} Welcome to Spear Dojo, we’re excited to have you join u…" at bounding box center [492, 154] width 371 height 231
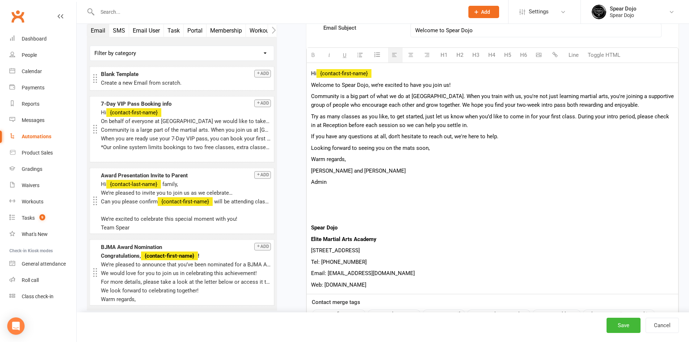
scroll to position [289, 0]
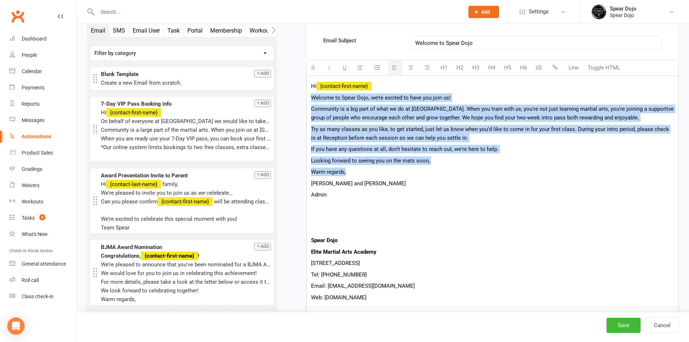
drag, startPoint x: 312, startPoint y: 96, endPoint x: 425, endPoint y: 166, distance: 133.3
click at [425, 166] on div "Hi {contact-first-name} Welcome to Spear Dojo, we’re excited to have you join u…" at bounding box center [492, 191] width 371 height 231
copy div "Welcome to Spear Dojo, we’re excited to have you join us! Community is a big pa…"
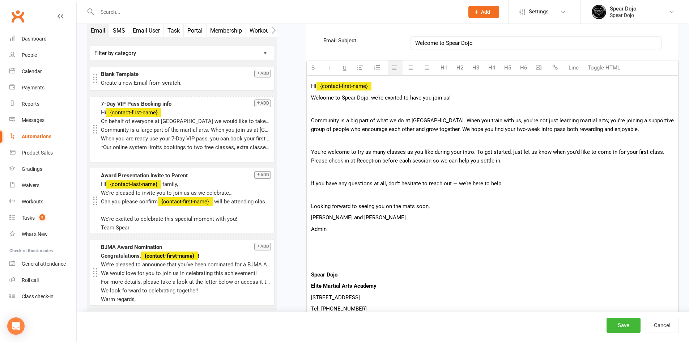
click at [450, 184] on p "If you have any questions at all, don’t hesitate to reach out — we’re here to h…" at bounding box center [492, 183] width 363 height 9
click at [412, 108] on p at bounding box center [492, 108] width 363 height 9
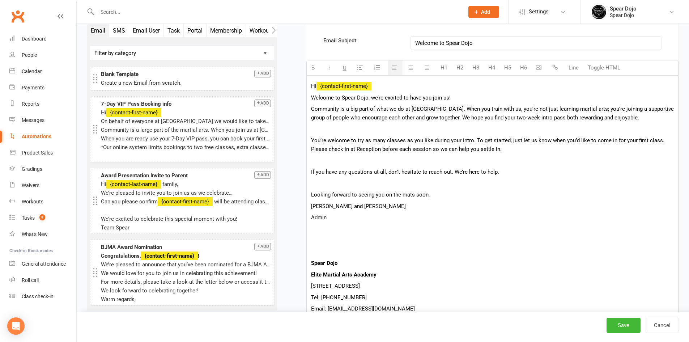
click at [401, 133] on p at bounding box center [492, 129] width 363 height 9
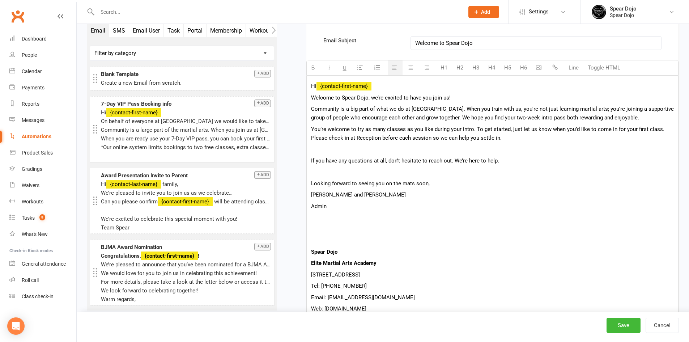
click at [471, 129] on span "You’re welcome to try as many classes as you like during your intro. To get sta…" at bounding box center [487, 133] width 353 height 15
drag, startPoint x: 475, startPoint y: 128, endPoint x: 658, endPoint y: 129, distance: 182.6
click at [658, 129] on span "You’re welcome to try as many classes as you like during your intro. To get sta…" at bounding box center [487, 133] width 353 height 15
copy span "To get started, just let us know when you’d like to come in for your first clas…"
drag, startPoint x: 318, startPoint y: 138, endPoint x: 378, endPoint y: 136, distance: 60.1
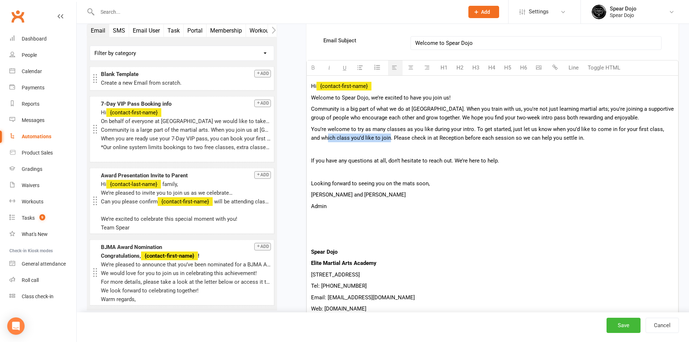
click at [378, 136] on span "You’re welcome to try as many classes as you like during your intro. To get sta…" at bounding box center [487, 133] width 353 height 15
click at [418, 138] on span "You’re welcome to try as many classes as you like during your intro. To get sta…" at bounding box center [487, 133] width 353 height 15
click at [435, 138] on span "You’re welcome to try as many classes as you like during your intro. To get sta…" at bounding box center [487, 133] width 353 height 15
click at [565, 9] on icon at bounding box center [563, 12] width 6 height 6
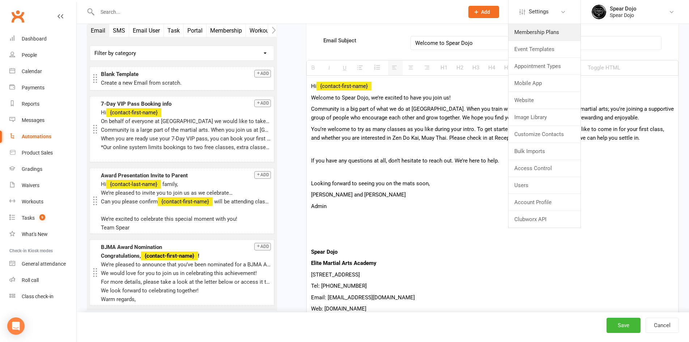
drag, startPoint x: 556, startPoint y: 30, endPoint x: 405, endPoint y: 33, distance: 151.5
click at [556, 30] on link "Membership Plans" at bounding box center [544, 32] width 72 height 17
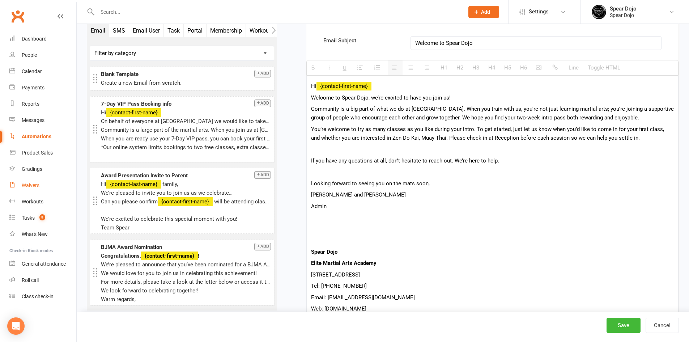
click at [29, 186] on div "Waivers" at bounding box center [31, 185] width 18 height 6
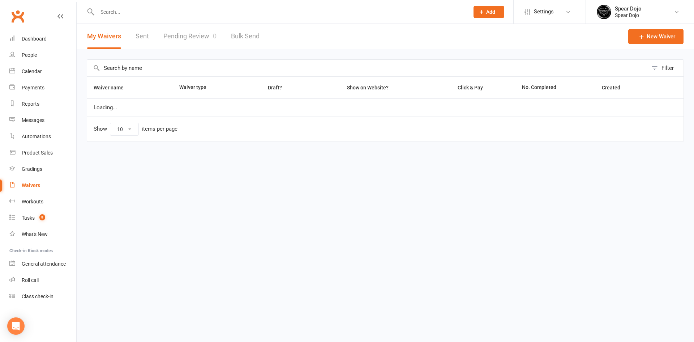
select select "100"
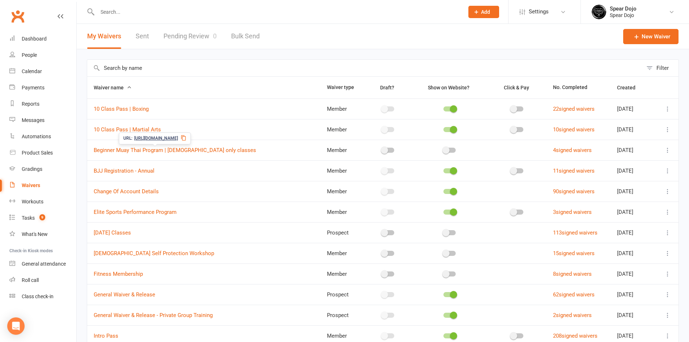
click at [128, 66] on input "text" at bounding box center [364, 68] width 555 height 17
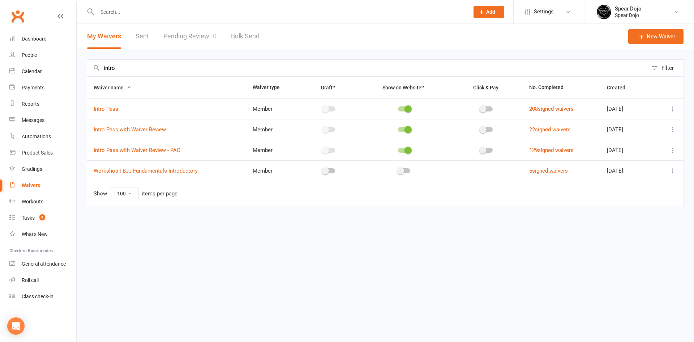
type input "intro"
click at [672, 105] on icon at bounding box center [672, 108] width 7 height 7
click at [634, 125] on link "Edit waiver" at bounding box center [634, 123] width 85 height 14
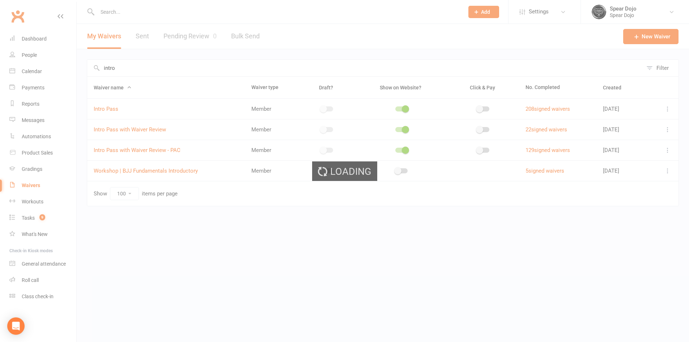
select select "applies_to_all_signees"
select select "copy_answers_for_all_signees"
select select "select"
select select "bank_account"
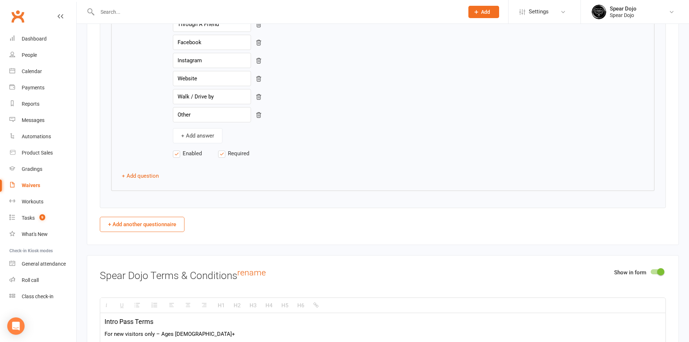
scroll to position [1302, 0]
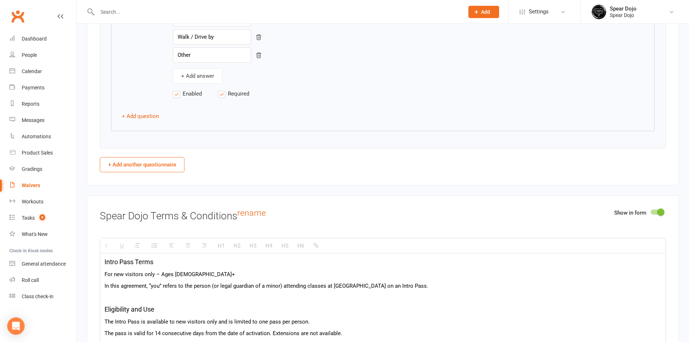
click at [160, 161] on button "+ Add another questionnaire" at bounding box center [142, 164] width 85 height 15
select select "do_not_copy_answers"
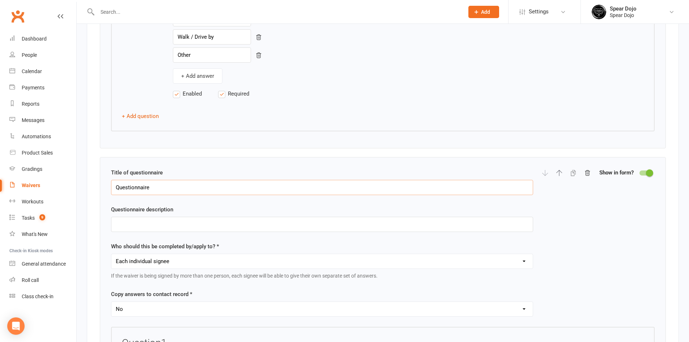
click at [164, 191] on input "Questionnaire" at bounding box center [322, 187] width 422 height 15
drag, startPoint x: 168, startPoint y: 188, endPoint x: 111, endPoint y: 187, distance: 57.5
click at [111, 187] on div "Title of questionnaire Questionnaire Questionnaire description Who should this …" at bounding box center [383, 299] width 566 height 285
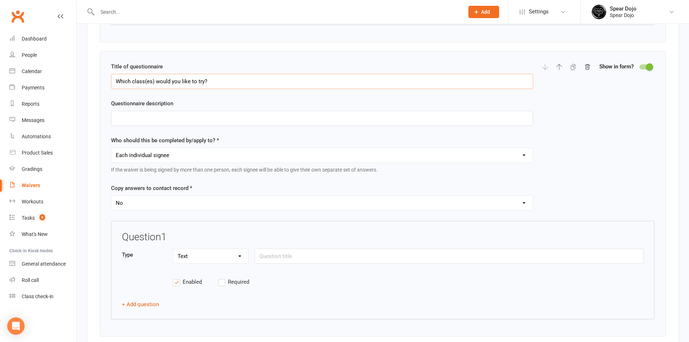
scroll to position [1410, 0]
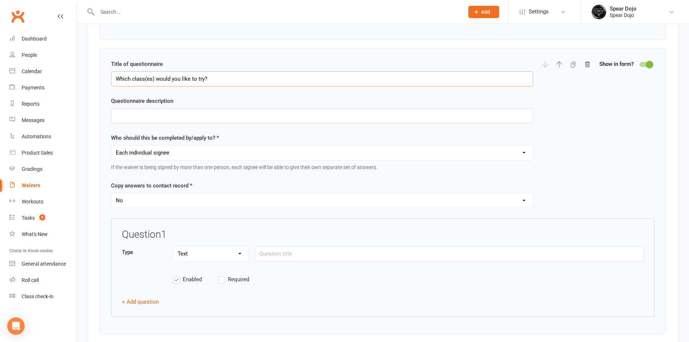
type input "Which class(es) would you like to try?"
click at [271, 252] on input "text" at bounding box center [449, 253] width 389 height 15
type input "Zen Do Kai"
click at [233, 253] on select "Text Select Checkbox" at bounding box center [210, 253] width 75 height 14
select select "checkbox"
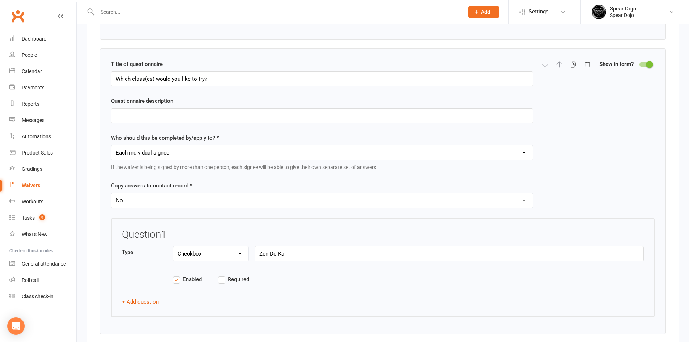
click at [173, 246] on select "Text Select Checkbox" at bounding box center [210, 253] width 75 height 14
click at [150, 299] on button "+ Add question" at bounding box center [140, 301] width 37 height 9
click at [281, 324] on input "text" at bounding box center [449, 321] width 389 height 15
type input "Muay Thai"
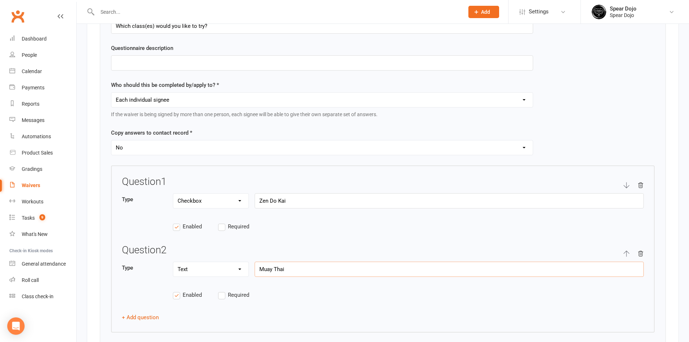
scroll to position [1519, 0]
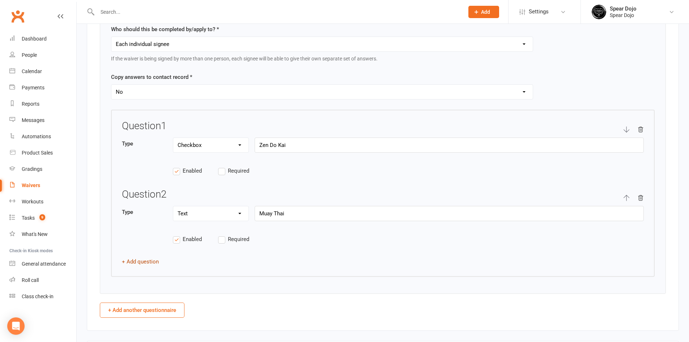
click at [158, 260] on button "+ Add question" at bounding box center [140, 261] width 37 height 9
click at [294, 282] on input "text" at bounding box center [449, 281] width 389 height 15
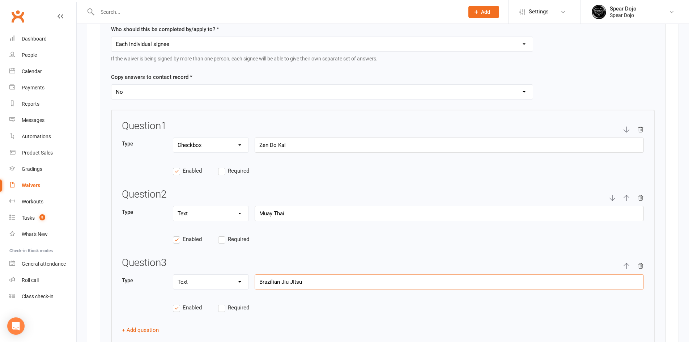
click at [295, 283] on input "Brazilian Jiu JItsu" at bounding box center [449, 281] width 389 height 15
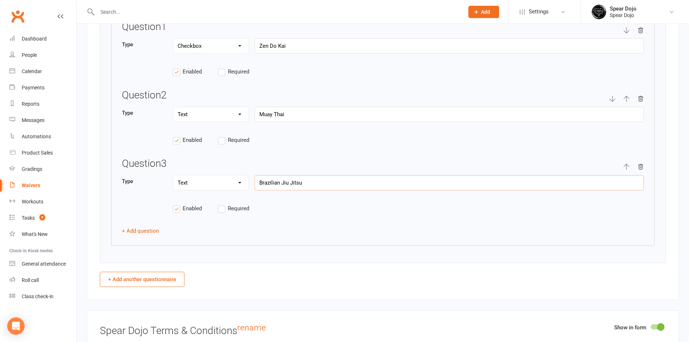
scroll to position [1627, 0]
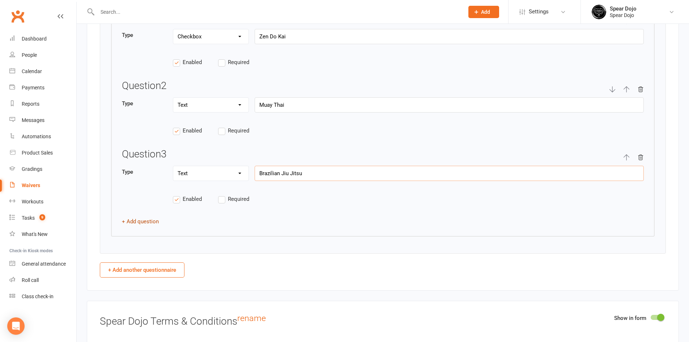
type input "Brazilian Jiu Jitsu"
click at [141, 221] on button "+ Add question" at bounding box center [140, 221] width 37 height 9
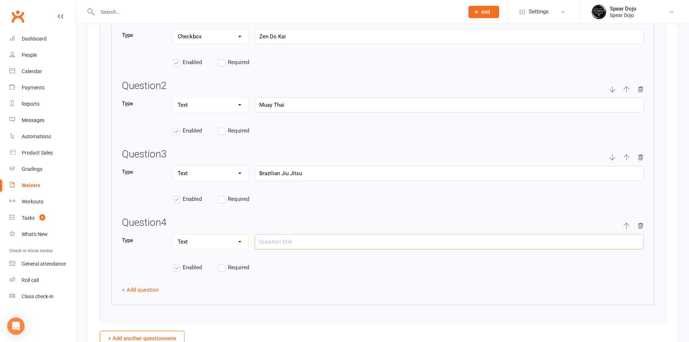
click at [278, 243] on input "text" at bounding box center [449, 241] width 389 height 15
type input "Boxing"
click at [335, 40] on input "Zen Do Kai" at bounding box center [449, 36] width 389 height 15
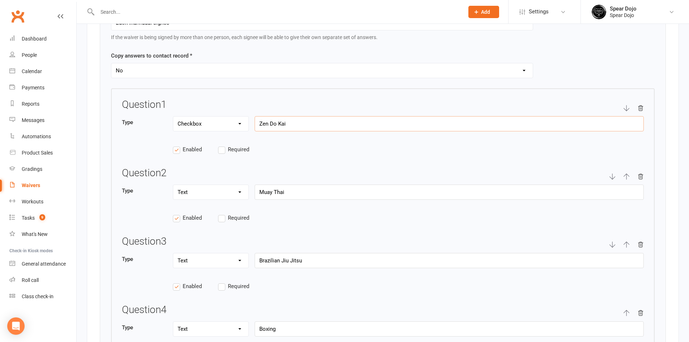
scroll to position [1410, 0]
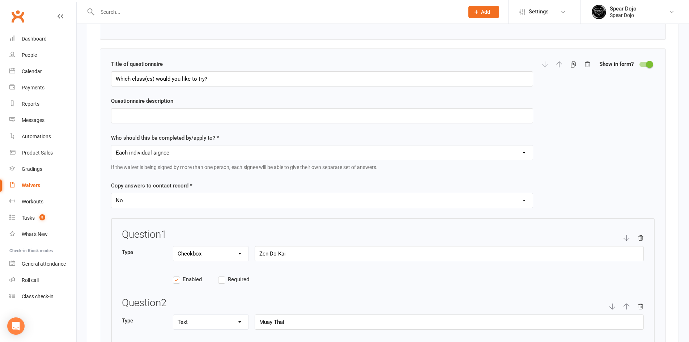
click at [558, 63] on icon "button" at bounding box center [559, 64] width 6 height 6
type input "Which class(es) would you like to try?"
select select "applies_to_each_signee"
select select "do_not_copy_answers"
select select "checkbox"
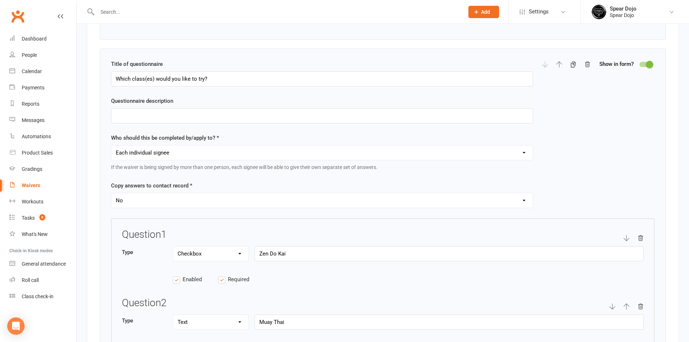
type input "Zen Do Kai"
type input "How did you hear about us?"
select select "select"
type input "How did you hear about us?"
select select "applies_to_all_signees"
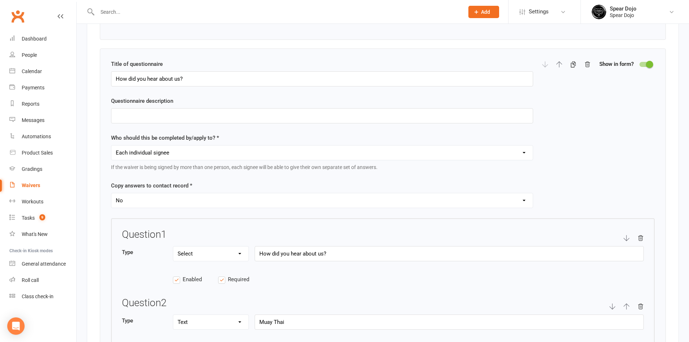
select select "copy_answers_for_all_signees"
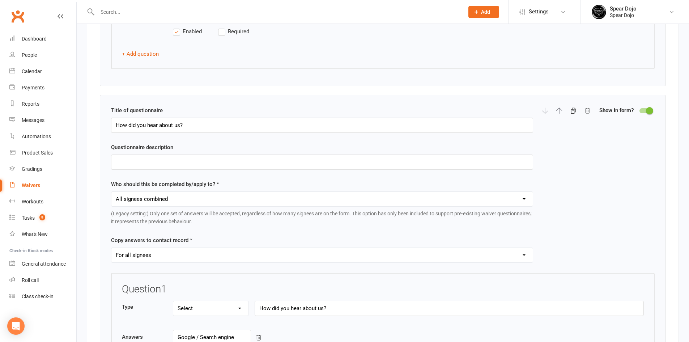
scroll to position [1456, 0]
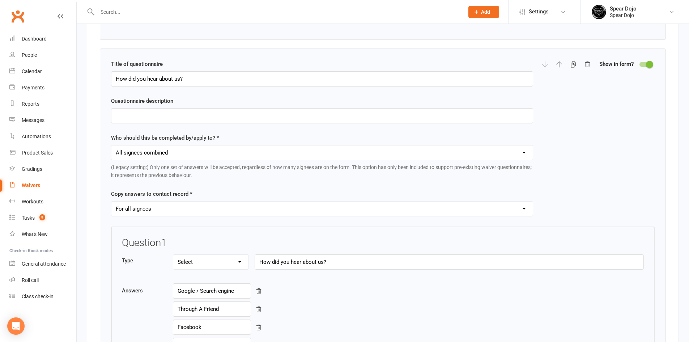
click at [545, 65] on div at bounding box center [566, 64] width 49 height 9
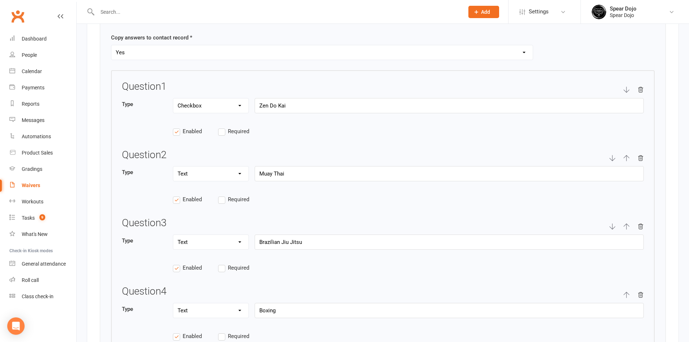
scroll to position [1095, 0]
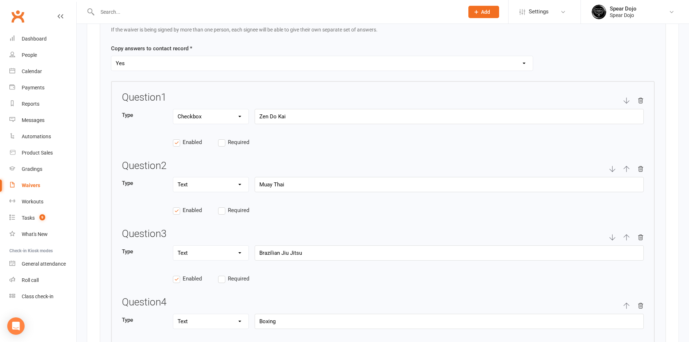
click at [521, 64] on select "Yes No" at bounding box center [321, 63] width 421 height 14
select select "copy_answers_for_all_signees"
click at [111, 56] on select "Yes No" at bounding box center [321, 63] width 421 height 14
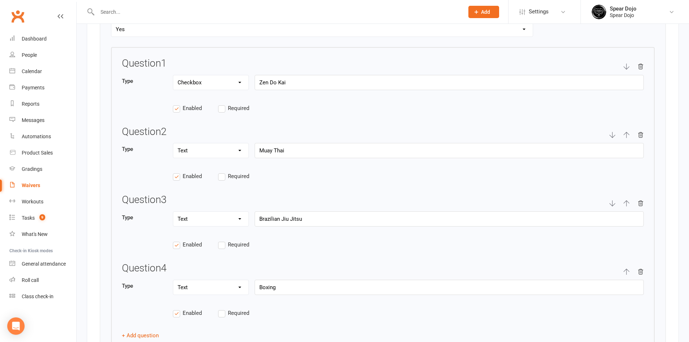
scroll to position [1059, 0]
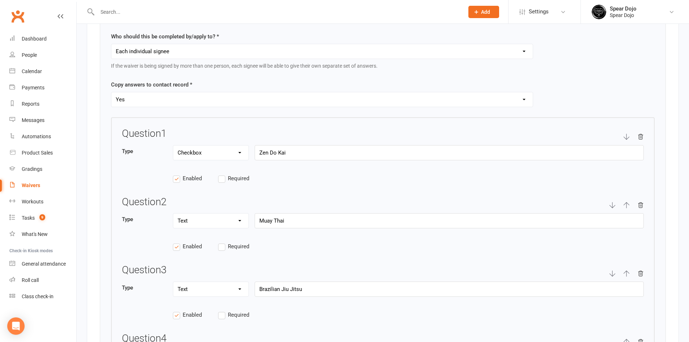
click at [326, 52] on select "Each individual signee Primary signee only Dependent signees only Attending sig…" at bounding box center [321, 51] width 421 height 14
select select "applies_to_attending_signees"
click at [111, 44] on select "Each individual signee Primary signee only Dependent signees only Attending sig…" at bounding box center [321, 51] width 421 height 14
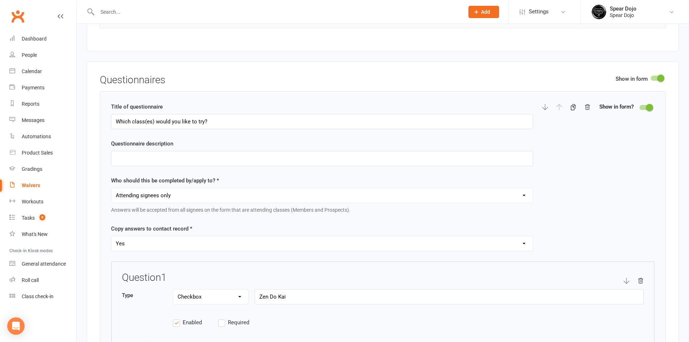
scroll to position [914, 0]
drag, startPoint x: 212, startPoint y: 121, endPoint x: 112, endPoint y: 120, distance: 99.4
click at [112, 120] on input "Which class(es) would you like to try?" at bounding box center [322, 122] width 422 height 15
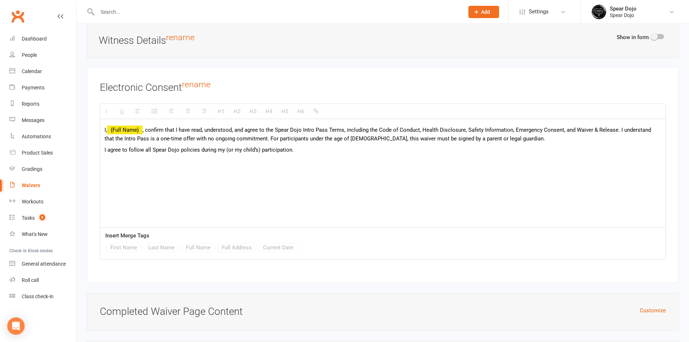
scroll to position [3300, 0]
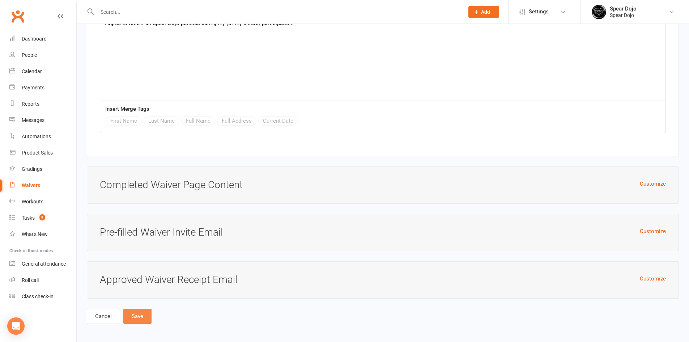
click at [136, 311] on button "Save" at bounding box center [137, 315] width 28 height 15
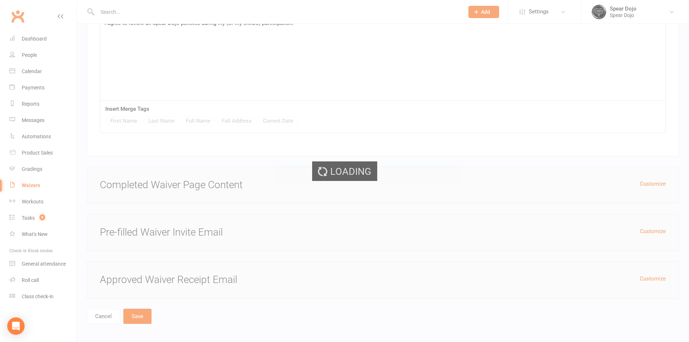
select select "100"
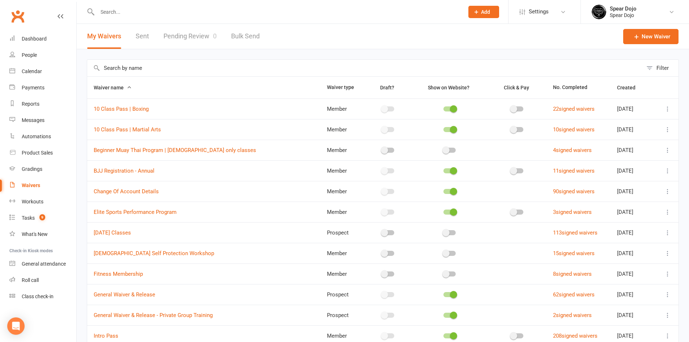
click at [179, 64] on input "text" at bounding box center [364, 68] width 555 height 17
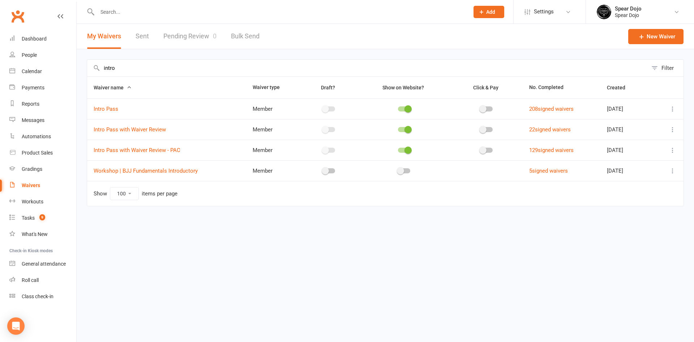
type input "intro"
click at [676, 150] on icon at bounding box center [672, 149] width 7 height 7
click at [630, 169] on link "Edit waiver" at bounding box center [634, 164] width 85 height 14
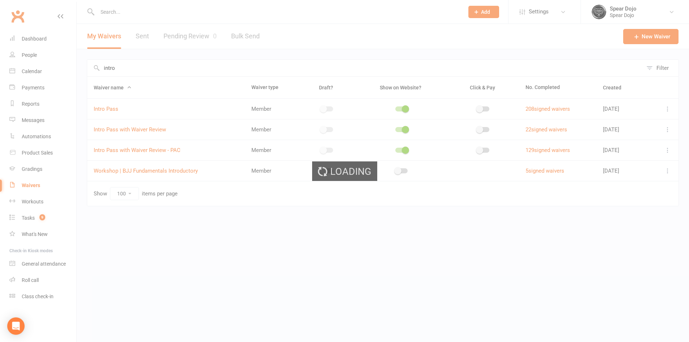
select select "applies_to_all_signees"
select select "copy_answers_for_all_signees"
select select "select"
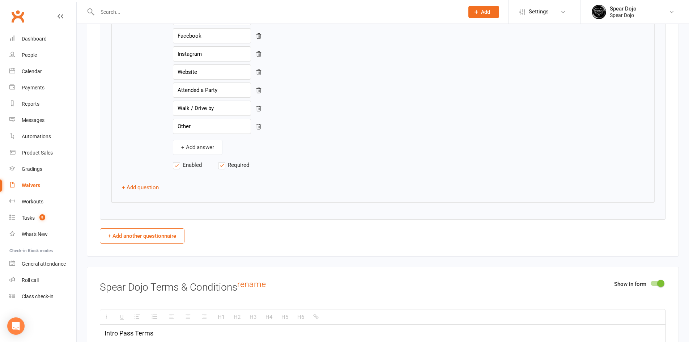
scroll to position [1265, 0]
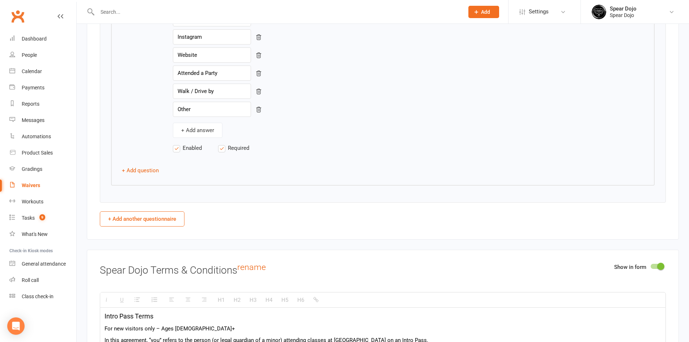
click at [140, 221] on button "+ Add another questionnaire" at bounding box center [142, 218] width 85 height 15
select select "do_not_copy_answers"
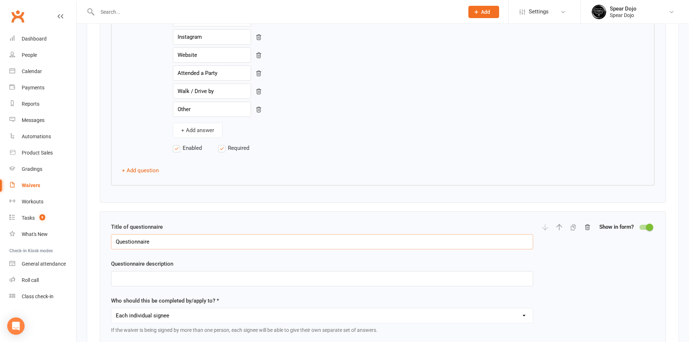
click at [187, 242] on input "Questionnaire" at bounding box center [322, 241] width 422 height 15
drag, startPoint x: 187, startPoint y: 242, endPoint x: 121, endPoint y: 240, distance: 65.5
click at [121, 240] on input "Questionnaire" at bounding box center [322, 241] width 422 height 15
paste input "Which class(es) would you like to try?"
type input "Which class(es) would you like to try?"
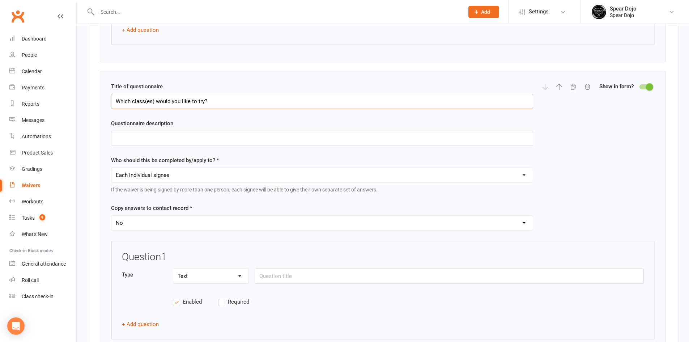
scroll to position [1446, 0]
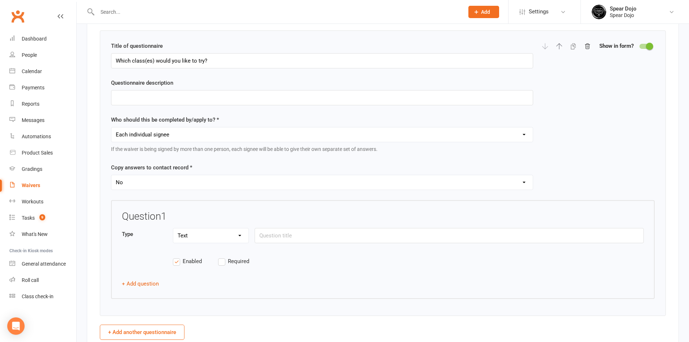
click at [238, 183] on select "Yes No" at bounding box center [321, 182] width 421 height 14
select select "copy_answers_for_all_signees"
click at [111, 175] on select "Yes No" at bounding box center [321, 182] width 421 height 14
click at [253, 134] on select "Each individual signee Primary signee only Dependent signees only Attending sig…" at bounding box center [321, 134] width 421 height 14
select select "applies_to_attending_signees"
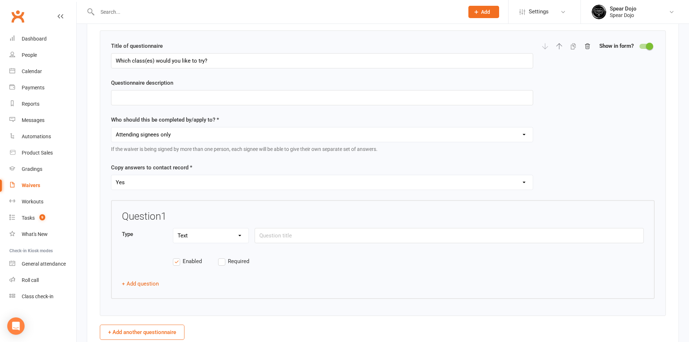
click at [111, 127] on select "Each individual signee Primary signee only Dependent signees only Attending sig…" at bounding box center [321, 134] width 421 height 14
click at [222, 236] on select "Text Select Checkbox" at bounding box center [210, 235] width 75 height 14
select select "checkbox"
click at [173, 228] on select "Text Select Checkbox" at bounding box center [210, 235] width 75 height 14
click at [285, 239] on input "text" at bounding box center [449, 235] width 389 height 15
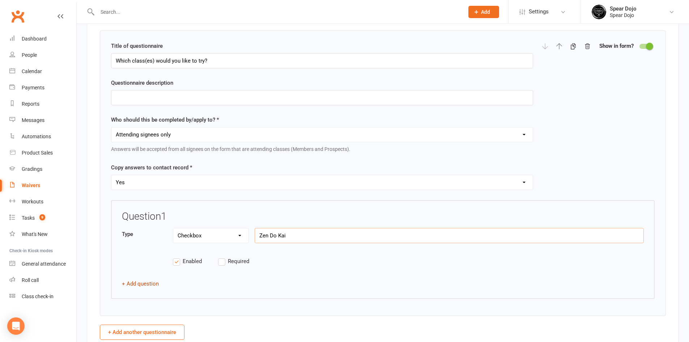
type input "Zen Do Kai"
click at [136, 282] on button "+ Add question" at bounding box center [140, 283] width 37 height 9
click at [287, 306] on input "text" at bounding box center [449, 303] width 389 height 15
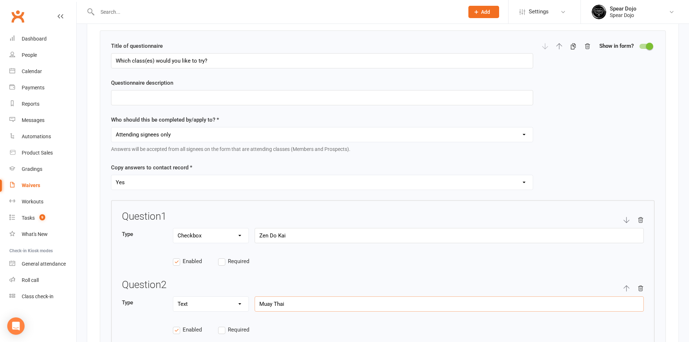
type input "Muay Thai"
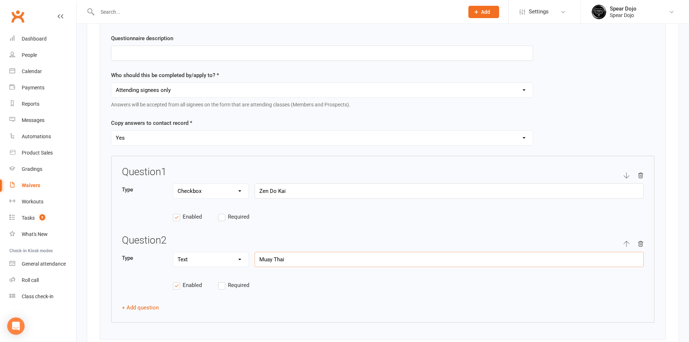
scroll to position [1591, 0]
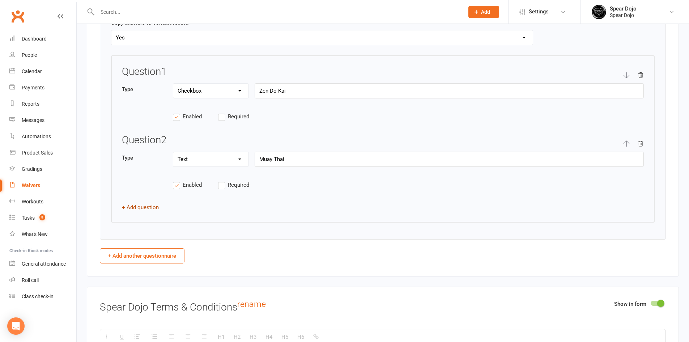
click at [143, 205] on button "+ Add question" at bounding box center [140, 207] width 37 height 9
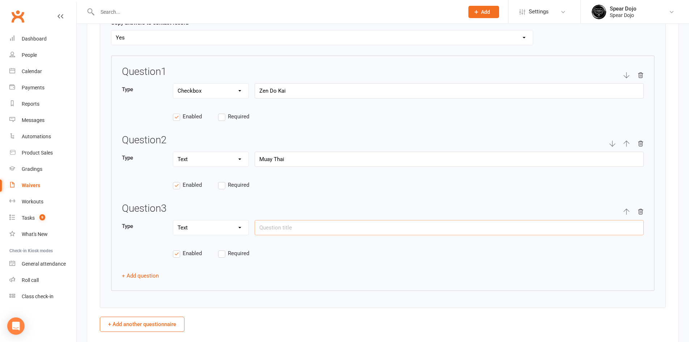
click at [308, 229] on input "text" at bounding box center [449, 227] width 389 height 15
click at [295, 225] on input "Brazilian Jiu JItsu" at bounding box center [449, 227] width 389 height 15
click at [294, 226] on input "Brazilian Jiu JItsu" at bounding box center [449, 227] width 389 height 15
type input "Brazilian Jiu Jitsu"
click at [151, 274] on button "+ Add question" at bounding box center [140, 275] width 37 height 9
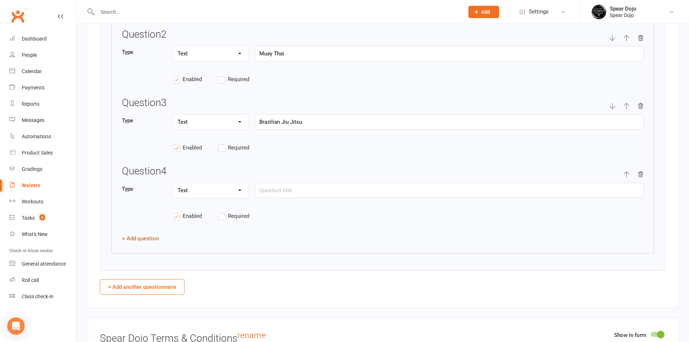
scroll to position [1699, 0]
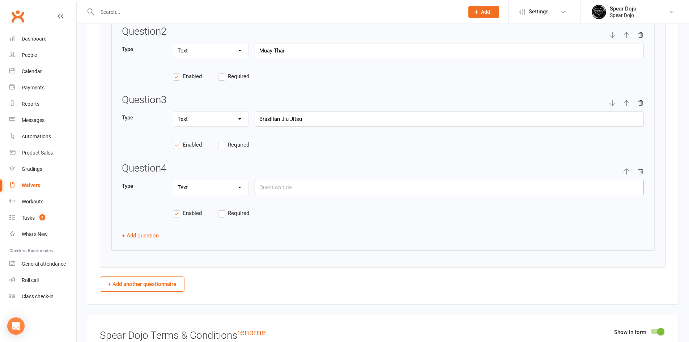
click at [304, 192] on input "text" at bounding box center [449, 187] width 389 height 15
type input "Boxing - Ages 15+"
click at [321, 115] on input "Brazilian Jiu Jitsu" at bounding box center [449, 118] width 389 height 15
type input "Brazilian Jiu Jitsu - Ages 16+"
click at [320, 51] on input "Muay Thai" at bounding box center [449, 50] width 389 height 15
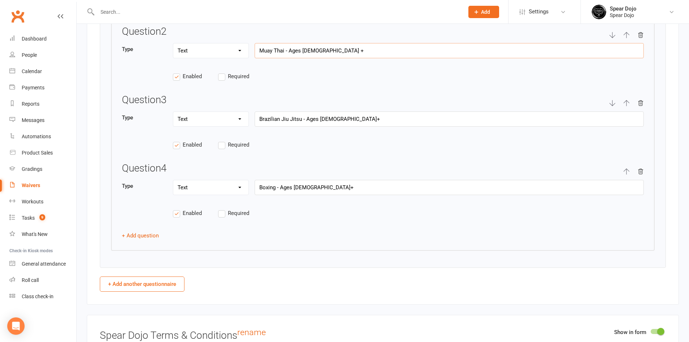
click at [307, 51] on input "Muay Thai - Ages 8 +" at bounding box center [449, 50] width 389 height 15
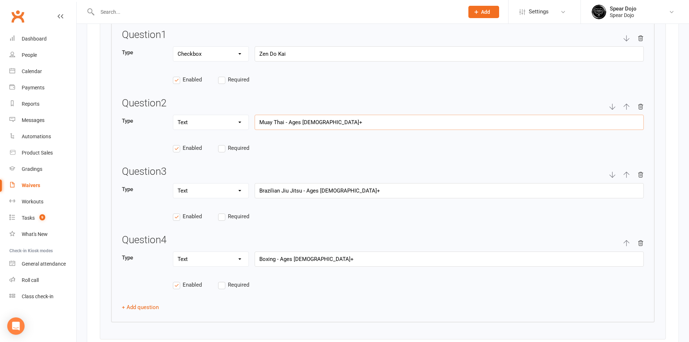
scroll to position [1627, 0]
type input "Muay Thai - Ages 8+"
click at [311, 52] on input "Zen Do Kai" at bounding box center [449, 54] width 389 height 15
click at [294, 54] on input "Zen Do Kai - Ages 8+" at bounding box center [449, 54] width 389 height 15
drag, startPoint x: 286, startPoint y: 55, endPoint x: 323, endPoint y: 51, distance: 37.0
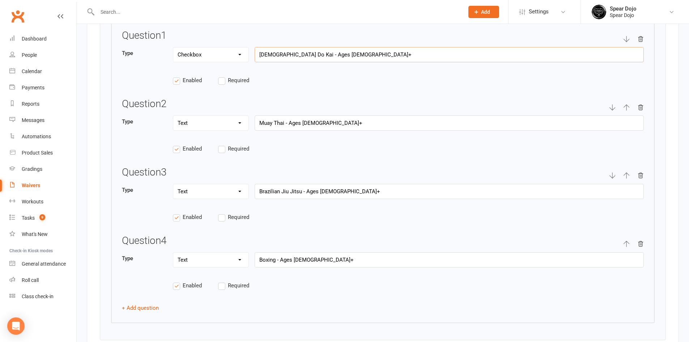
click at [323, 51] on input "Zen Do Kai - Ages 8+" at bounding box center [449, 54] width 389 height 15
type input "Zen Do Kai"
drag, startPoint x: 286, startPoint y: 121, endPoint x: 316, endPoint y: 118, distance: 30.2
click at [316, 118] on input "Muay Thai - Ages 8+" at bounding box center [449, 122] width 389 height 15
type input "Muay Thai"
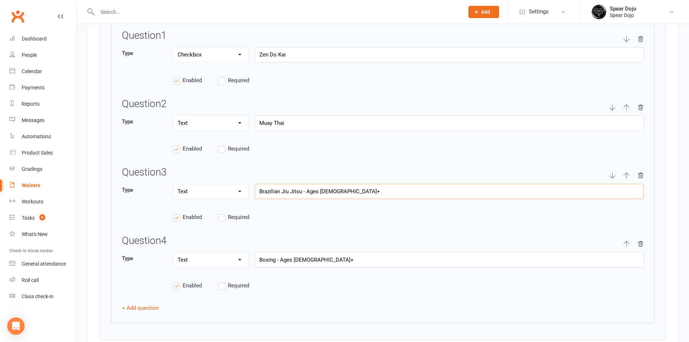
click at [307, 192] on input "Brazilian Jiu Jitsu - Ages 16+" at bounding box center [449, 191] width 389 height 15
click at [333, 188] on input "Brazilian Jiu Jitsu -(Ages 16+" at bounding box center [449, 191] width 389 height 15
click at [303, 192] on input "Brazilian Jiu Jitsu -(Ages 16+)" at bounding box center [449, 191] width 389 height 15
type input "Brazilian Jiu Jitsu (Ages 16+)"
click at [326, 258] on input "Boxing - Ages 15+" at bounding box center [449, 259] width 389 height 15
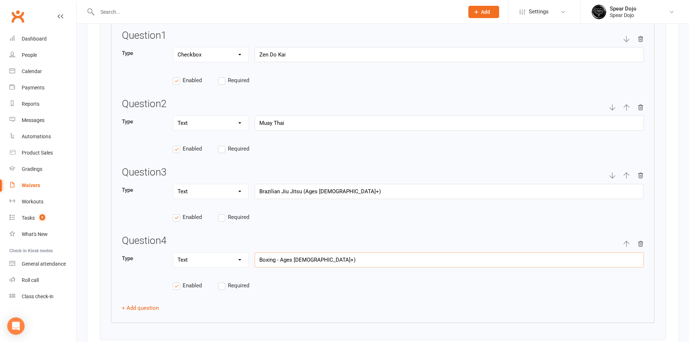
click at [280, 258] on input "Boxing - Ages 15+)" at bounding box center [449, 259] width 389 height 15
type input "Boxing (Ages 15+)"
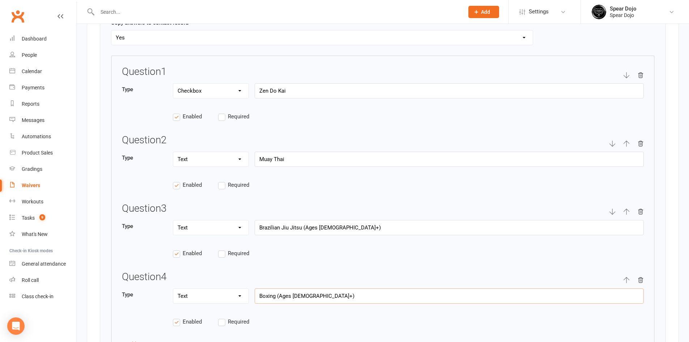
scroll to position [1482, 0]
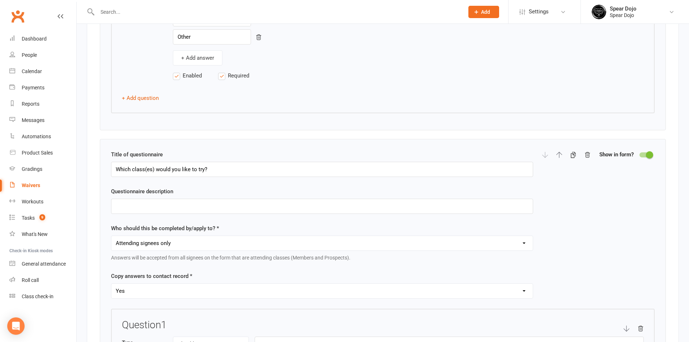
click at [559, 153] on icon "button" at bounding box center [559, 155] width 6 height 6
type input "Which class(es) would you like to try?"
select select "applies_to_attending_signees"
select select "checkbox"
type input "Zen Do Kai"
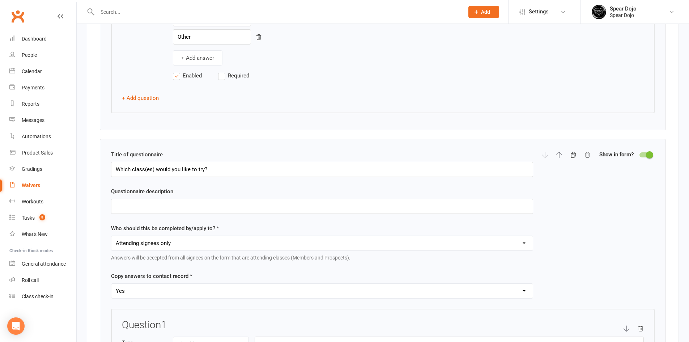
type input "How did you hear about us?"
select select "select"
type input "How did you hear about us?"
select select "applies_to_all_signees"
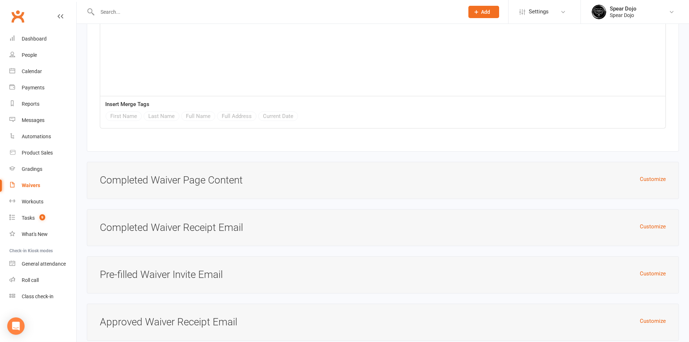
scroll to position [3157, 0]
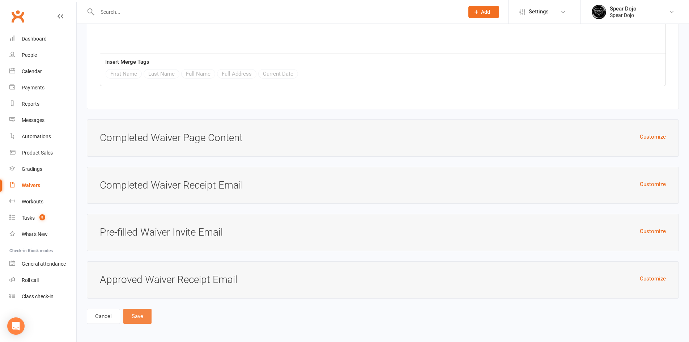
click at [144, 310] on button "Save" at bounding box center [137, 315] width 28 height 15
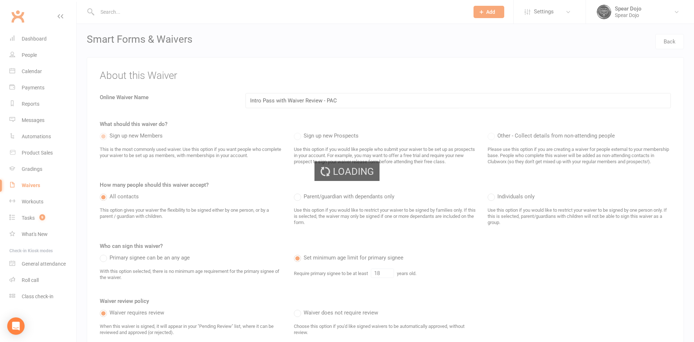
select select "100"
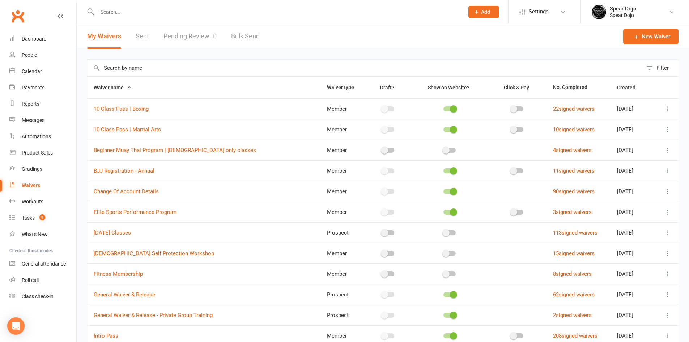
click at [170, 69] on input "text" at bounding box center [364, 68] width 555 height 17
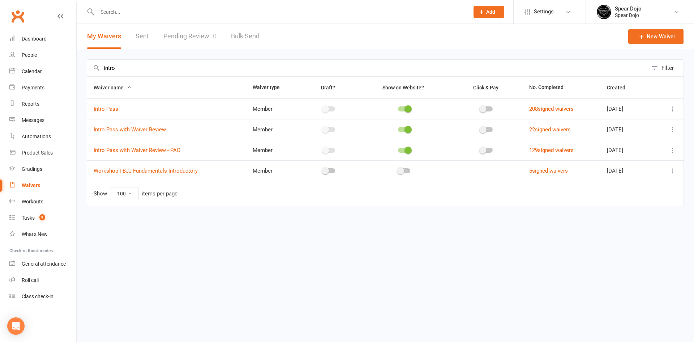
type input "intro"
click at [673, 108] on icon at bounding box center [672, 108] width 7 height 7
click at [661, 124] on link "Edit waiver" at bounding box center [634, 123] width 85 height 14
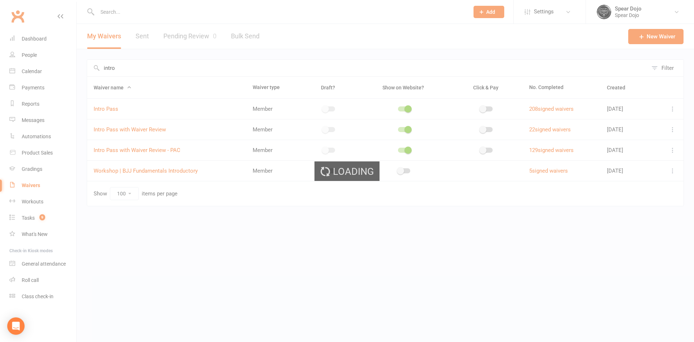
select select "applies_to_attending_signees"
select select "checkbox"
select select "applies_to_all_signees"
select select "copy_answers_for_all_signees"
select select "select"
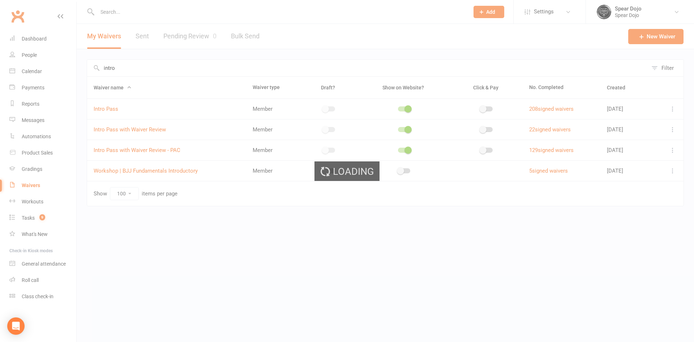
select select "bank_account"
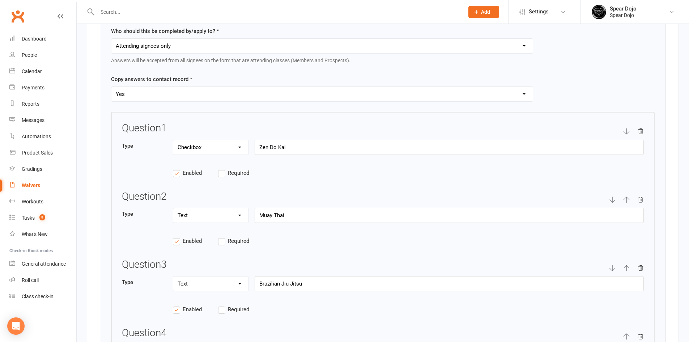
scroll to position [1157, 0]
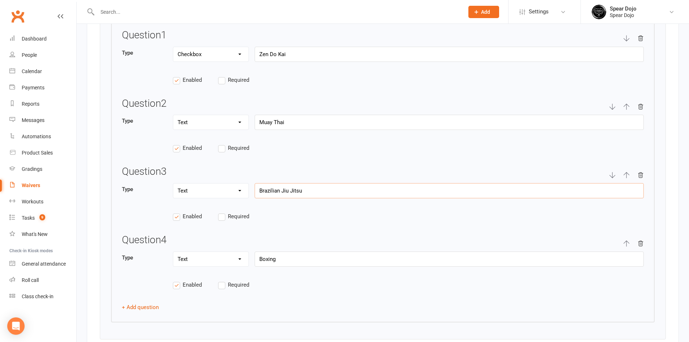
click at [370, 192] on input "Brazilian Jiu Jitsu" at bounding box center [449, 190] width 389 height 15
type input "Brazilian Jiu Jitsu (Ages 16+)"
click at [320, 257] on input "Boxing" at bounding box center [449, 258] width 389 height 15
type input "Boxing (Ages 15+)"
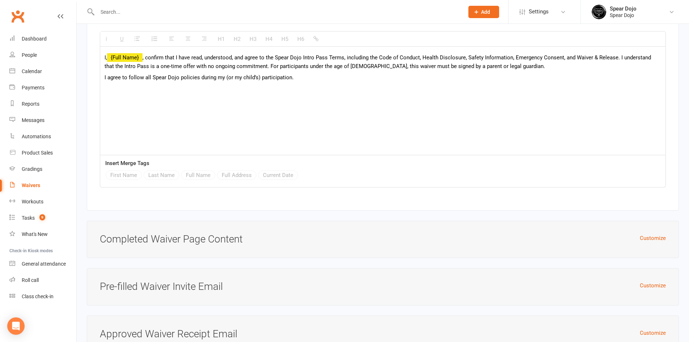
scroll to position [3300, 0]
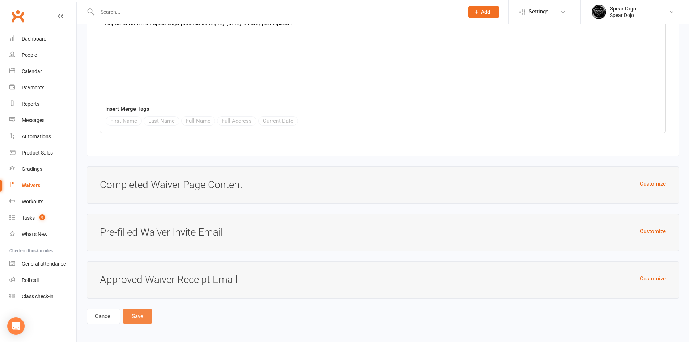
click at [143, 315] on button "Save" at bounding box center [137, 315] width 28 height 15
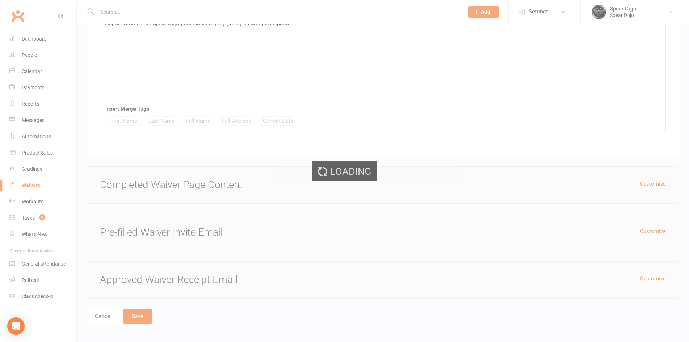
select select "100"
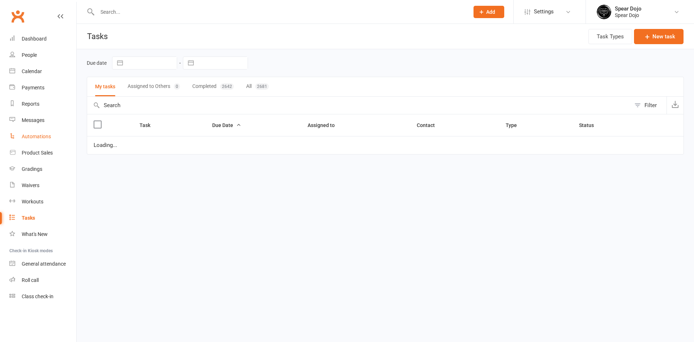
select select "started"
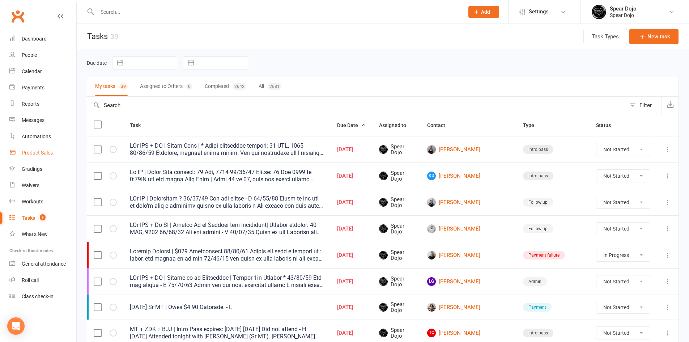
click at [47, 153] on div "Product Sales" at bounding box center [37, 153] width 31 height 6
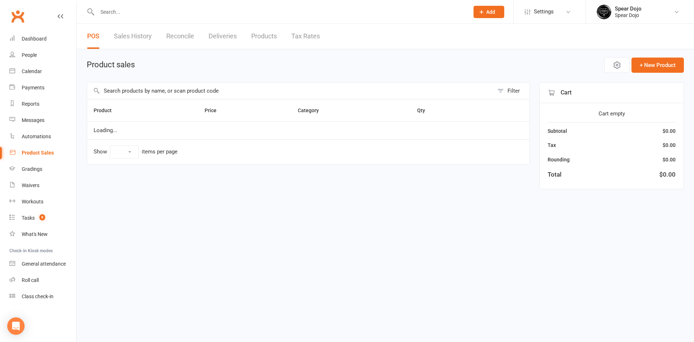
select select "100"
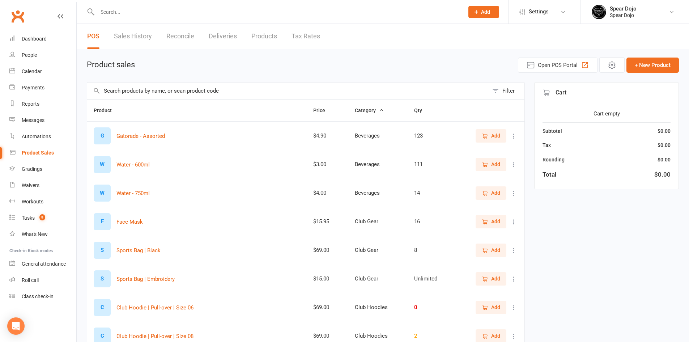
click at [160, 89] on input "text" at bounding box center [287, 90] width 401 height 17
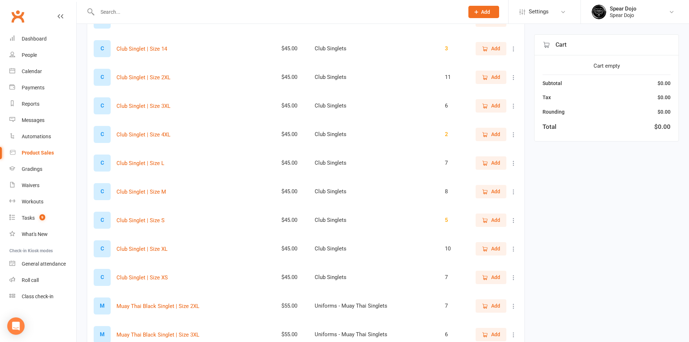
scroll to position [217, 0]
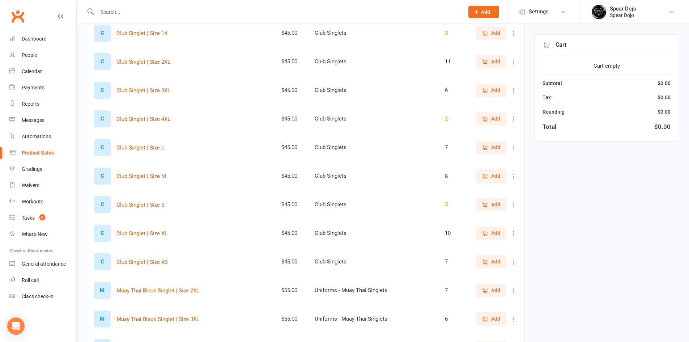
type input "single"
click at [493, 231] on span "Add" at bounding box center [495, 233] width 9 height 8
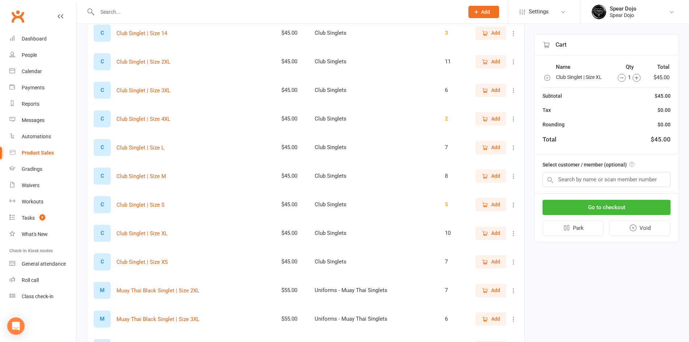
click at [493, 235] on span "Add" at bounding box center [495, 233] width 9 height 8
click at [597, 182] on input "text" at bounding box center [606, 179] width 128 height 15
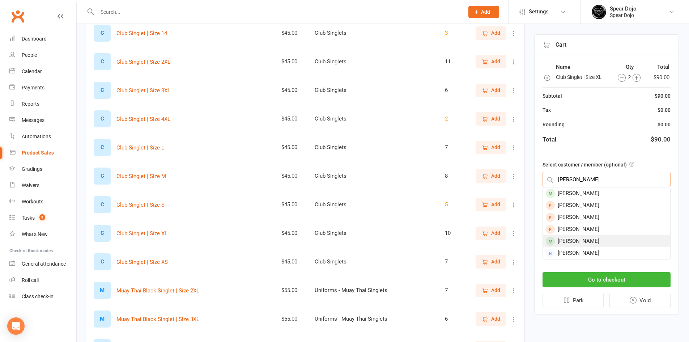
type input "[PERSON_NAME]"
click at [585, 242] on div "[PERSON_NAME]" at bounding box center [606, 241] width 127 height 12
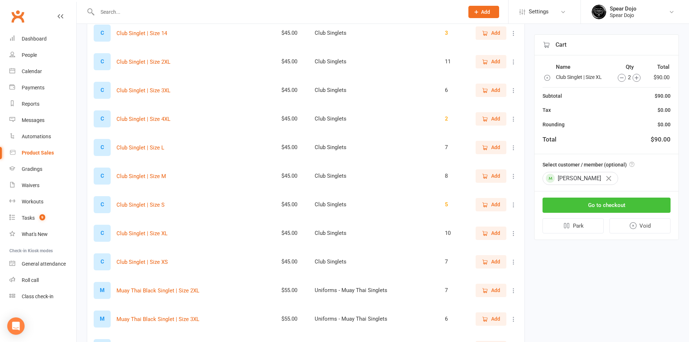
click at [604, 202] on button "Go to checkout" at bounding box center [606, 204] width 128 height 15
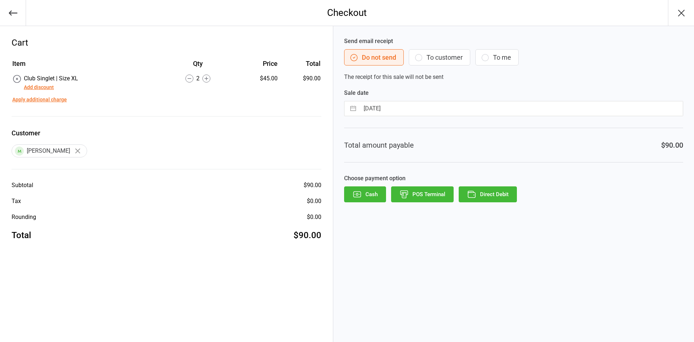
click at [432, 197] on button "POS Terminal" at bounding box center [422, 194] width 63 height 16
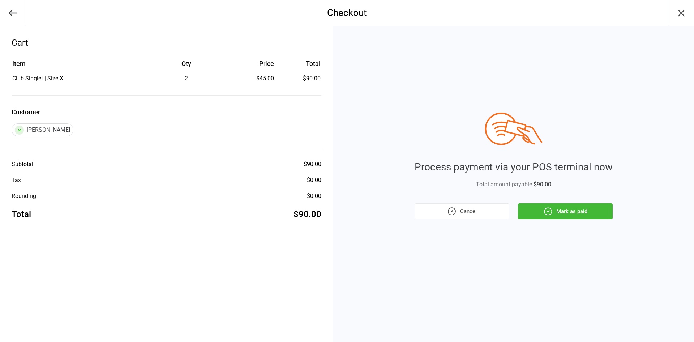
click at [565, 213] on button "Mark as paid" at bounding box center [565, 211] width 95 height 16
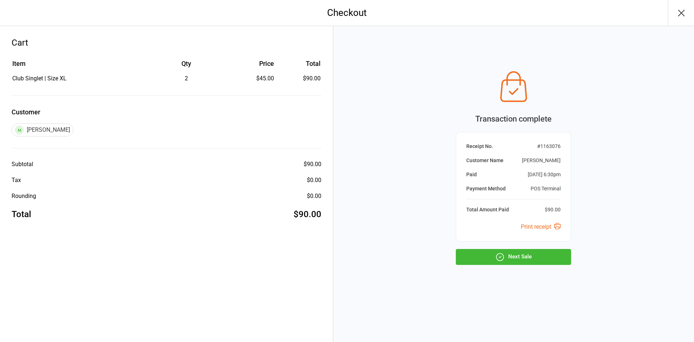
click at [533, 254] on button "Next Sale" at bounding box center [513, 257] width 115 height 16
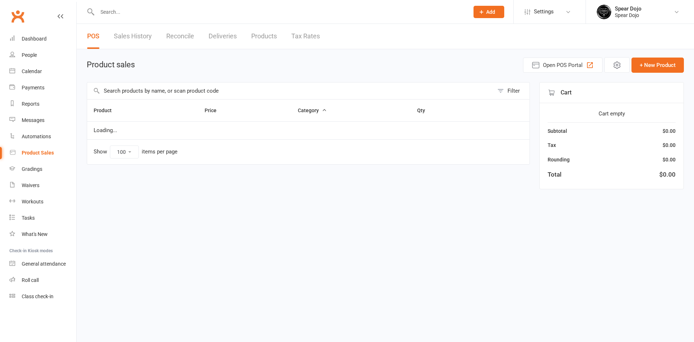
select select "100"
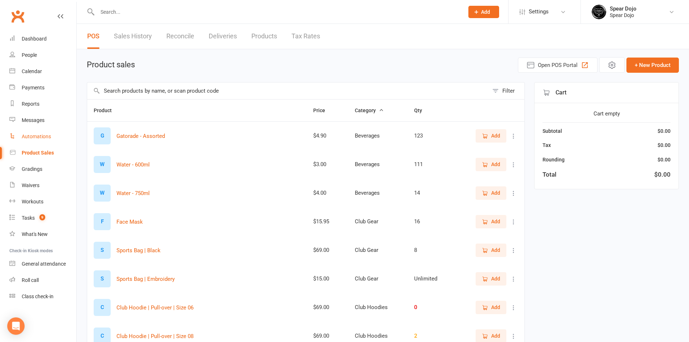
click at [38, 134] on div "Automations" at bounding box center [36, 136] width 29 height 6
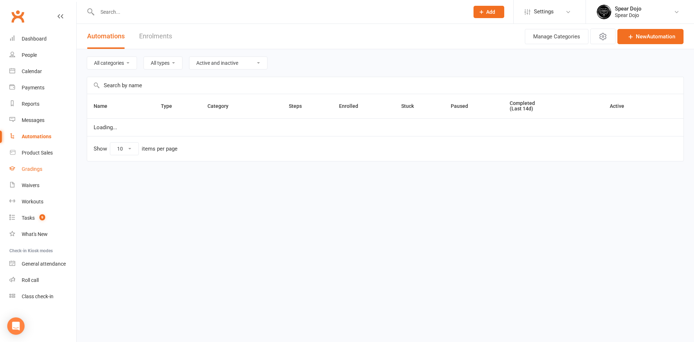
select select "100"
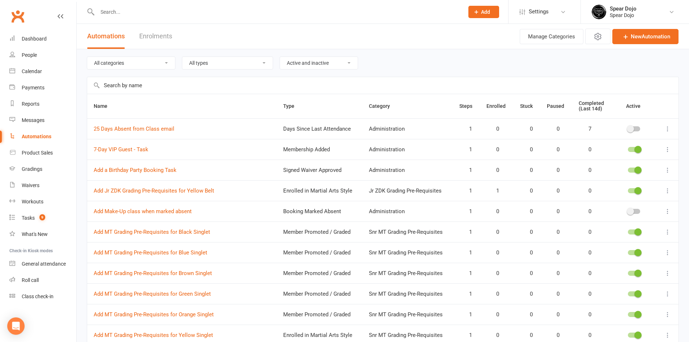
click at [188, 89] on input "text" at bounding box center [382, 85] width 591 height 17
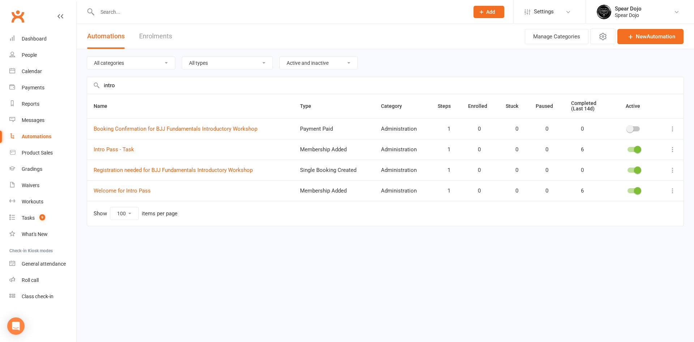
type input "intro"
click at [679, 189] on td at bounding box center [670, 190] width 25 height 21
click at [675, 191] on icon at bounding box center [672, 190] width 7 height 7
click at [642, 207] on link "Edit" at bounding box center [641, 204] width 72 height 14
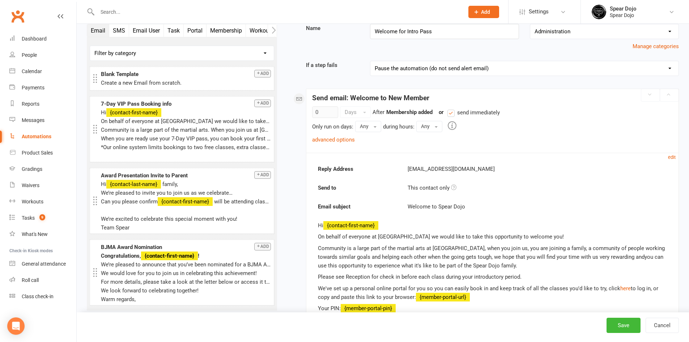
scroll to position [181, 0]
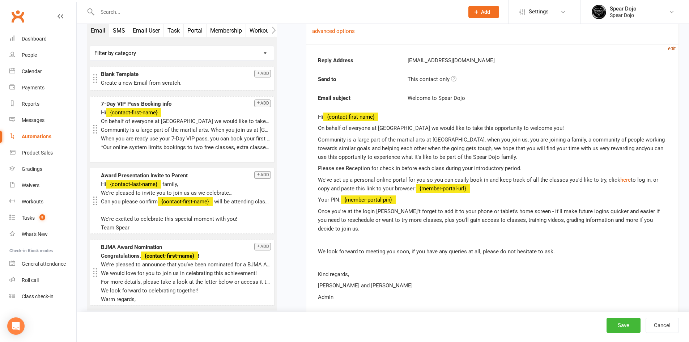
click at [671, 49] on small "edit" at bounding box center [672, 48] width 8 height 5
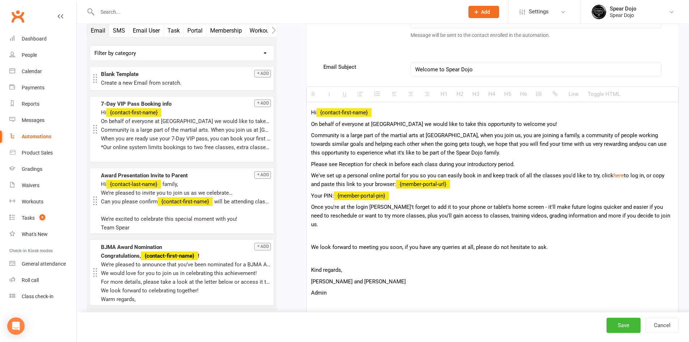
scroll to position [289, 0]
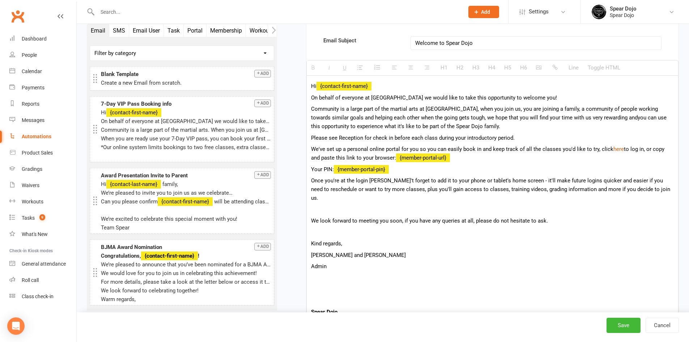
drag, startPoint x: 311, startPoint y: 98, endPoint x: 560, endPoint y: 213, distance: 274.4
click at [560, 213] on div "Hi {contact-first-name} On behalf of everyone at [GEOGRAPHIC_DATA] we would lik…" at bounding box center [492, 227] width 371 height 303
paste div
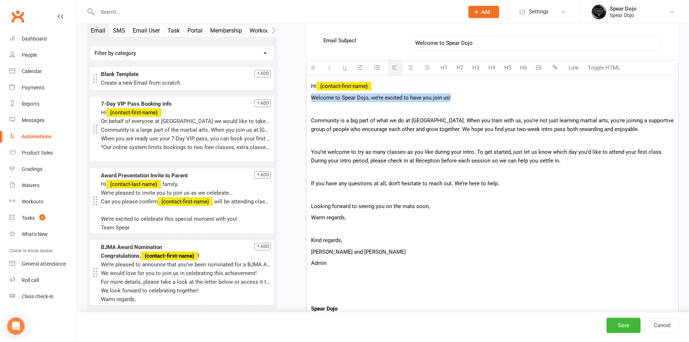
drag, startPoint x: 310, startPoint y: 97, endPoint x: 460, endPoint y: 99, distance: 150.4
click at [460, 99] on div "Hi {contact-first-name} Welcome to Spear Dojo, we’re excited to have you join u…" at bounding box center [492, 225] width 371 height 299
click at [310, 68] on icon "button" at bounding box center [312, 67] width 5 height 5
click at [323, 110] on p at bounding box center [492, 108] width 363 height 9
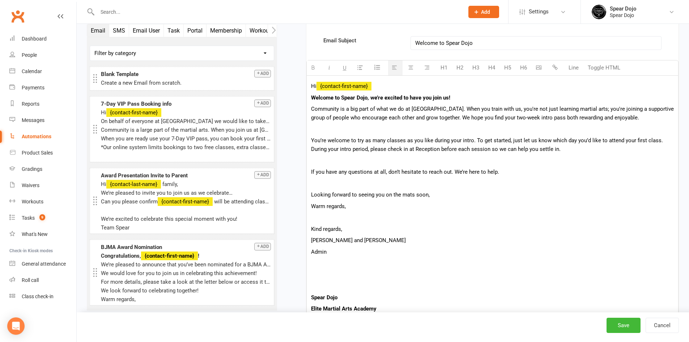
click at [390, 131] on p at bounding box center [492, 129] width 363 height 9
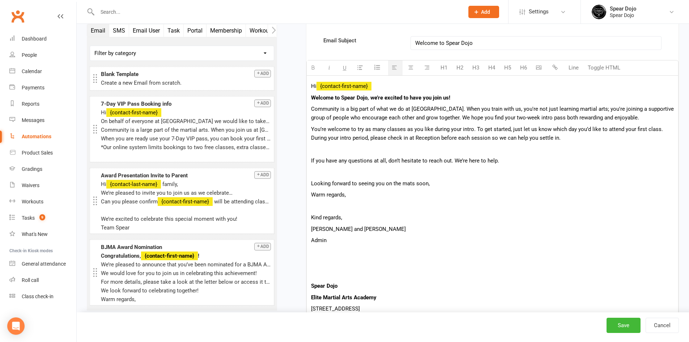
click at [474, 150] on p at bounding box center [492, 149] width 363 height 9
drag, startPoint x: 397, startPoint y: 140, endPoint x: 351, endPoint y: 181, distance: 61.9
click at [351, 181] on p "Looking forward to seeing you on the mats soon," at bounding box center [492, 183] width 363 height 9
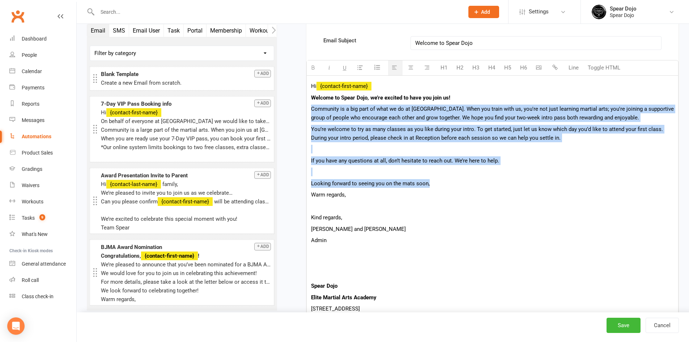
drag, startPoint x: 442, startPoint y: 183, endPoint x: 310, endPoint y: 106, distance: 152.8
click at [310, 106] on div "Hi {contact-first-name} Welcome to Spear Dojo, we’re excited to have you join u…" at bounding box center [492, 214] width 371 height 277
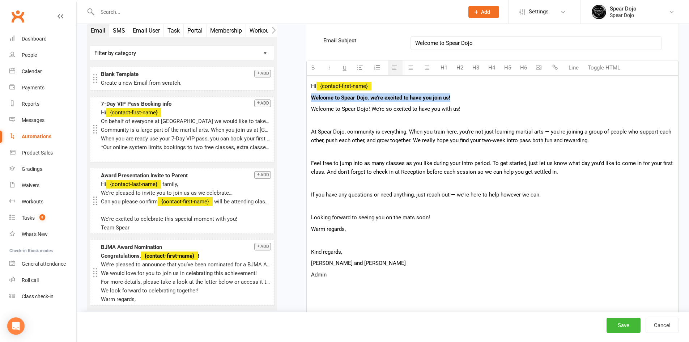
drag, startPoint x: 468, startPoint y: 94, endPoint x: 311, endPoint y: 98, distance: 156.6
click at [311, 98] on p "Welcome to Spear Dojo, we’re excited to have you join us!" at bounding box center [492, 97] width 363 height 9
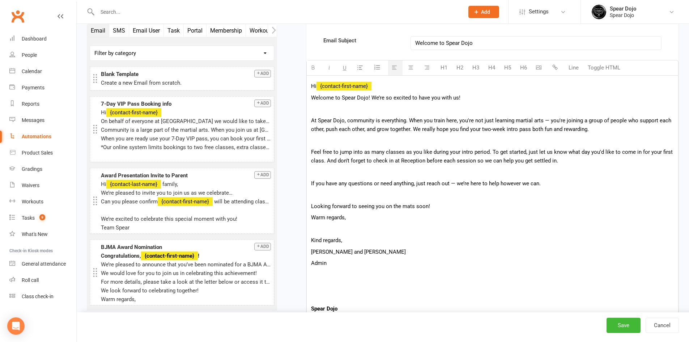
click at [384, 98] on span "Welcome to Spear Dojo! We’re so excited to have you with us!" at bounding box center [385, 97] width 149 height 7
click at [390, 108] on p at bounding box center [492, 108] width 363 height 9
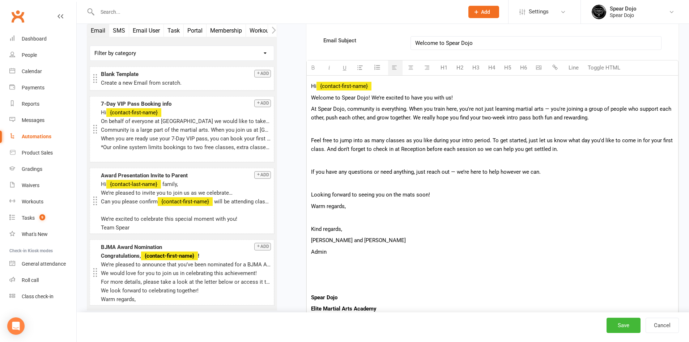
click at [347, 109] on span "At Spear Dojo, community is everything. When you train here, you're not just le…" at bounding box center [491, 113] width 360 height 15
click at [550, 108] on span "At Spear Dojo, our community is everything. When you train here, you're not jus…" at bounding box center [489, 113] width 357 height 15
click at [541, 125] on p at bounding box center [492, 129] width 363 height 9
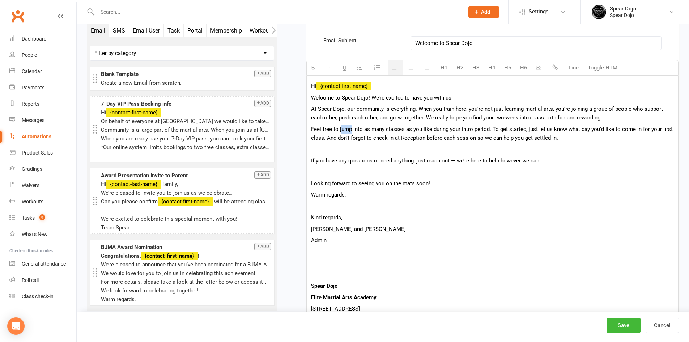
drag, startPoint x: 340, startPoint y: 130, endPoint x: 351, endPoint y: 129, distance: 10.9
click at [351, 129] on span "Feel free to jump into as many classes as you like during your intro period. To…" at bounding box center [492, 133] width 362 height 15
click at [354, 129] on span "Feel free to join into as many classes as you like during your intro period. To…" at bounding box center [490, 133] width 359 height 15
click at [437, 146] on p at bounding box center [492, 149] width 363 height 9
click at [449, 163] on p "If you have any questions or need anything, just reach out — we’re here to help…" at bounding box center [492, 160] width 363 height 9
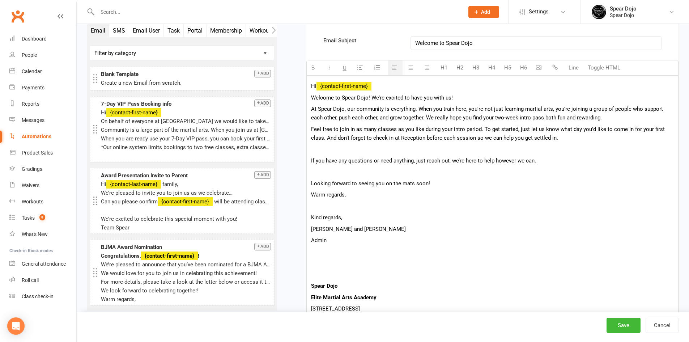
click at [482, 150] on p at bounding box center [492, 149] width 363 height 9
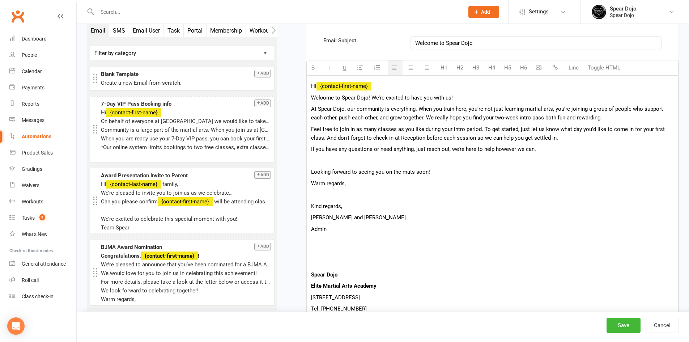
click at [470, 159] on p at bounding box center [492, 160] width 363 height 9
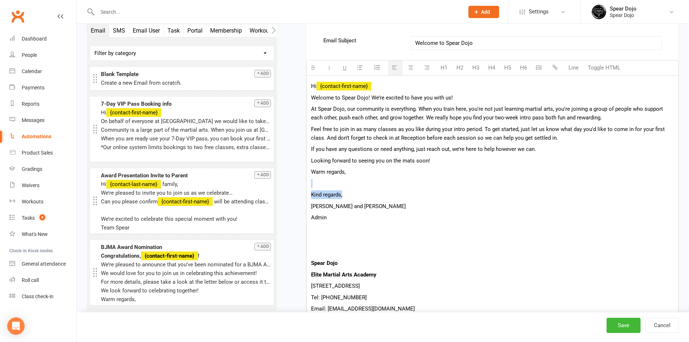
drag, startPoint x: 345, startPoint y: 195, endPoint x: 313, endPoint y: 180, distance: 35.8
click at [313, 180] on div "Hi {contact-first-name} Welcome to Spear Dojo! We’re excited to have you with u…" at bounding box center [492, 203] width 371 height 254
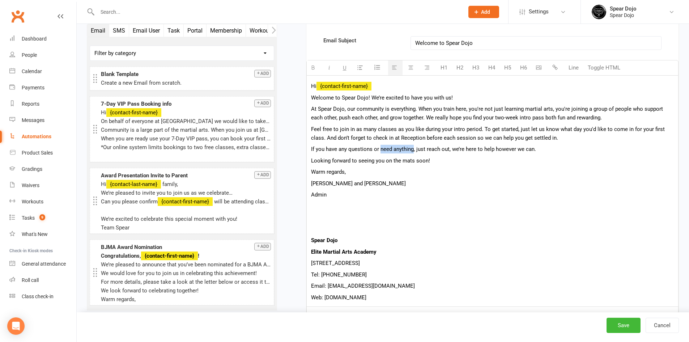
drag, startPoint x: 380, startPoint y: 149, endPoint x: 413, endPoint y: 147, distance: 33.0
click at [413, 147] on span "If you have any questions or need anything, just reach out, we’re here to help …" at bounding box center [423, 149] width 225 height 7
click at [368, 95] on span "Welcome to Spear Dojo! We’re excited to have you with us!" at bounding box center [382, 97] width 142 height 7
click at [448, 108] on span "At Spear Dojo, our community is everything. When you train here, you're not jus…" at bounding box center [487, 113] width 352 height 15
drag, startPoint x: 384, startPoint y: 98, endPoint x: 400, endPoint y: 95, distance: 16.4
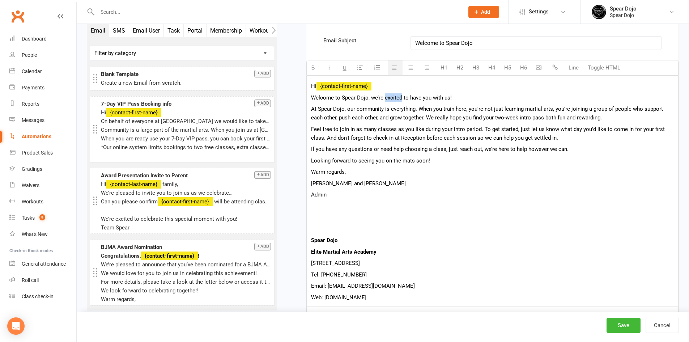
click at [400, 95] on span "Welcome to Spear Dojo, we’re excited to have you with us!" at bounding box center [381, 97] width 141 height 7
drag, startPoint x: 370, startPoint y: 97, endPoint x: 448, endPoint y: 95, distance: 78.1
click at [448, 95] on span "Welcome to Spear Dojo, we’re excited to have you with us!" at bounding box center [381, 97] width 141 height 7
copy span "we’re excited to have you with us"
click at [371, 96] on span "Welcome to Spear Dojo, We’re really glad you’ve chosen to train with us.!" at bounding box center [398, 97] width 175 height 7
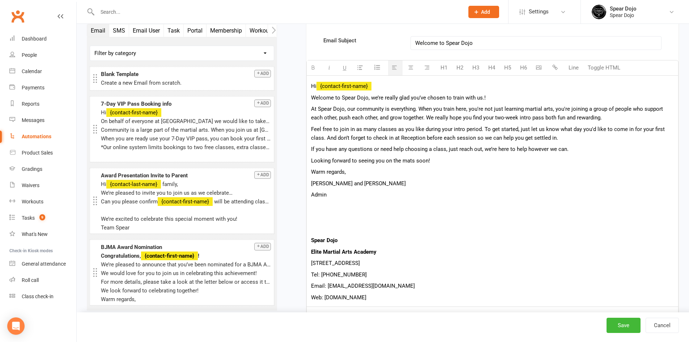
click at [481, 98] on span "Welcome to Spear Dojo, we’re really glad you’ve chosen to train with us.!" at bounding box center [398, 97] width 175 height 7
drag, startPoint x: 326, startPoint y: 138, endPoint x: 392, endPoint y: 136, distance: 65.1
click at [392, 136] on span "Feel free to join in as many classes as you like during your intro period. To g…" at bounding box center [488, 133] width 354 height 15
click at [373, 138] on span "Feel free to join in as many classes as you like during your intro period. To g…" at bounding box center [488, 133] width 354 height 15
drag, startPoint x: 373, startPoint y: 138, endPoint x: 399, endPoint y: 134, distance: 26.0
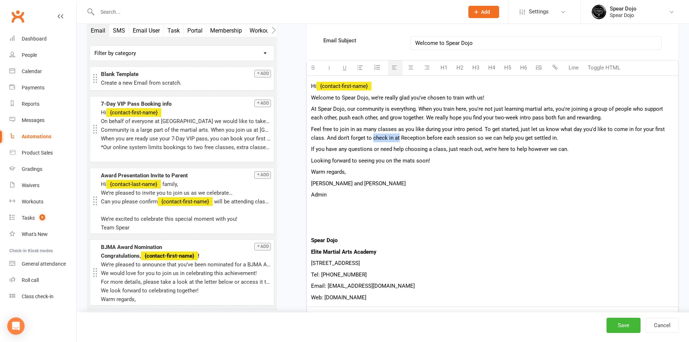
click at [399, 134] on p "Feel free to join in as many classes as you like during your intro period. To g…" at bounding box center [492, 133] width 363 height 17
click at [554, 138] on p "Feel free to join in as many classes as you like during your intro period. To g…" at bounding box center [492, 133] width 363 height 17
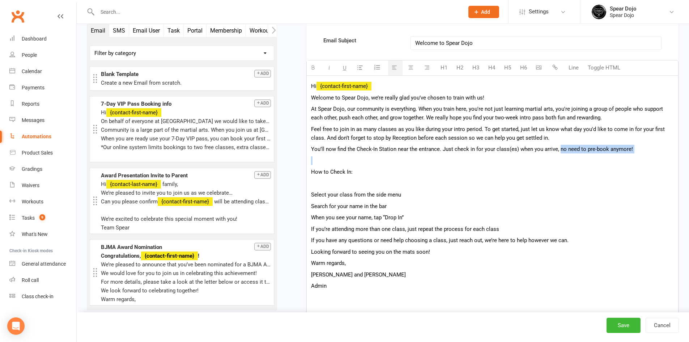
drag, startPoint x: 559, startPoint y: 149, endPoint x: 641, endPoint y: 159, distance: 82.7
click at [641, 159] on p "You’ll now find the Check-In Station near the entrance. Just check in for your …" at bounding box center [492, 189] width 363 height 89
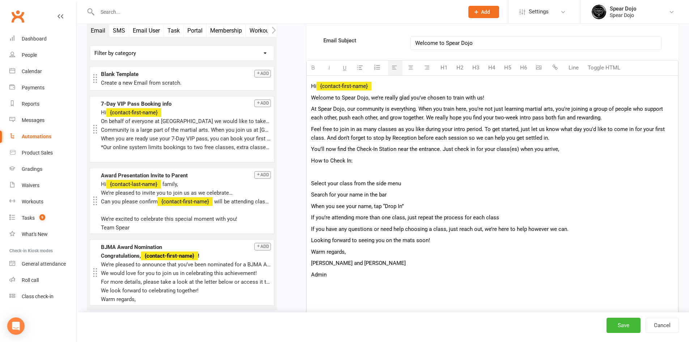
click at [343, 174] on p at bounding box center [492, 171] width 363 height 9
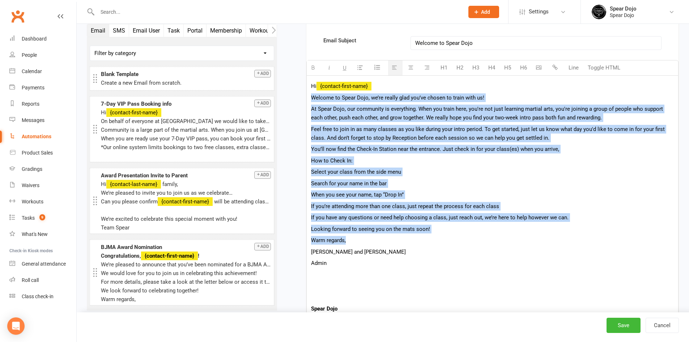
drag, startPoint x: 350, startPoint y: 242, endPoint x: 301, endPoint y: 100, distance: 149.8
click at [301, 100] on div "Starts on Booking Cancelled Booking Due Booking Late-Cancelled Booking Marked A…" at bounding box center [483, 155] width 391 height 798
copy div "Loremip do Sitam Cons, ad’el seddoe temp inc’ut labore et dolor magn al! En Adm…"
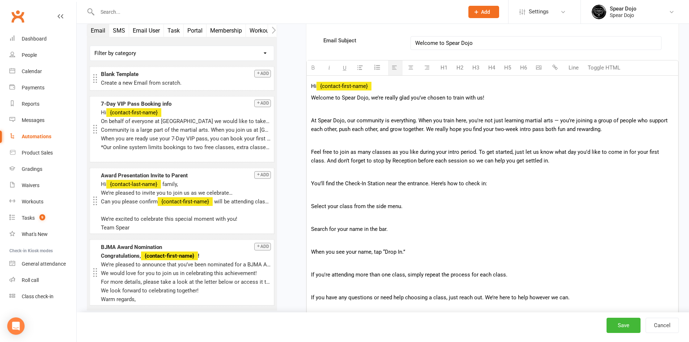
click at [384, 188] on div "Hi {contact-first-name} Welcome to Spear Dojo, we’re really glad you’ve chosen …" at bounding box center [492, 265] width 371 height 379
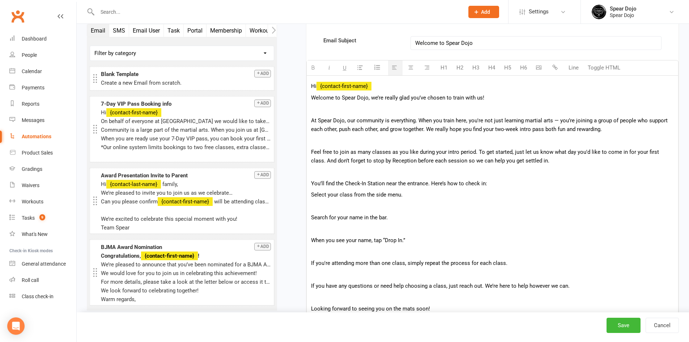
click at [405, 209] on p at bounding box center [492, 206] width 363 height 9
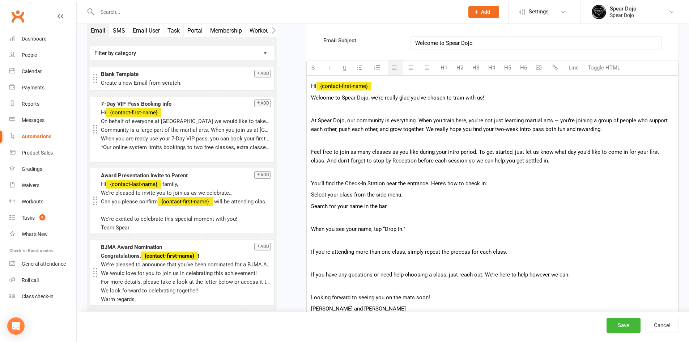
click at [400, 220] on p at bounding box center [492, 217] width 363 height 9
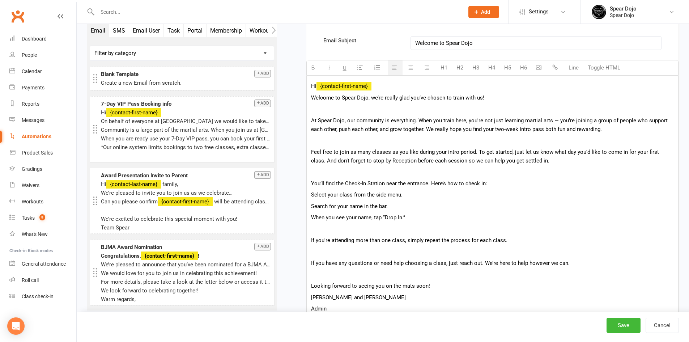
click at [404, 230] on p at bounding box center [492, 229] width 363 height 9
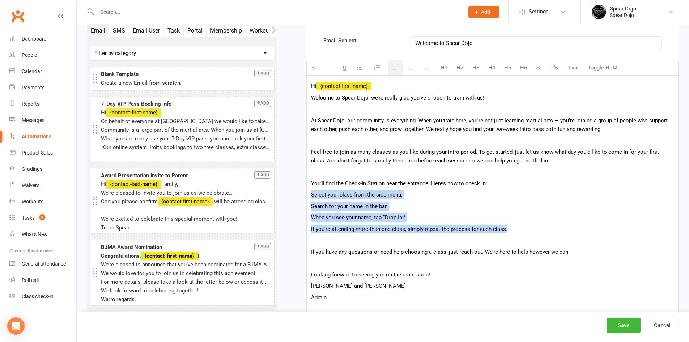
drag, startPoint x: 521, startPoint y: 231, endPoint x: 308, endPoint y: 193, distance: 216.2
click at [308, 193] on div "Hi {contact-first-name} Welcome to Spear Dojo, we’re really glad you’ve chosen …" at bounding box center [492, 242] width 371 height 333
click at [379, 67] on icon "button" at bounding box center [376, 67] width 7 height 7
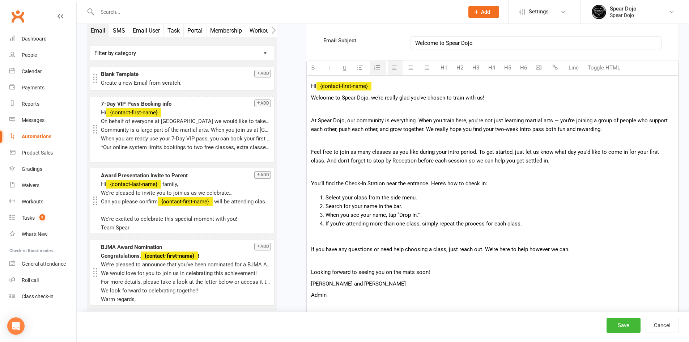
click at [529, 161] on p "Feel free to join as many classes as you like during your intro period. To get …" at bounding box center [492, 156] width 363 height 17
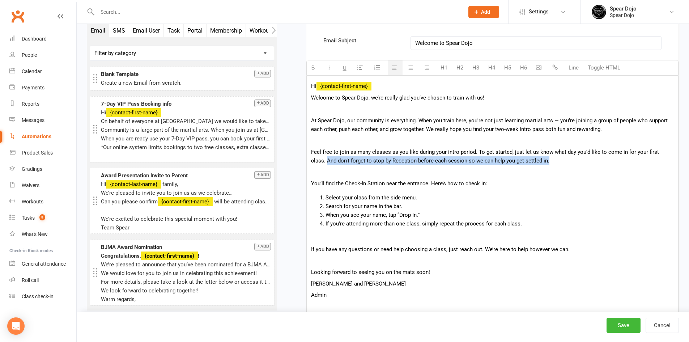
drag, startPoint x: 536, startPoint y: 160, endPoint x: 319, endPoint y: 158, distance: 217.3
click at [311, 162] on p "Feel free to join as many classes as you like during your intro period. To get …" at bounding box center [492, 156] width 363 height 17
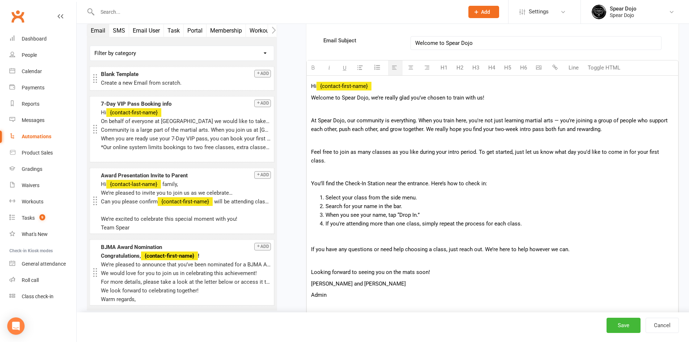
click at [363, 167] on p at bounding box center [492, 171] width 363 height 9
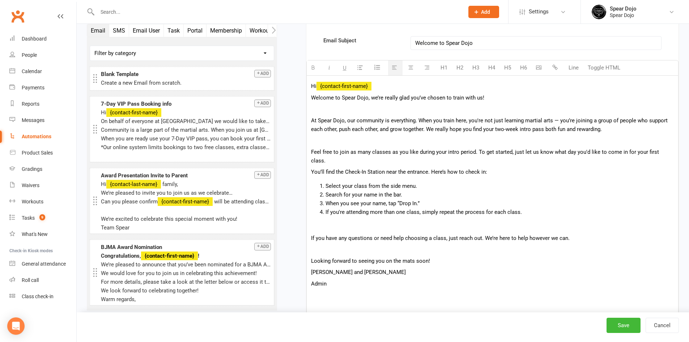
click at [353, 222] on p at bounding box center [492, 226] width 363 height 9
drag, startPoint x: 321, startPoint y: 217, endPoint x: 311, endPoint y: 215, distance: 9.8
click at [311, 222] on p "And don’t forget to stop by Reception before each session so we can help you ge…" at bounding box center [492, 226] width 363 height 9
drag, startPoint x: 418, startPoint y: 218, endPoint x: 435, endPoint y: 219, distance: 17.0
click at [435, 222] on p "Make sure to stop by Reception before each session so we can help you get settl…" at bounding box center [492, 226] width 363 height 9
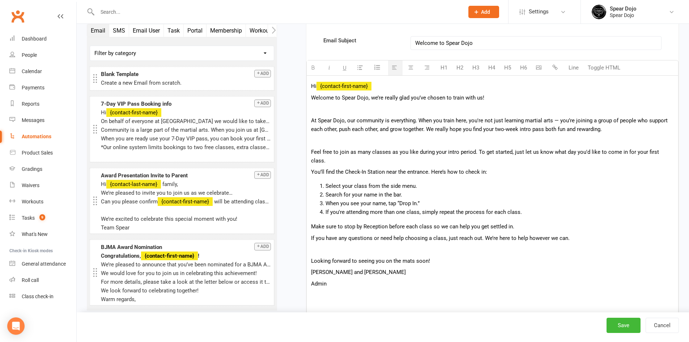
click at [436, 245] on p at bounding box center [492, 249] width 363 height 9
click at [312, 168] on span "You’ll find the Check-In Station near the entrance. Here’s how to check in:" at bounding box center [399, 171] width 176 height 7
click at [311, 168] on span "You’ll find the Check-In Station near the entrance. Here’s how to check in:" at bounding box center [399, 171] width 176 height 7
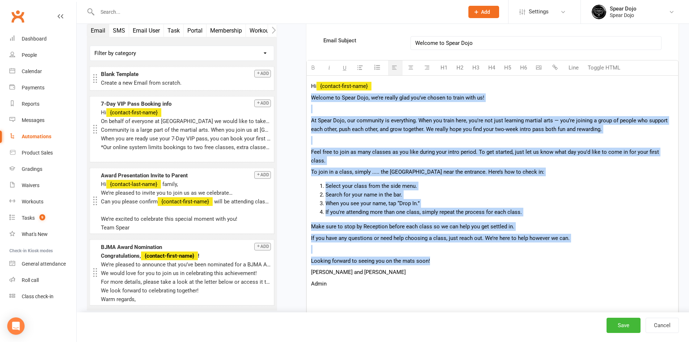
drag, startPoint x: 310, startPoint y: 97, endPoint x: 438, endPoint y: 248, distance: 198.3
click at [438, 248] on div "Hi {contact-first-name} Welcome to Spear Dojo, we’re really glad you’ve chosen …" at bounding box center [492, 236] width 371 height 320
copy div "Loremip do Sitam Cons, ad’el seddoe temp inc’ut labore et dolor magn al! En Adm…"
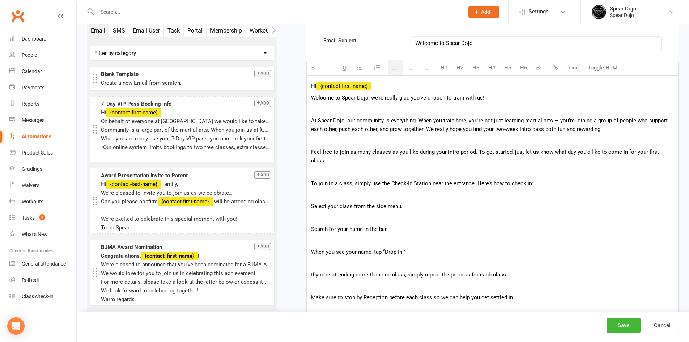
click at [321, 190] on p at bounding box center [492, 194] width 363 height 9
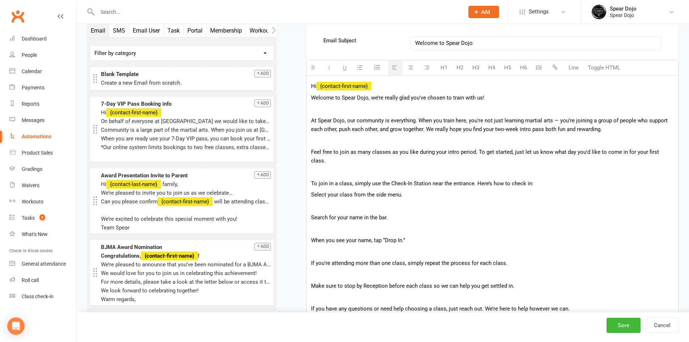
click at [320, 202] on p at bounding box center [492, 206] width 363 height 9
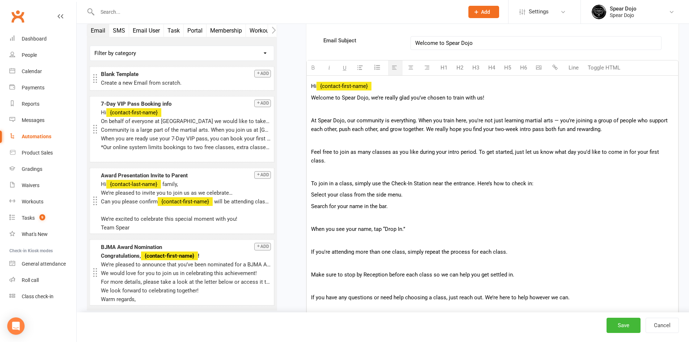
click at [321, 213] on p at bounding box center [492, 217] width 363 height 9
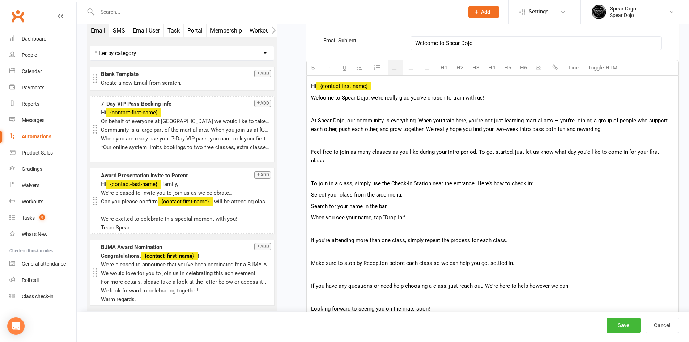
click at [321, 225] on p at bounding box center [492, 229] width 363 height 9
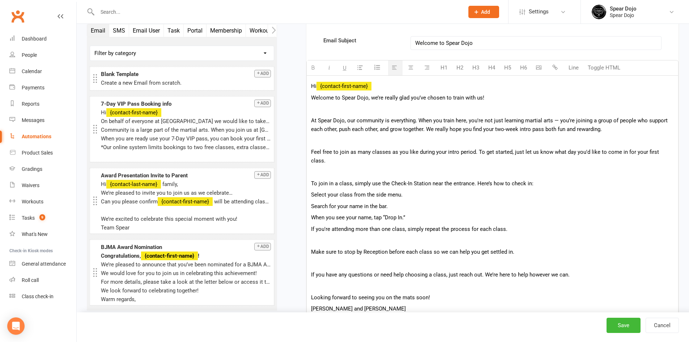
click at [322, 236] on p at bounding box center [492, 240] width 363 height 9
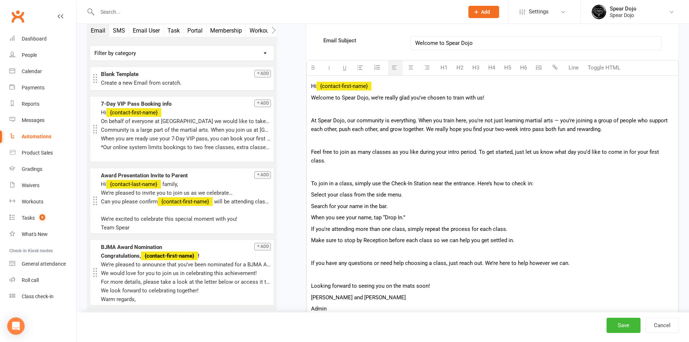
click at [324, 247] on p at bounding box center [492, 251] width 363 height 9
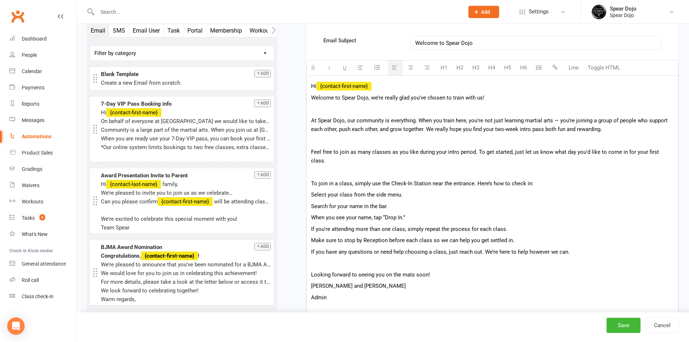
click at [320, 259] on p at bounding box center [492, 263] width 363 height 9
click at [326, 167] on p at bounding box center [492, 171] width 363 height 9
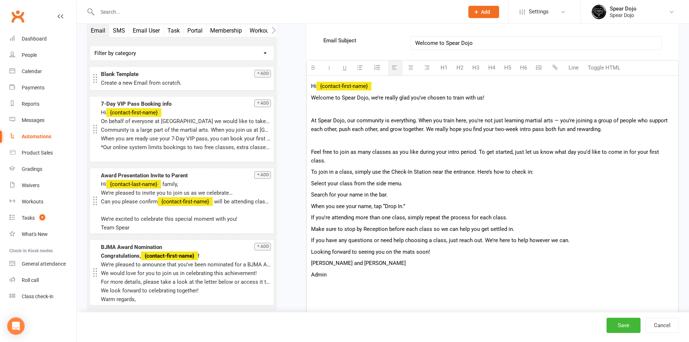
click at [330, 143] on p at bounding box center [492, 140] width 363 height 9
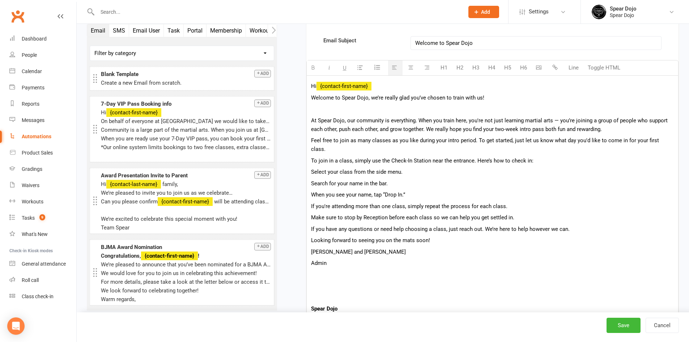
click at [333, 109] on p at bounding box center [492, 108] width 363 height 9
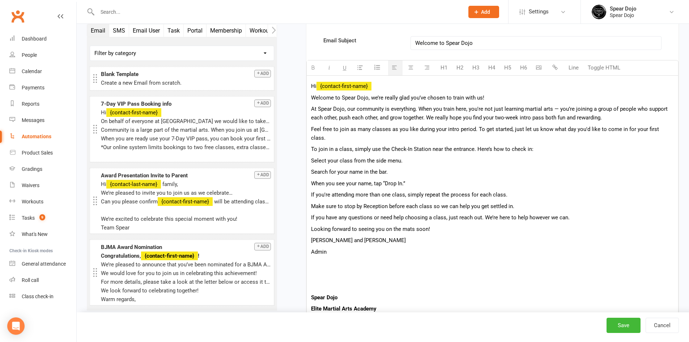
click at [511, 203] on span "Make sure to stop by Reception before each class so we can help you get settled…" at bounding box center [412, 206] width 203 height 7
click at [509, 203] on span "Make sure to stop by Reception before each class so we can help you get settled…" at bounding box center [412, 206] width 203 height 7
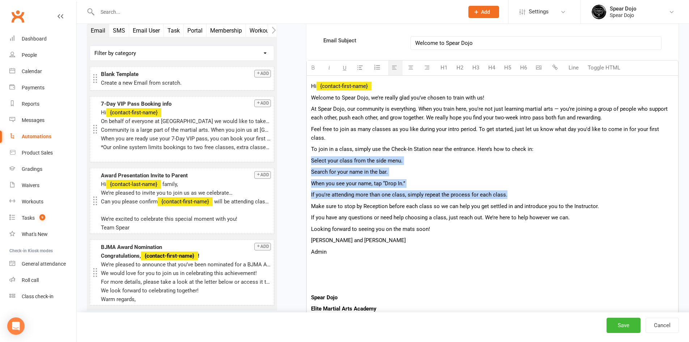
drag, startPoint x: 311, startPoint y: 152, endPoint x: 511, endPoint y: 184, distance: 202.8
click at [511, 184] on div "Hi {contact-first-name} Welcome to Spear Dojo, we’re really glad you’ve chosen …" at bounding box center [492, 220] width 371 height 288
click at [375, 67] on icon "button" at bounding box center [376, 67] width 7 height 7
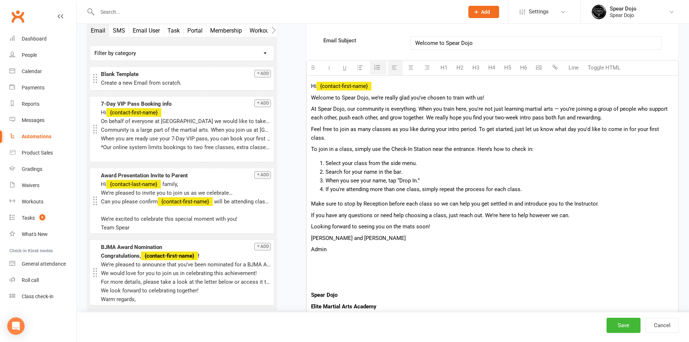
click at [472, 146] on span "To join in a class, simply use the Check-In Station near the entrance. Here’s h…" at bounding box center [422, 149] width 222 height 7
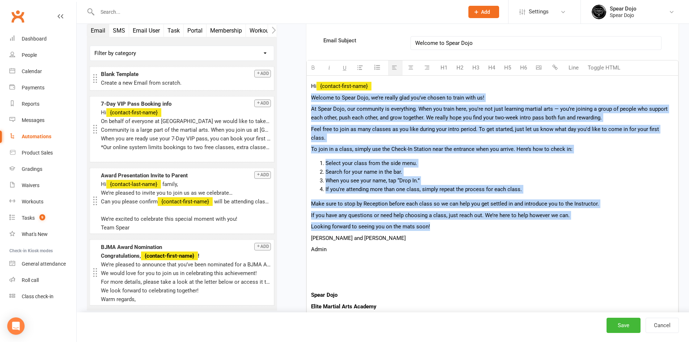
drag, startPoint x: 312, startPoint y: 99, endPoint x: 478, endPoint y: 212, distance: 201.3
click at [478, 212] on div "Hi {contact-first-name} Welcome to Spear Dojo, we’re really glad you’ve chosen …" at bounding box center [492, 219] width 371 height 286
copy div "Loremip do Sitam Cons, ad’el seddoe temp inc’ut labore et dolor magn al! En Adm…"
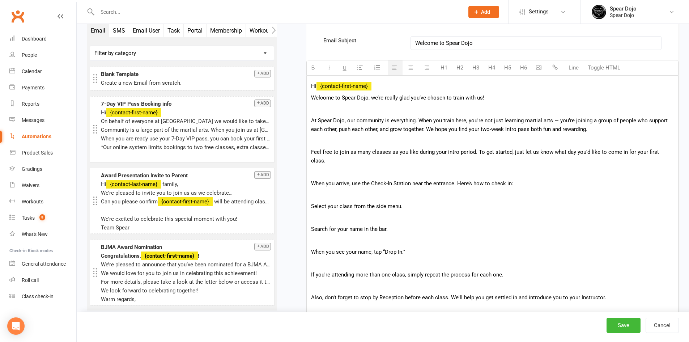
click at [426, 190] on p at bounding box center [492, 194] width 363 height 9
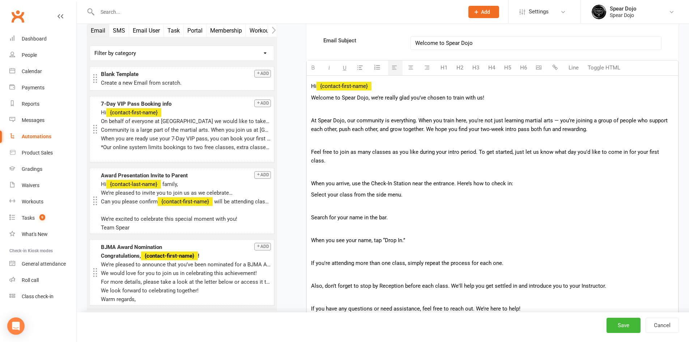
click at [424, 202] on p at bounding box center [492, 206] width 363 height 9
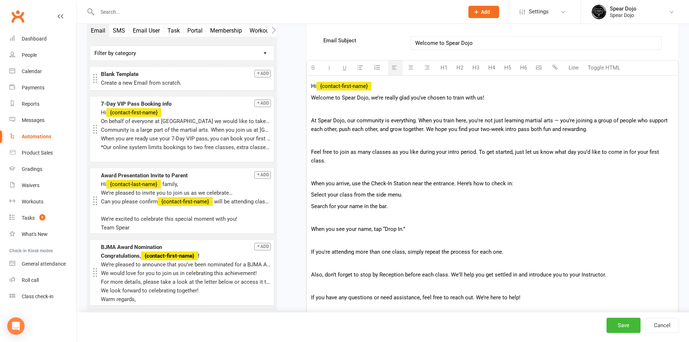
click at [418, 213] on p at bounding box center [492, 217] width 363 height 9
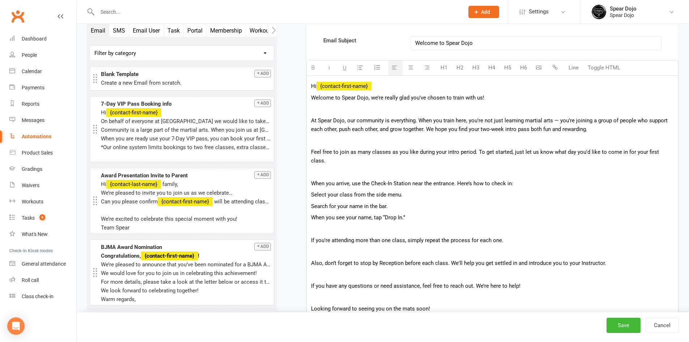
click at [417, 225] on p at bounding box center [492, 229] width 363 height 9
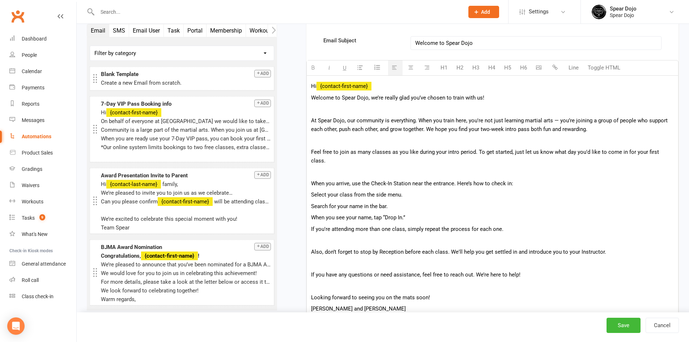
click at [414, 236] on p at bounding box center [492, 240] width 363 height 9
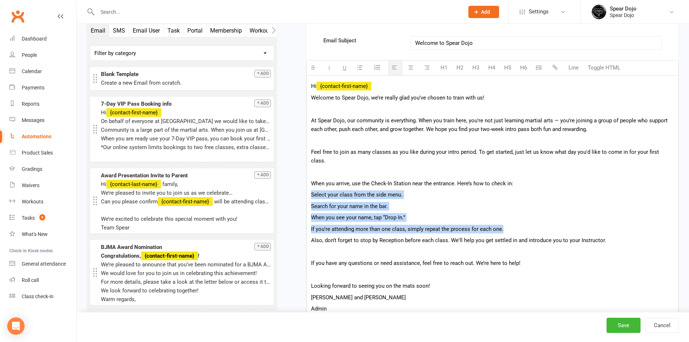
drag, startPoint x: 501, startPoint y: 220, endPoint x: 311, endPoint y: 182, distance: 194.3
click at [311, 182] on div "Hi {contact-first-name} Welcome to Spear Dojo, we’re really glad you’ve chosen …" at bounding box center [492, 248] width 371 height 345
click at [380, 67] on icon "button" at bounding box center [376, 67] width 7 height 7
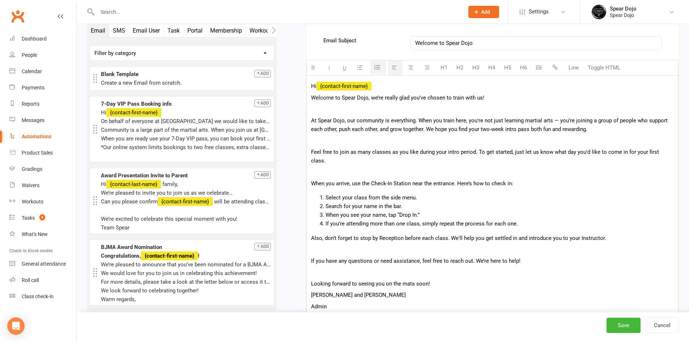
click at [447, 234] on p "Also, don’t forget to stop by Reception before each class. We'll help you get s…" at bounding box center [492, 238] width 363 height 9
click at [446, 235] on span "Also, don’t forget to stop by Reception before each class. We'll help you get s…" at bounding box center [458, 238] width 295 height 7
click at [451, 245] on p at bounding box center [492, 249] width 363 height 9
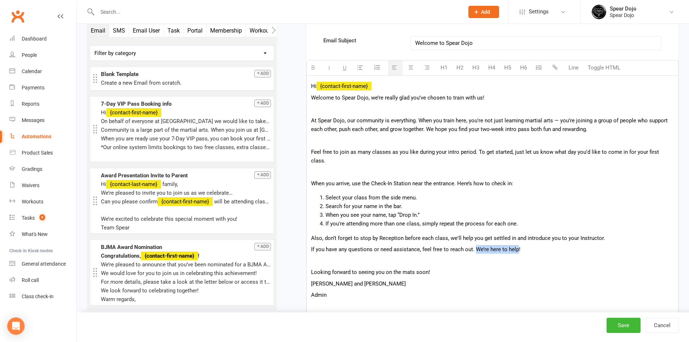
drag, startPoint x: 474, startPoint y: 239, endPoint x: 516, endPoint y: 243, distance: 42.1
click at [516, 246] on span "If you have any questions or need assistance, feel free to reach out. We’re her…" at bounding box center [415, 249] width 209 height 7
click at [420, 256] on p at bounding box center [492, 260] width 363 height 9
click at [471, 246] on span "If you have any questions or need assistance, feel free to reach out!" at bounding box center [392, 249] width 163 height 7
click at [469, 256] on p at bounding box center [492, 260] width 363 height 9
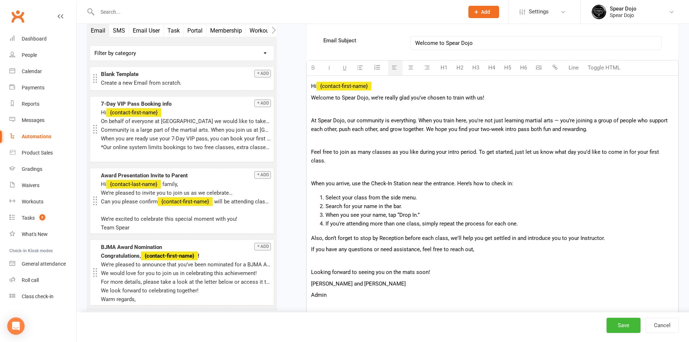
click at [475, 245] on p "If you have any questions or need assistance, feel free to reach out," at bounding box center [492, 249] width 363 height 9
click at [474, 247] on div "Hi {contact-first-name} Welcome to Spear Dojo, we’re really glad you’ve chosen …" at bounding box center [492, 241] width 371 height 331
click at [426, 167] on p at bounding box center [492, 171] width 363 height 9
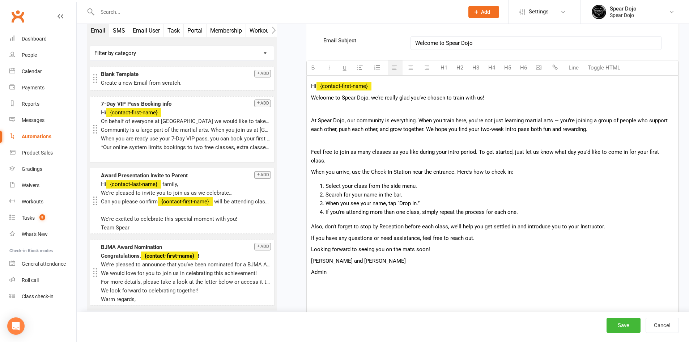
click at [428, 139] on p at bounding box center [492, 140] width 363 height 9
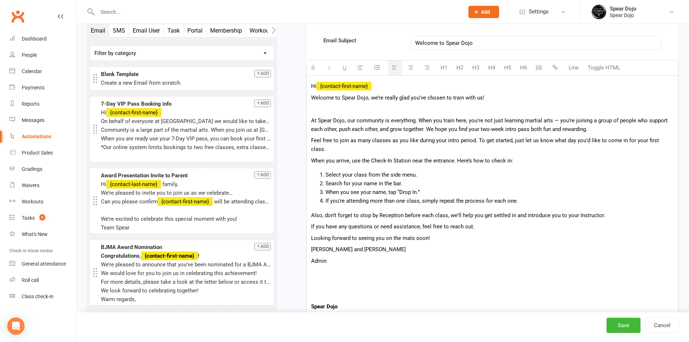
click at [432, 108] on p at bounding box center [492, 108] width 363 height 9
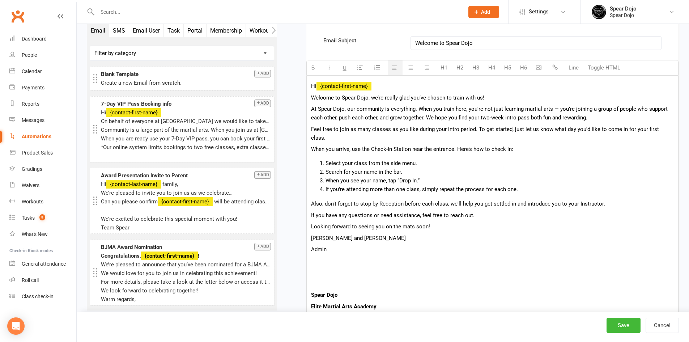
click at [549, 108] on span "At Spear Dojo, our community is everything. When you train here, you're not jus…" at bounding box center [489, 113] width 357 height 15
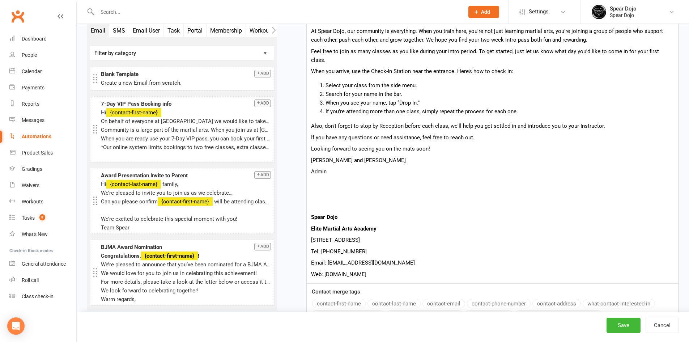
scroll to position [253, 0]
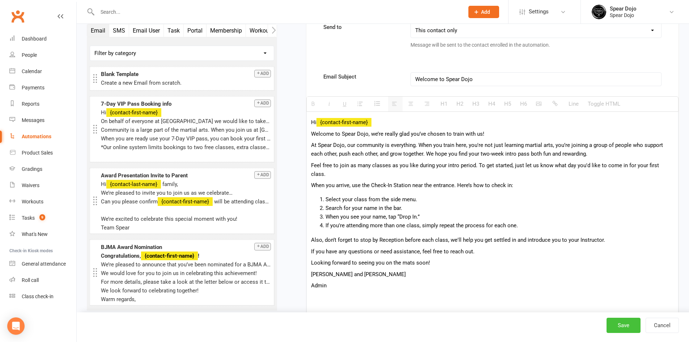
click at [624, 326] on button "Save" at bounding box center [623, 324] width 34 height 15
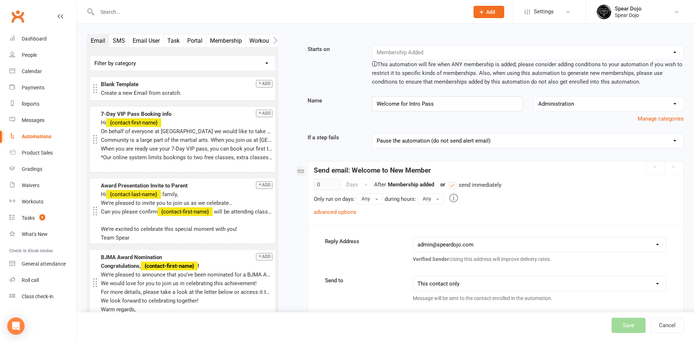
select select "100"
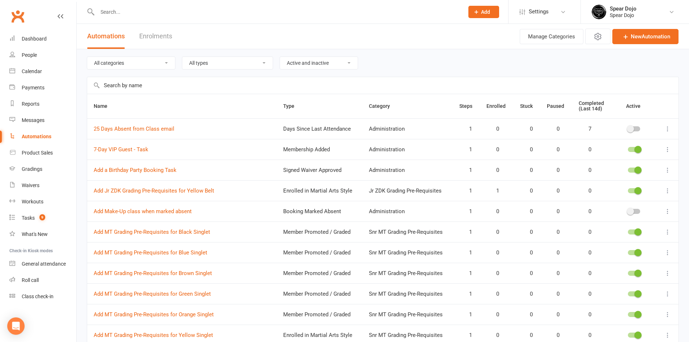
click at [124, 87] on input "text" at bounding box center [382, 85] width 591 height 17
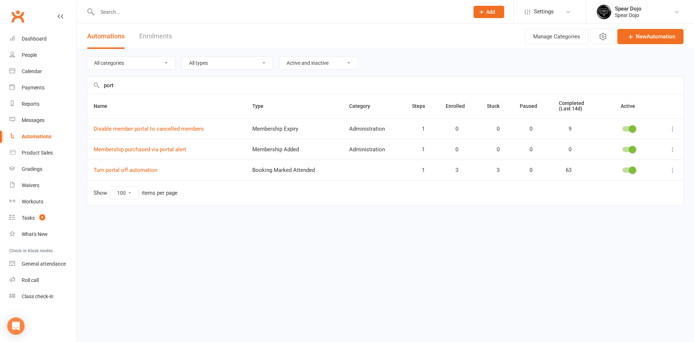
type input "port"
click at [498, 171] on span "3" at bounding box center [493, 170] width 13 height 6
click at [114, 166] on td "Turn portal off automation" at bounding box center [166, 169] width 159 height 21
click at [114, 170] on link "Turn portal off automation" at bounding box center [126, 170] width 64 height 7
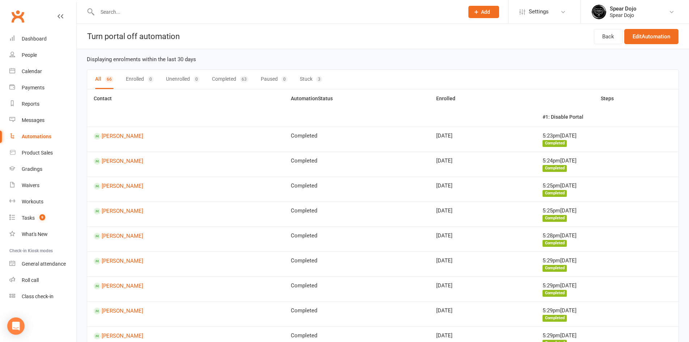
click at [306, 79] on button "Stuck 3" at bounding box center [311, 79] width 22 height 19
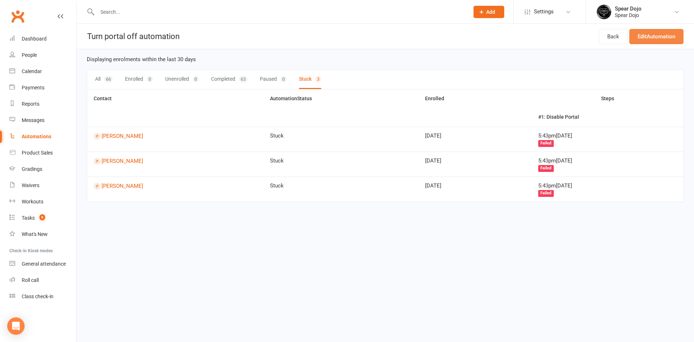
click at [648, 38] on link "Edit Automation" at bounding box center [656, 36] width 54 height 15
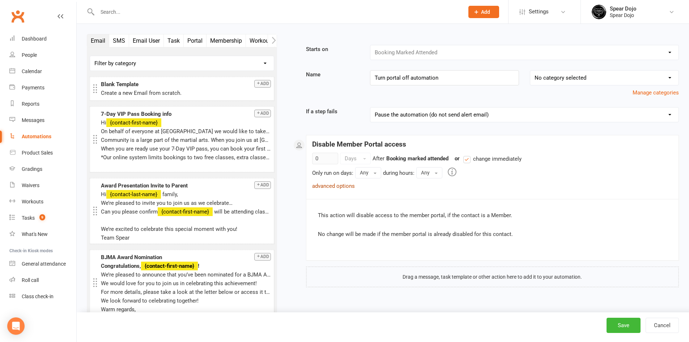
click at [332, 185] on link "advanced options" at bounding box center [333, 186] width 43 height 7
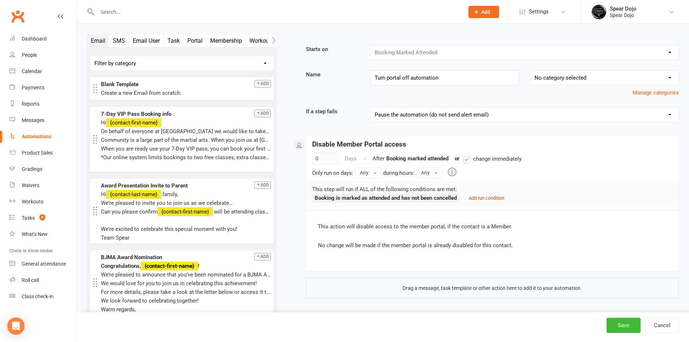
click at [485, 198] on small "Add run condition" at bounding box center [486, 197] width 35 height 5
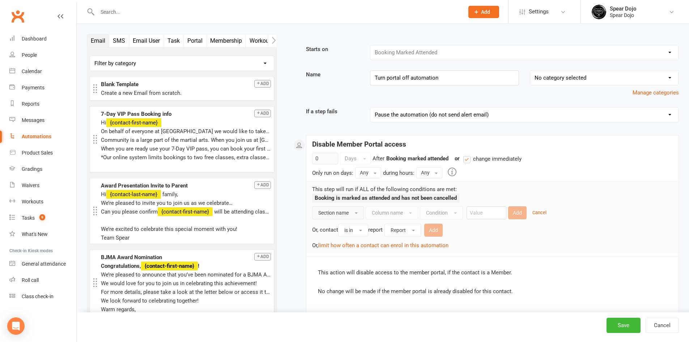
click at [355, 213] on span "button" at bounding box center [356, 212] width 3 height 1
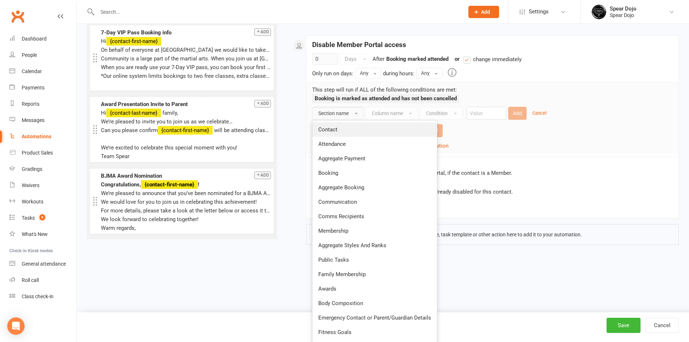
scroll to position [108, 0]
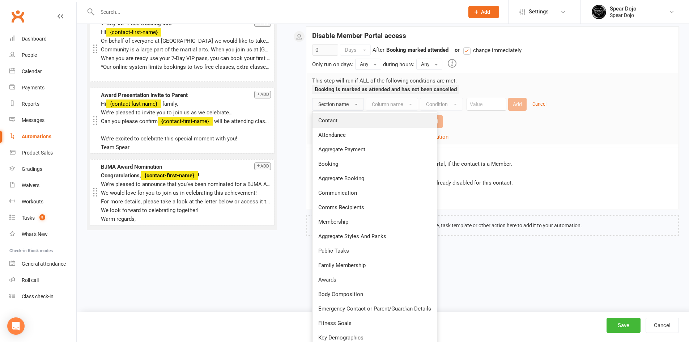
click at [351, 124] on link "Contact" at bounding box center [374, 120] width 124 height 14
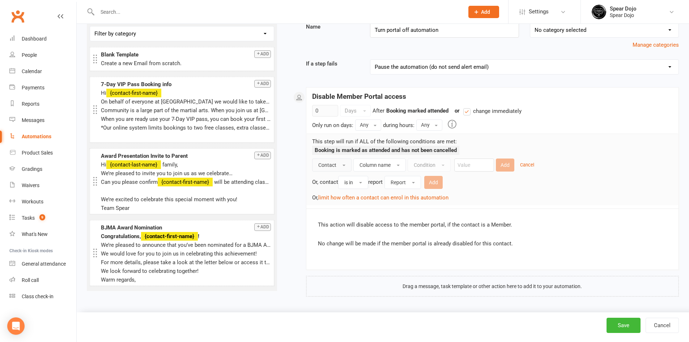
scroll to position [48, 0]
click at [390, 163] on button "Column name" at bounding box center [379, 164] width 52 height 13
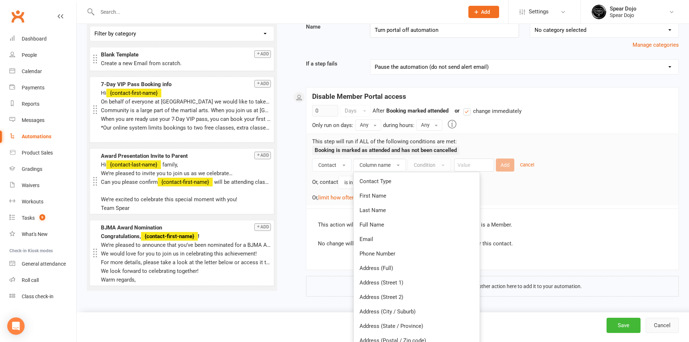
click at [665, 322] on button "Cancel" at bounding box center [661, 324] width 33 height 15
select select "100"
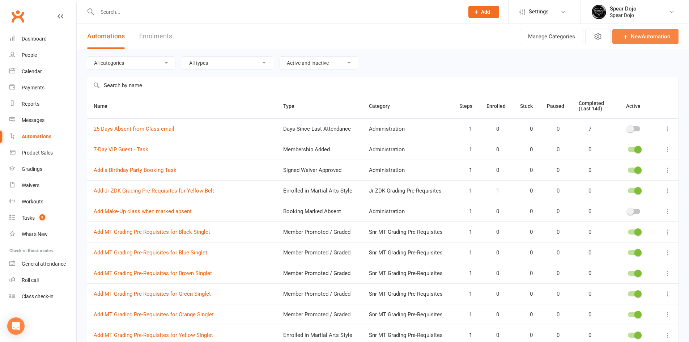
click at [651, 41] on link "New Automation" at bounding box center [645, 36] width 66 height 15
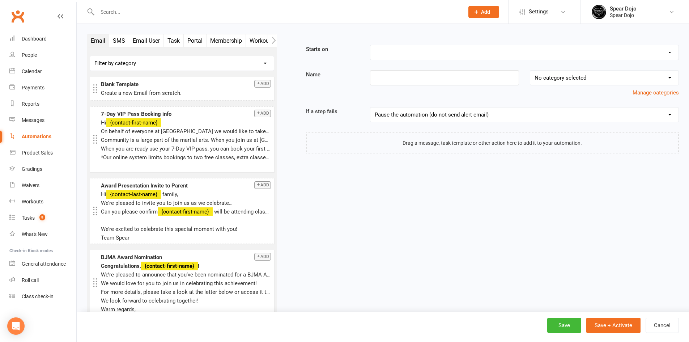
click at [470, 51] on select "Booking Cancelled Booking Due Booking Late-Cancelled Booking Marked Absent Book…" at bounding box center [524, 52] width 308 height 14
select select "26"
click at [370, 45] on select "Booking Cancelled Booking Due Booking Late-Cancelled Booking Marked Absent Book…" at bounding box center [524, 52] width 308 height 14
click at [458, 78] on input at bounding box center [444, 77] width 149 height 15
type input "Turn Off Portal"
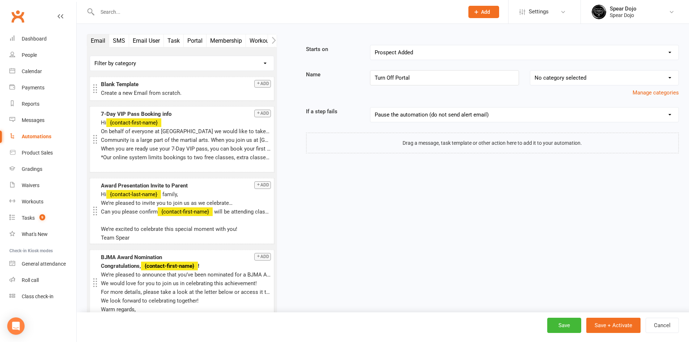
click at [484, 52] on select "Booking Cancelled Booking Due Booking Late-Cancelled Booking Marked Absent Book…" at bounding box center [524, 52] width 308 height 14
click at [370, 45] on select "Booking Cancelled Booking Due Booking Late-Cancelled Booking Marked Absent Book…" at bounding box center [524, 52] width 308 height 14
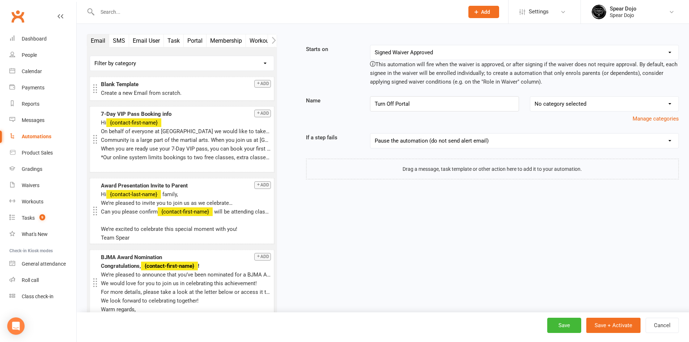
click at [197, 42] on button "Portal" at bounding box center [195, 40] width 23 height 13
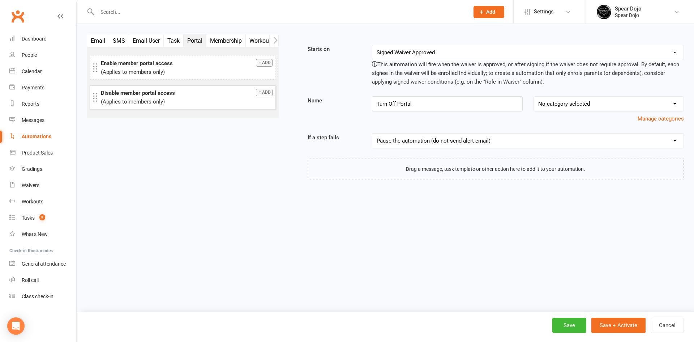
click at [269, 92] on button "Add" at bounding box center [264, 93] width 17 height 8
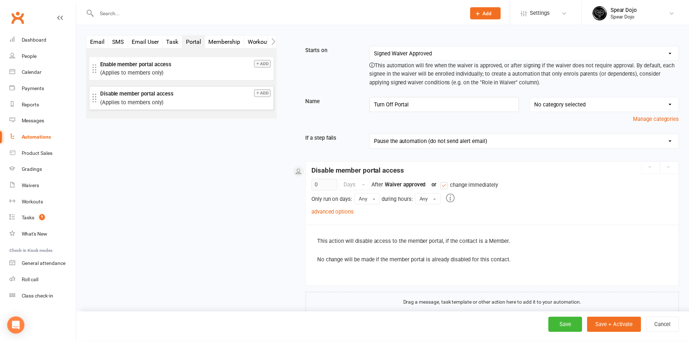
scroll to position [17, 0]
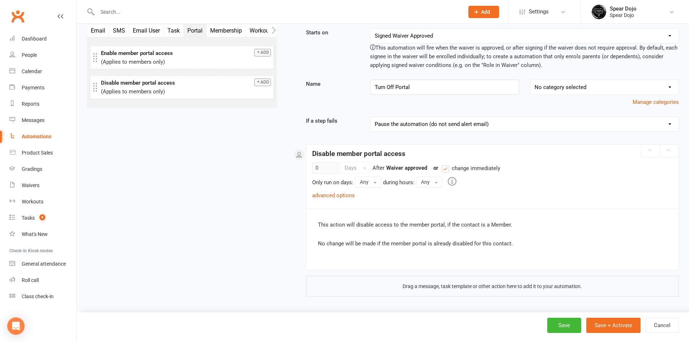
click at [444, 38] on select "Booking Cancelled Booking Due Booking Late-Cancelled Booking Marked Absent Book…" at bounding box center [524, 36] width 308 height 14
select select "1"
click at [370, 30] on select "Booking Cancelled Booking Due Booking Late-Cancelled Booking Marked Absent Book…" at bounding box center [524, 36] width 308 height 14
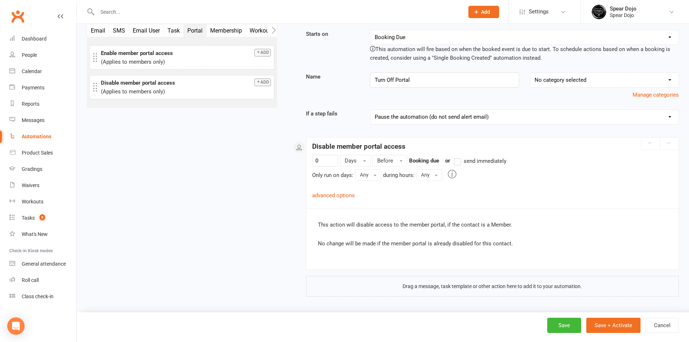
scroll to position [15, 0]
click at [458, 162] on label "send immediately" at bounding box center [480, 161] width 52 height 9
click at [458, 157] on input "send immediately" at bounding box center [456, 157] width 5 height 0
click at [458, 163] on label "send immediately" at bounding box center [480, 161] width 52 height 9
click at [458, 157] on input "send immediately" at bounding box center [456, 157] width 5 height 0
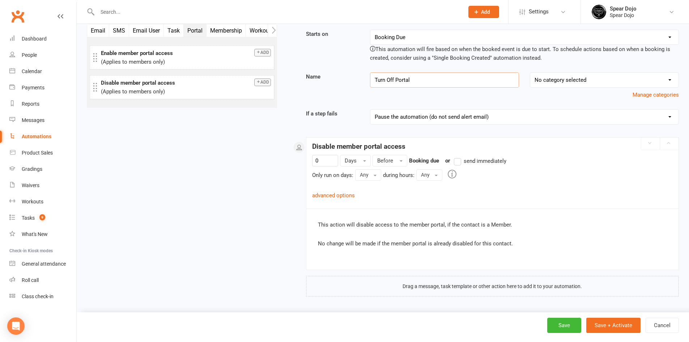
click at [468, 82] on input "Turn Off Portal" at bounding box center [444, 79] width 149 height 15
type input "Turn Off Portal - booking due"
click at [618, 325] on button "Save + Activate" at bounding box center [613, 324] width 54 height 15
select select "100"
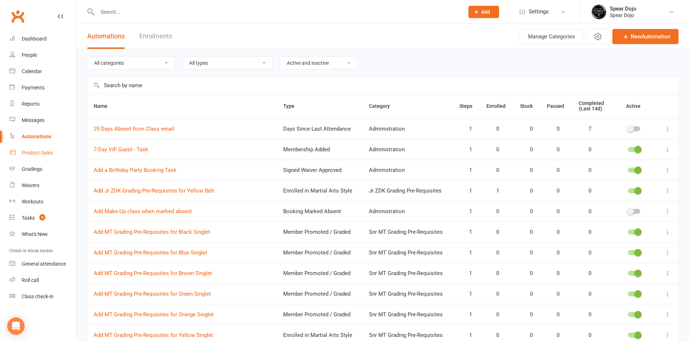
click at [39, 148] on link "Product Sales" at bounding box center [42, 153] width 67 height 16
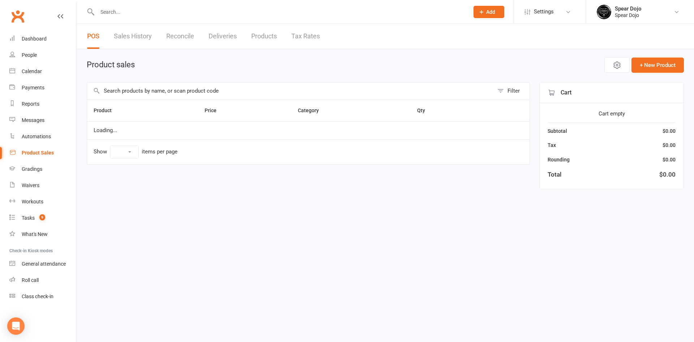
select select "100"
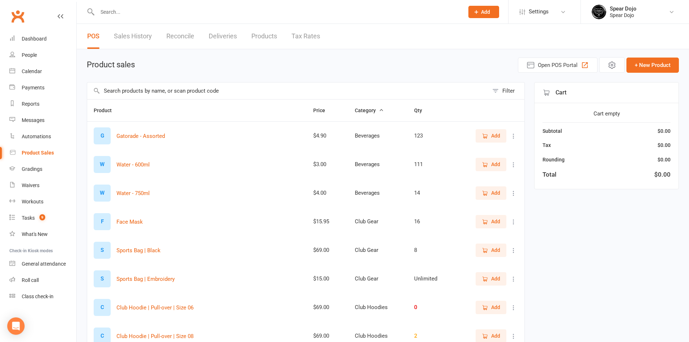
click at [186, 34] on link "Reconcile" at bounding box center [180, 36] width 28 height 25
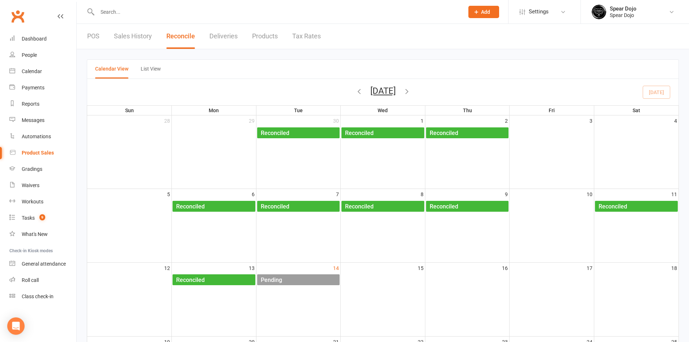
click at [291, 279] on div "Pending" at bounding box center [300, 280] width 80 height 12
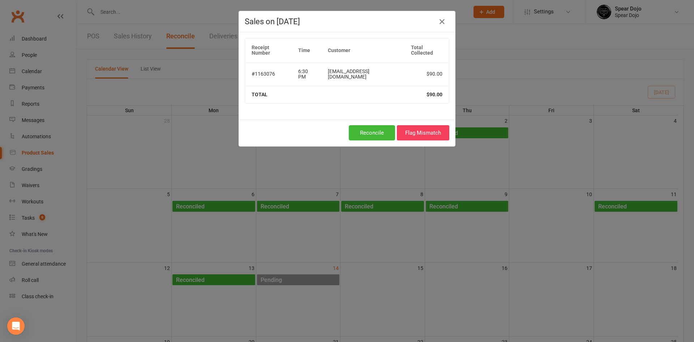
click at [31, 149] on div "Sales on Oct 14, 2025 Receipt Number Time Customer Total Collected #1163076 6:3…" at bounding box center [347, 171] width 694 height 342
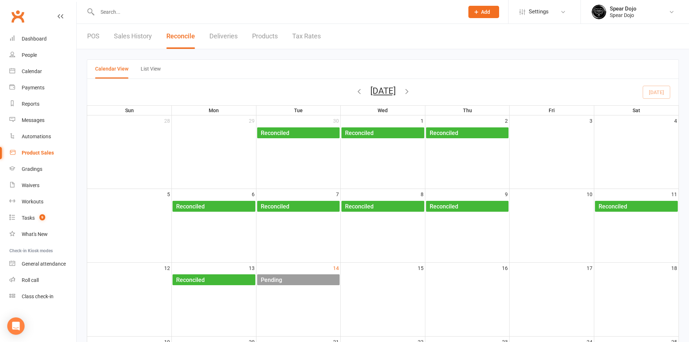
click at [40, 154] on div "Product Sales" at bounding box center [38, 153] width 32 height 6
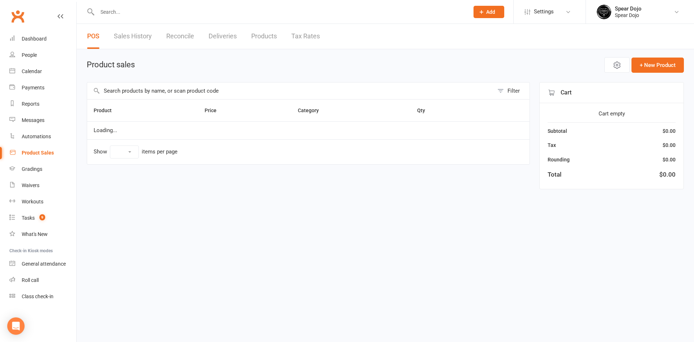
select select "100"
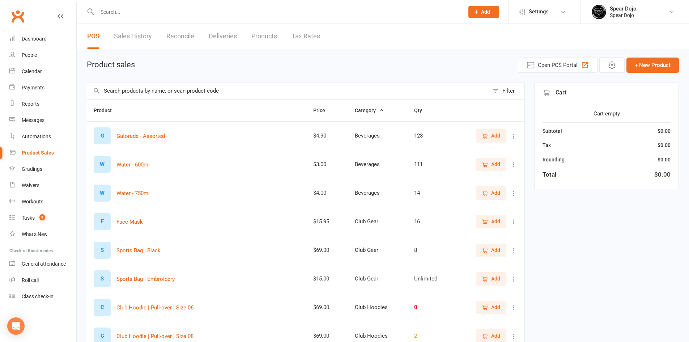
click at [144, 34] on link "Sales History" at bounding box center [133, 36] width 38 height 25
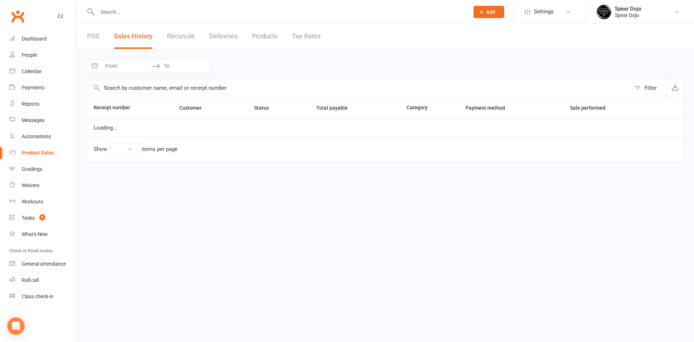
select select "100"
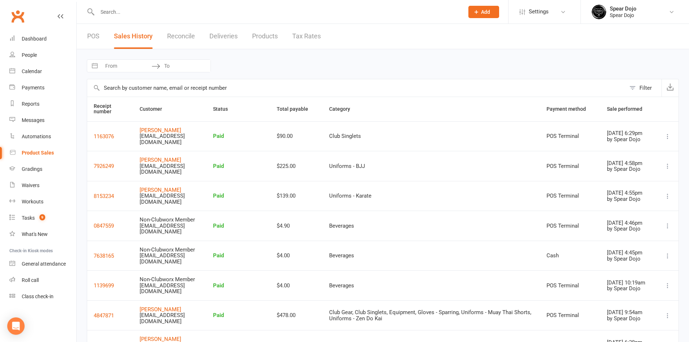
click at [670, 133] on icon at bounding box center [667, 136] width 7 height 7
click at [636, 176] on link "Remove sale" at bounding box center [627, 176] width 78 height 14
click at [182, 38] on link "Reconcile" at bounding box center [181, 36] width 28 height 25
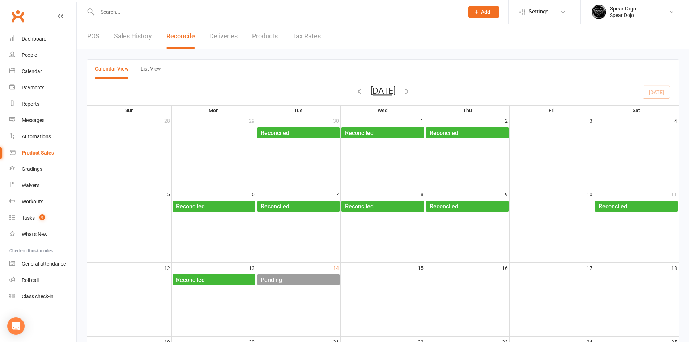
click at [323, 280] on div "Pending" at bounding box center [300, 280] width 80 height 12
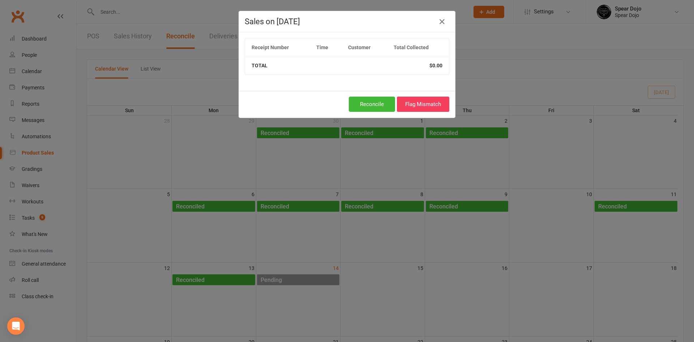
click at [39, 155] on div "Sales on Oct 14, 2025 Receipt Number Time Customer Total Collected TOTAL $0.00 …" at bounding box center [347, 171] width 694 height 342
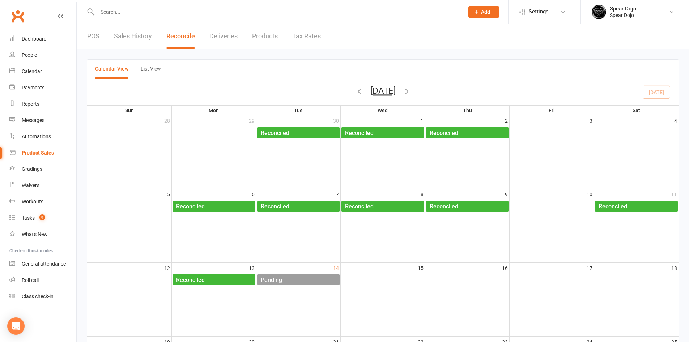
click at [91, 40] on link "POS" at bounding box center [93, 36] width 12 height 25
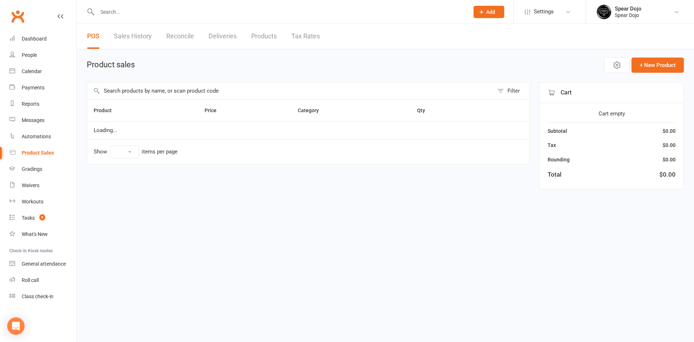
select select "100"
drag, startPoint x: 154, startPoint y: 94, endPoint x: 168, endPoint y: 97, distance: 15.0
click at [158, 95] on input "text" at bounding box center [290, 90] width 407 height 17
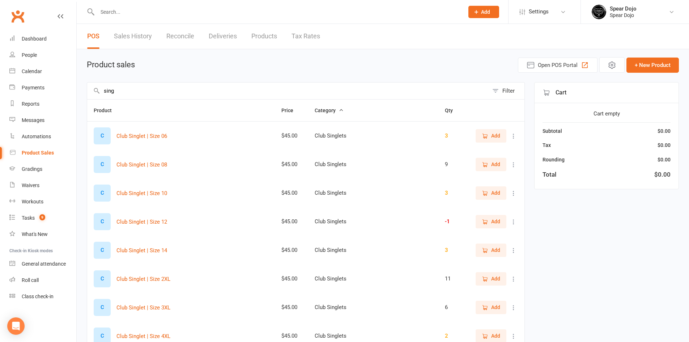
scroll to position [145, 0]
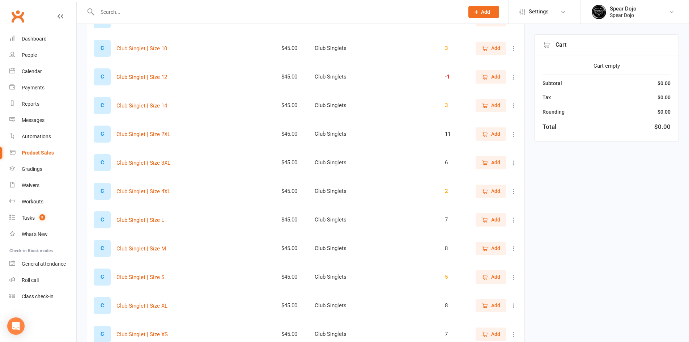
type input "sing"
click at [493, 307] on span "Add" at bounding box center [495, 305] width 9 height 8
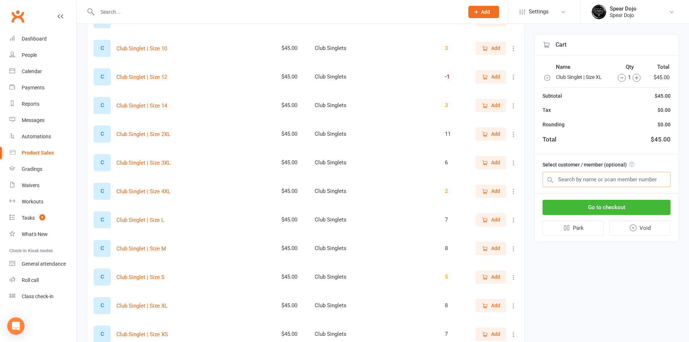
click at [600, 180] on input "text" at bounding box center [606, 179] width 128 height 15
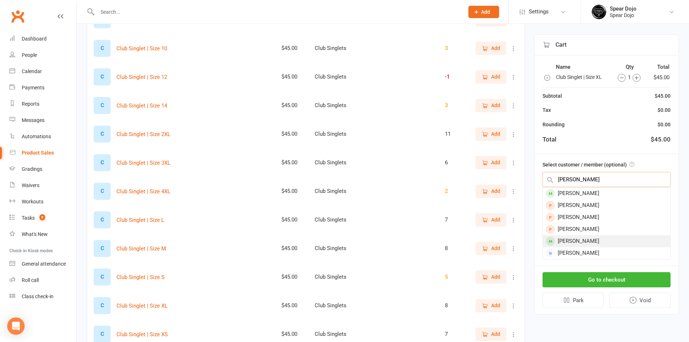
type input "alex"
click at [600, 238] on div "Alex Dimanlig" at bounding box center [606, 241] width 127 height 12
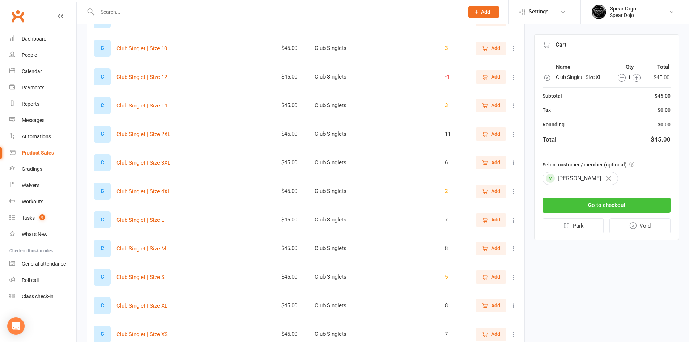
click at [612, 202] on button "Go to checkout" at bounding box center [606, 204] width 128 height 15
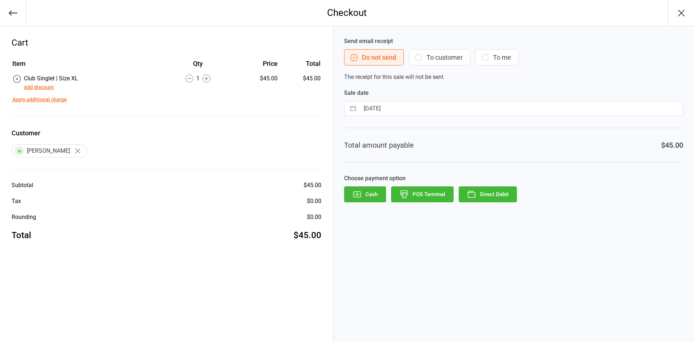
click at [427, 197] on button "POS Terminal" at bounding box center [422, 194] width 63 height 16
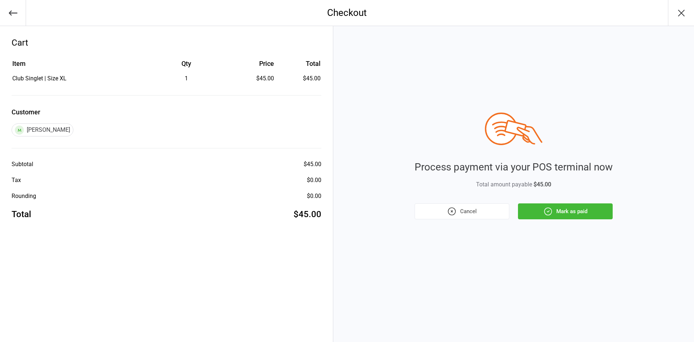
click at [587, 210] on button "Mark as paid" at bounding box center [565, 211] width 95 height 16
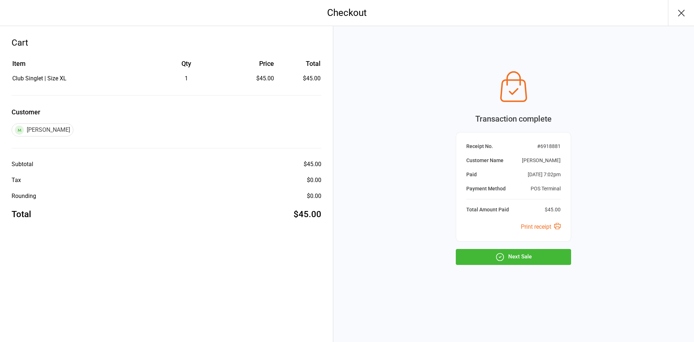
click at [526, 256] on button "Next Sale" at bounding box center [513, 257] width 115 height 16
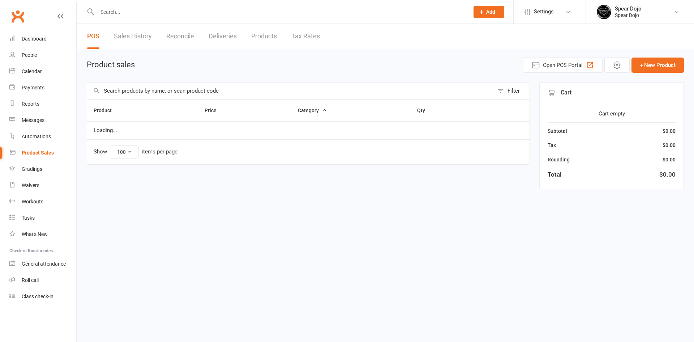
select select "100"
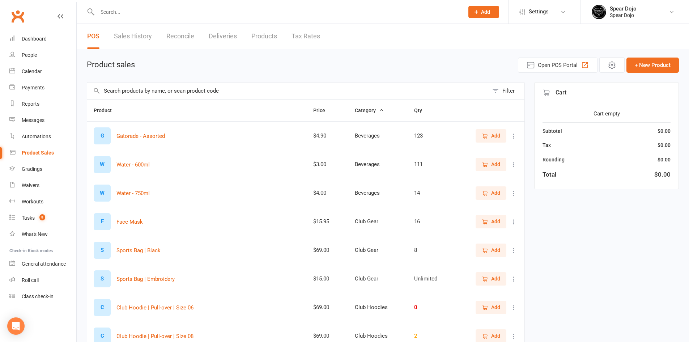
click at [182, 37] on link "Reconcile" at bounding box center [180, 36] width 28 height 25
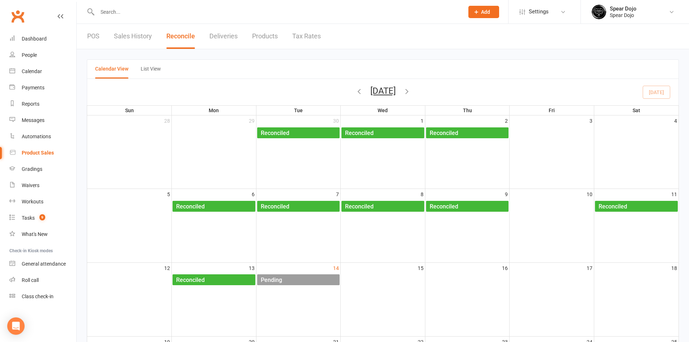
click at [305, 278] on div "Pending" at bounding box center [300, 280] width 80 height 12
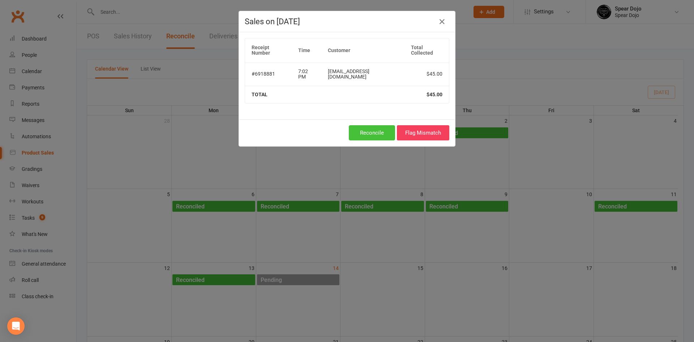
click at [374, 125] on button "Reconcile" at bounding box center [372, 132] width 46 height 15
